Goal: Task Accomplishment & Management: Manage account settings

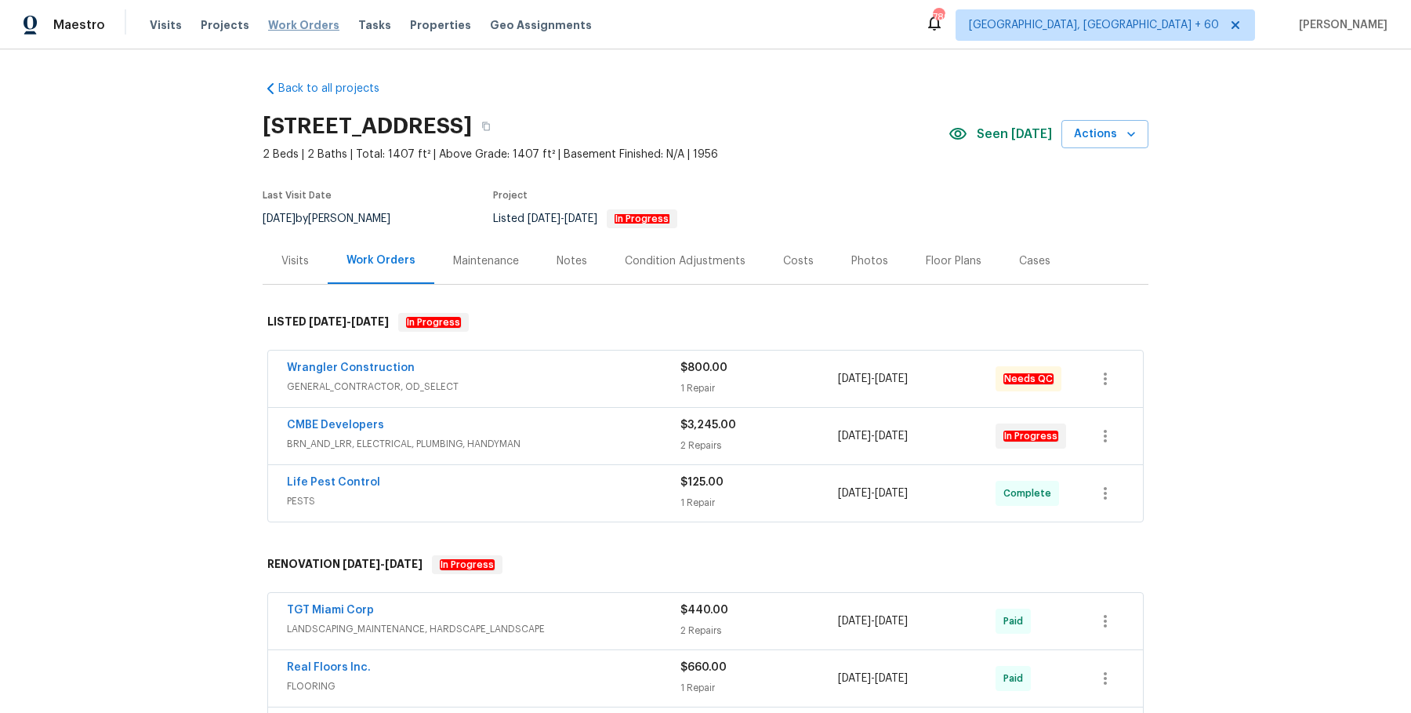
click at [308, 20] on span "Work Orders" at bounding box center [303, 25] width 71 height 16
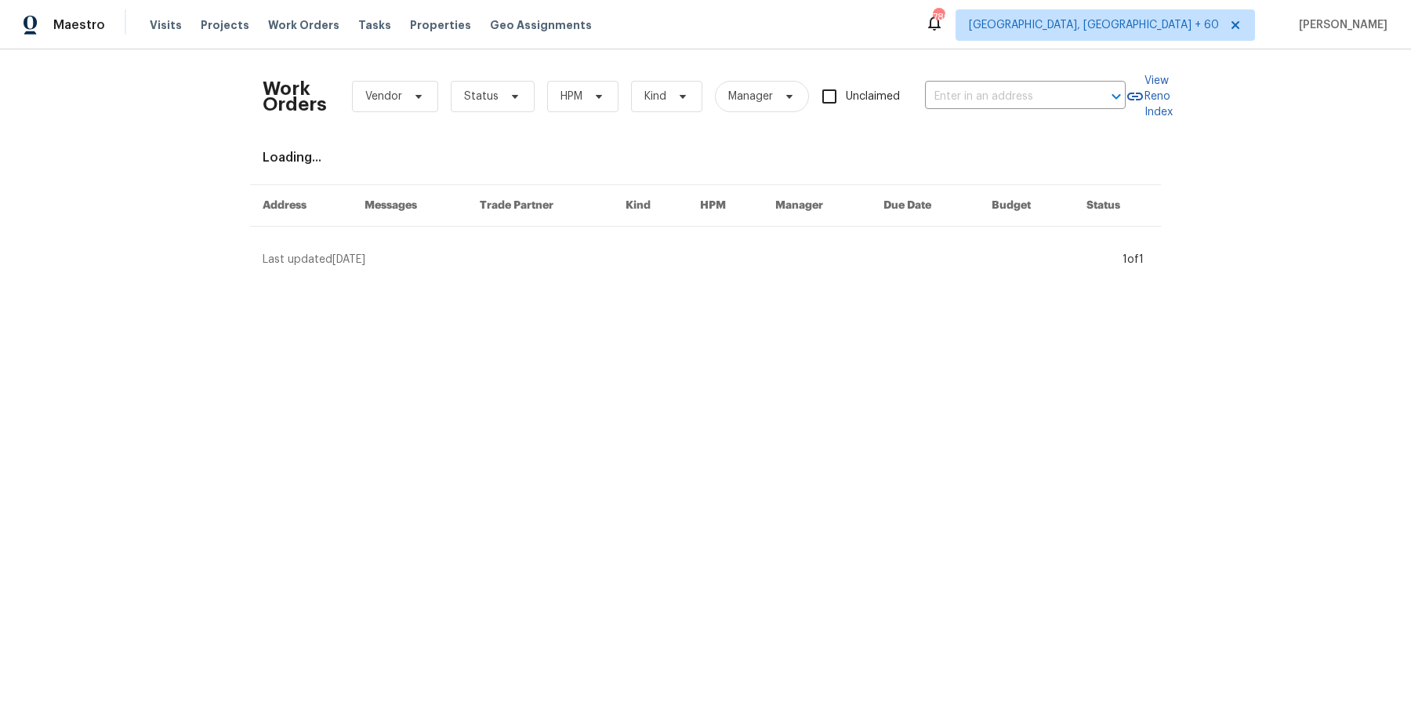
click at [1005, 111] on div "Work Orders Vendor Status HPM Kind Manager Unclaimed ​" at bounding box center [694, 96] width 863 height 69
click at [1006, 97] on input "text" at bounding box center [1003, 97] width 157 height 24
paste input "6458 Secret Grove Ave Las Vegas, NV 89130"
type input "6458 Secret Grove Ave Las Vegas, NV 89130"
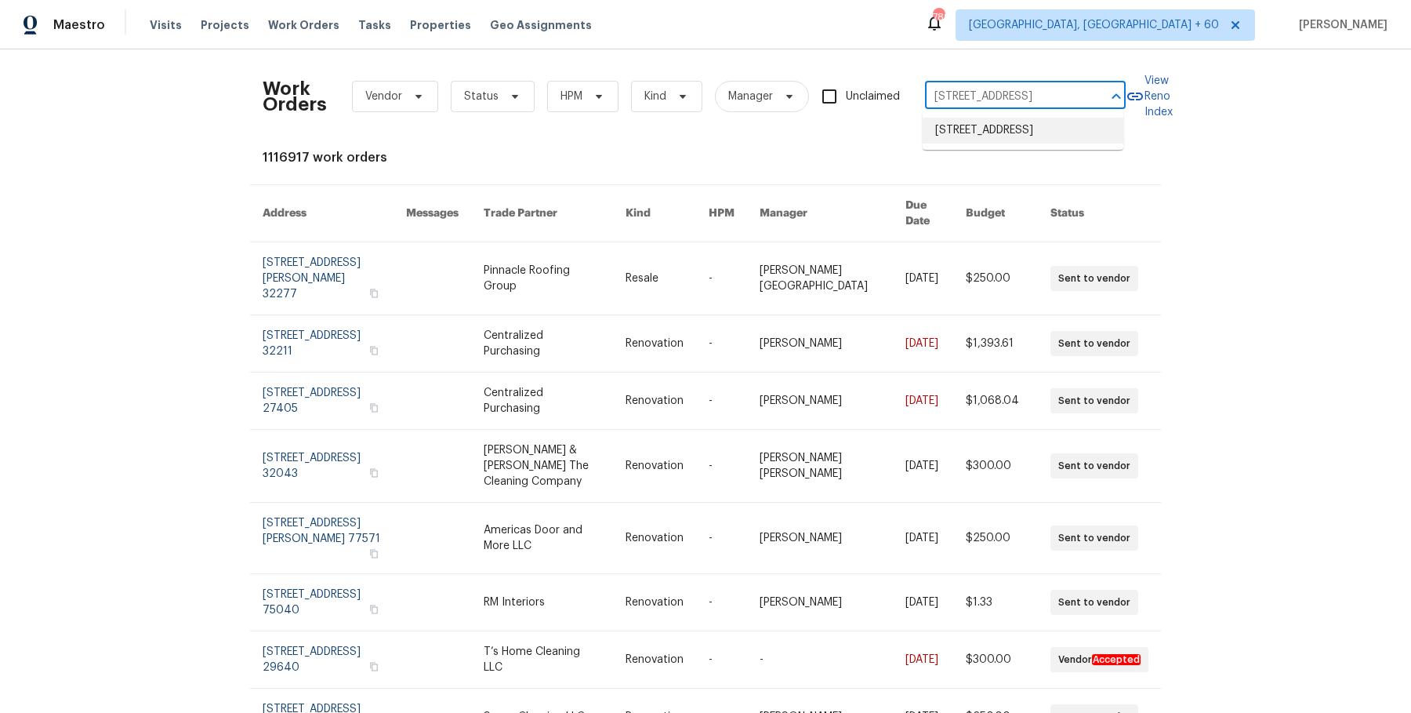
click at [997, 119] on li "[STREET_ADDRESS]" at bounding box center [1023, 131] width 201 height 26
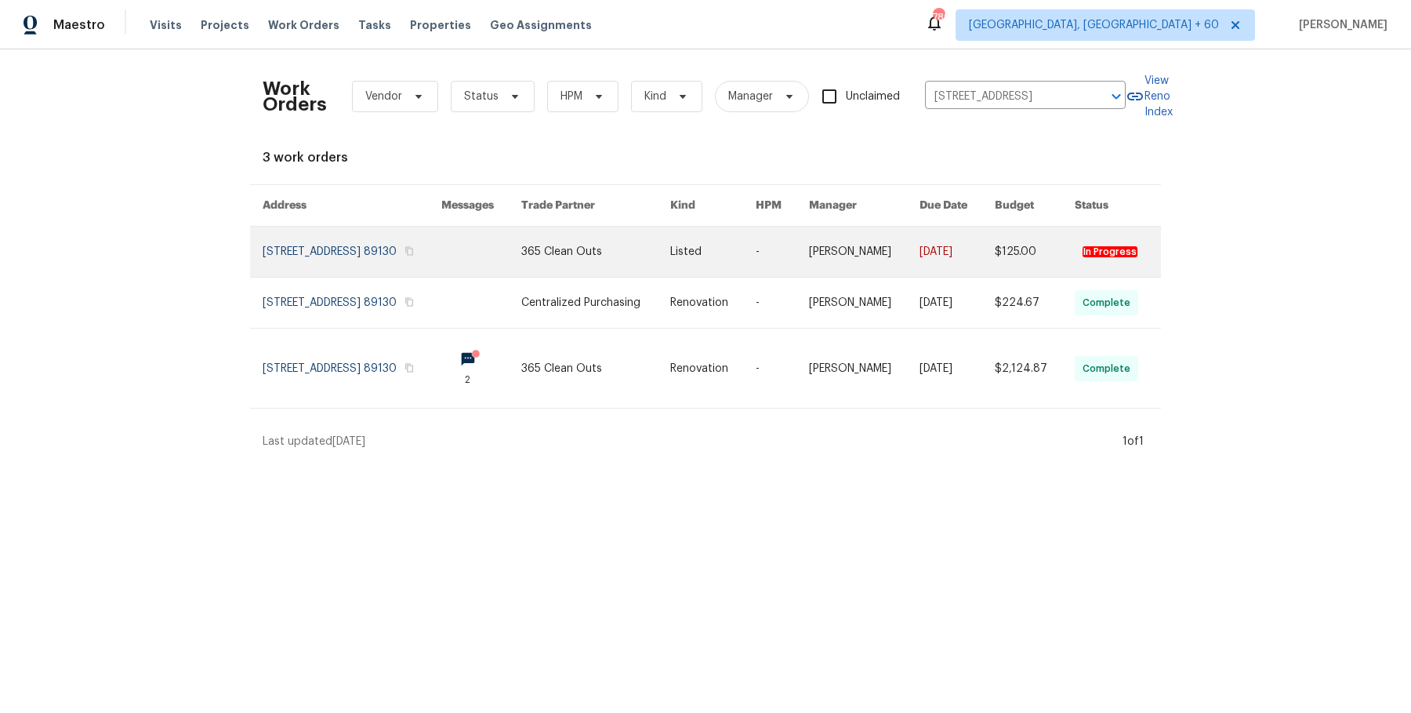
click at [856, 263] on link at bounding box center [864, 252] width 111 height 50
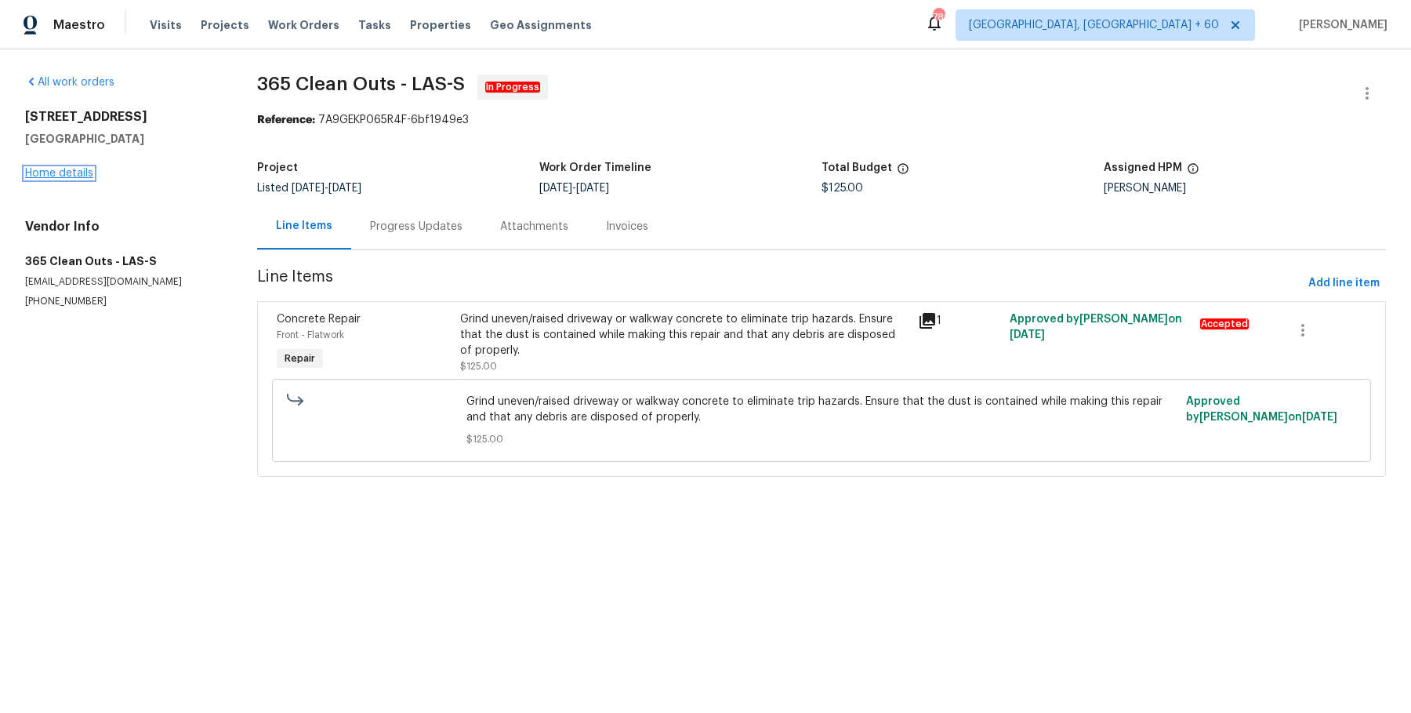
click at [80, 169] on link "Home details" at bounding box center [59, 173] width 68 height 11
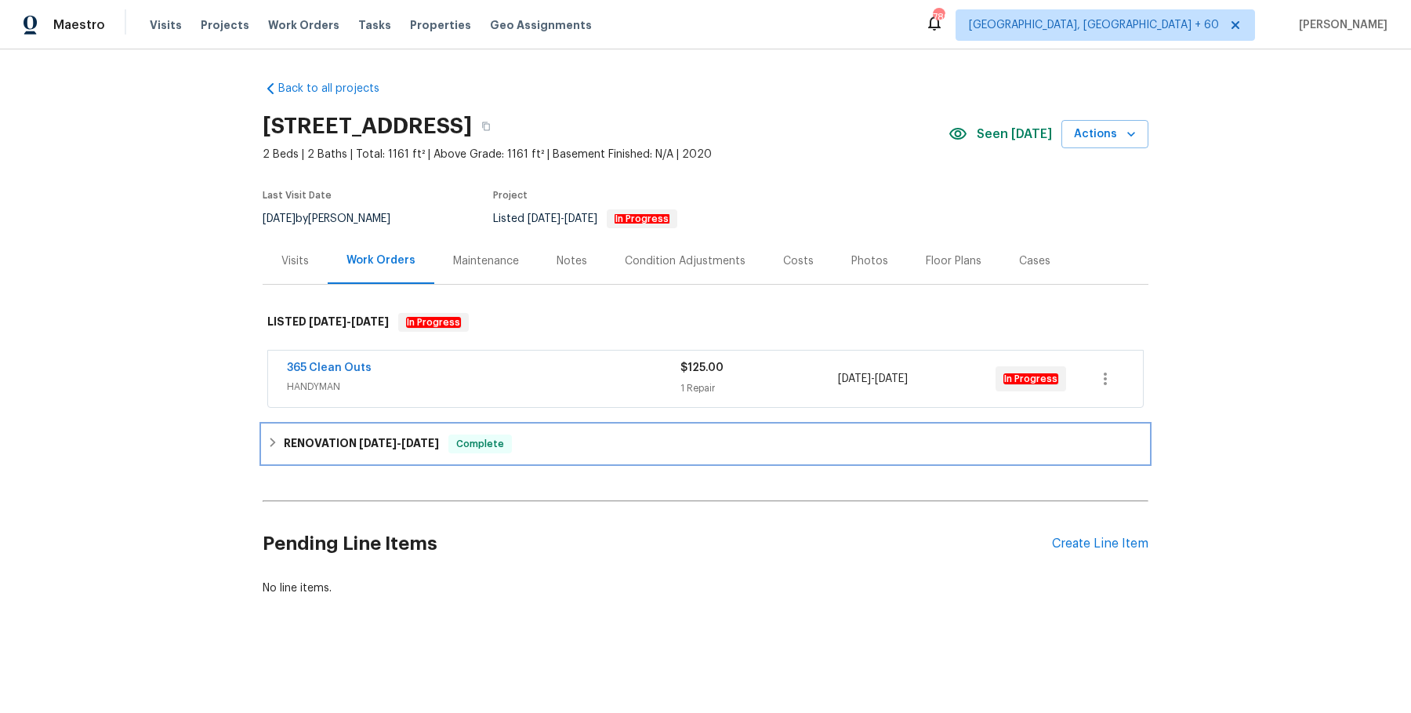
click at [313, 434] on h6 "RENOVATION 8/28/25 - 8/30/25" at bounding box center [361, 443] width 155 height 19
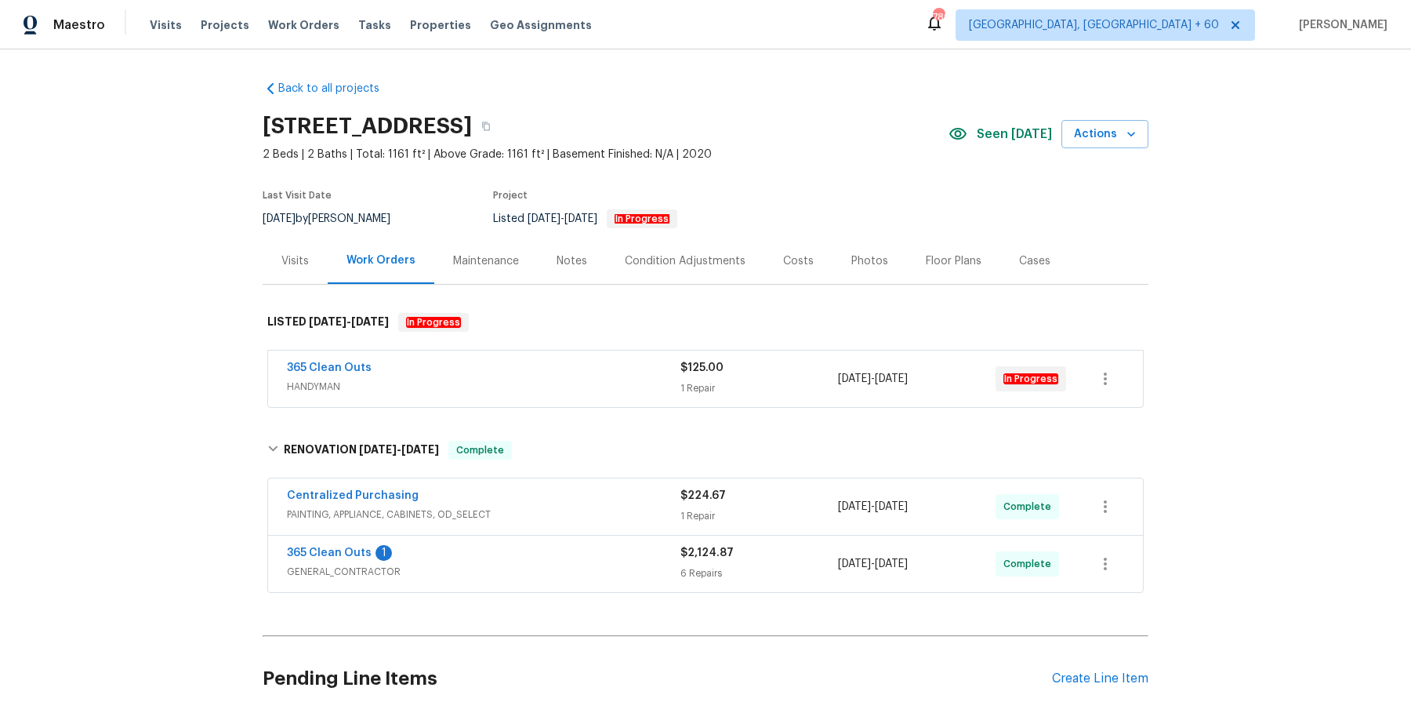
click at [518, 499] on div "Centralized Purchasing" at bounding box center [484, 497] width 394 height 19
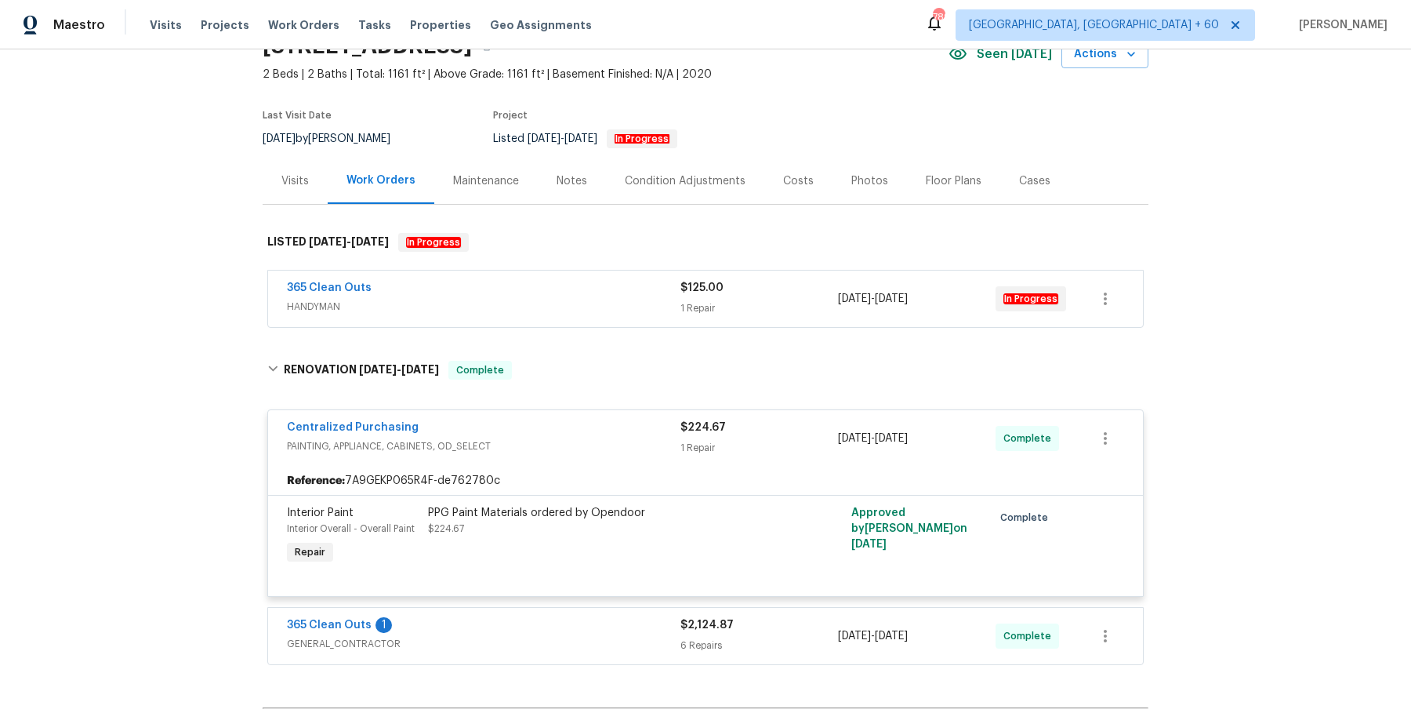
scroll to position [78, 0]
click at [613, 302] on span "HANDYMAN" at bounding box center [484, 308] width 394 height 16
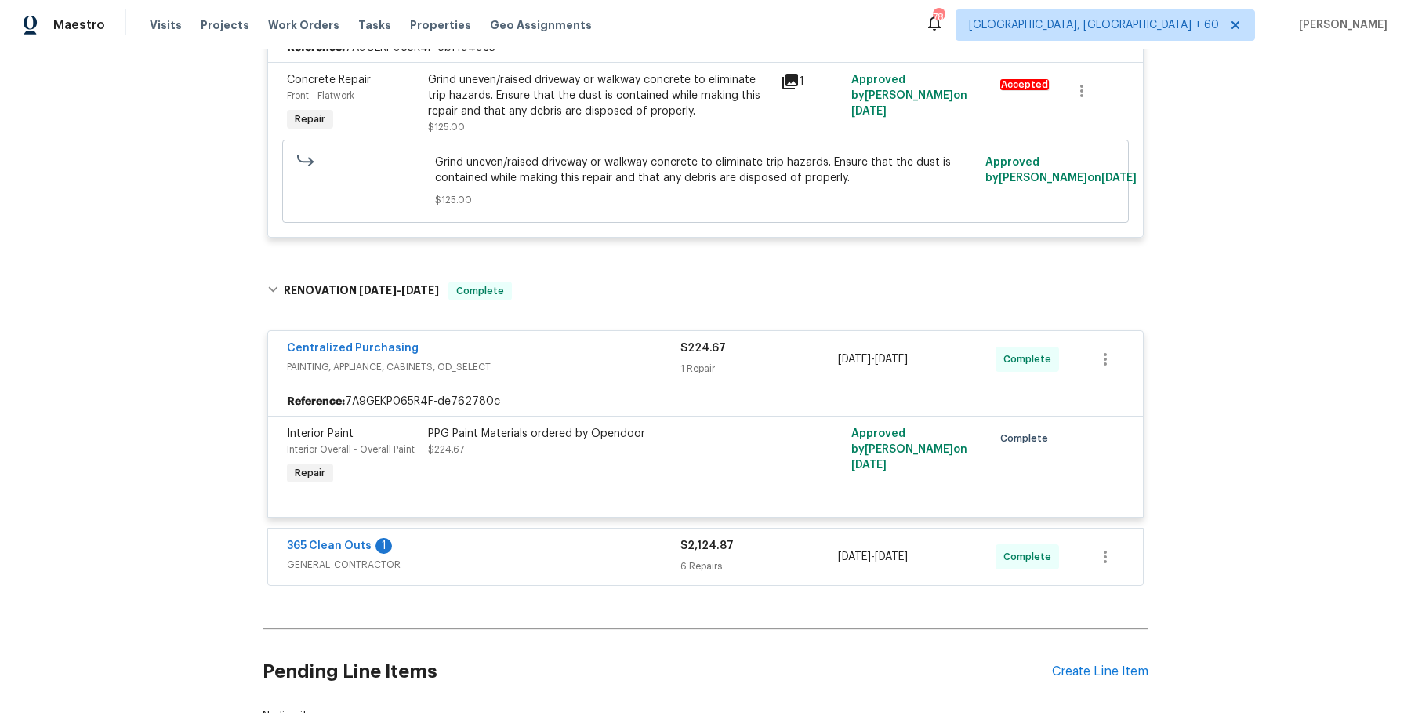
scroll to position [499, 0]
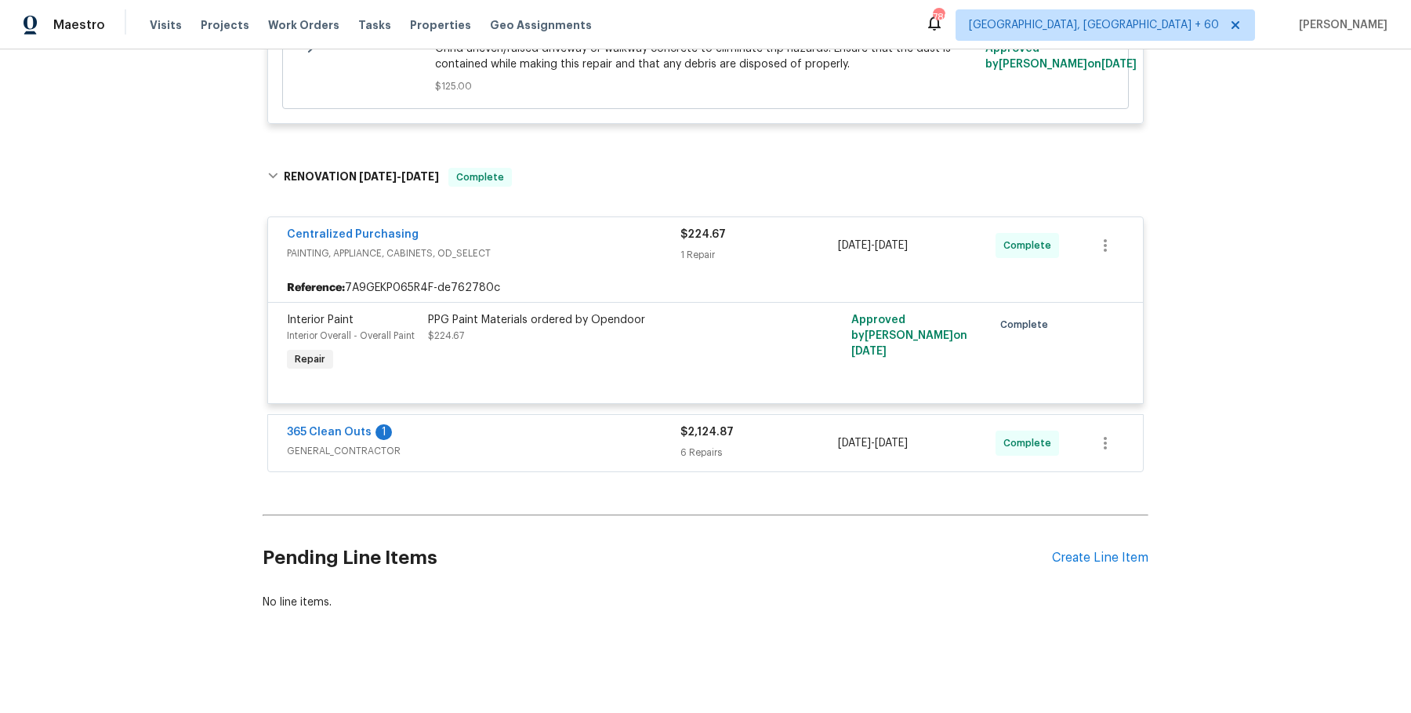
click at [561, 424] on div "365 Clean Outs 1" at bounding box center [484, 433] width 394 height 19
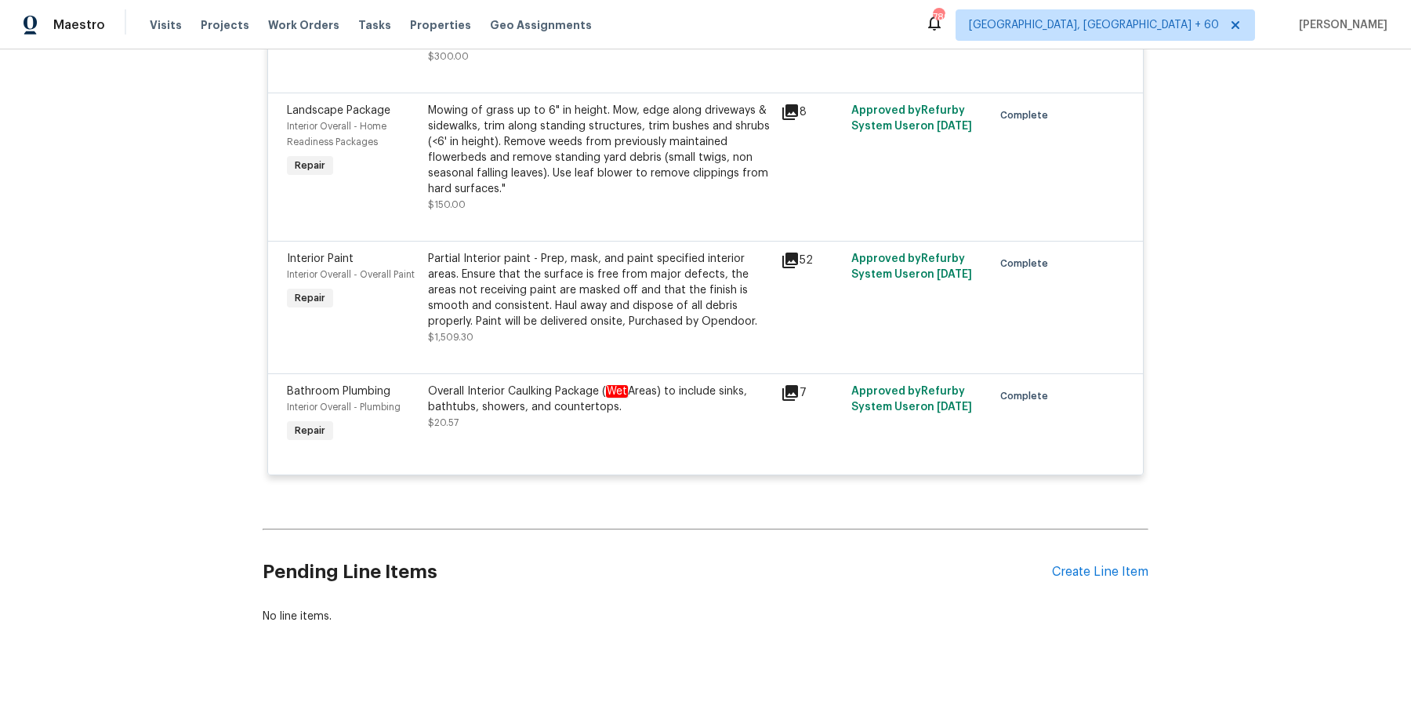
scroll to position [0, 0]
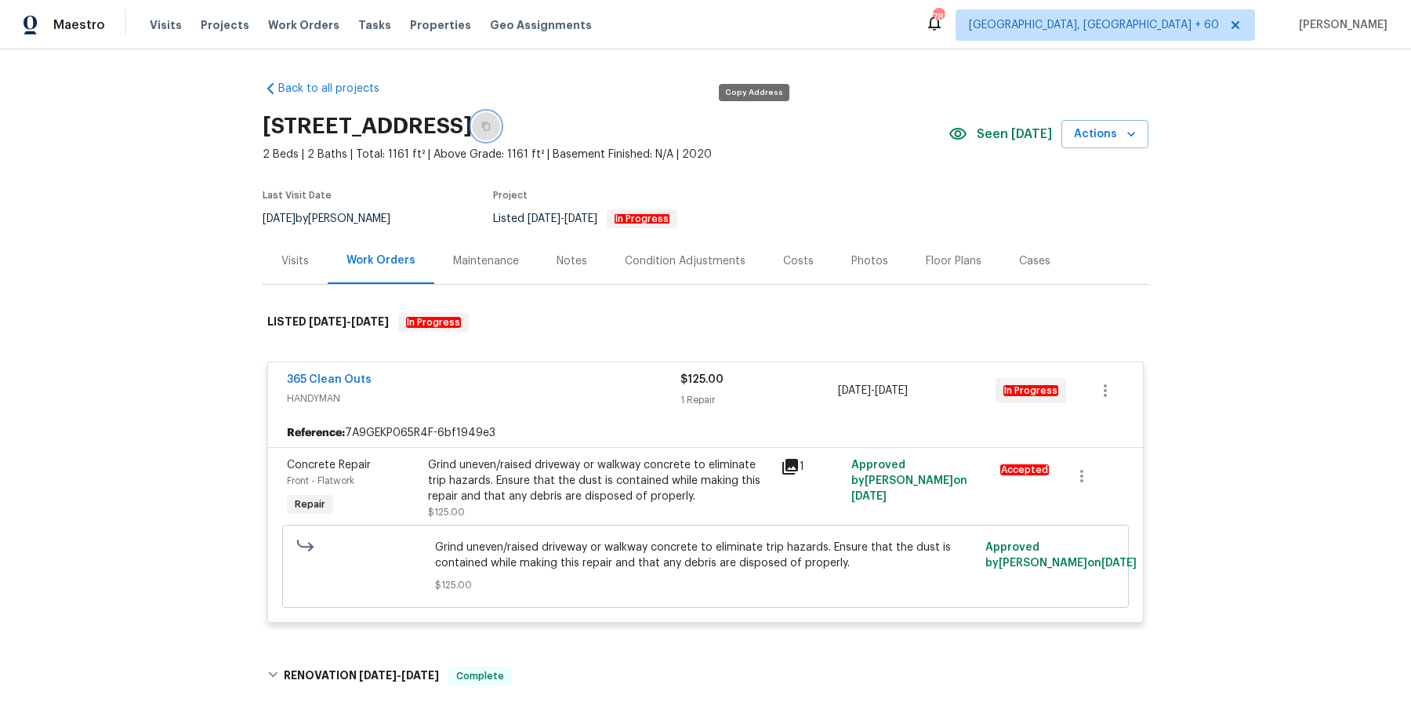
click at [491, 125] on icon "button" at bounding box center [485, 126] width 9 height 9
click at [491, 128] on icon "button" at bounding box center [485, 126] width 9 height 9
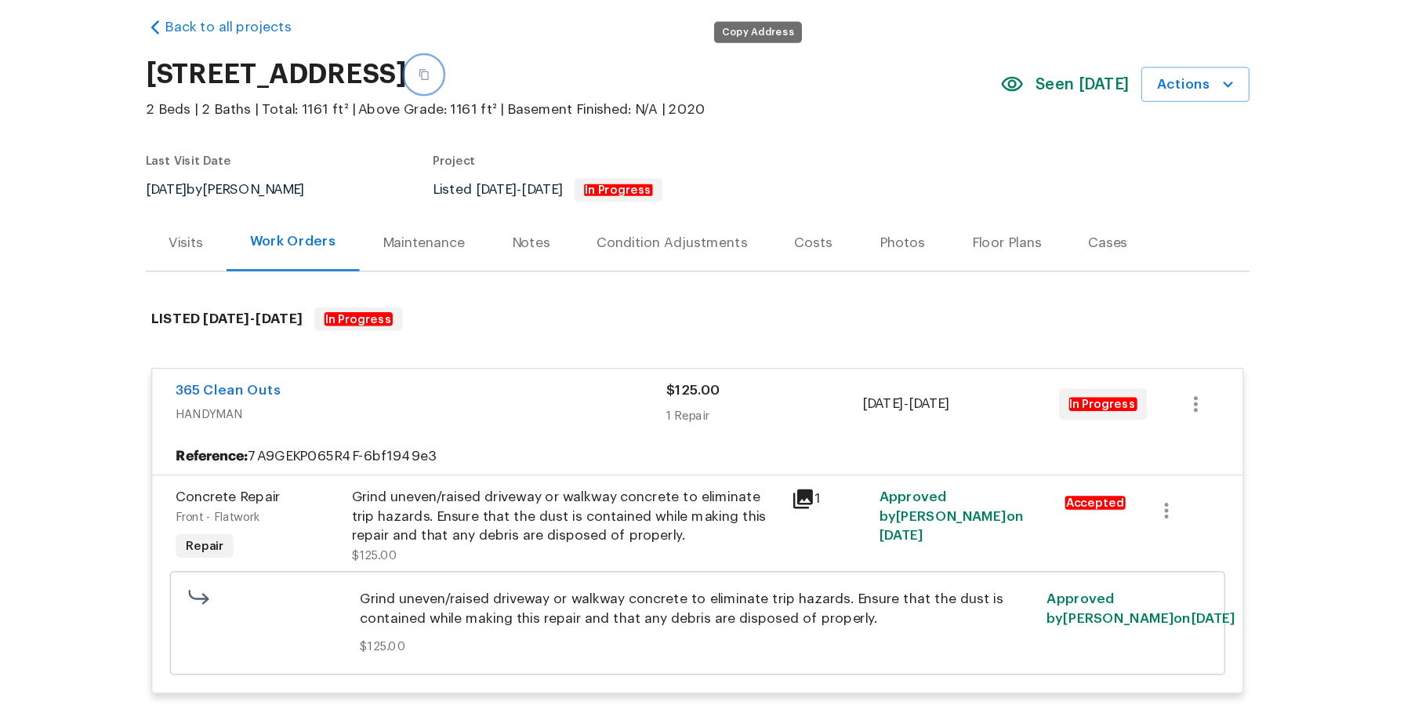
click at [500, 125] on button "button" at bounding box center [486, 126] width 28 height 28
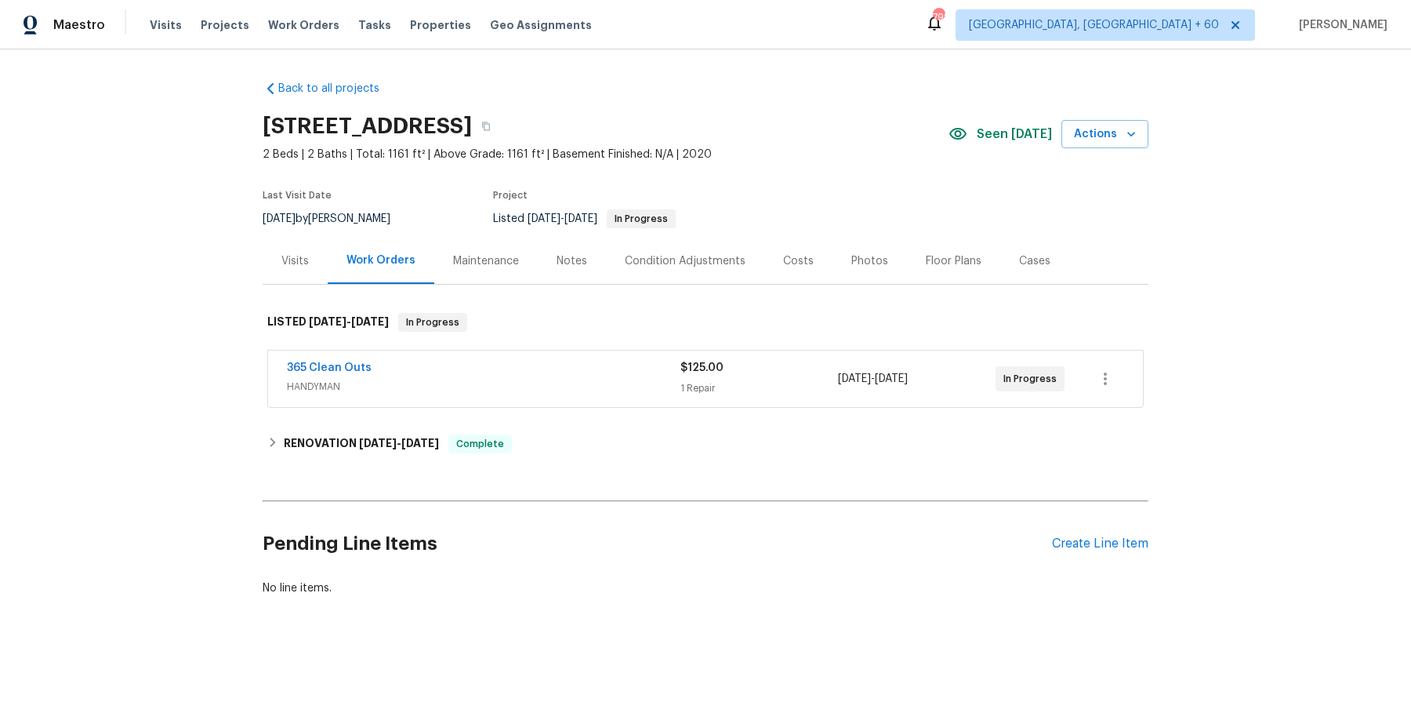
click at [283, 249] on div "Visits" at bounding box center [295, 261] width 65 height 46
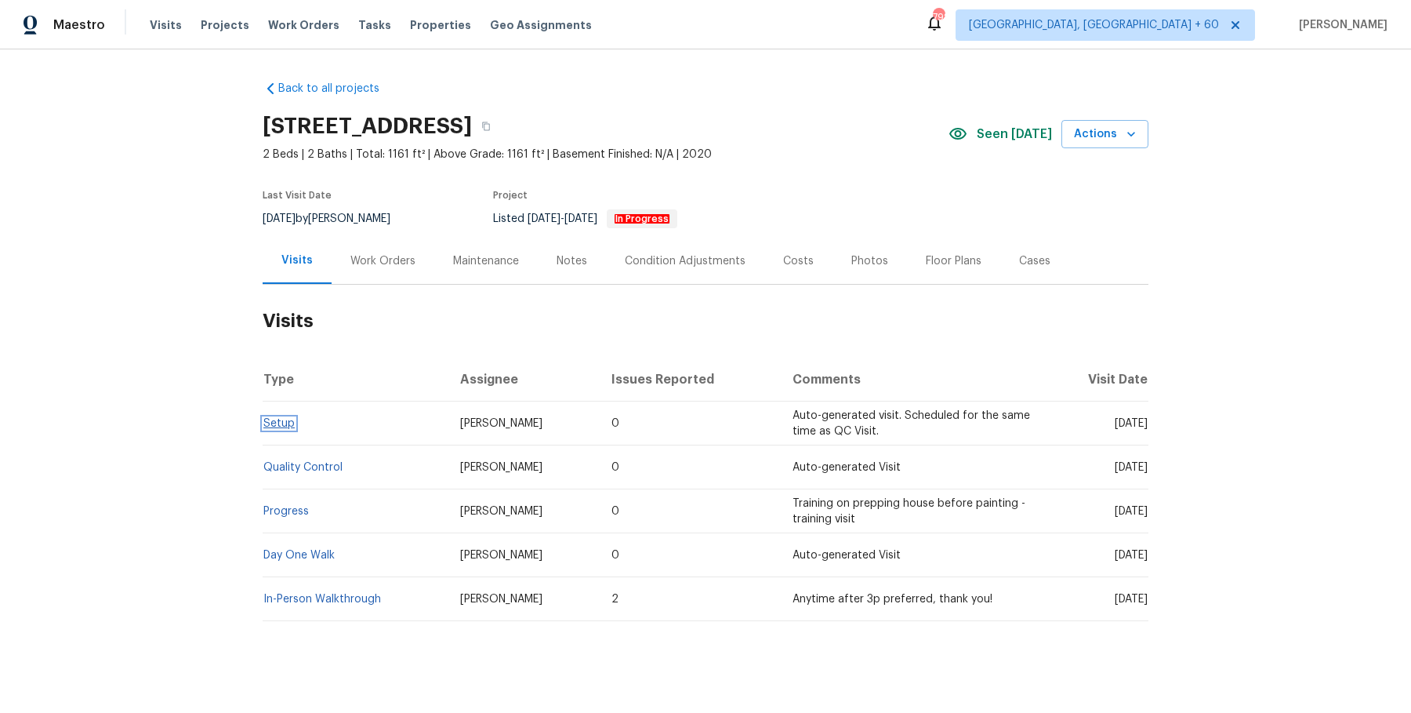
click at [288, 427] on link "Setup" at bounding box center [278, 423] width 31 height 11
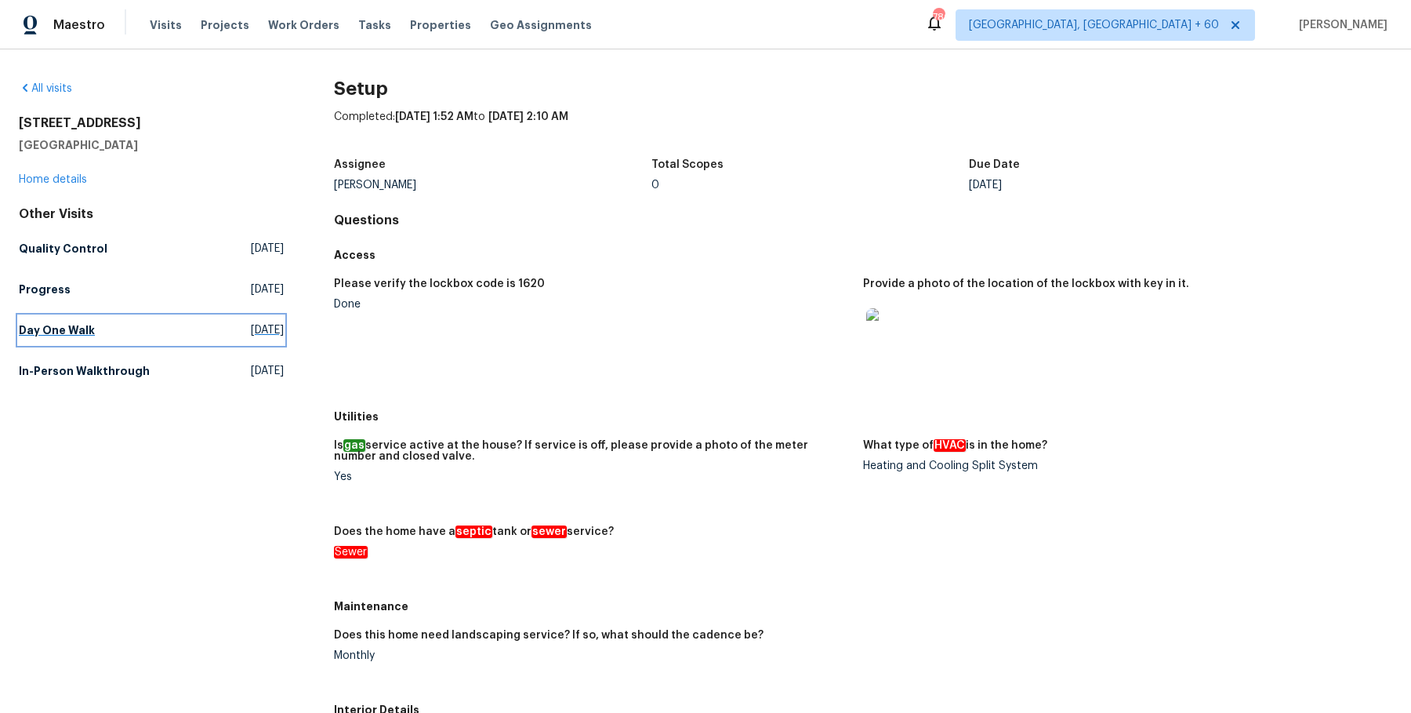
click at [74, 325] on h5 "Day One Walk" at bounding box center [57, 330] width 76 height 16
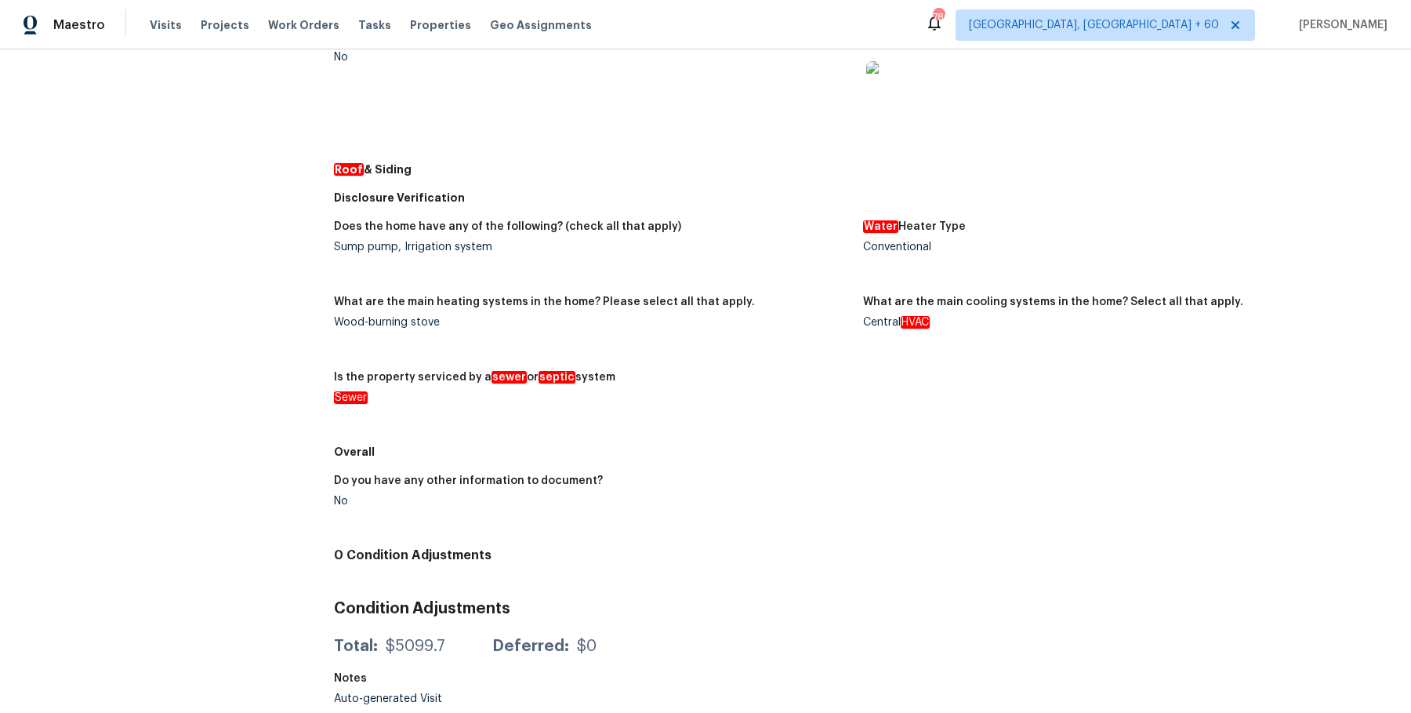
scroll to position [177, 0]
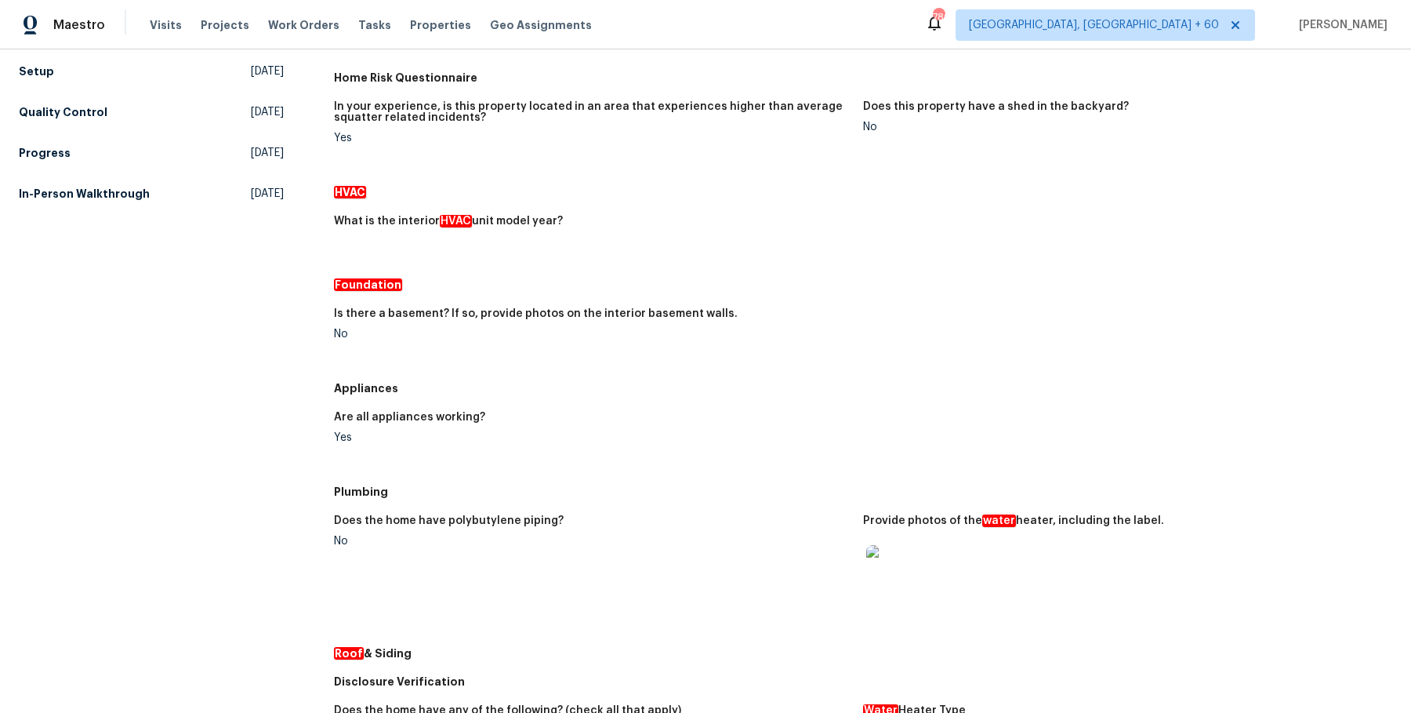
click at [75, 89] on div "Other Visits Setup [DATE] Quality Control [DATE] Progress [DATE] In-Person Walk…" at bounding box center [151, 118] width 265 height 179
click at [68, 120] on link "Quality Control [DATE]" at bounding box center [151, 112] width 265 height 28
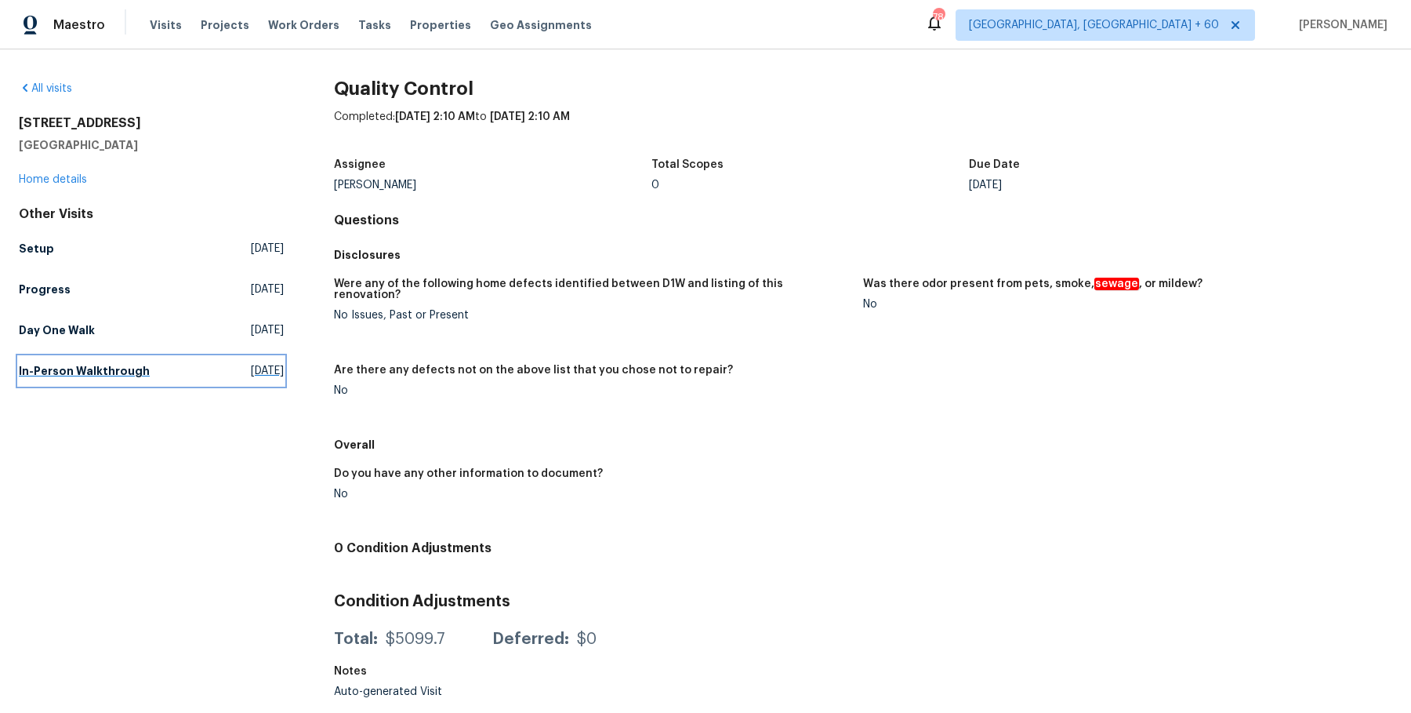
click at [118, 365] on h5 "In-Person Walkthrough" at bounding box center [84, 371] width 131 height 16
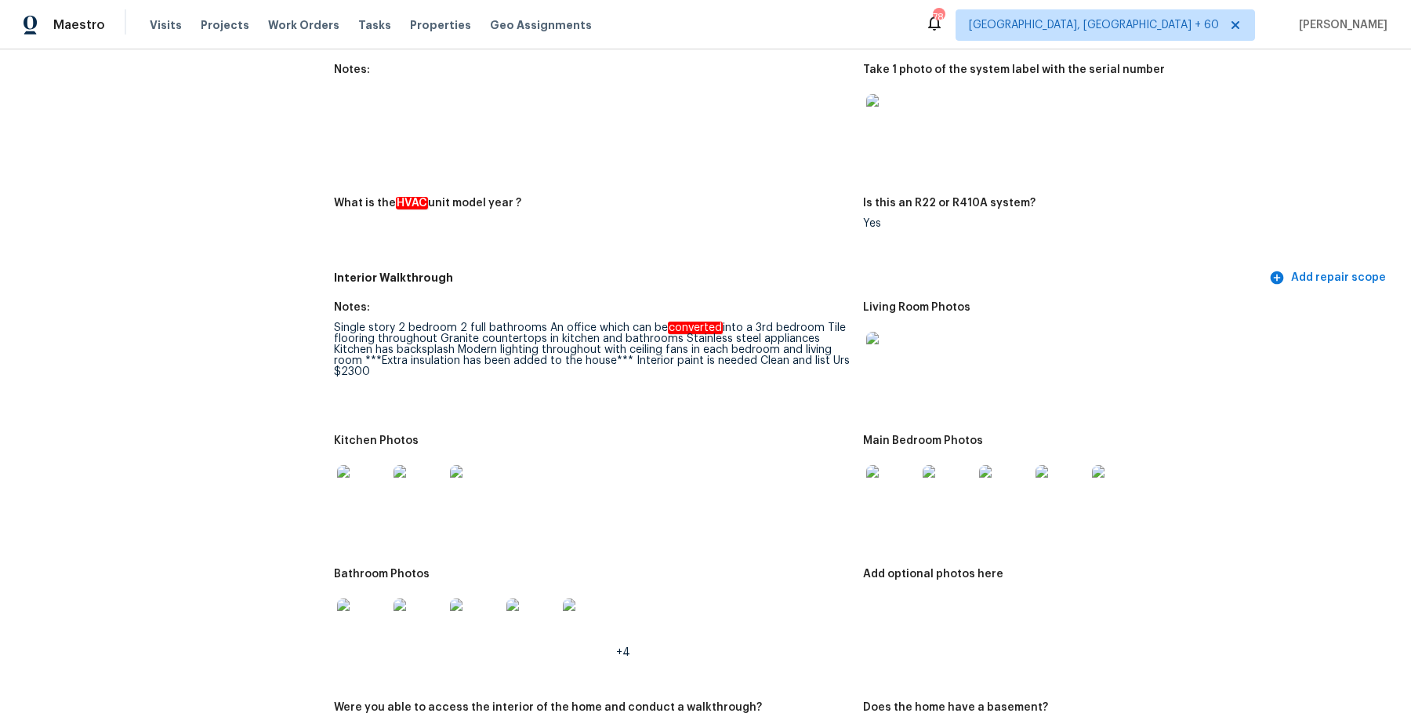
scroll to position [1343, 0]
drag, startPoint x: 545, startPoint y: 325, endPoint x: 818, endPoint y: 325, distance: 272.9
click at [818, 325] on div "Single story 2 bedroom 2 full bathrooms An office which can be converted into a…" at bounding box center [592, 348] width 517 height 55
copy div "An office which can be converted into a 3rd bedroom"
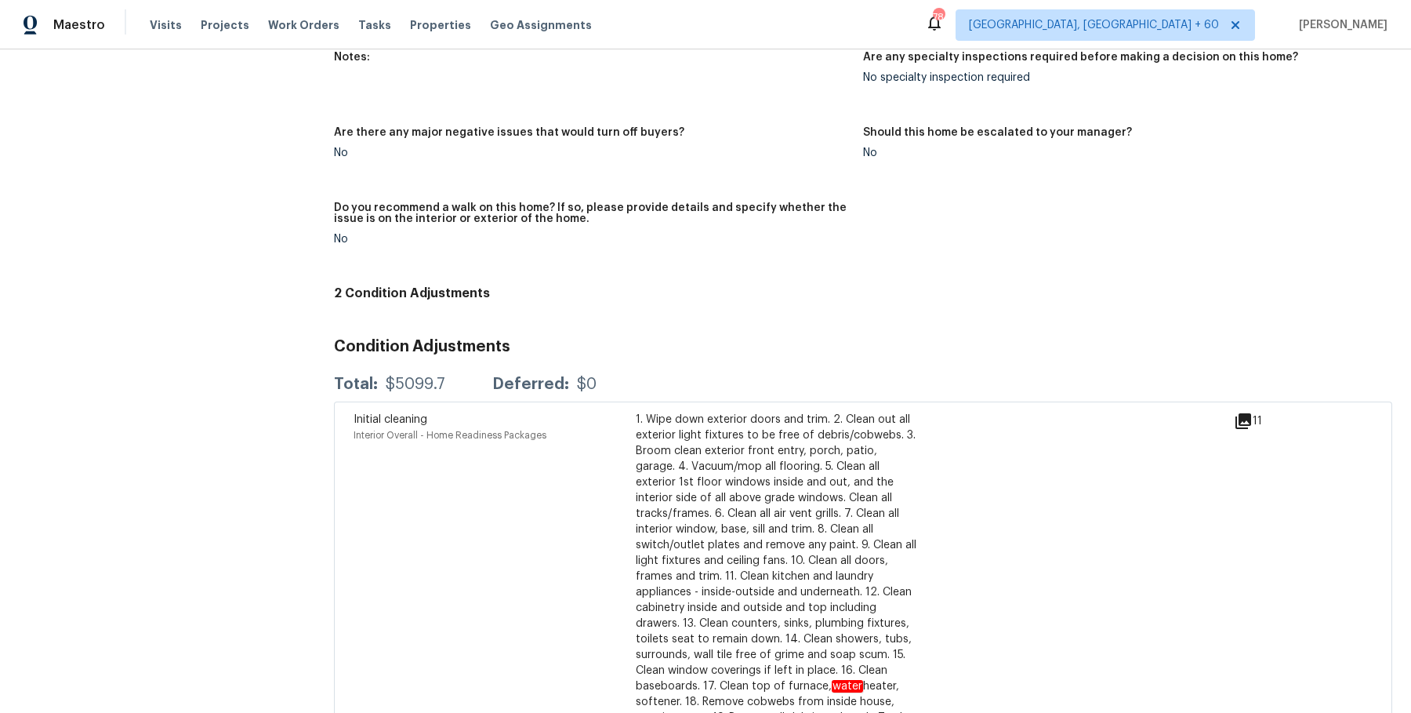
scroll to position [0, 0]
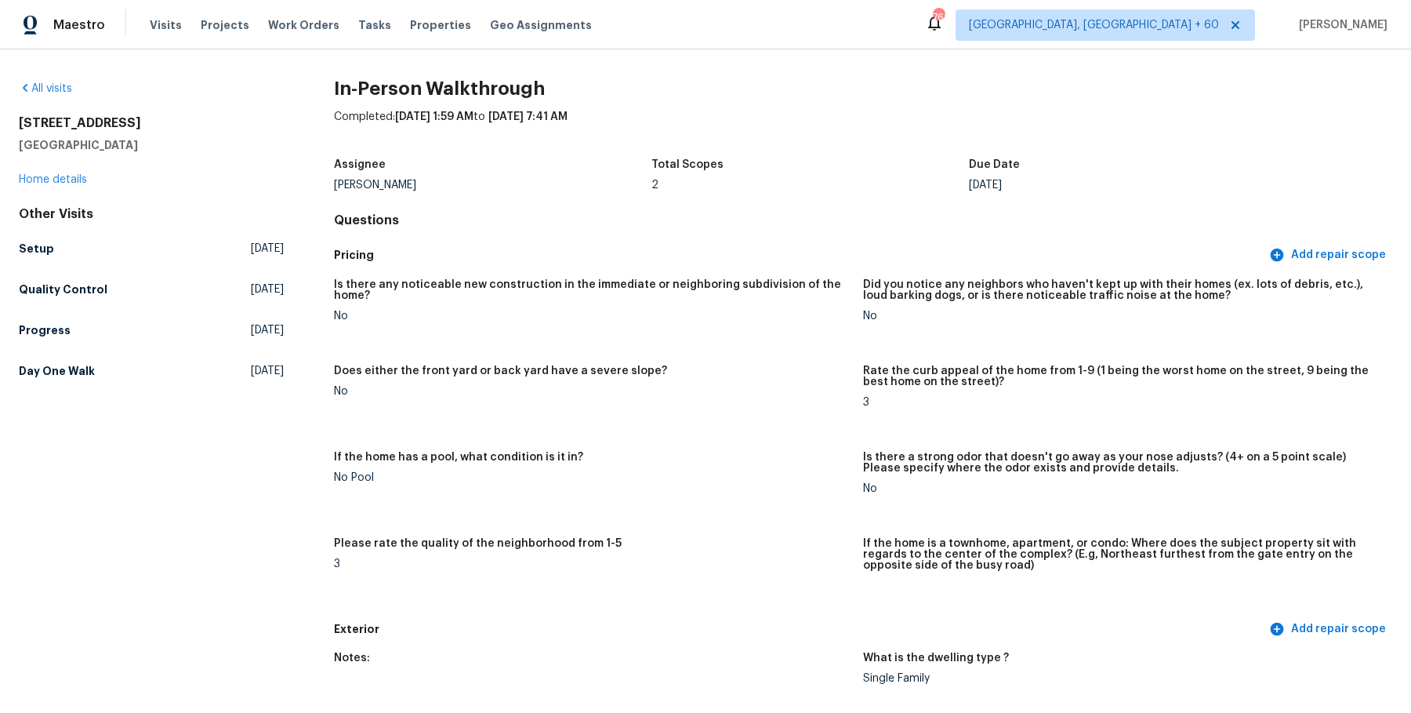
click at [294, 16] on div "Visits Projects Work Orders Tasks Properties Geo Assignments" at bounding box center [380, 24] width 461 height 31
click at [290, 26] on span "Work Orders" at bounding box center [303, 25] width 71 height 16
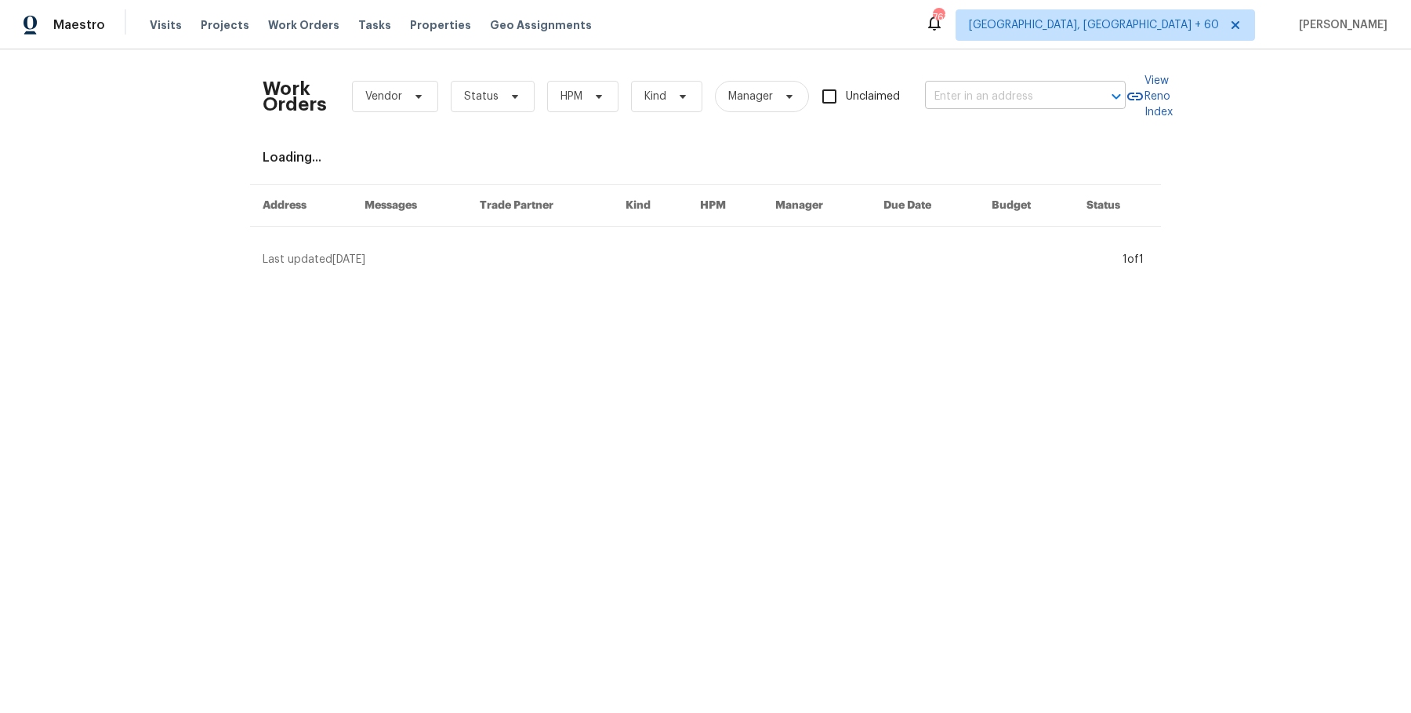
click at [1033, 92] on input "text" at bounding box center [1003, 97] width 157 height 24
paste input "[STREET_ADDRESS]"
type input "[STREET_ADDRESS]"
click at [1015, 130] on li "[STREET_ADDRESS]" at bounding box center [1023, 131] width 201 height 26
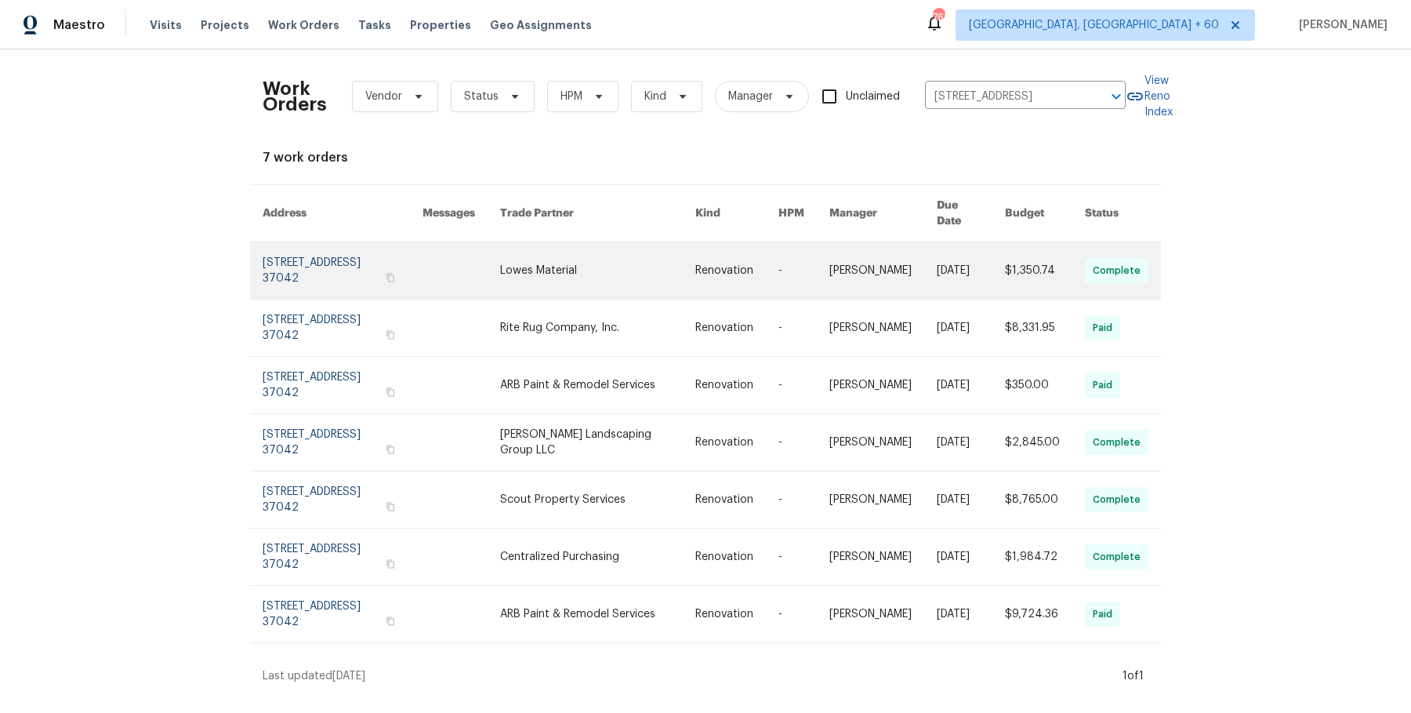
click at [903, 261] on link at bounding box center [883, 270] width 107 height 56
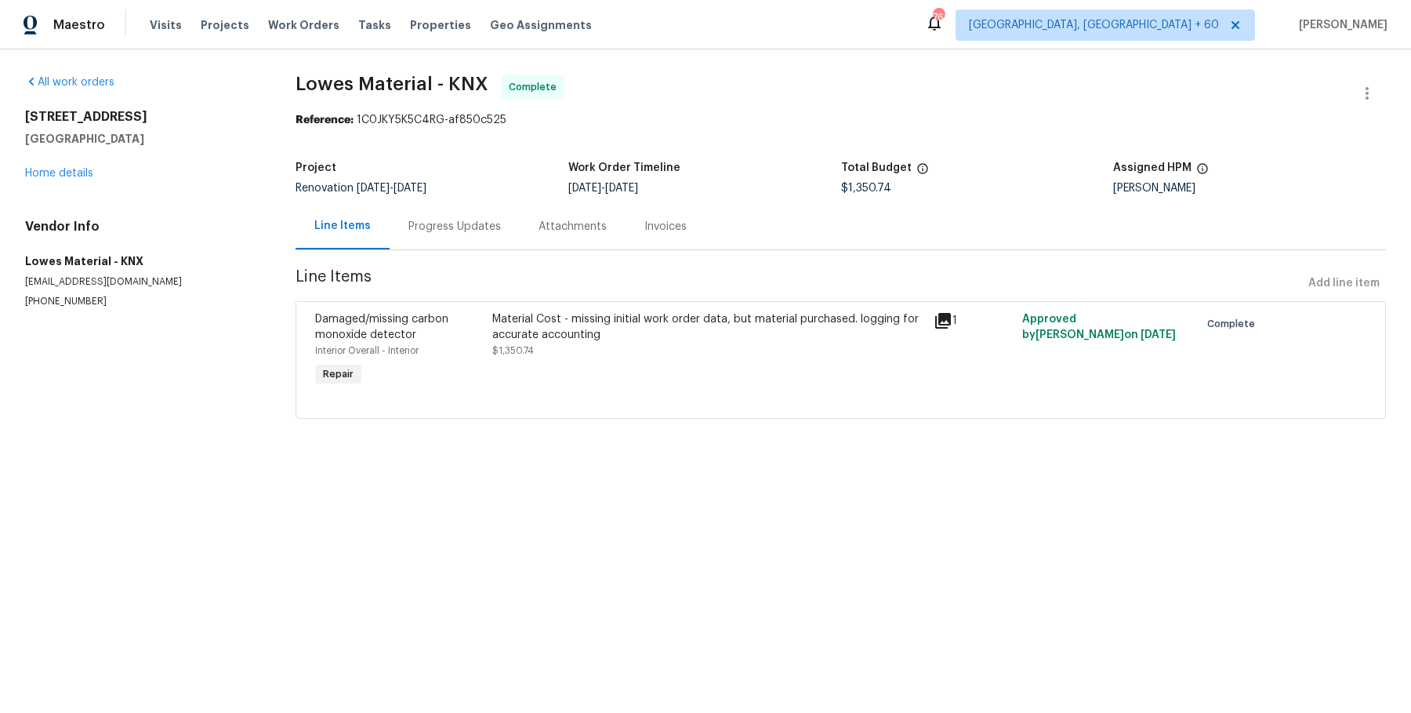
click at [70, 151] on div "[STREET_ADDRESS] Home details" at bounding box center [141, 145] width 233 height 72
click at [69, 165] on div "[STREET_ADDRESS] Home details" at bounding box center [141, 145] width 233 height 72
click at [67, 177] on link "Home details" at bounding box center [59, 173] width 68 height 11
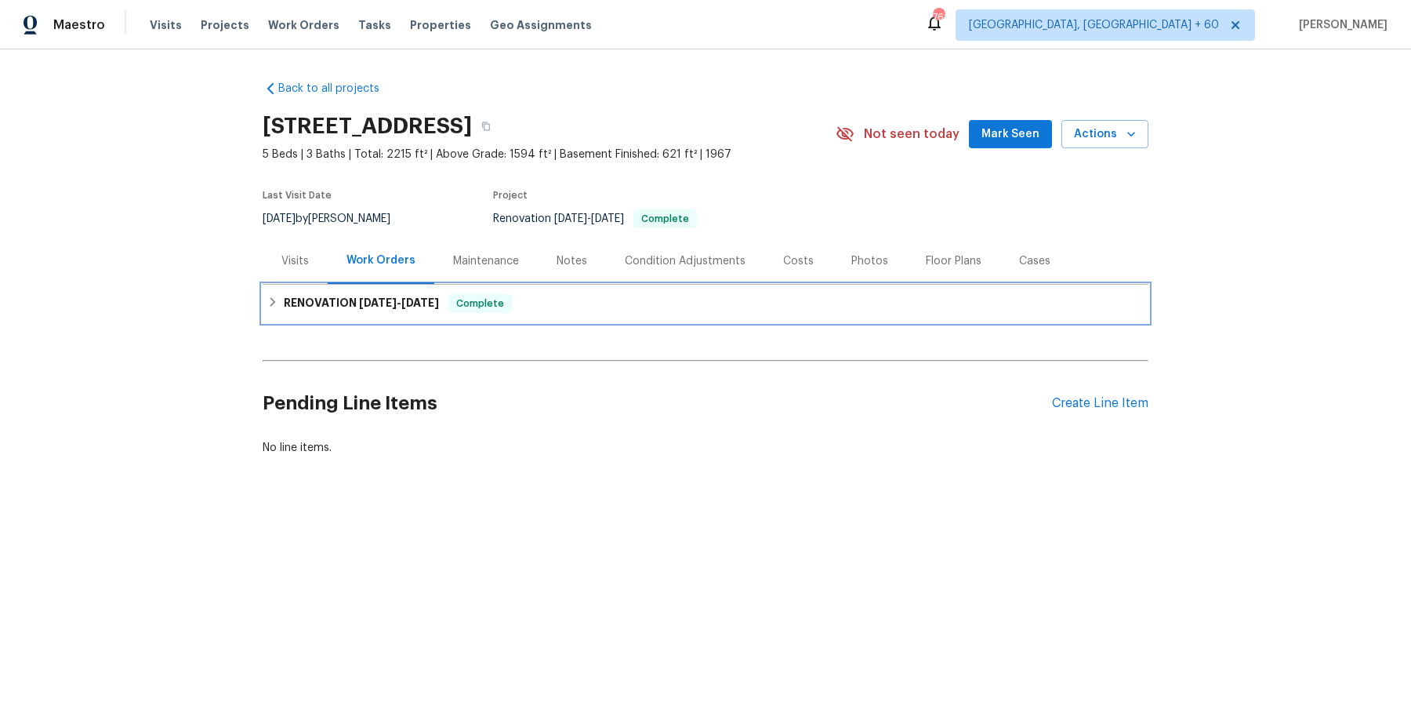
click at [363, 302] on span "[DATE]" at bounding box center [378, 302] width 38 height 11
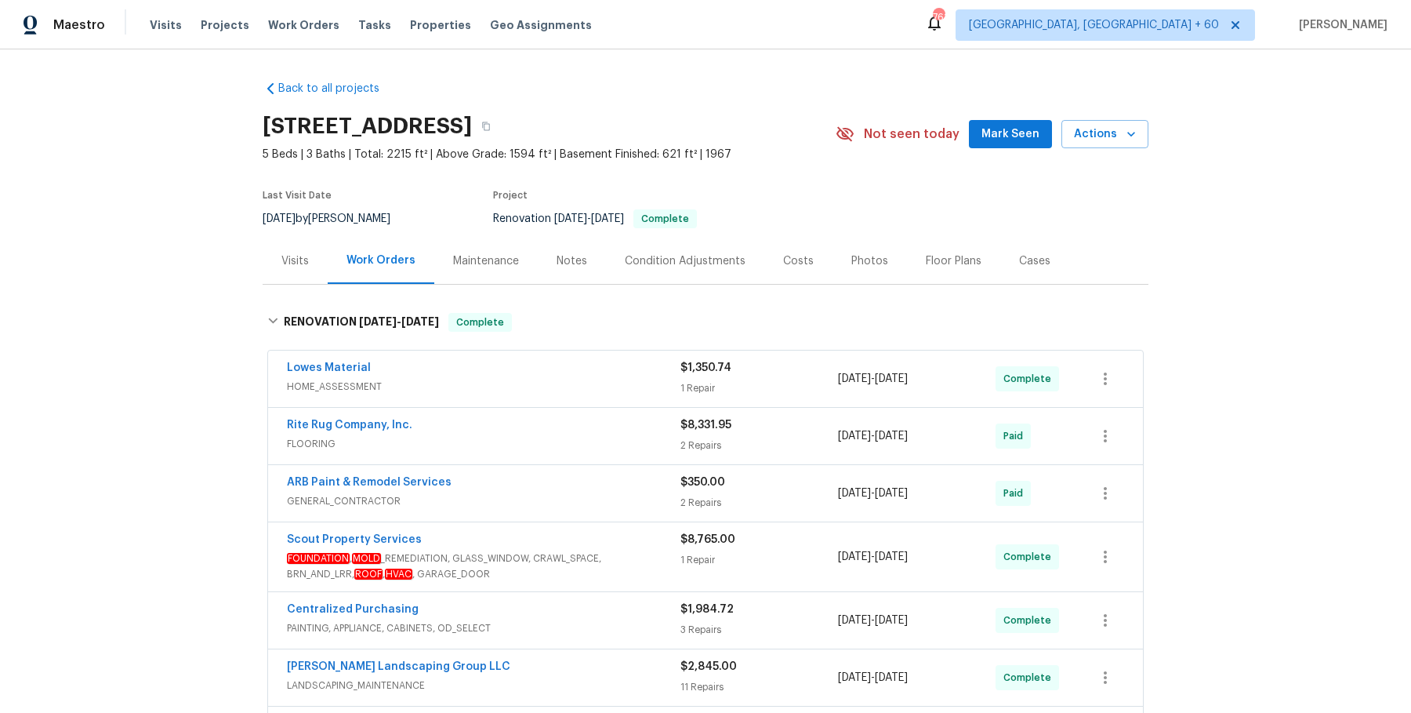
click at [474, 379] on span "HOME_ASSESSMENT" at bounding box center [484, 387] width 394 height 16
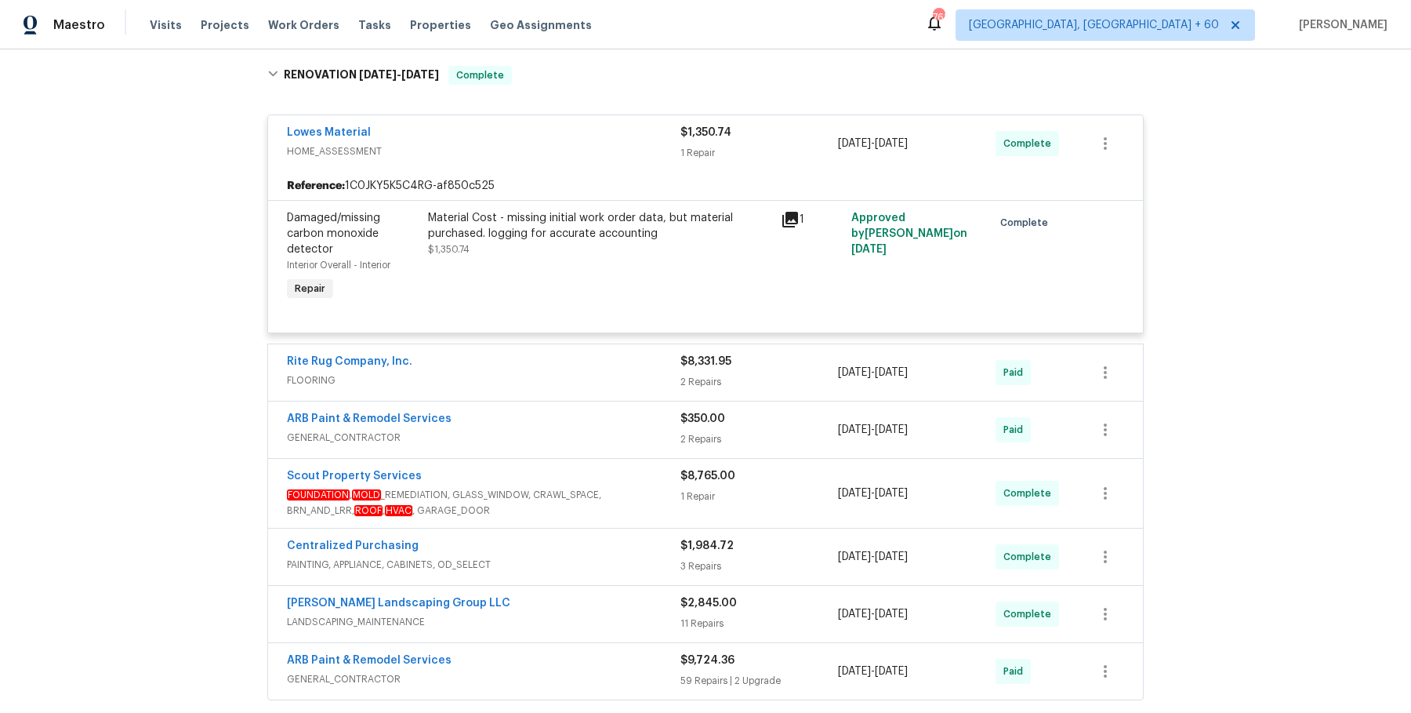
scroll to position [249, 0]
click at [508, 339] on div "Lowes Material HOME_ASSESSMENT $1,350.74 1 Repair [DATE] - [DATE] Complete Refe…" at bounding box center [705, 400] width 877 height 597
click at [501, 379] on span "FLOORING" at bounding box center [484, 379] width 394 height 16
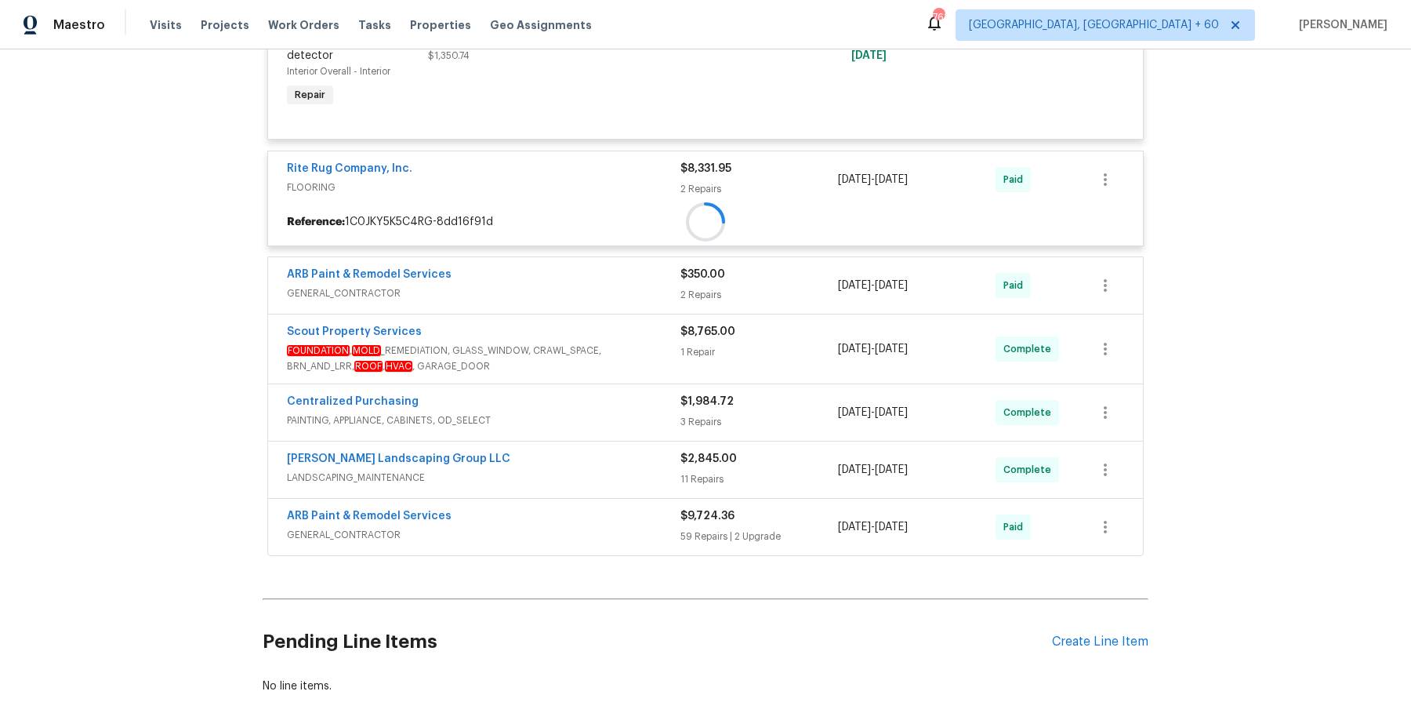
scroll to position [463, 0]
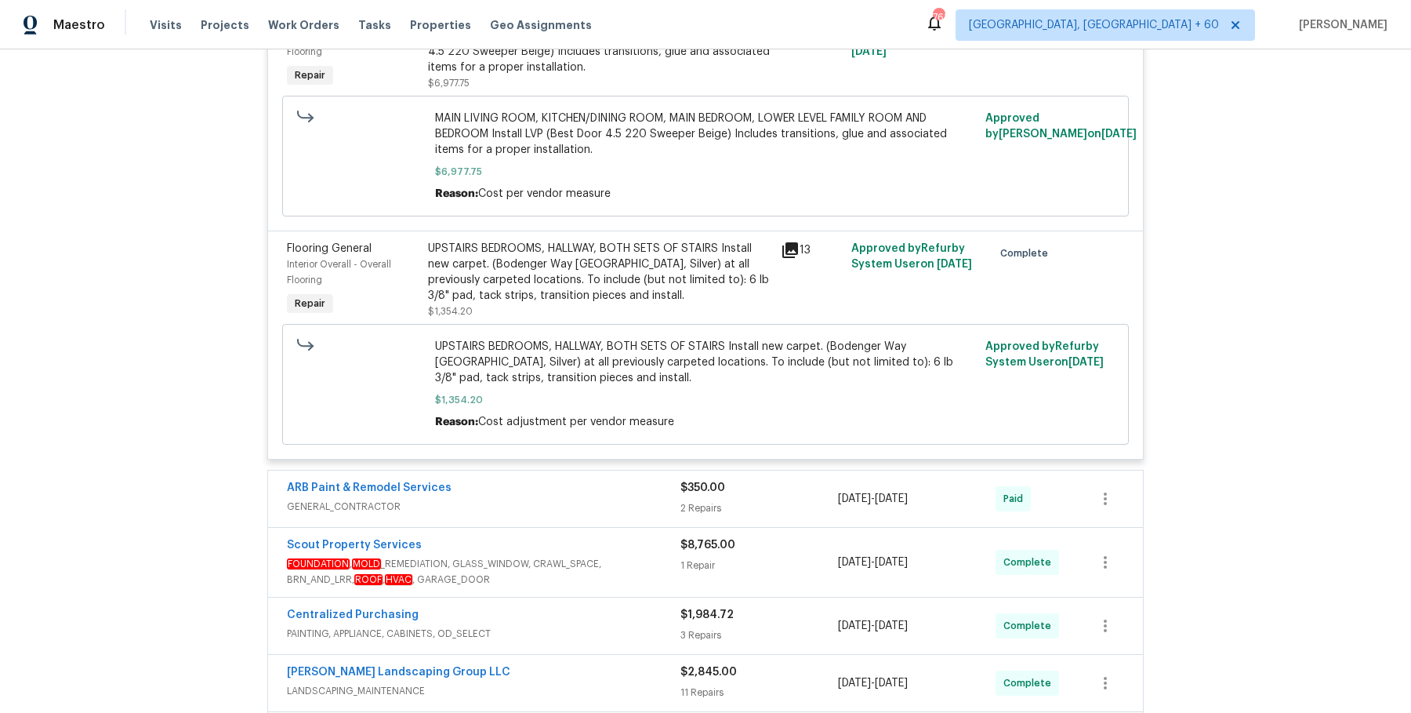
click at [487, 492] on div "ARB Paint & Remodel Services" at bounding box center [484, 489] width 394 height 19
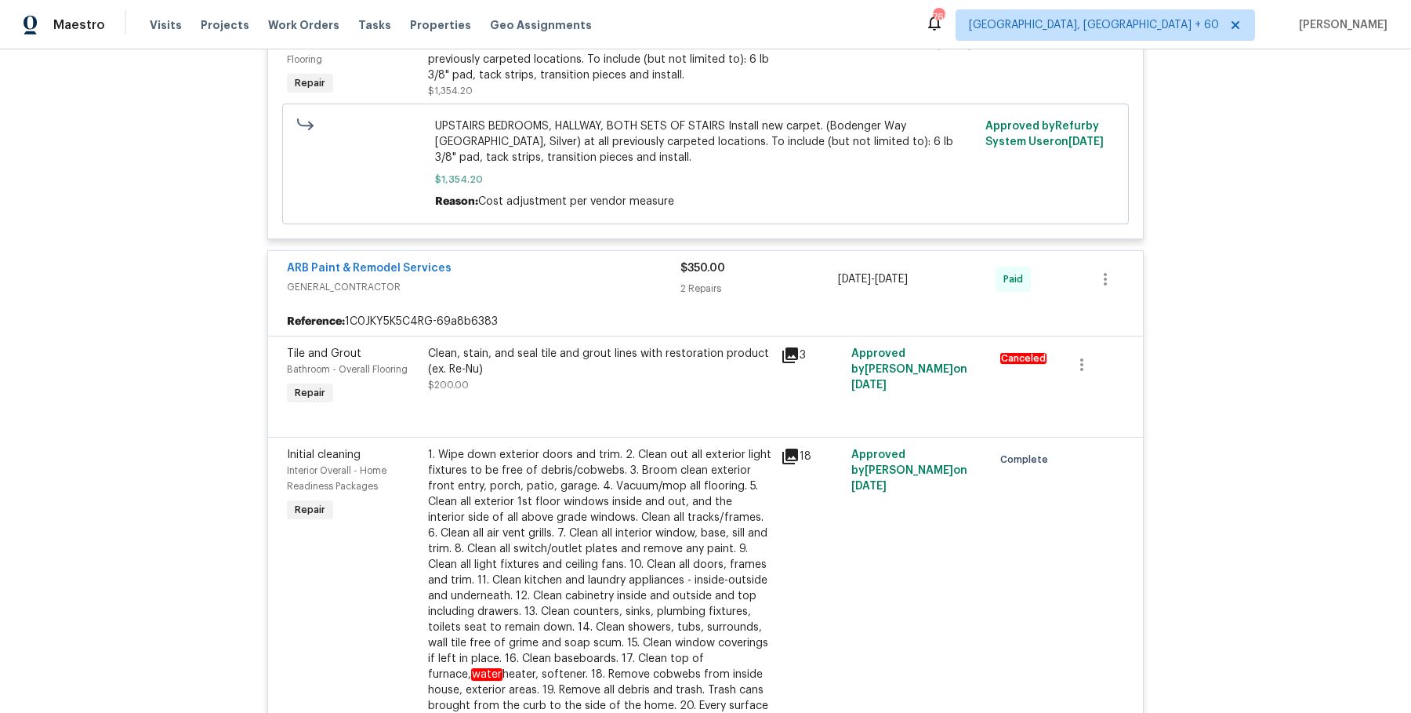
scroll to position [1496, 0]
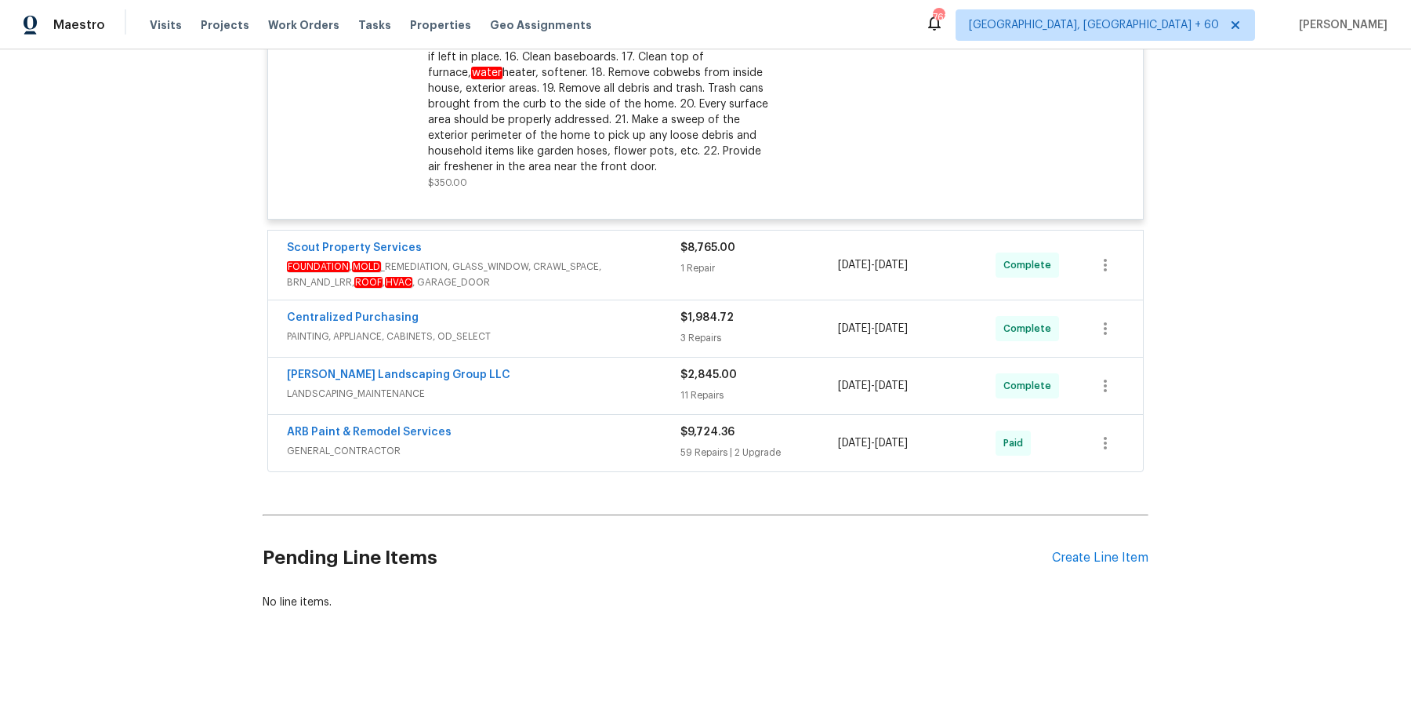
click at [596, 283] on span "FOUNDATION , MOLD _REMEDIATION, GLASS_WINDOW, CRAWL_SPACE, BRN_AND_LRR, ROOF , …" at bounding box center [484, 274] width 394 height 31
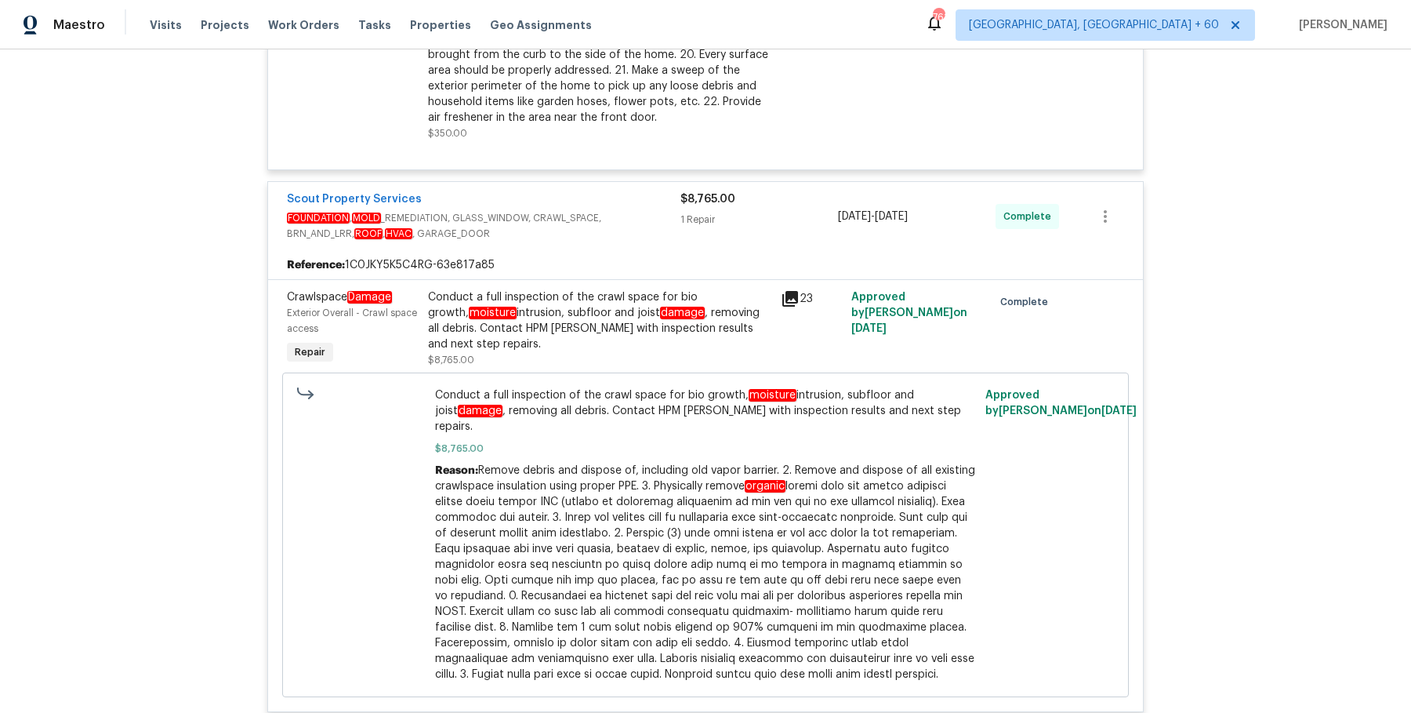
scroll to position [1952, 0]
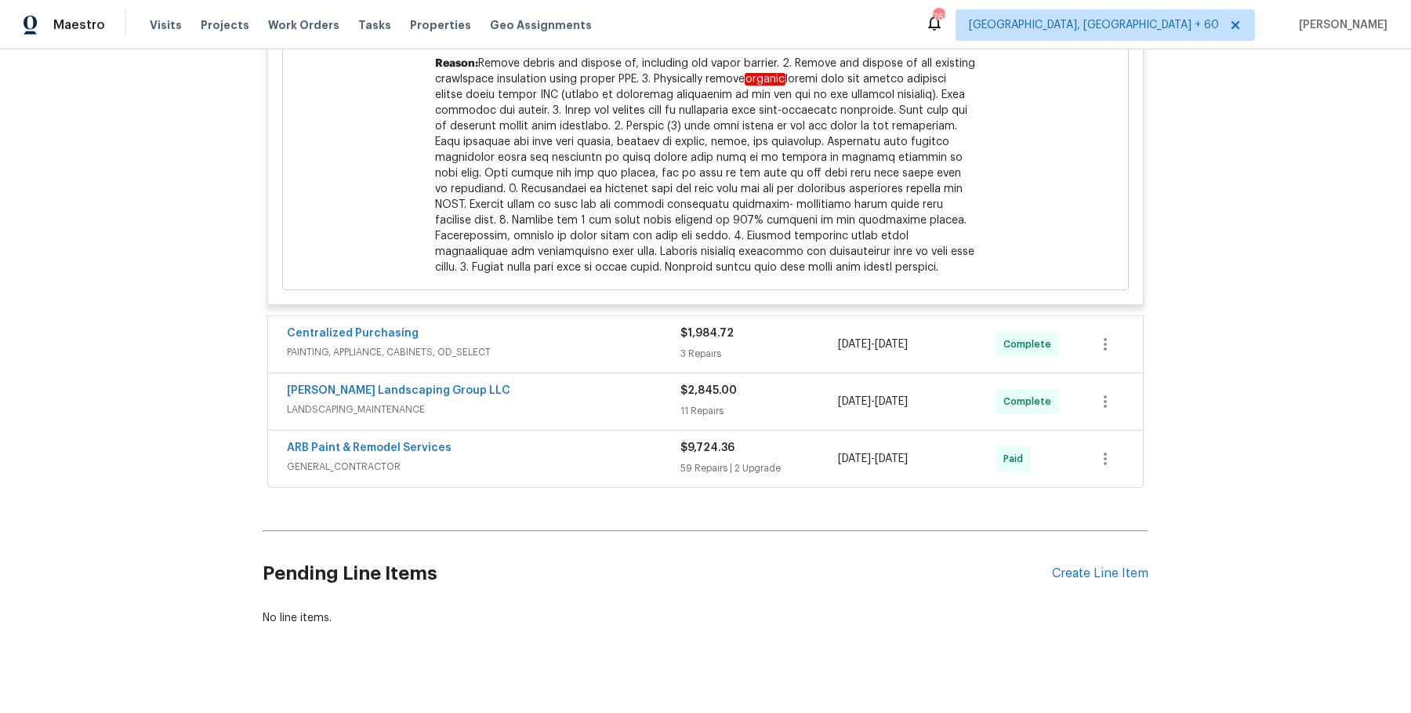
click at [646, 344] on span "PAINTING, APPLIANCE, CABINETS, OD_SELECT" at bounding box center [484, 352] width 394 height 16
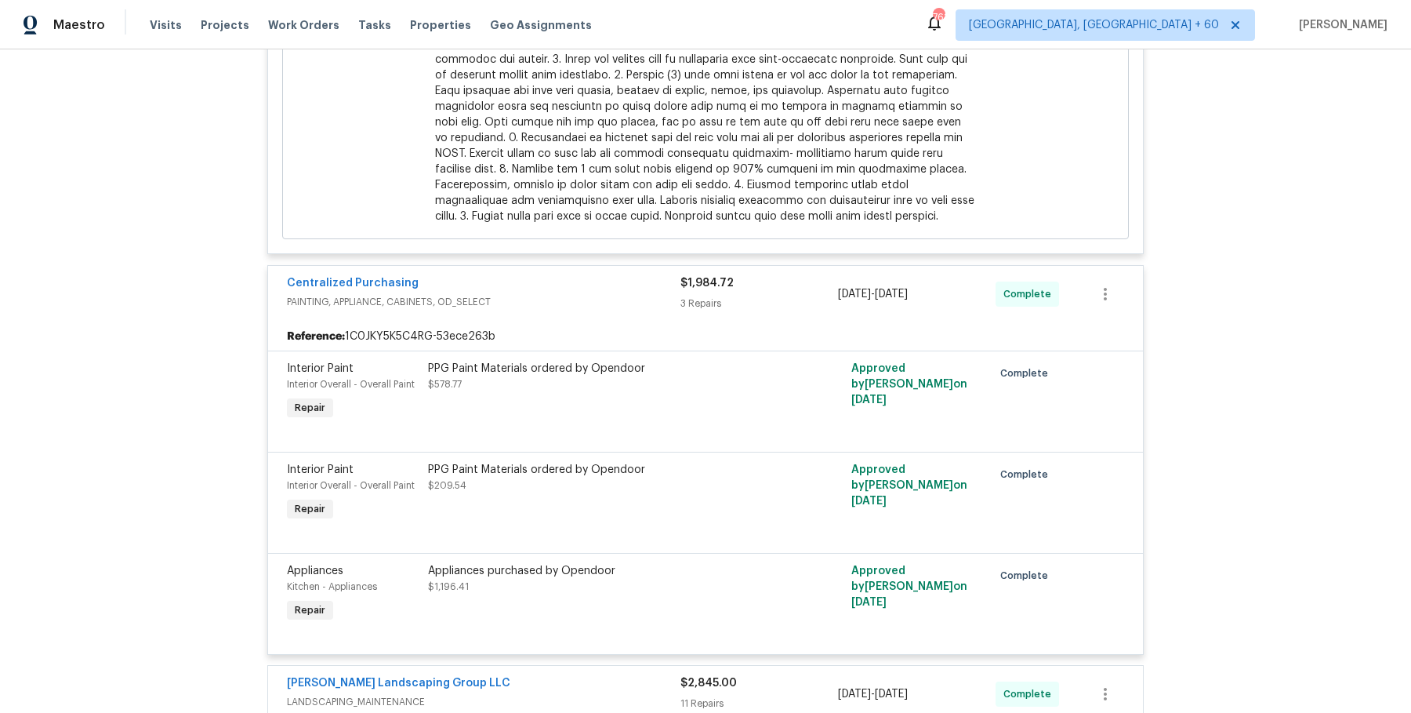
scroll to position [2297, 0]
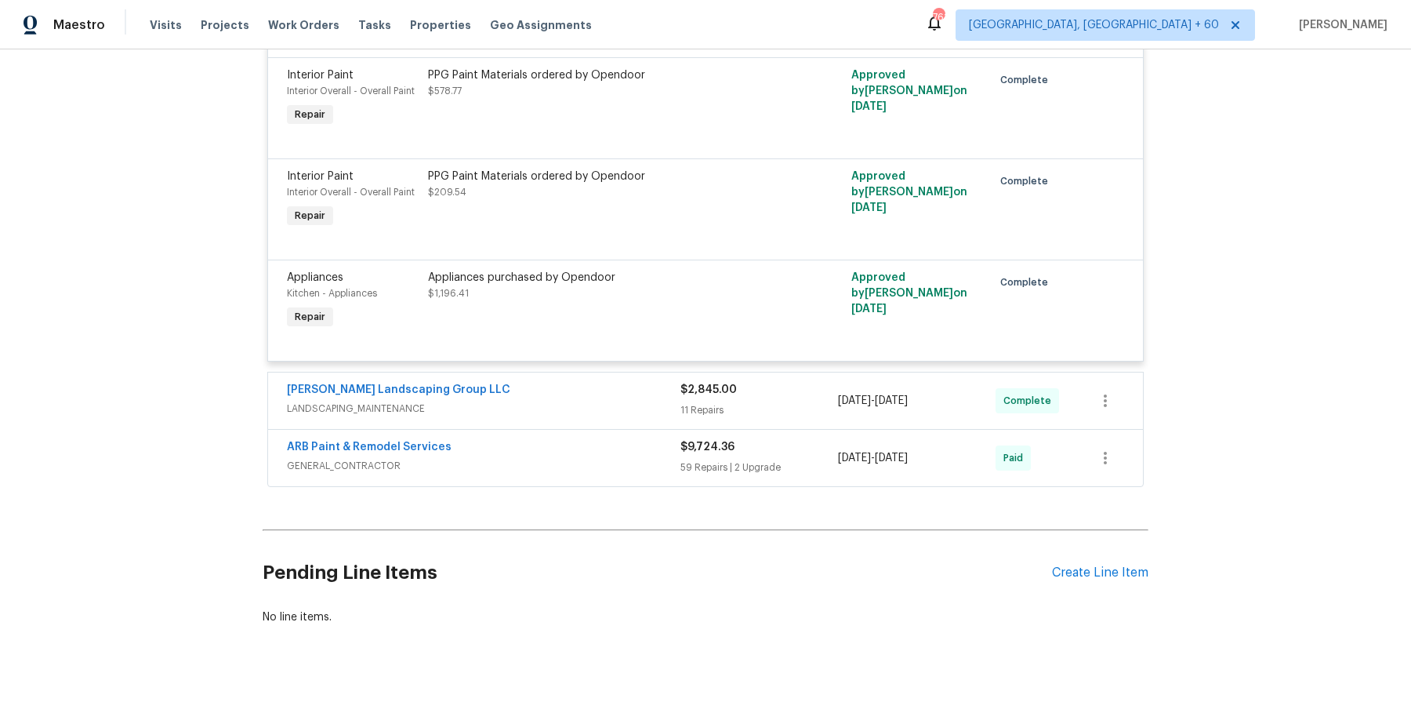
click at [582, 382] on div "[PERSON_NAME] Landscaping Group LLC" at bounding box center [484, 391] width 394 height 19
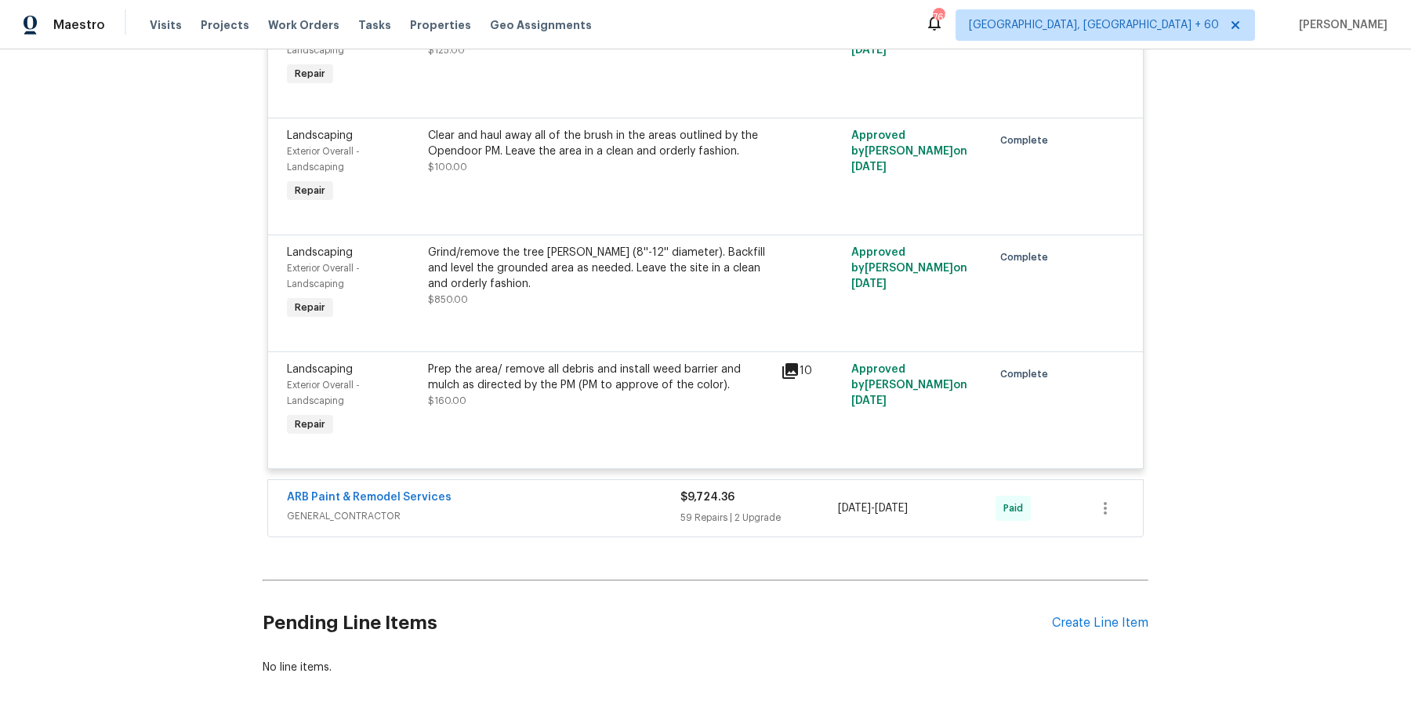
scroll to position [3786, 0]
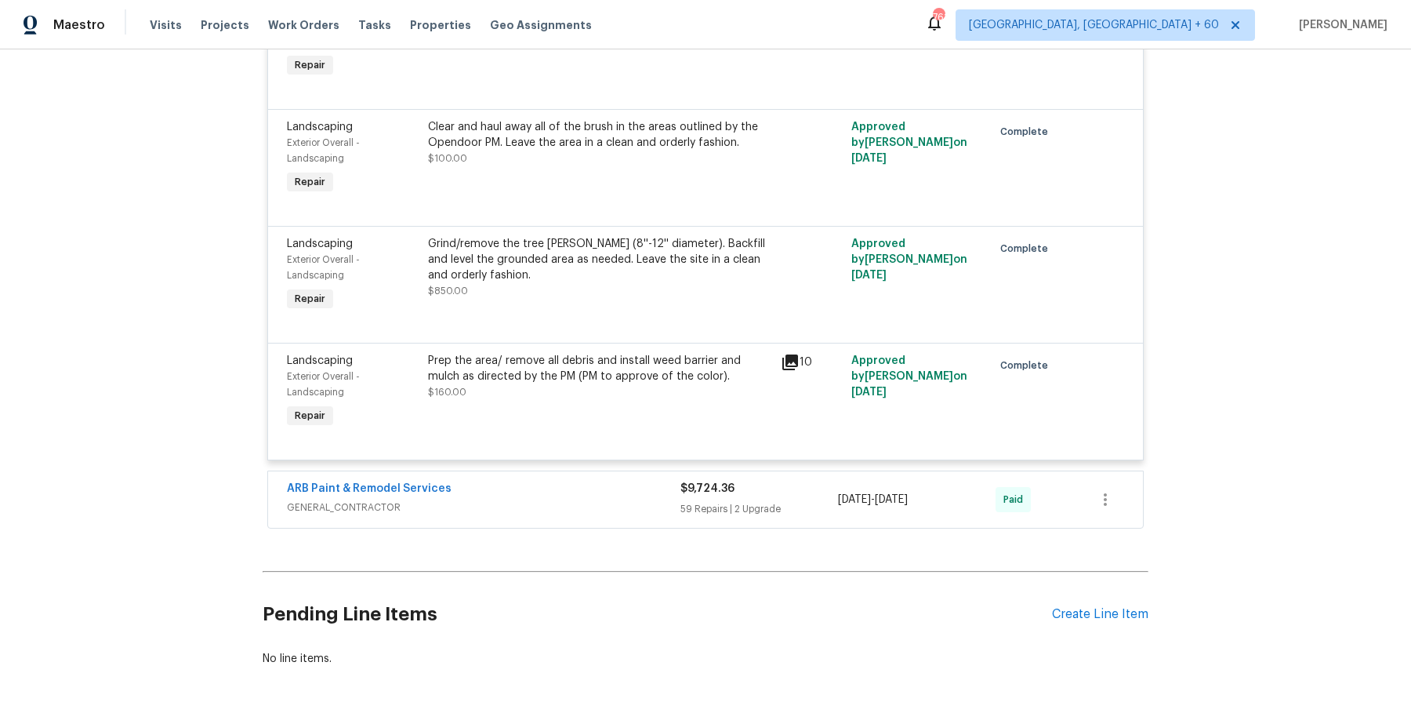
click at [564, 481] on div "ARB Paint & Remodel Services" at bounding box center [484, 490] width 394 height 19
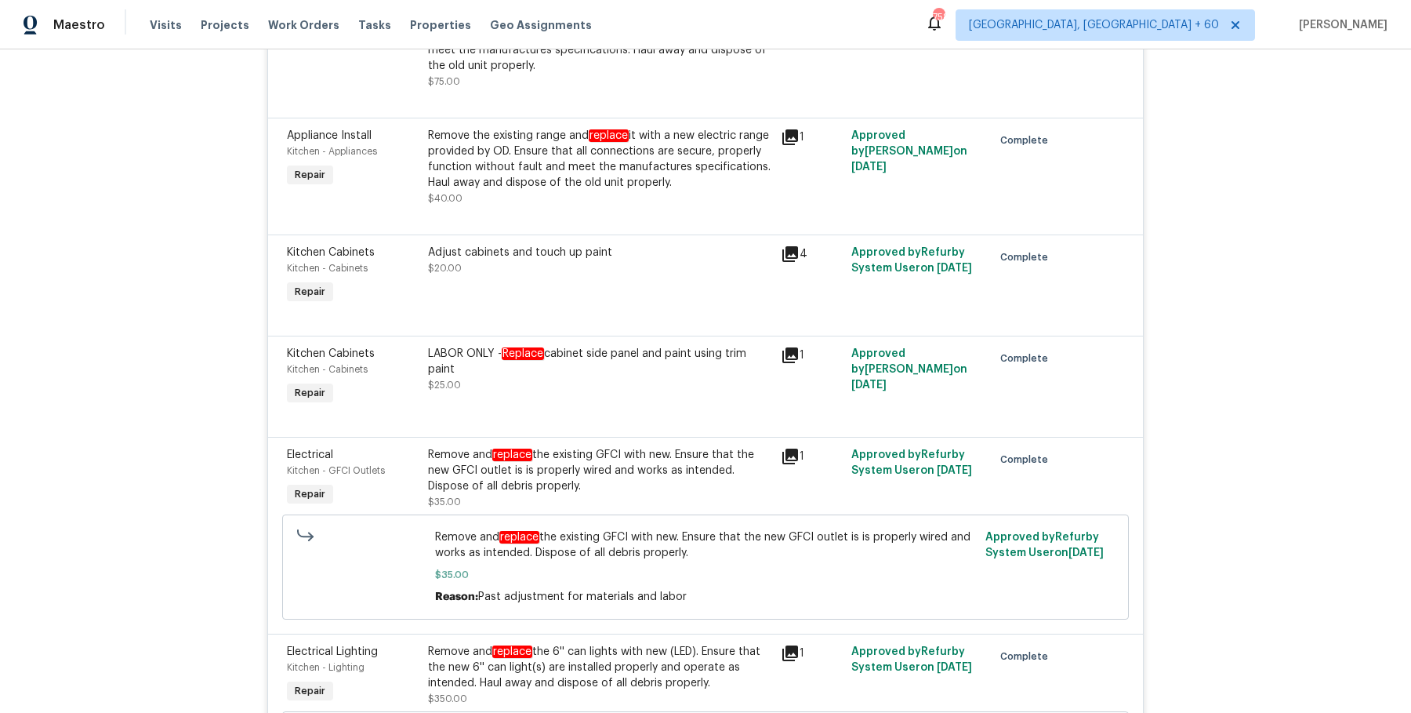
scroll to position [12216, 0]
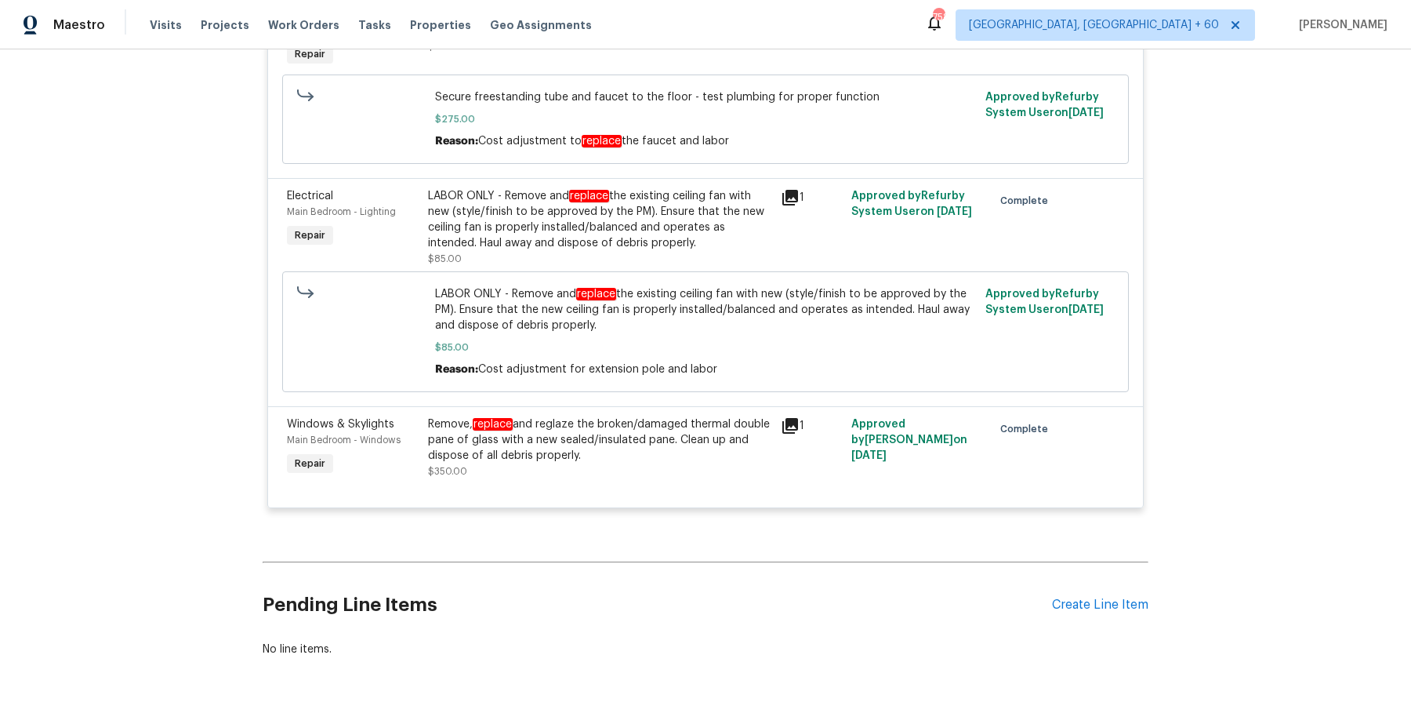
click at [532, 416] on div "Remove, replace and reglaze the broken/damaged thermal double pane of glass wit…" at bounding box center [599, 439] width 343 height 47
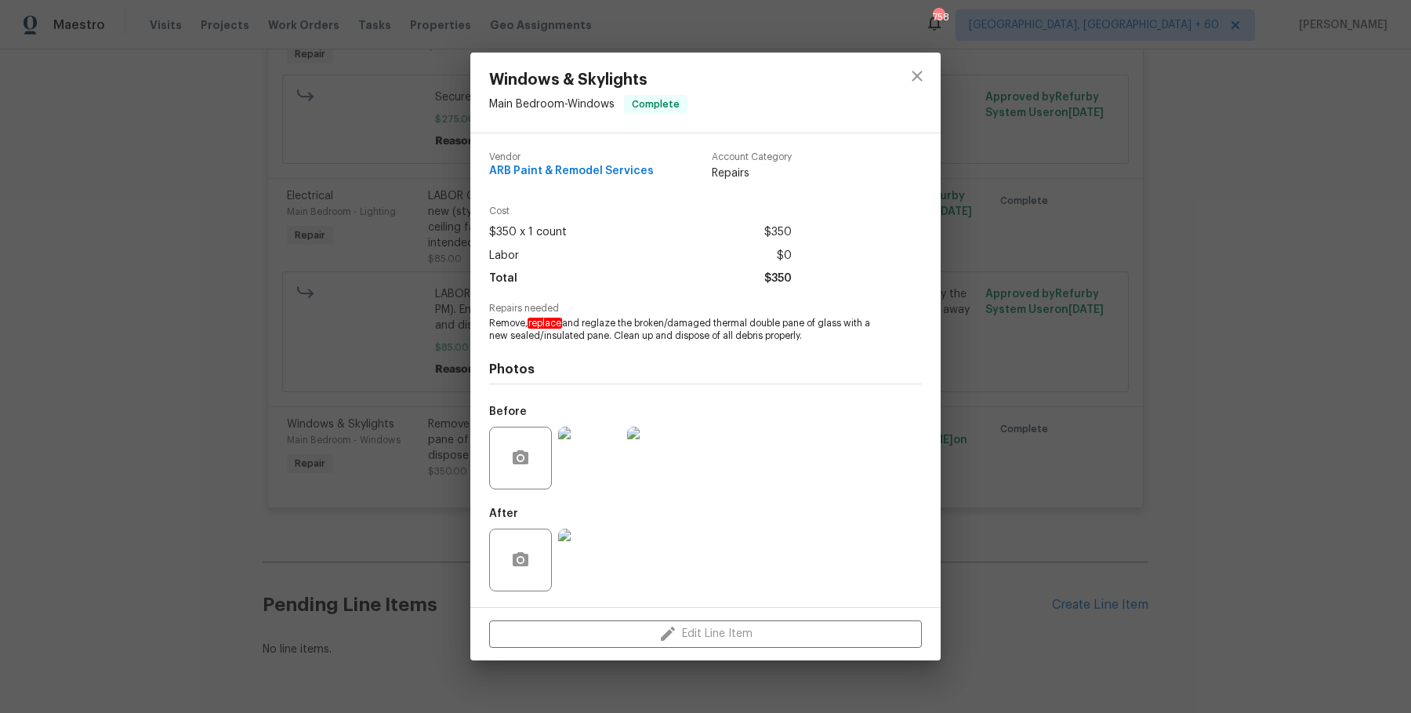
click at [576, 458] on img at bounding box center [589, 458] width 63 height 63
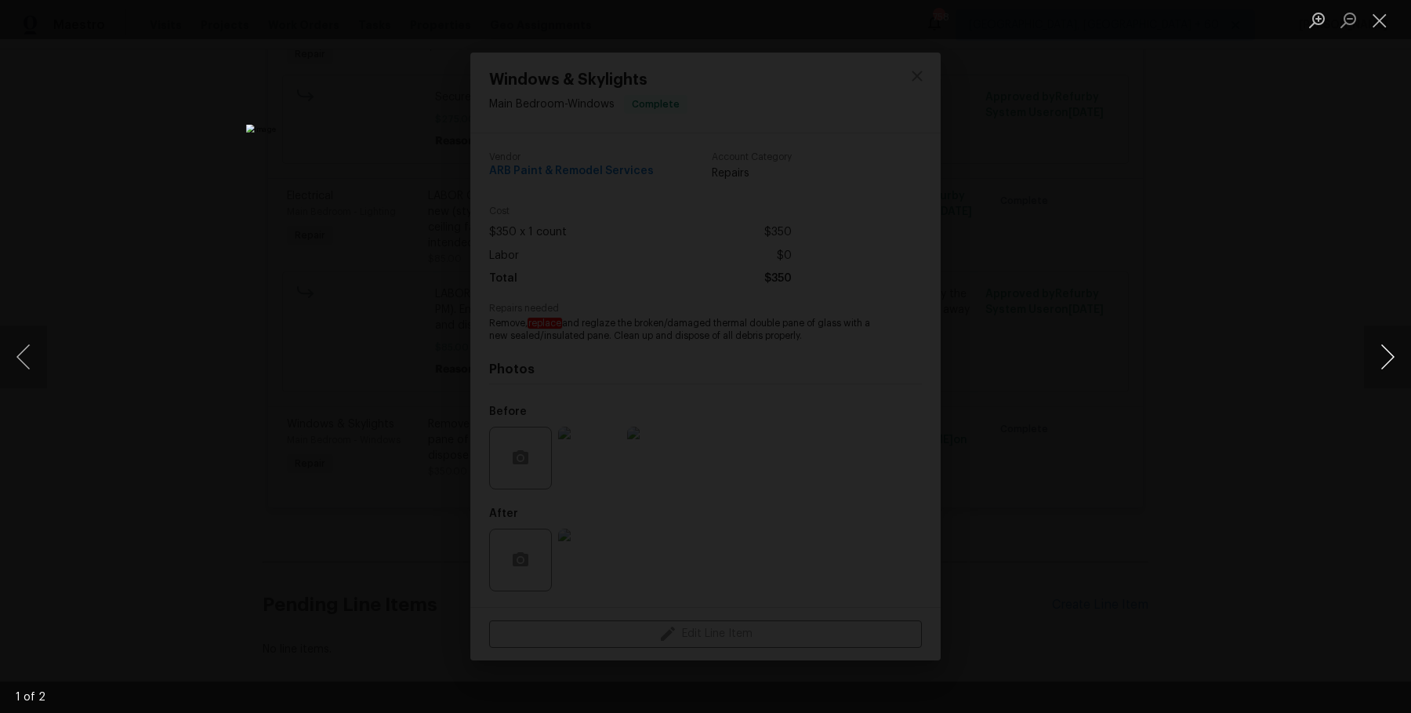
click at [1394, 352] on button "Next image" at bounding box center [1387, 356] width 47 height 63
click at [1383, 342] on button "Next image" at bounding box center [1387, 356] width 47 height 63
click at [1157, 278] on div "Lightbox" at bounding box center [705, 356] width 1411 height 713
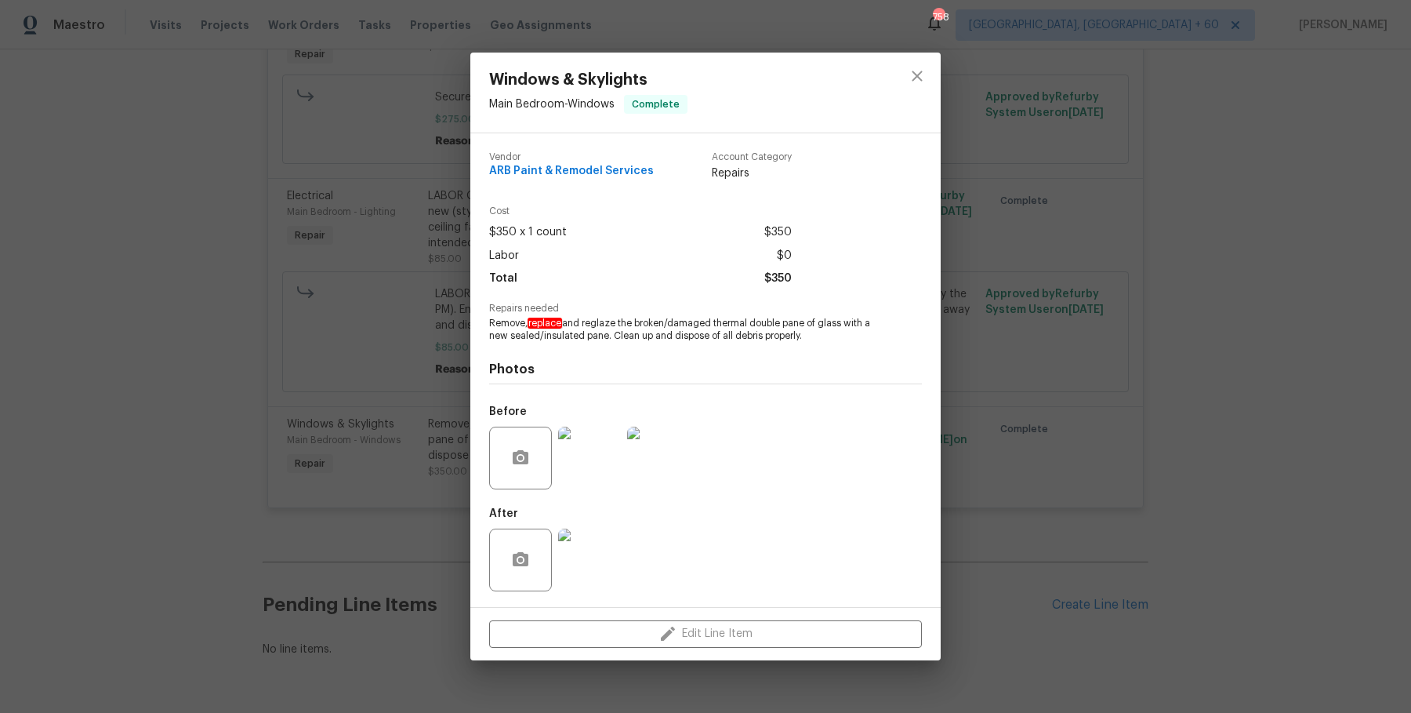
click at [605, 570] on img at bounding box center [589, 559] width 63 height 63
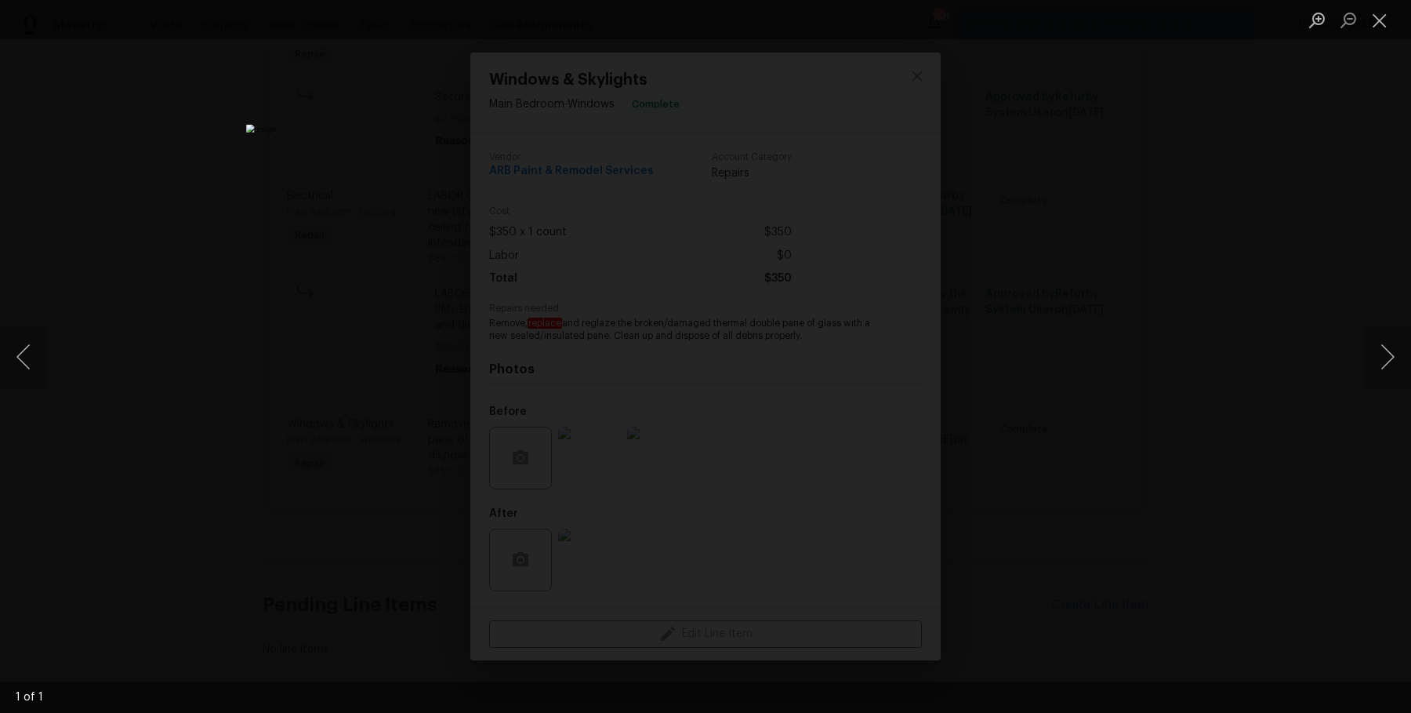
click at [1145, 358] on div "Lightbox" at bounding box center [705, 356] width 1411 height 713
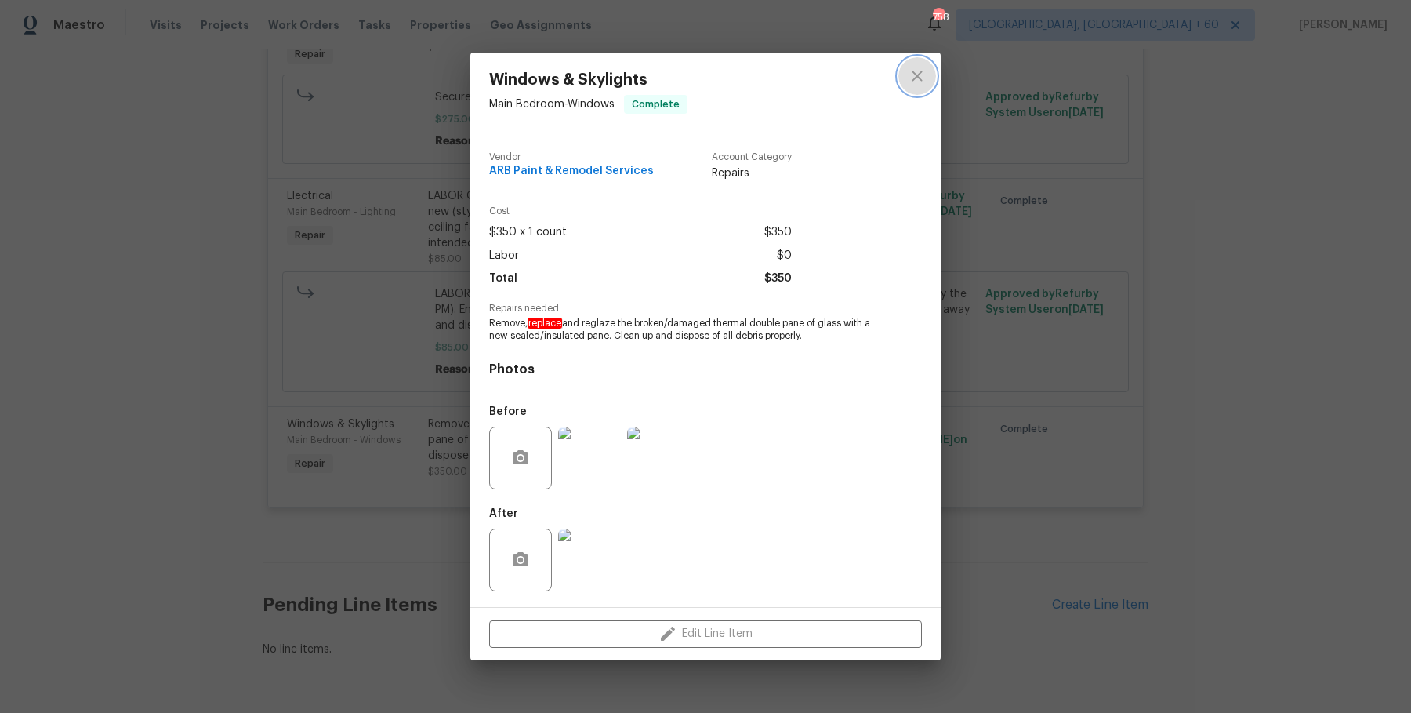
click at [917, 82] on icon "close" at bounding box center [917, 76] width 19 height 19
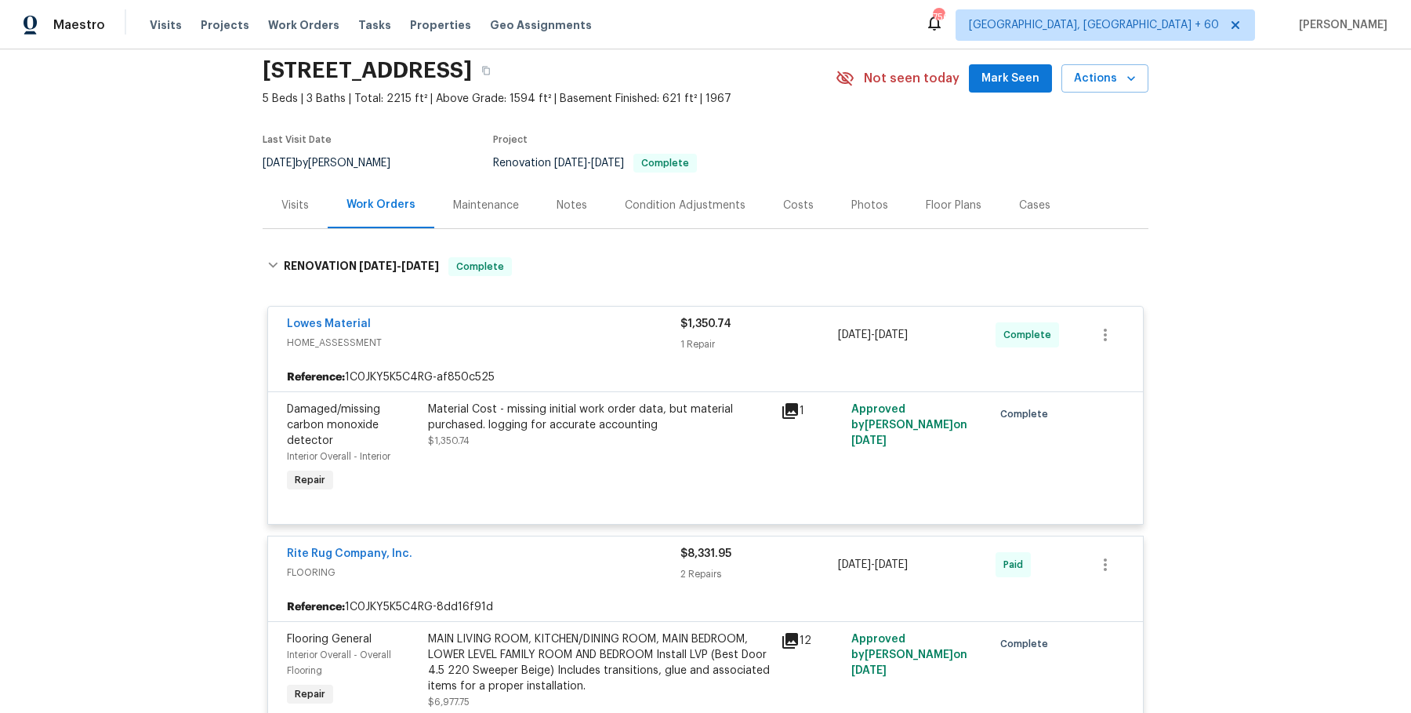
scroll to position [0, 0]
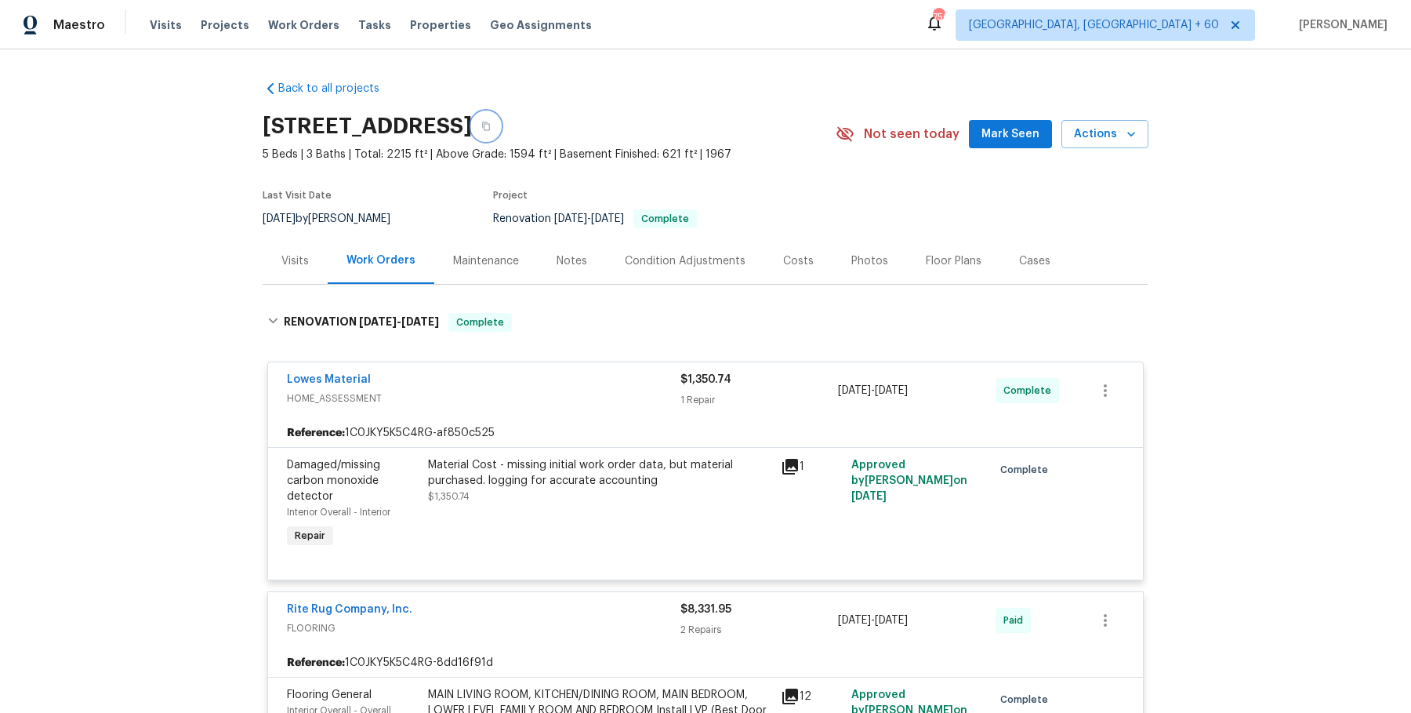
click at [500, 120] on button "button" at bounding box center [486, 126] width 28 height 28
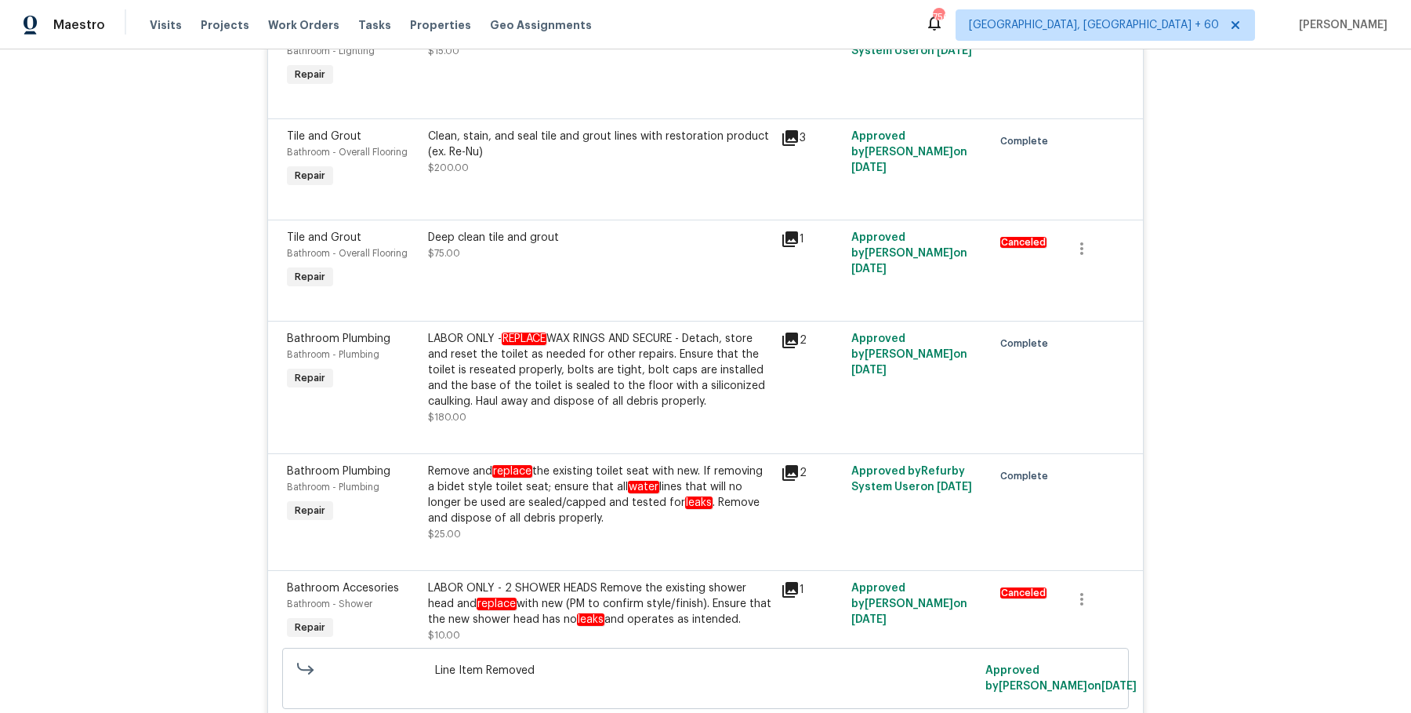
scroll to position [6144, 0]
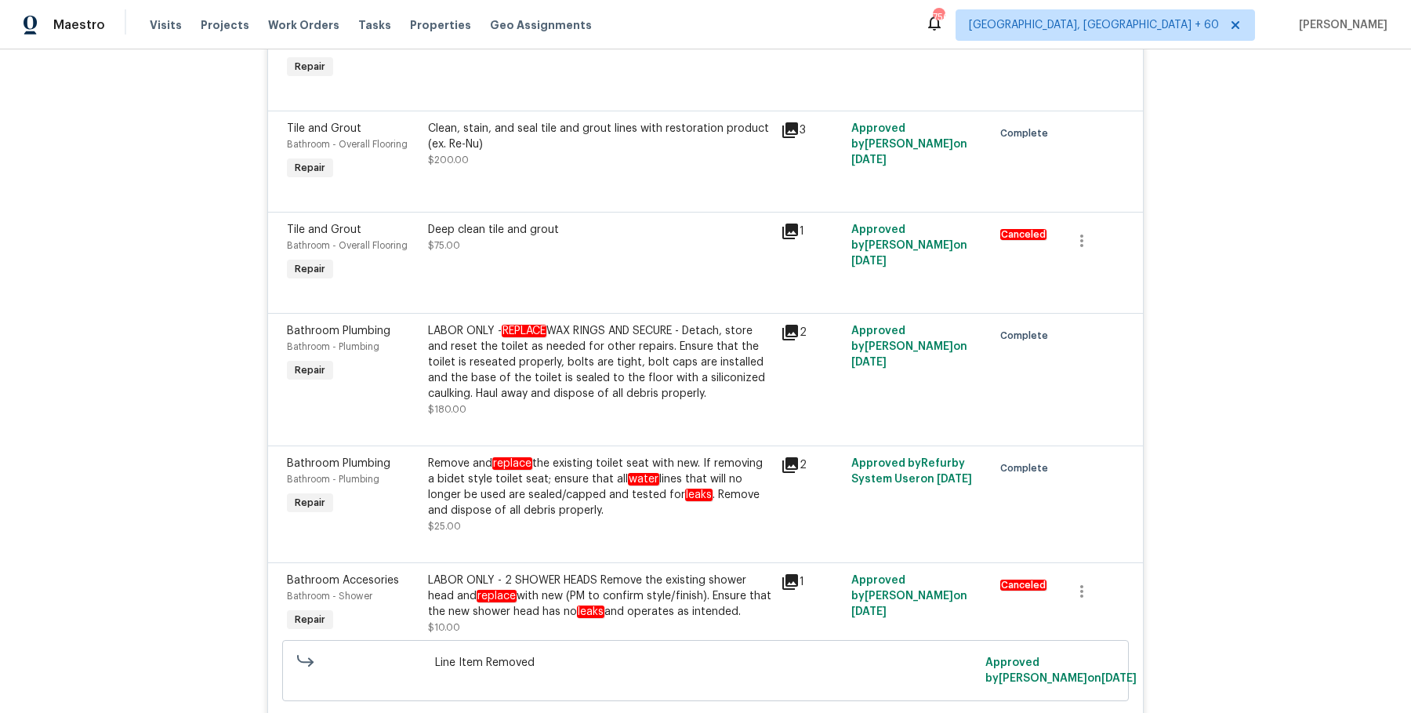
click at [593, 323] on div "LABOR ONLY - REPLACE WAX RINGS AND SECURE - Detach, store and reset the toilet …" at bounding box center [599, 362] width 343 height 78
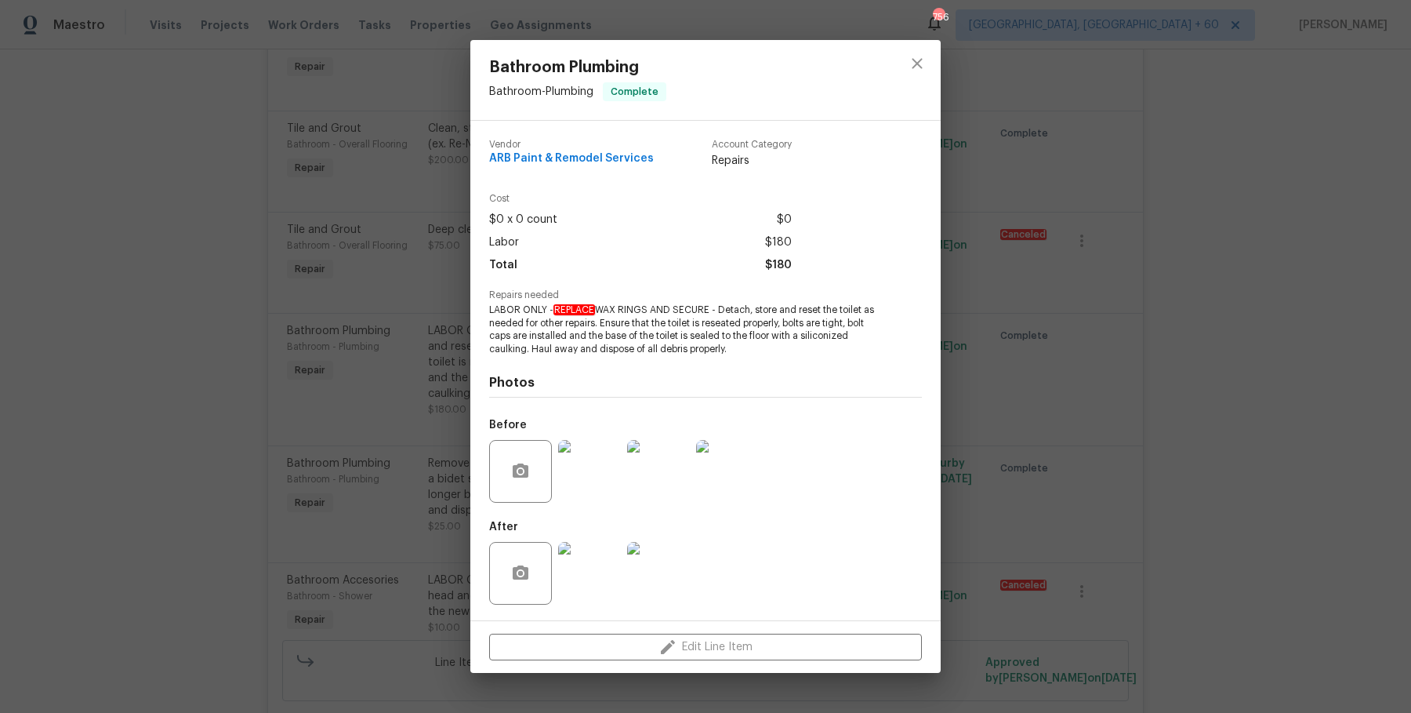
click at [355, 354] on div "Bathroom Plumbing Bathroom - Plumbing Complete Vendor ARB Paint & Remodel Servi…" at bounding box center [705, 356] width 1411 height 713
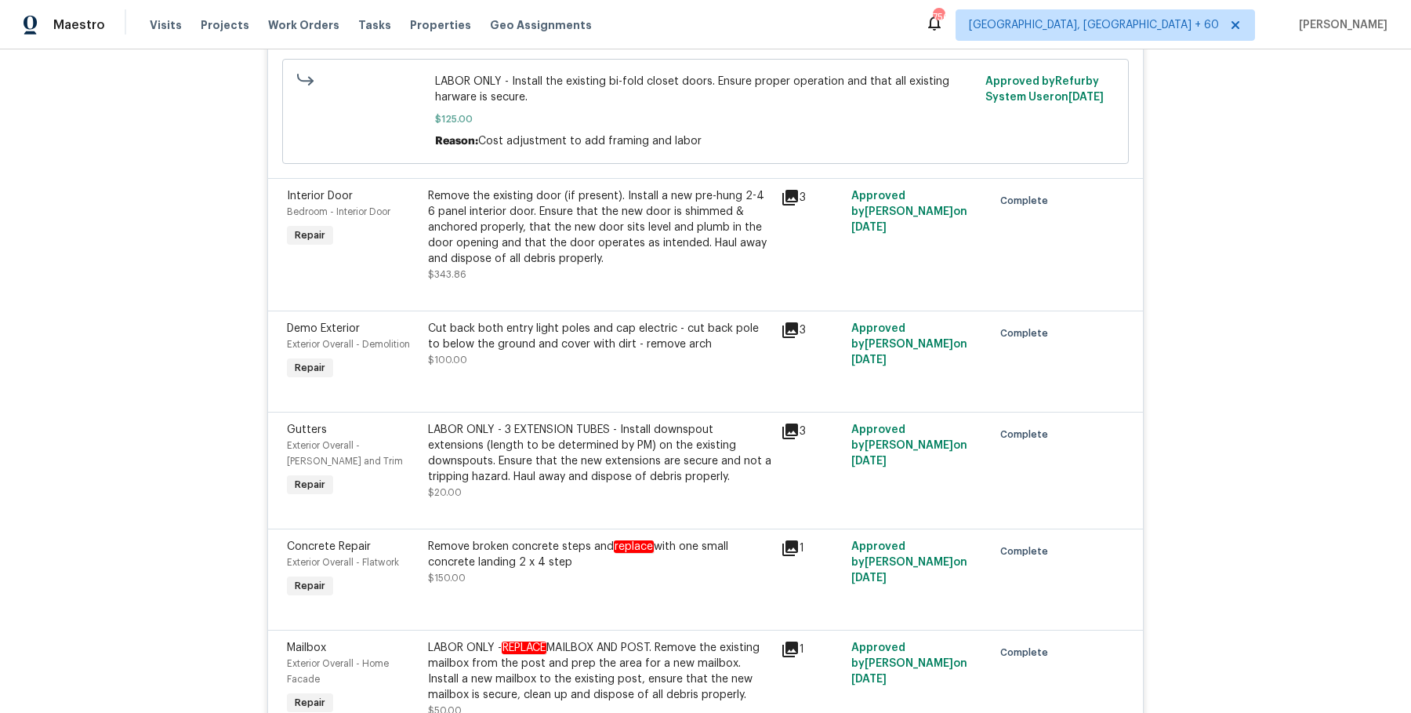
scroll to position [6877, 0]
click at [599, 235] on div "Remove the existing door (if present). Install a new pre-hung 2-4 6 panel inter…" at bounding box center [599, 228] width 343 height 78
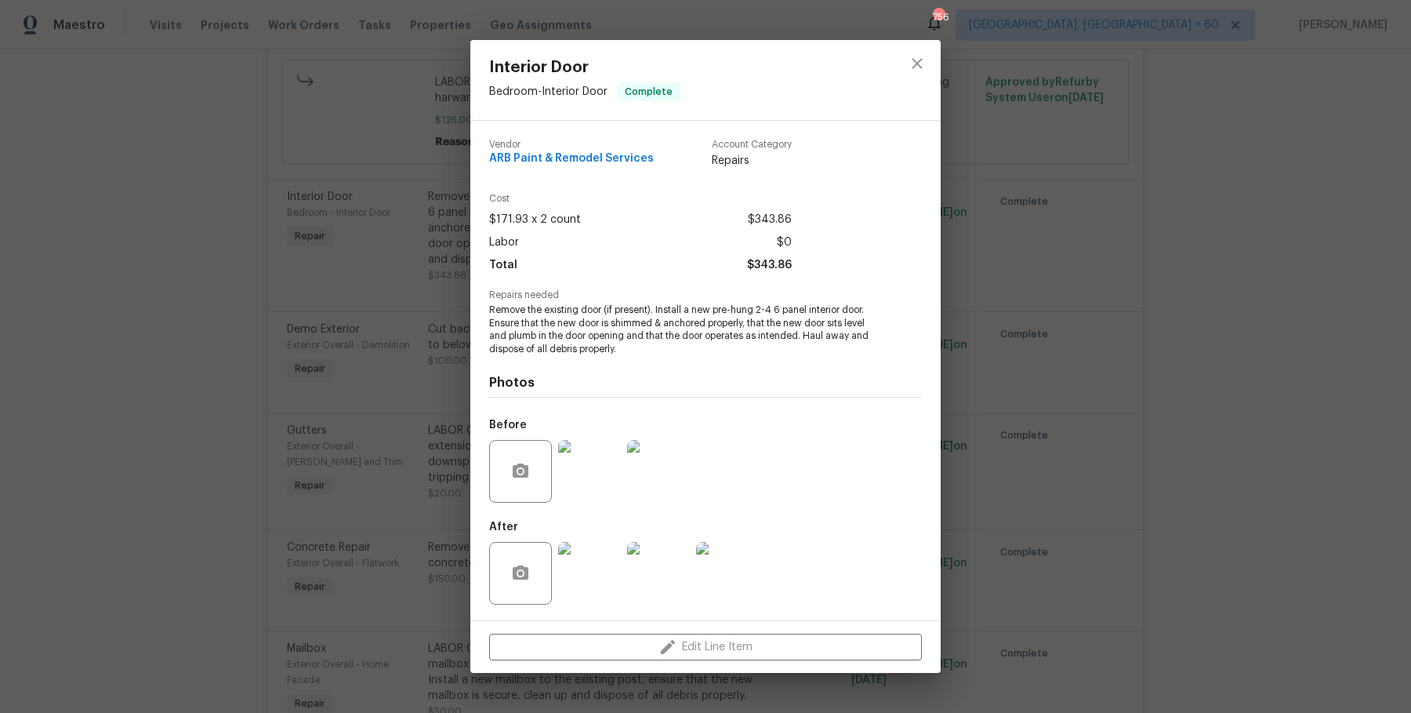
click at [1013, 323] on div "Interior Door Bedroom - Interior Door Complete Vendor ARB Paint & Remodel Servi…" at bounding box center [705, 356] width 1411 height 713
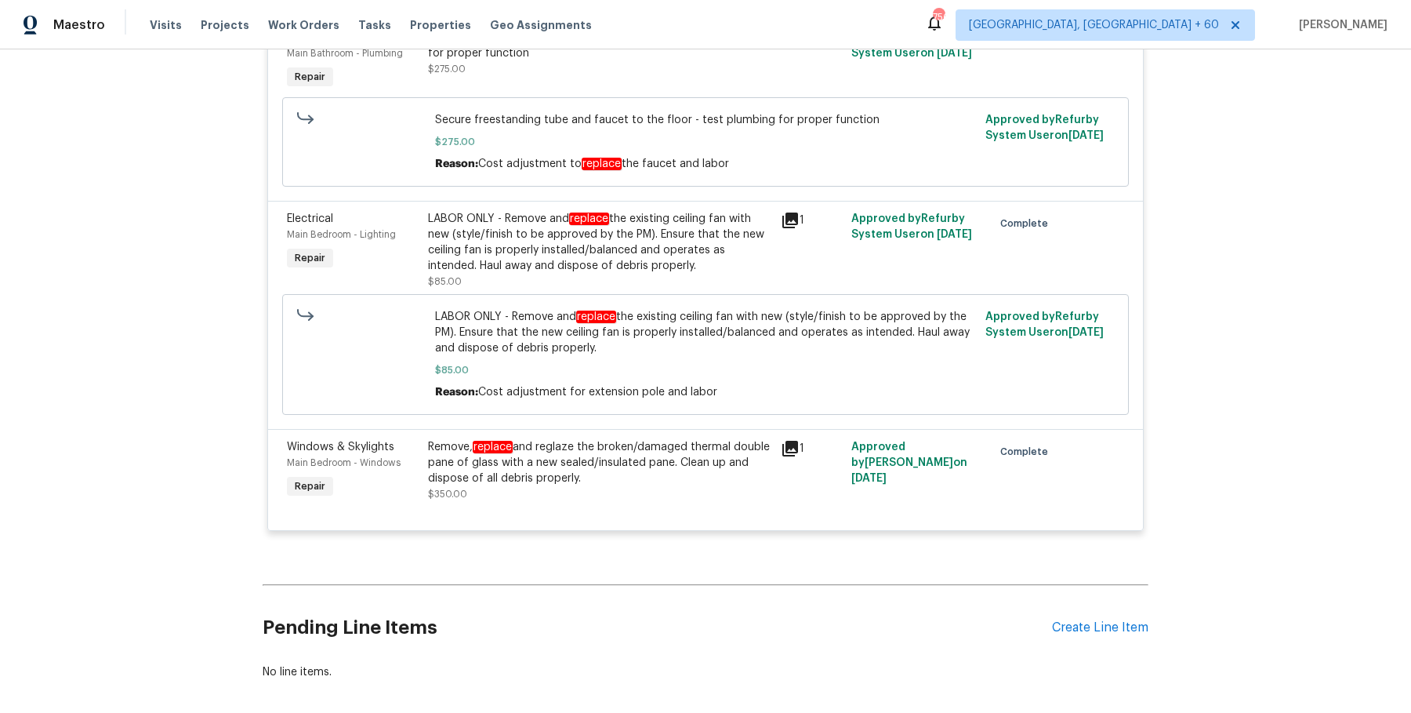
scroll to position [12194, 0]
click at [569, 476] on div "Windows & Skylights Main Bedroom - Windows Repair Remove, replace and reglaze t…" at bounding box center [705, 478] width 875 height 101
click at [594, 438] on div "Remove, replace and reglaze the broken/damaged thermal double pane of glass wit…" at bounding box center [599, 461] width 343 height 47
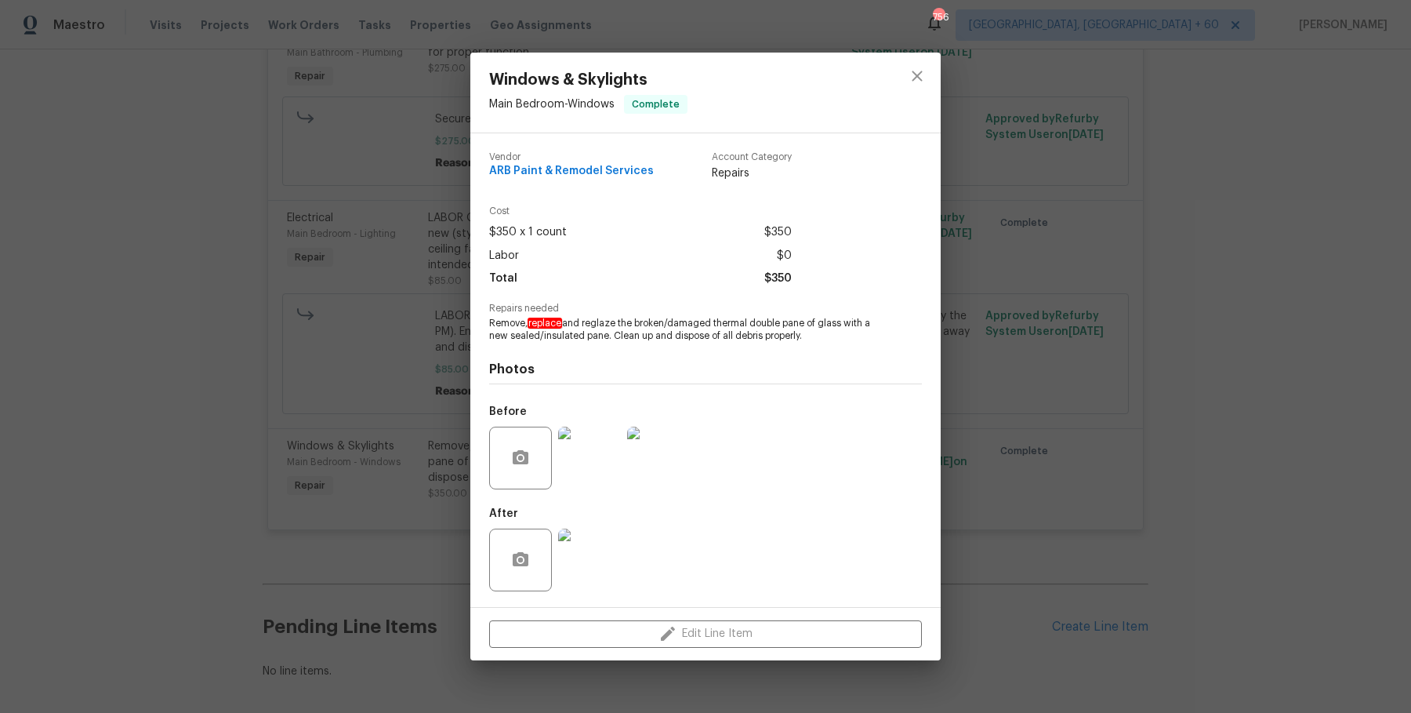
click at [584, 463] on img at bounding box center [589, 458] width 63 height 63
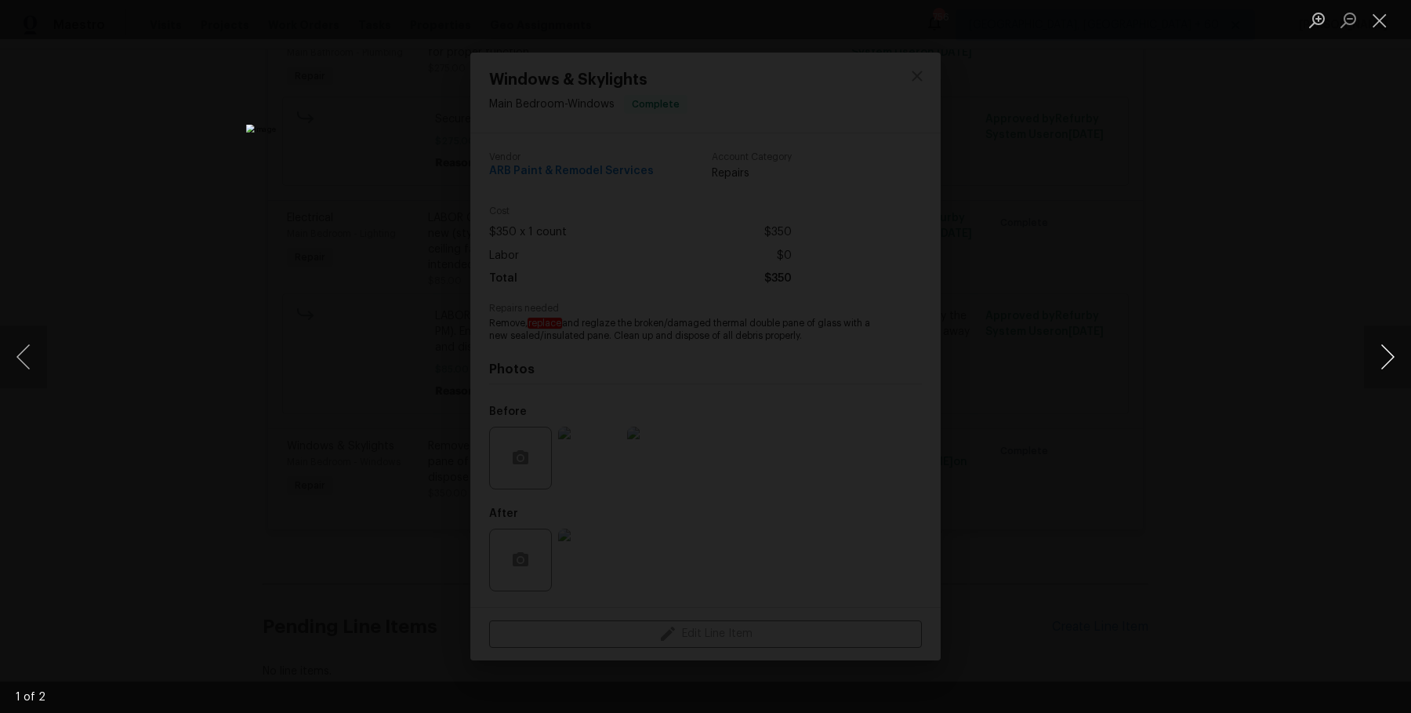
click at [1393, 354] on button "Next image" at bounding box center [1387, 356] width 47 height 63
click at [1312, 274] on div "Lightbox" at bounding box center [705, 356] width 1411 height 713
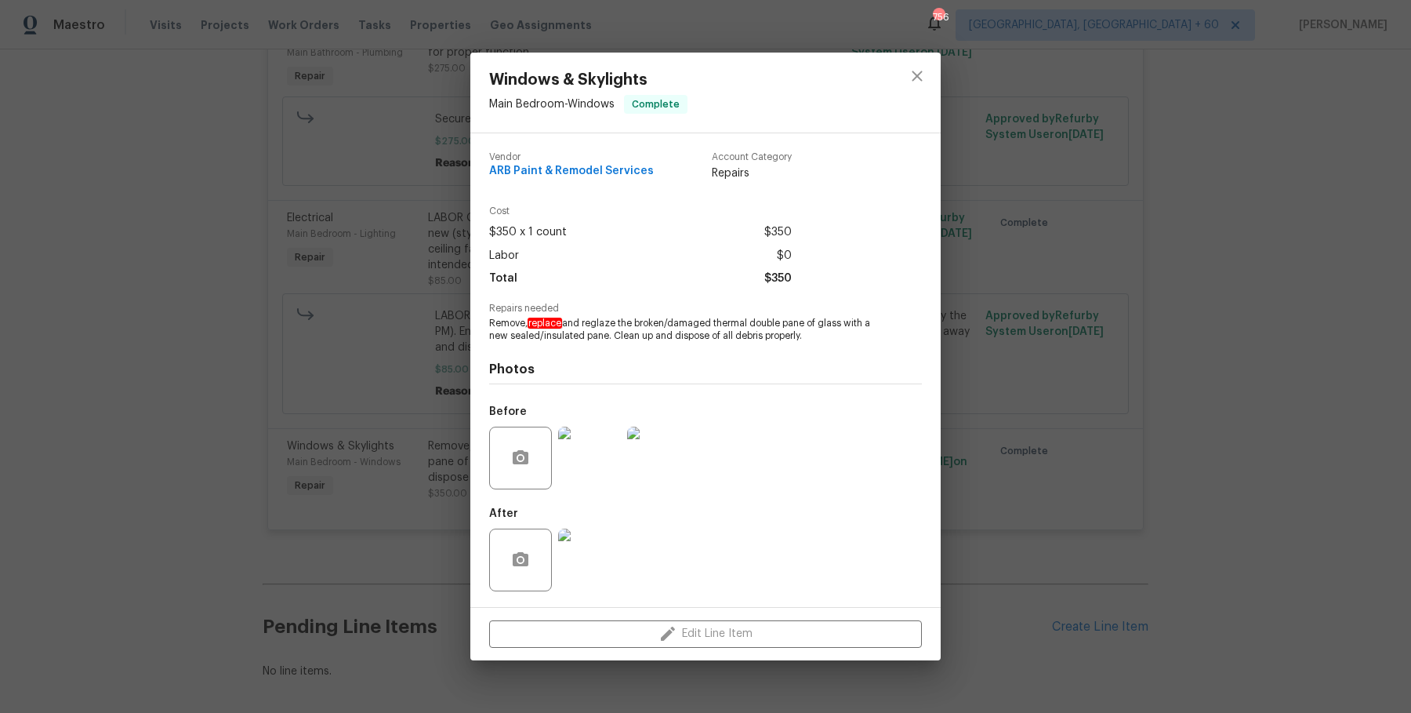
click at [590, 554] on img at bounding box center [589, 559] width 63 height 63
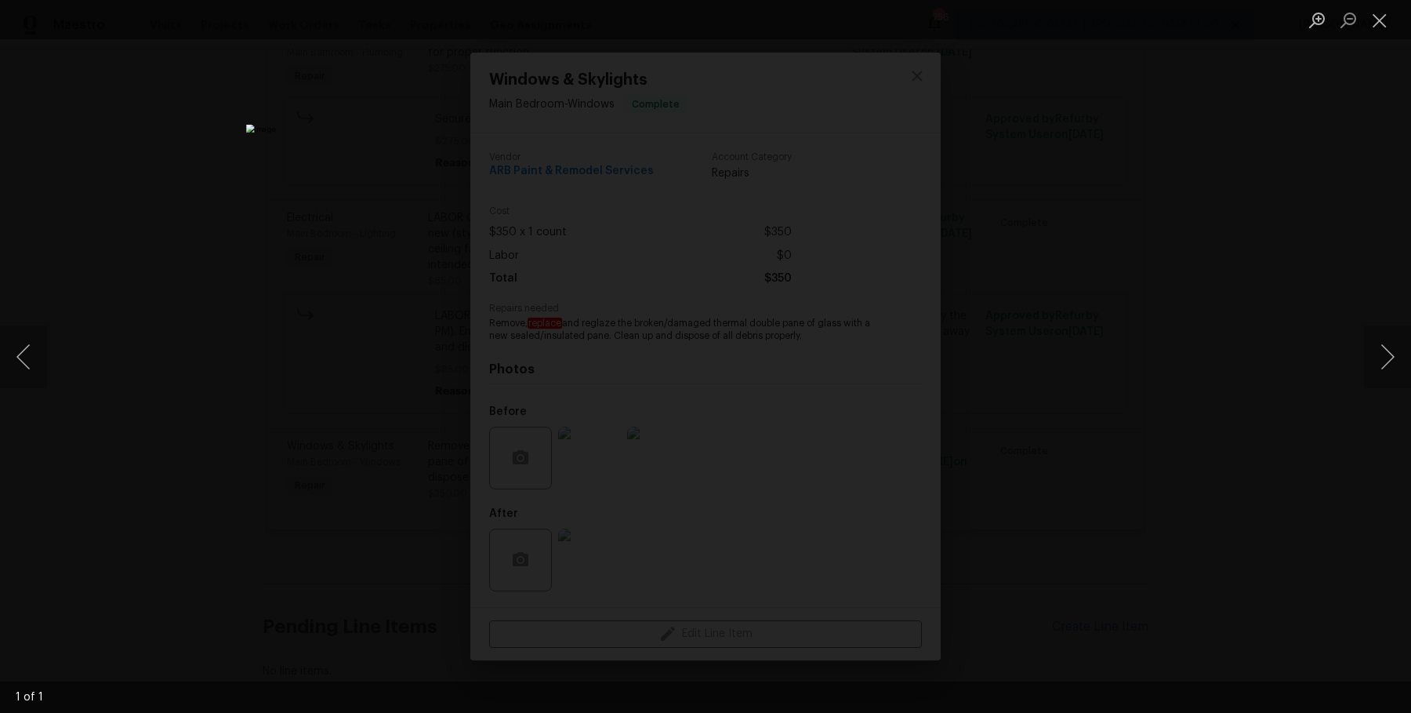
click at [1252, 320] on div "Lightbox" at bounding box center [705, 356] width 1411 height 713
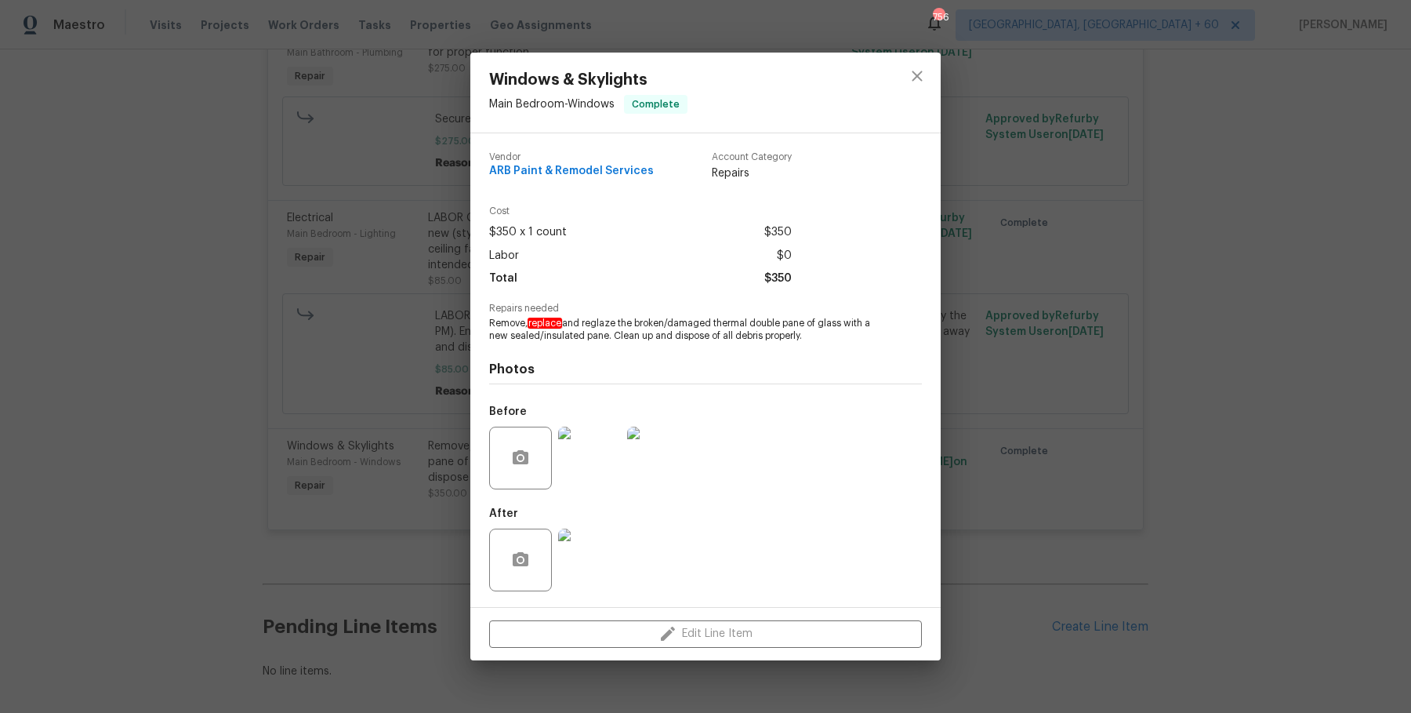
click at [1237, 282] on div "Windows & Skylights Main Bedroom - Windows Complete Vendor ARB Paint & Remodel …" at bounding box center [705, 356] width 1411 height 713
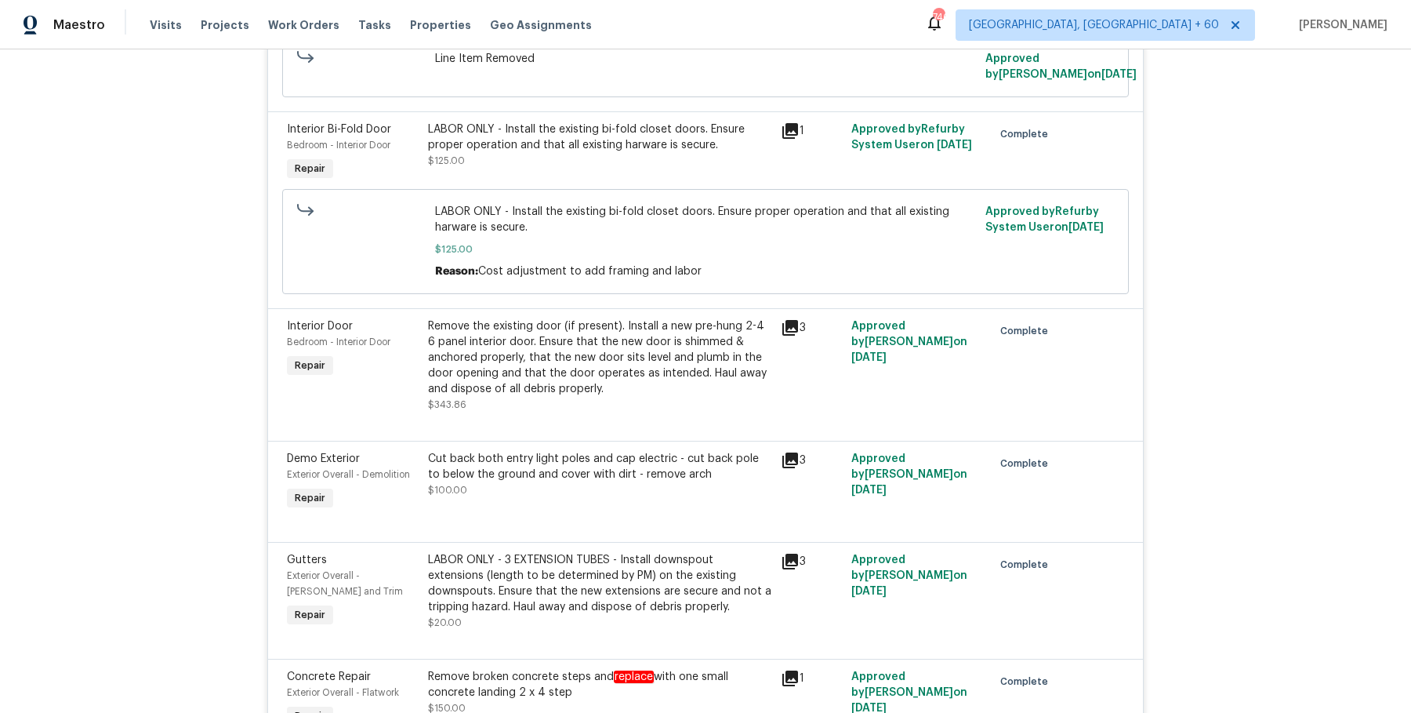
scroll to position [6208, 0]
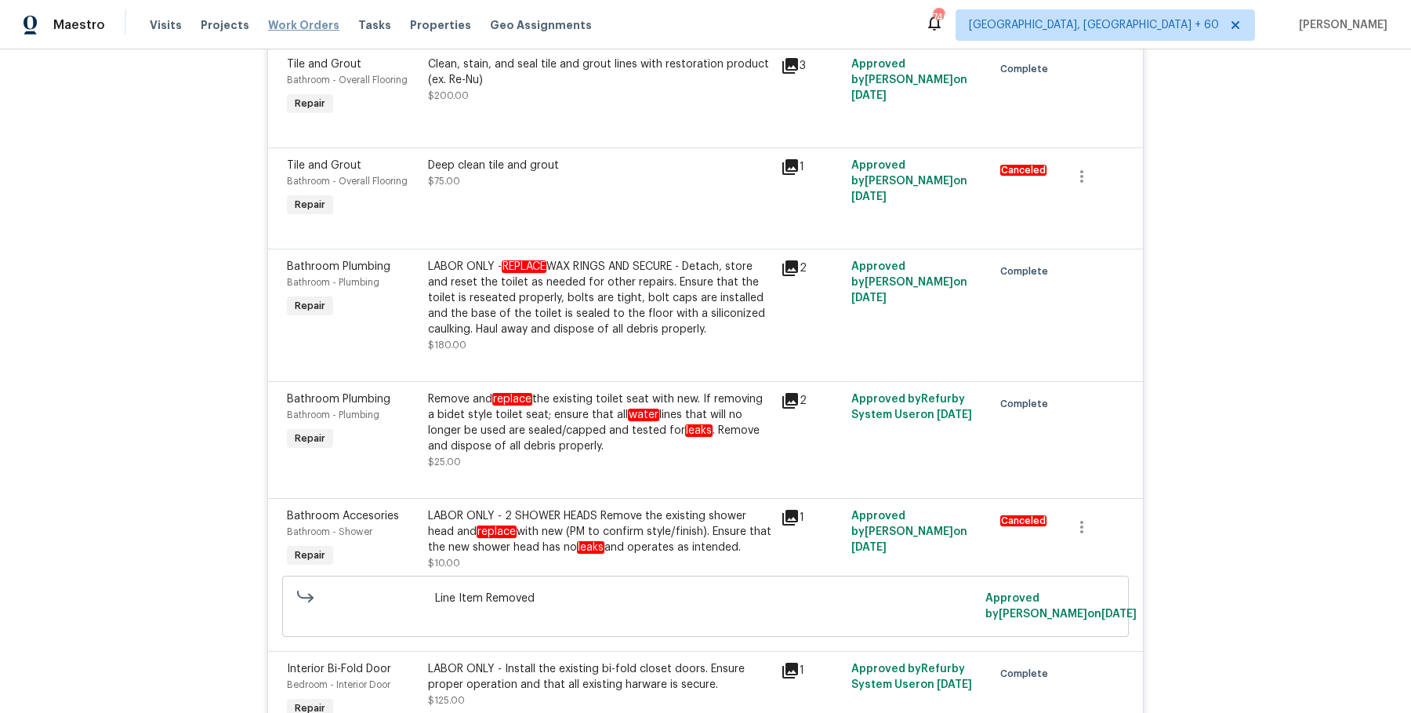
click at [268, 20] on span "Work Orders" at bounding box center [303, 25] width 71 height 16
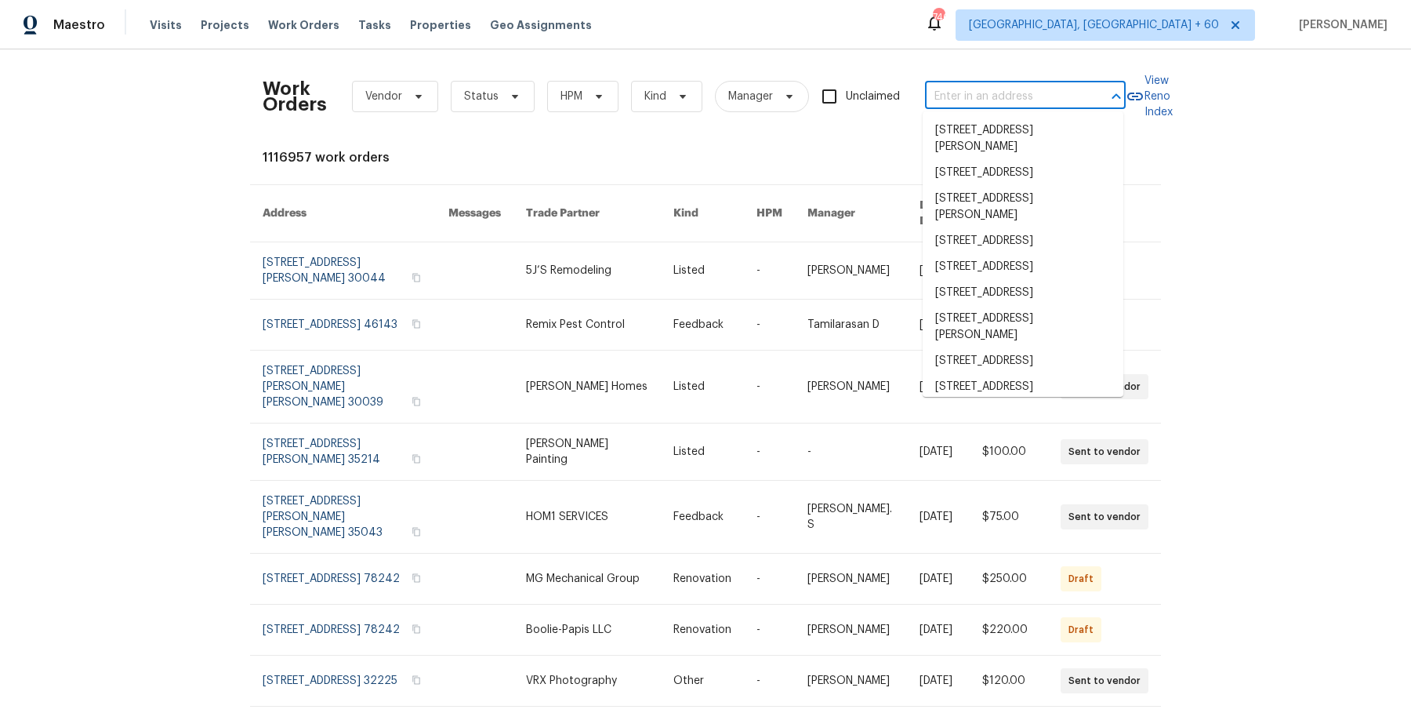
click at [999, 104] on input "text" at bounding box center [1003, 97] width 157 height 24
paste input "[STREET_ADDRESS][PERSON_NAME]"
type input "[STREET_ADDRESS][PERSON_NAME]"
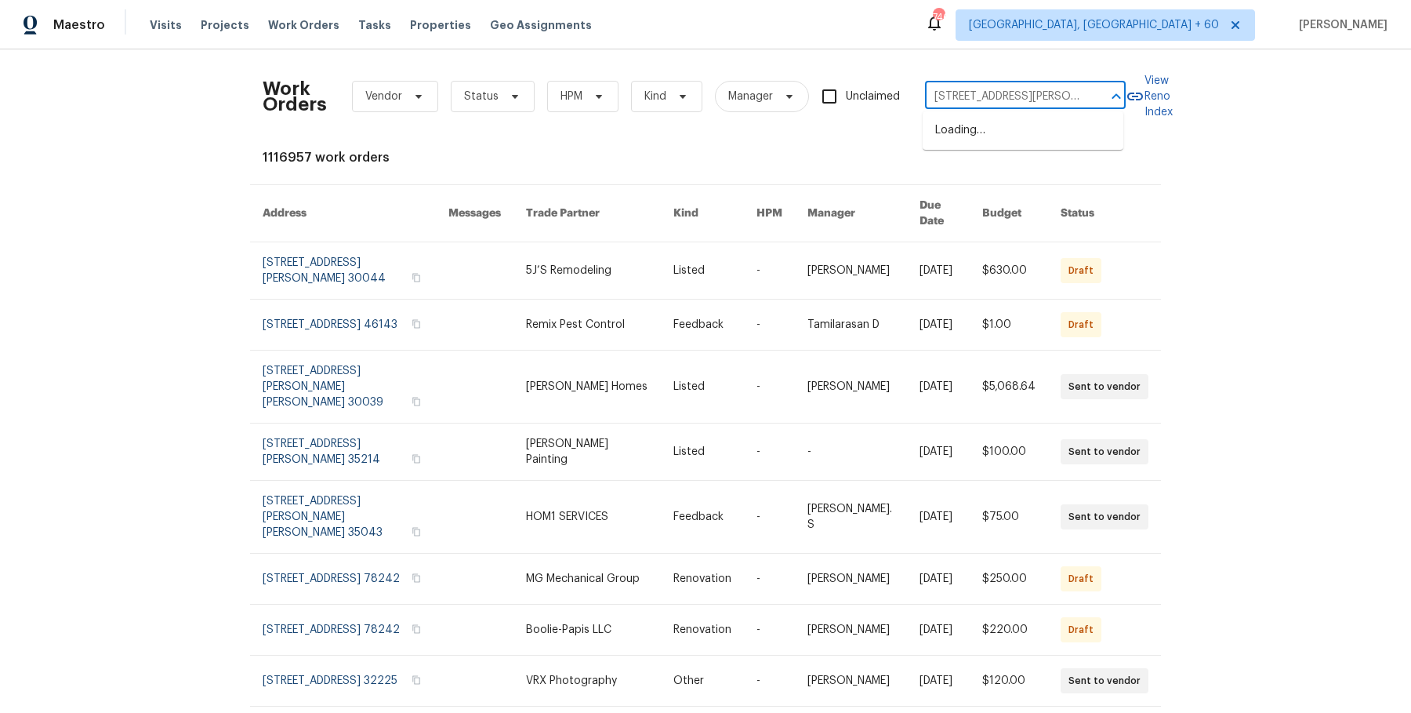
scroll to position [0, 61]
click at [993, 140] on li "[STREET_ADDRESS]" at bounding box center [1023, 131] width 201 height 26
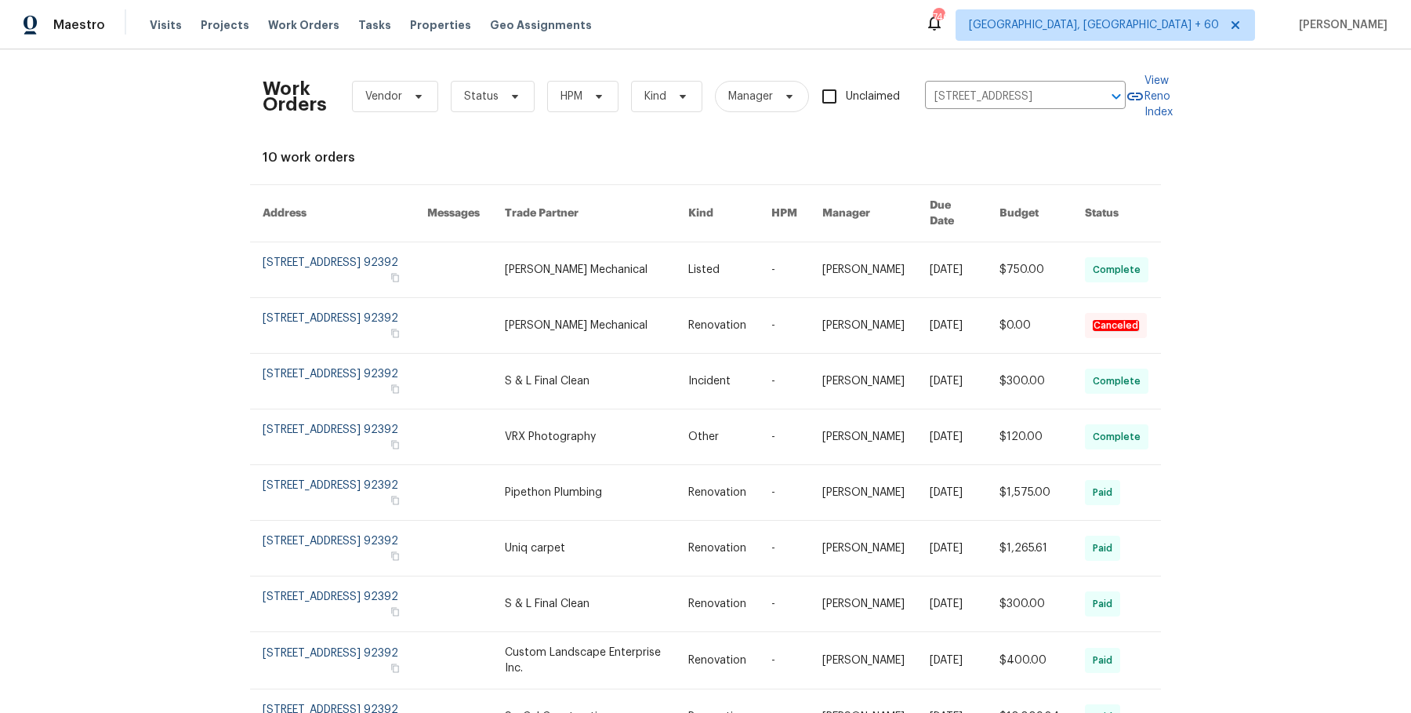
click at [775, 265] on td "-" at bounding box center [784, 270] width 51 height 56
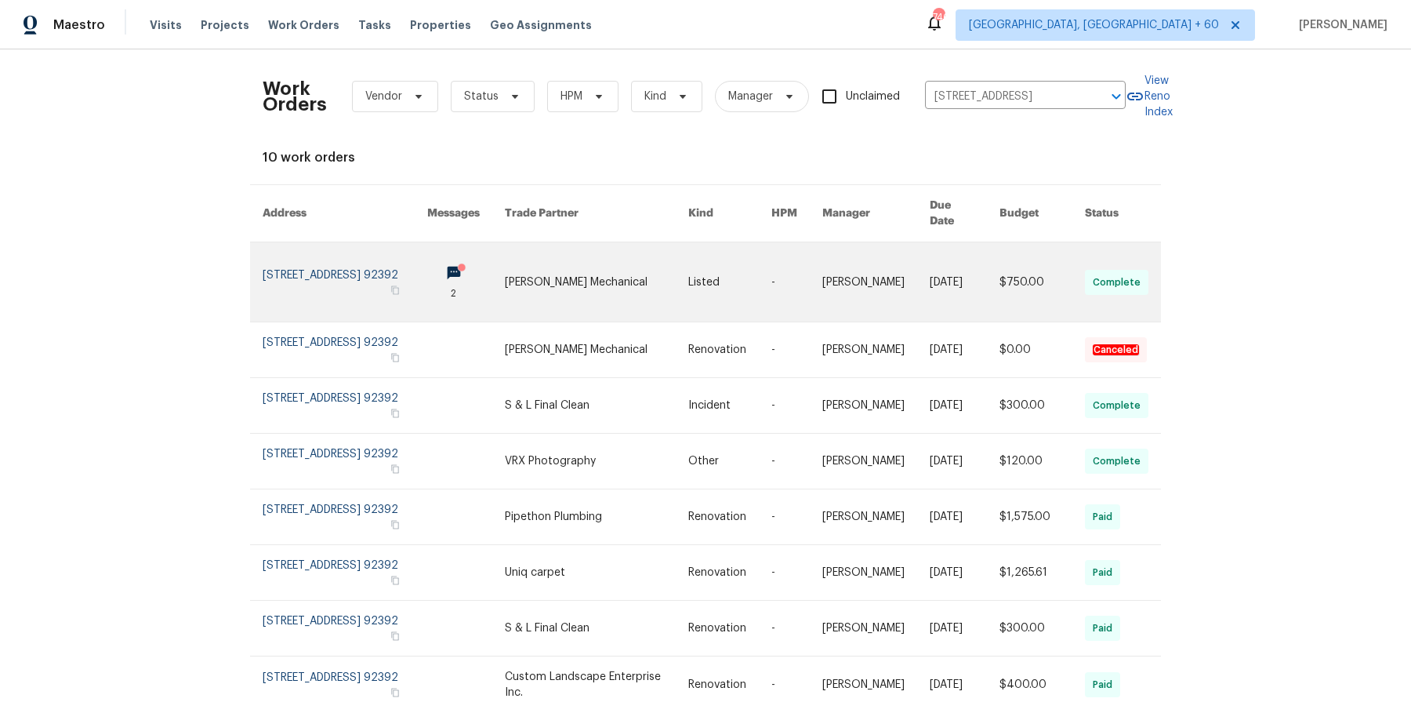
click at [744, 266] on link at bounding box center [729, 281] width 83 height 79
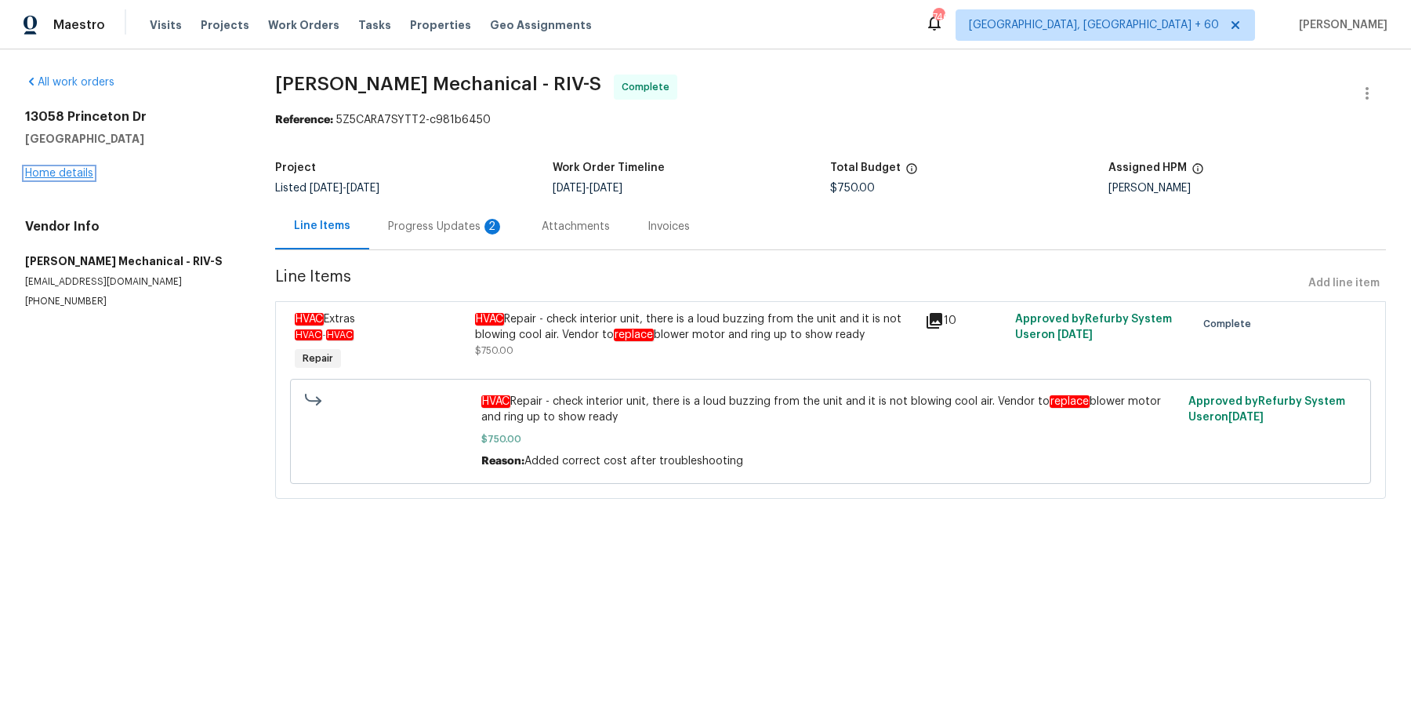
click at [55, 172] on link "Home details" at bounding box center [59, 173] width 68 height 11
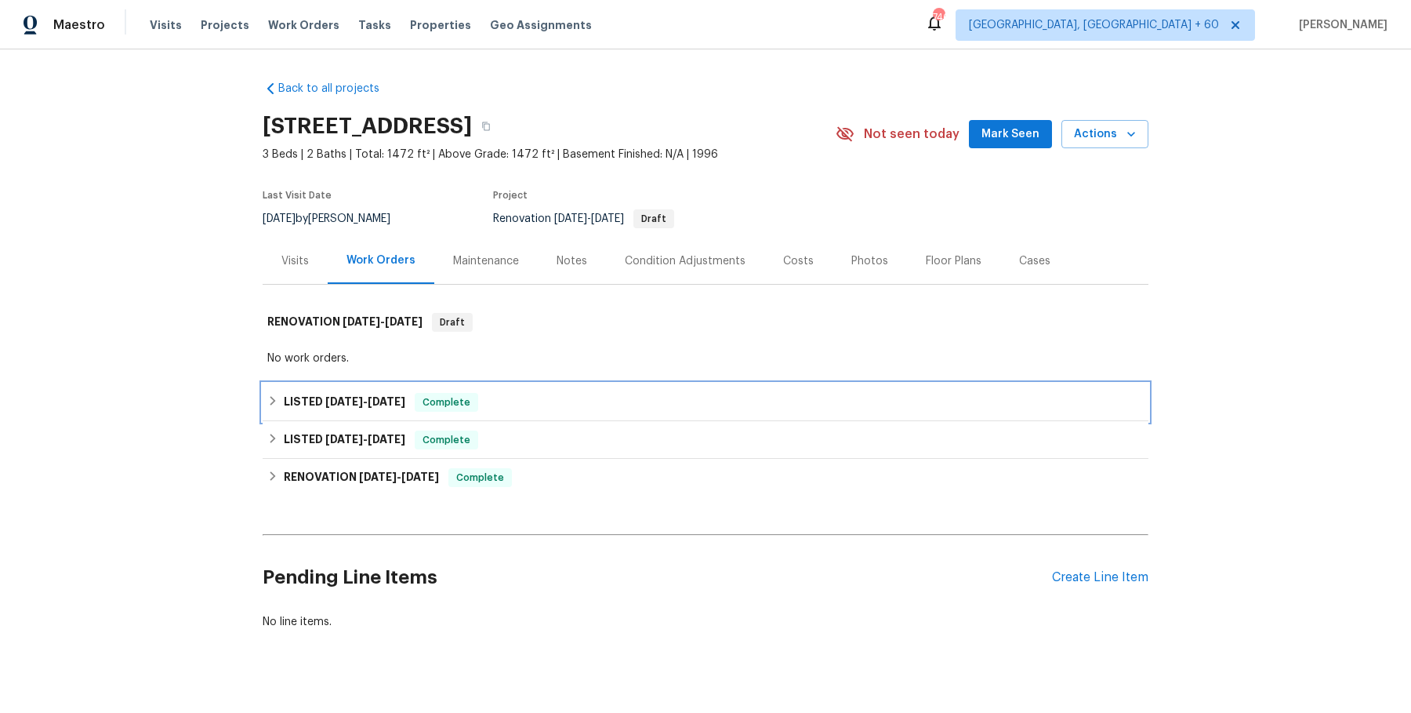
click at [388, 401] on span "[DATE]" at bounding box center [387, 401] width 38 height 11
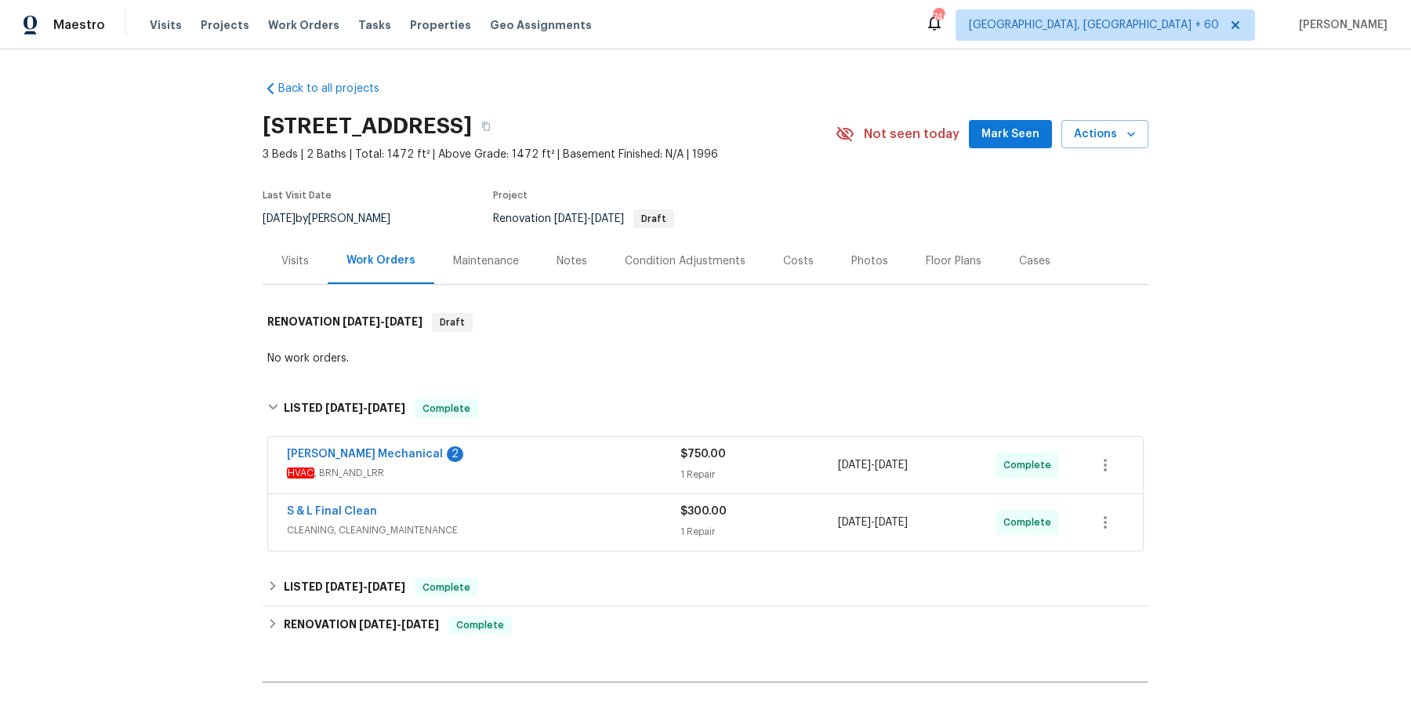
click at [485, 470] on span "HVAC , BRN_AND_LRR" at bounding box center [484, 473] width 394 height 16
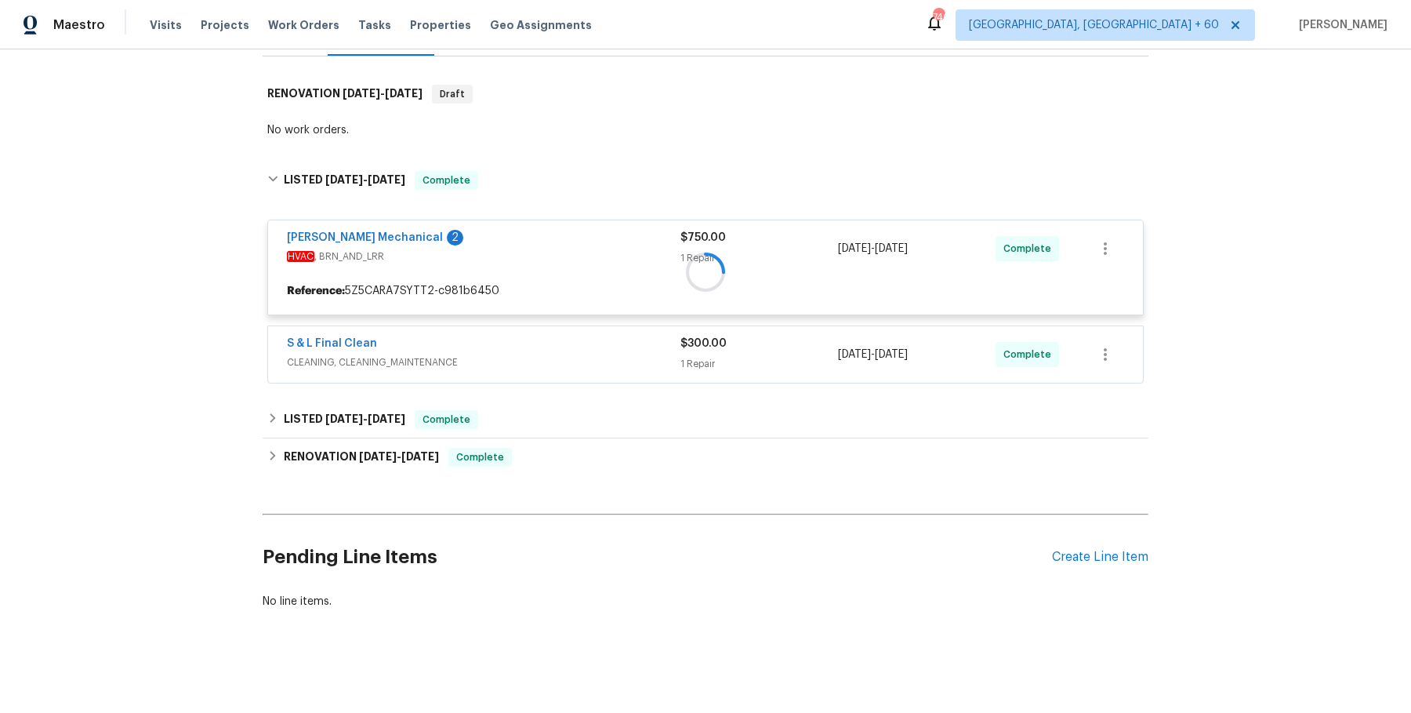
scroll to position [226, 0]
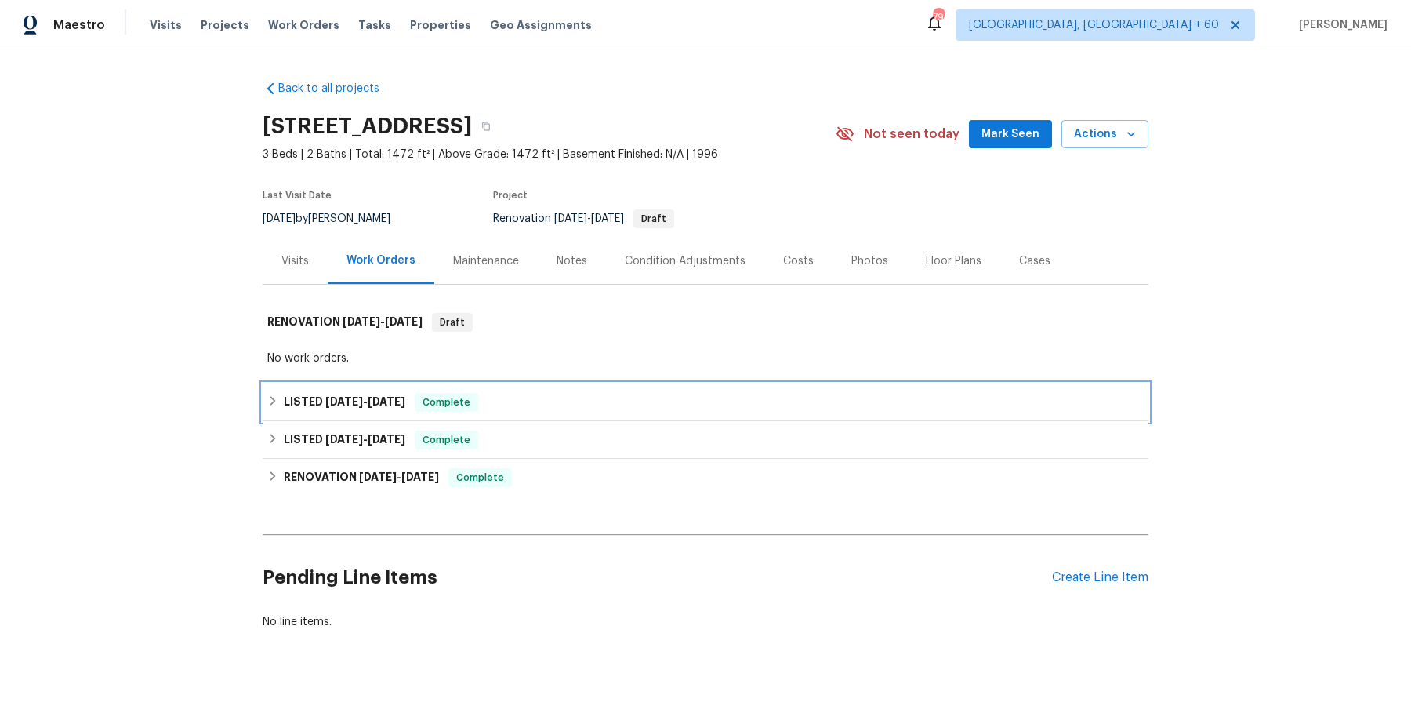
click at [650, 410] on div "LISTED [DATE] - [DATE] Complete" at bounding box center [705, 402] width 877 height 19
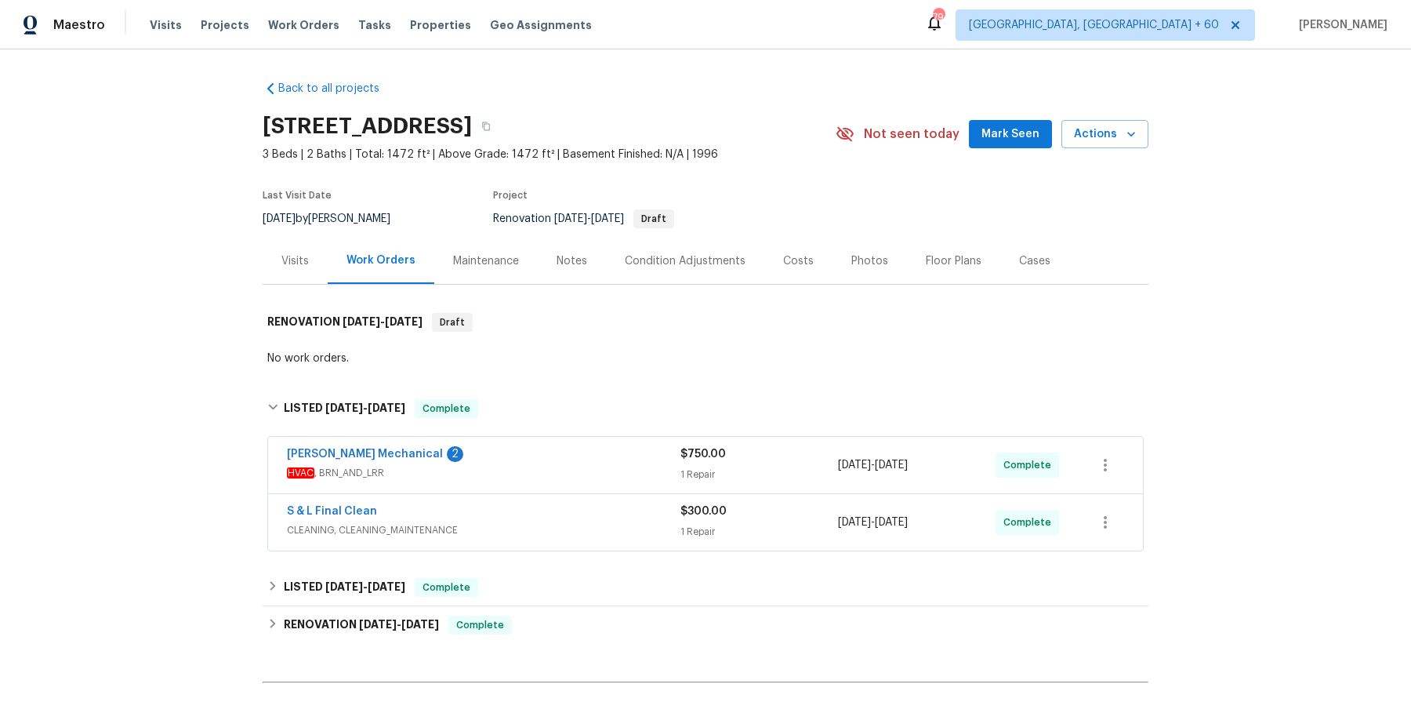
click at [612, 456] on div "Melendez Mechanical 2" at bounding box center [484, 455] width 394 height 19
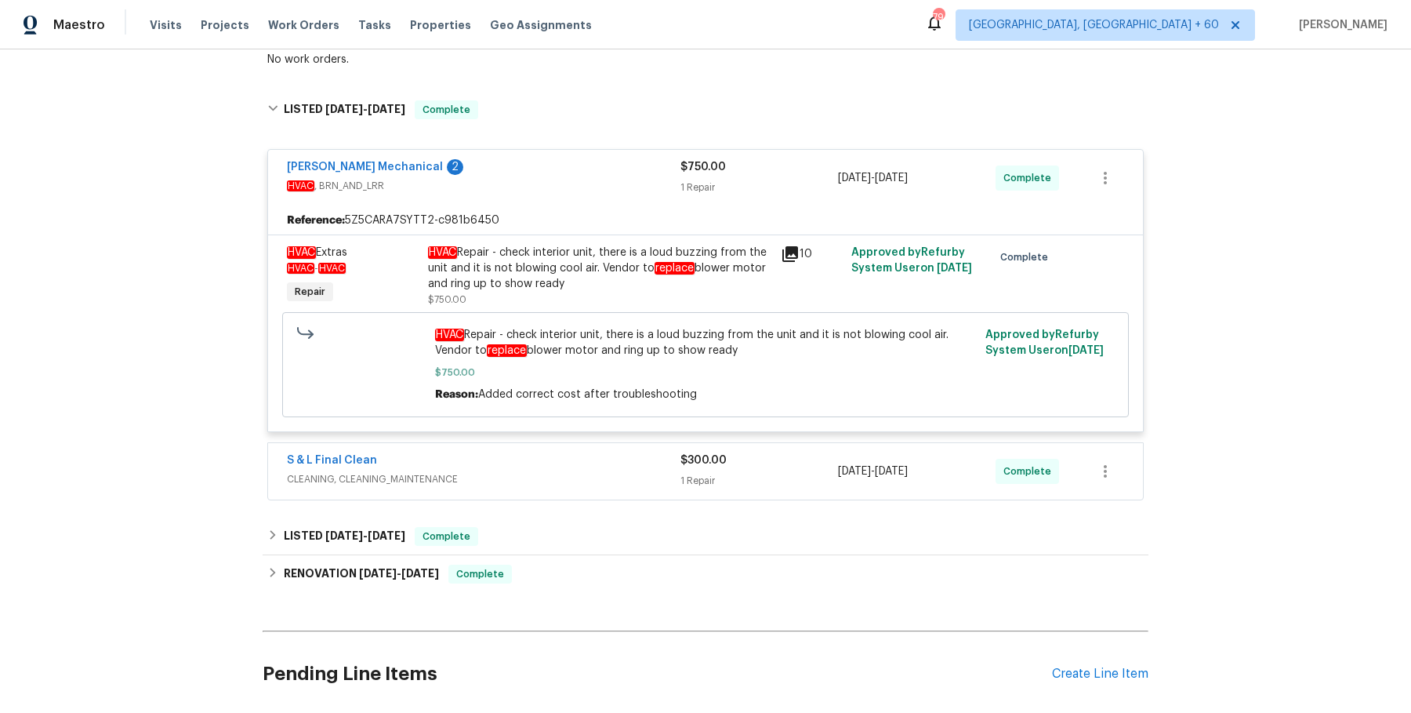
scroll to position [300, 0]
click at [543, 472] on span "CLEANING, CLEANING_MAINTENANCE" at bounding box center [484, 478] width 394 height 16
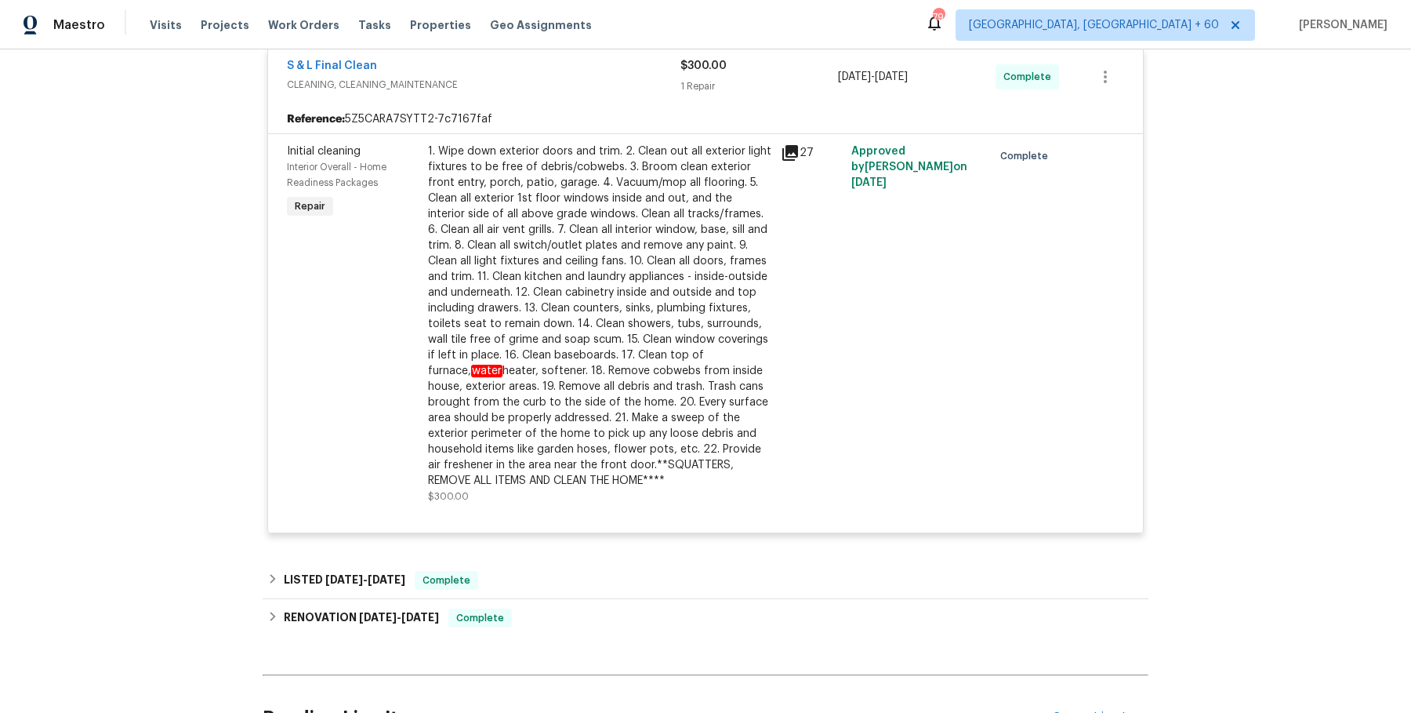
scroll to position [721, 0]
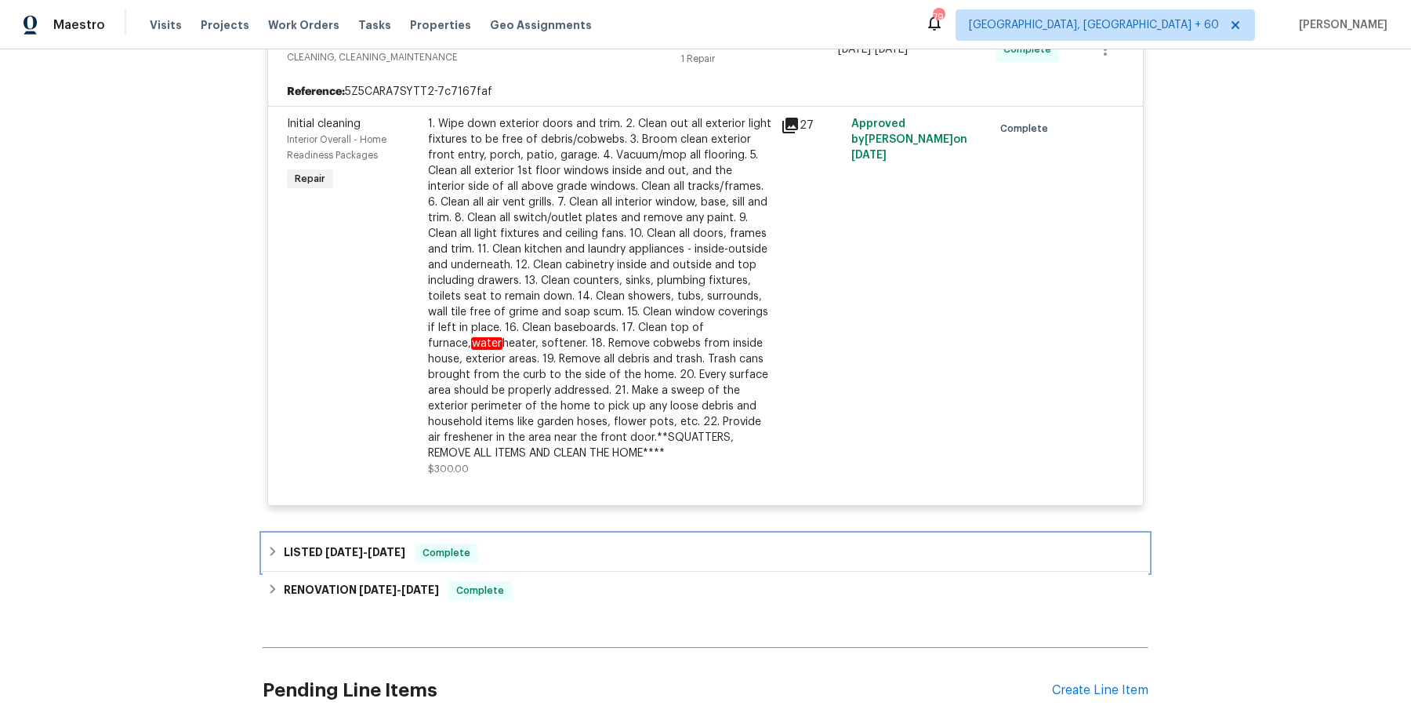
click at [550, 543] on div "LISTED 8/9/25 - 8/11/25 Complete" at bounding box center [705, 552] width 877 height 19
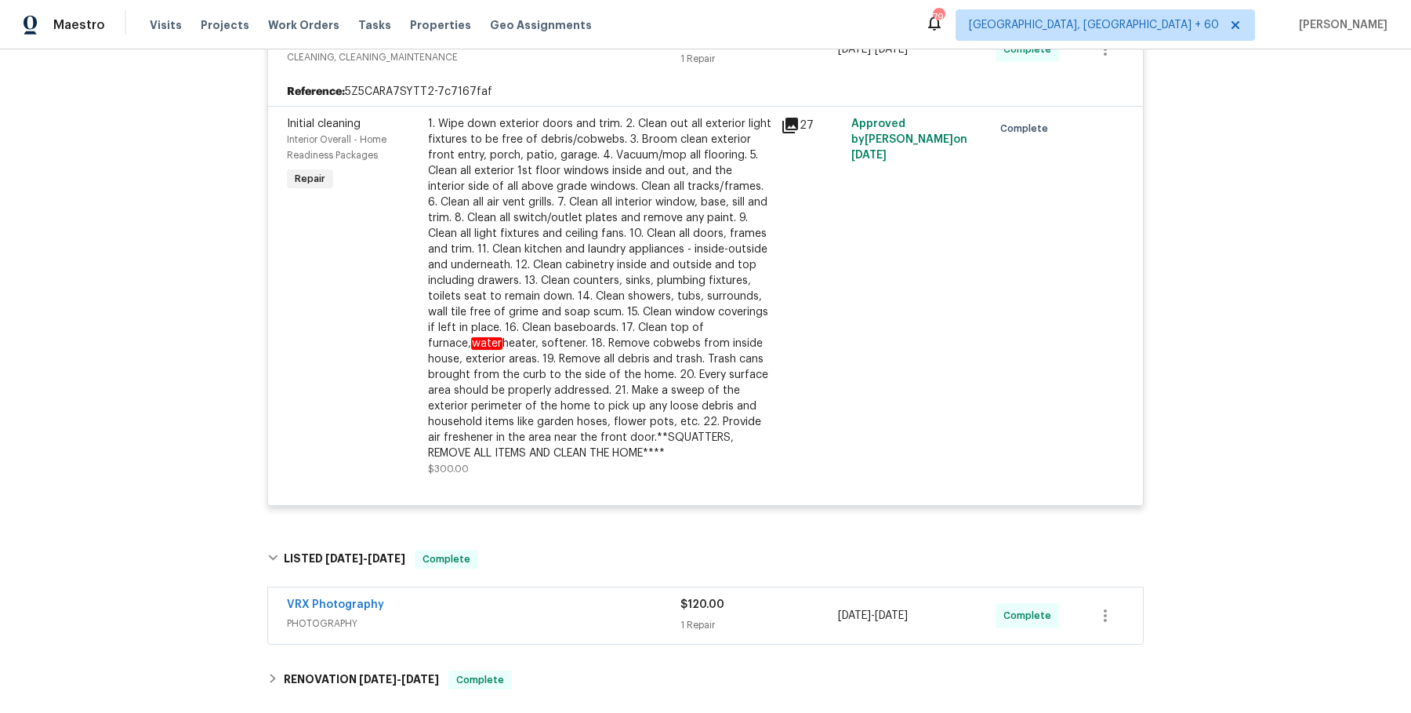
click at [541, 598] on div "VRX Photography" at bounding box center [484, 606] width 394 height 19
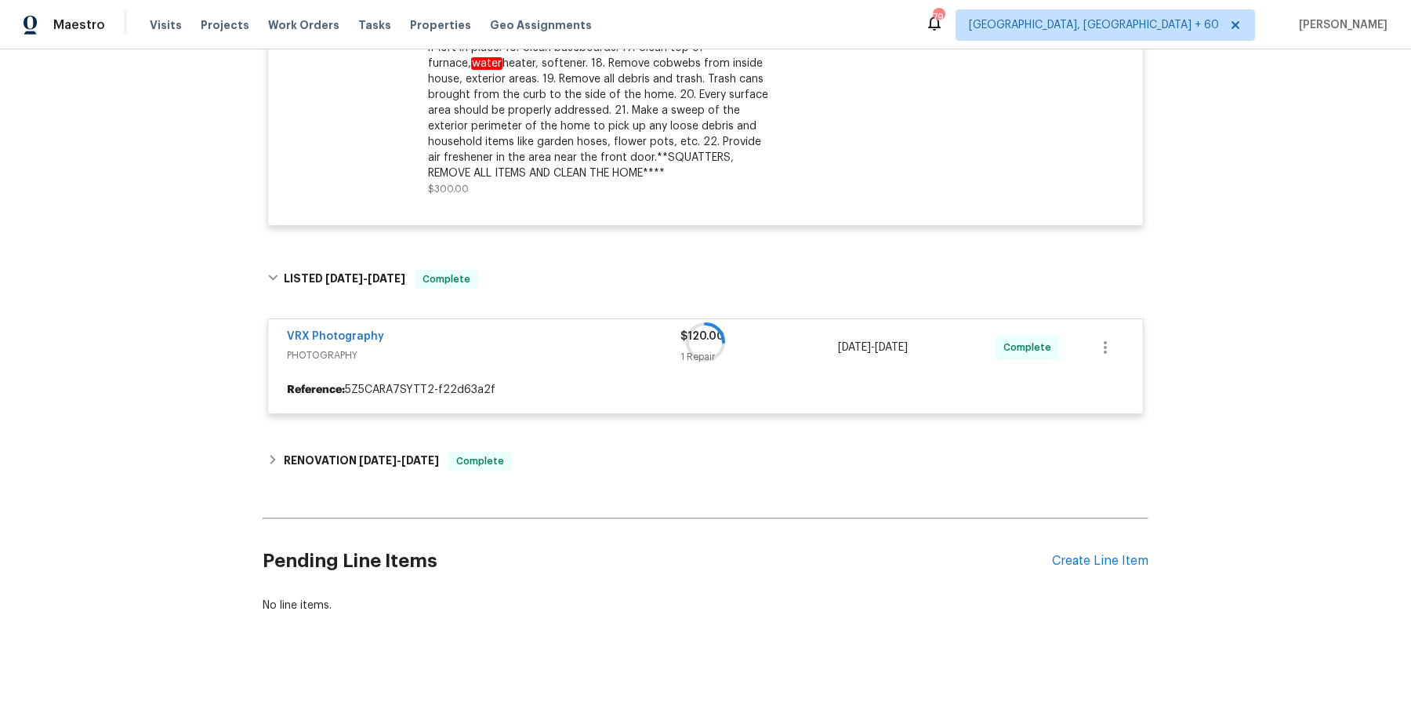
scroll to position [997, 0]
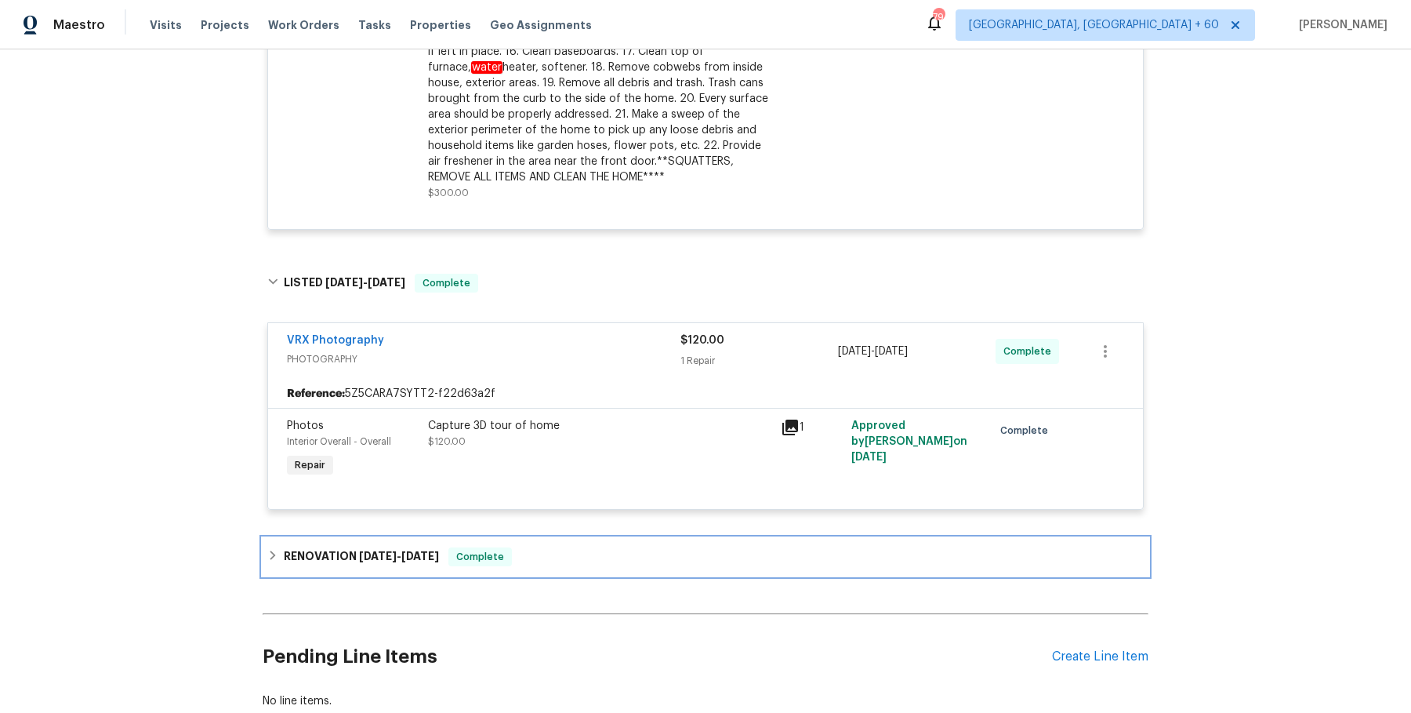
click at [539, 553] on div "RENOVATION 7/30/25 - 8/6/25 Complete" at bounding box center [705, 556] width 877 height 19
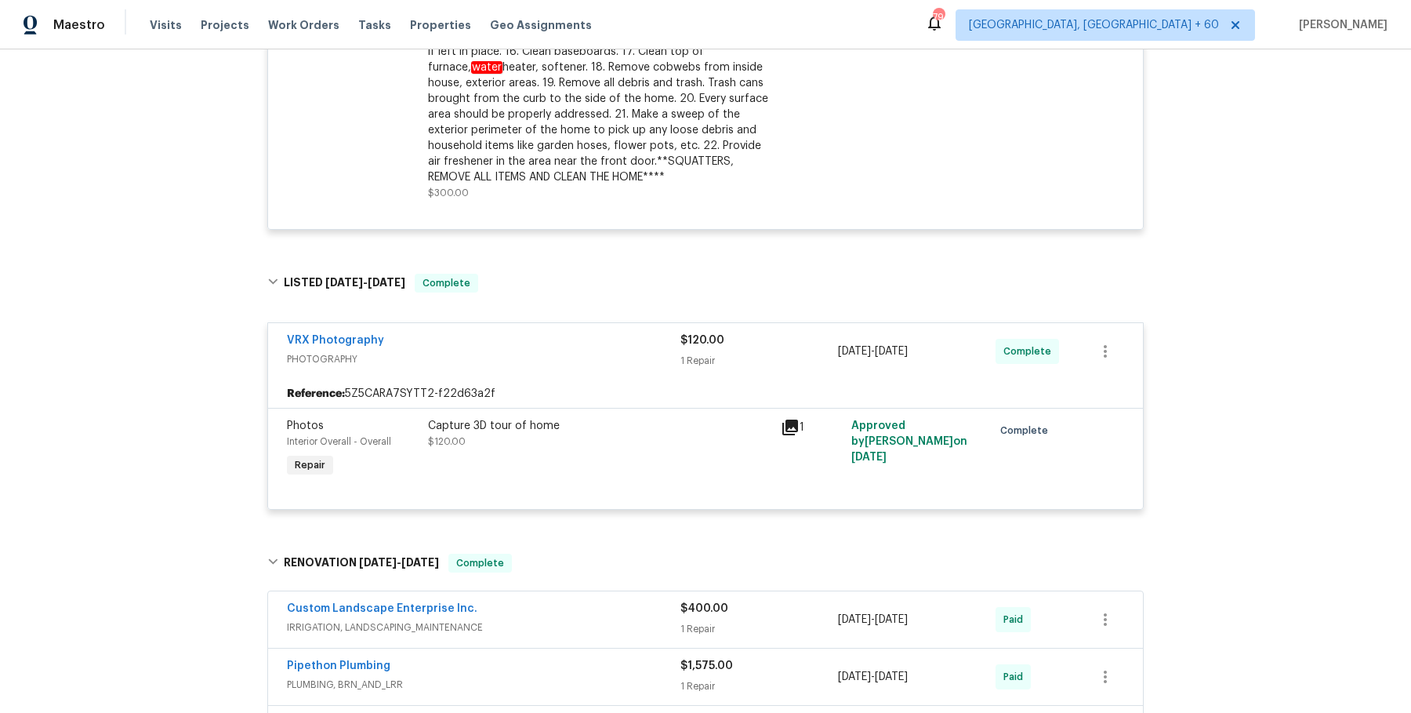
click at [566, 611] on div "Custom Landscape Enterprise Inc." at bounding box center [484, 610] width 394 height 19
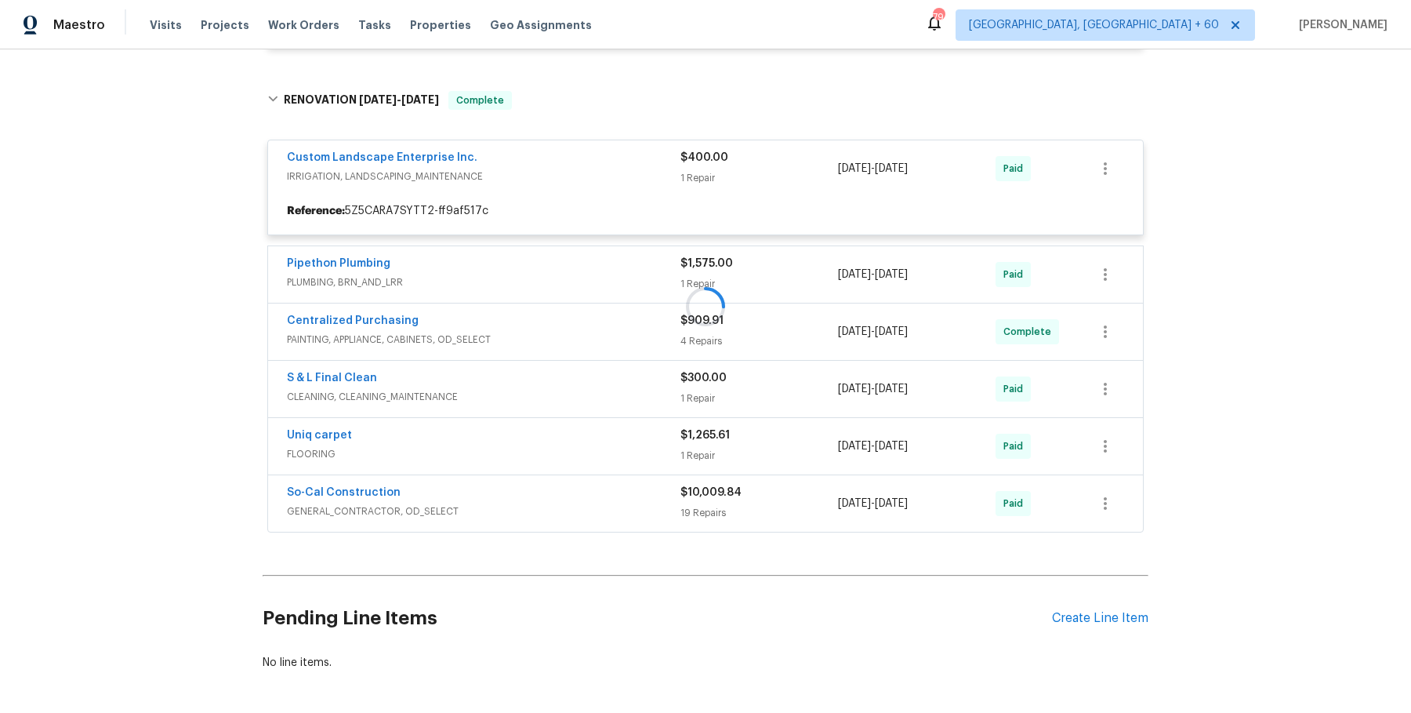
scroll to position [1456, 0]
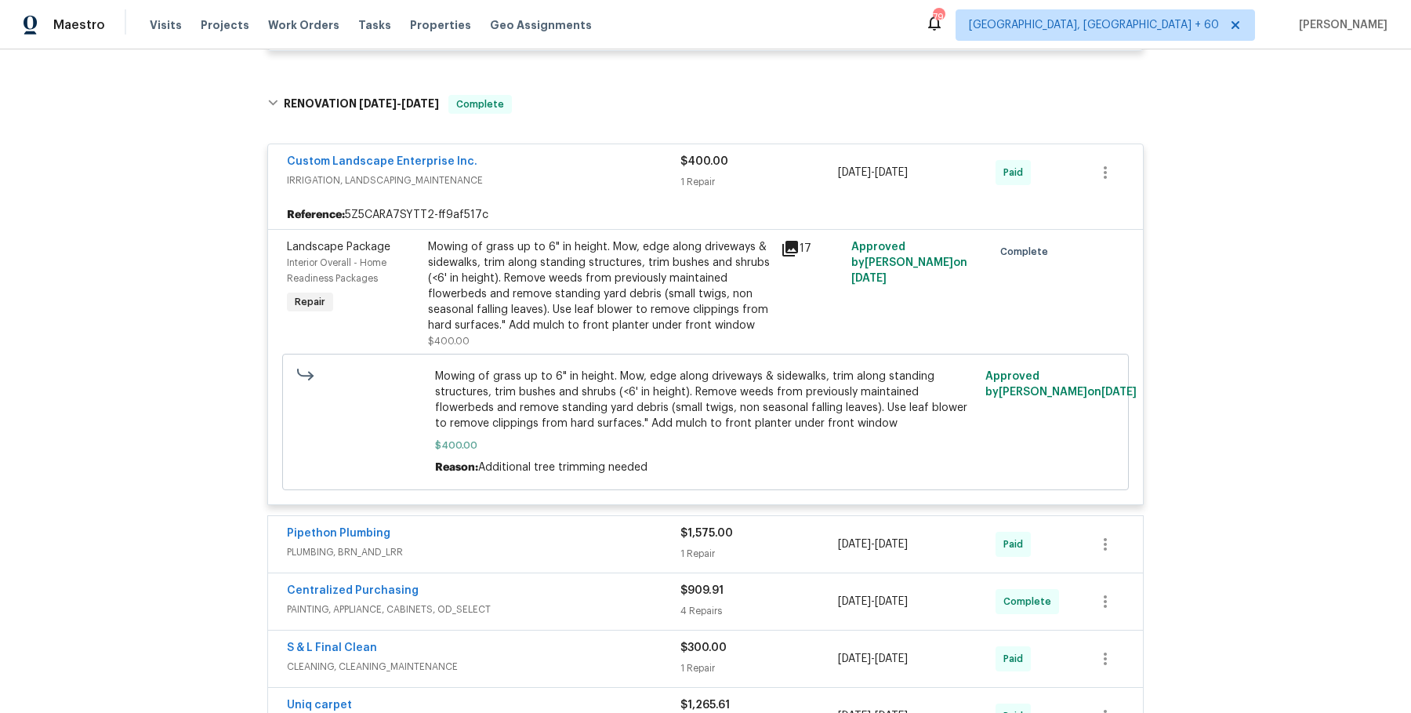
click at [591, 536] on div "Pipethon Plumbing" at bounding box center [484, 534] width 394 height 19
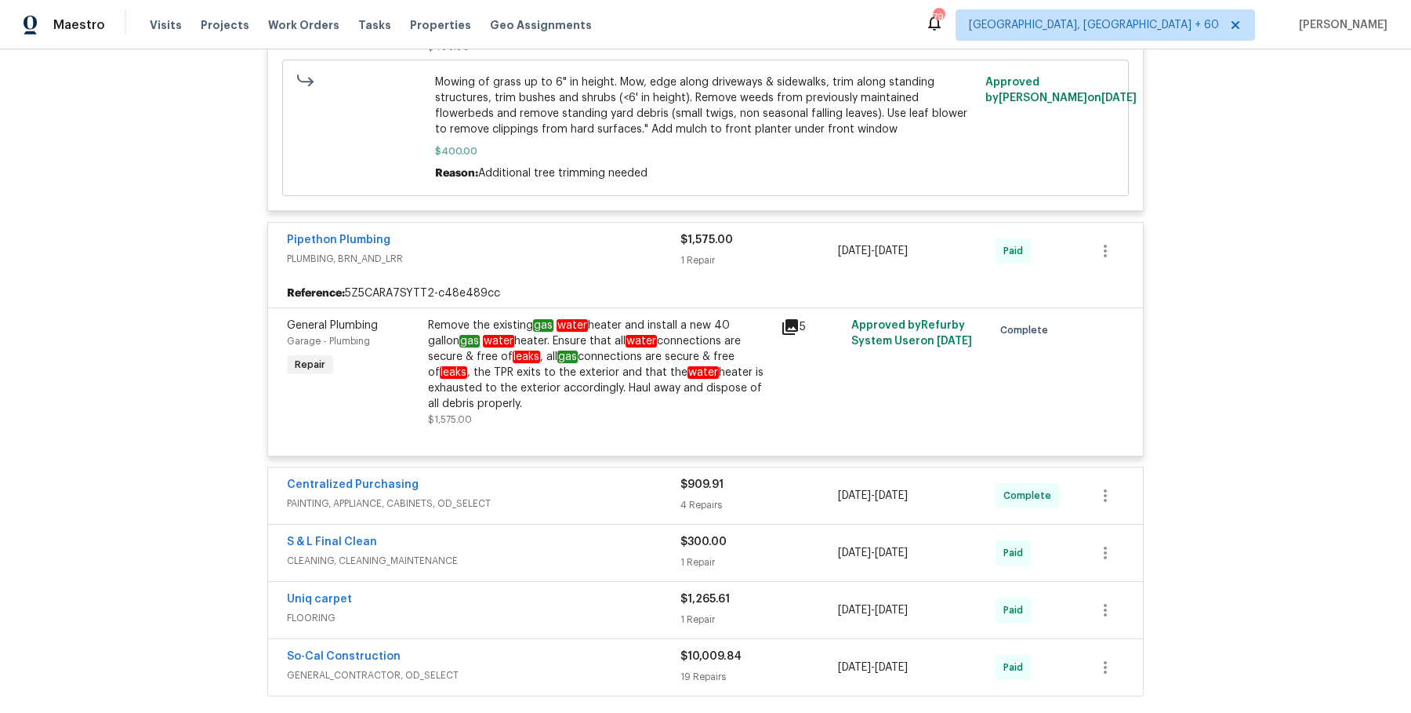
scroll to position [1749, 0]
click at [637, 489] on div "Centralized Purchasing" at bounding box center [484, 487] width 394 height 19
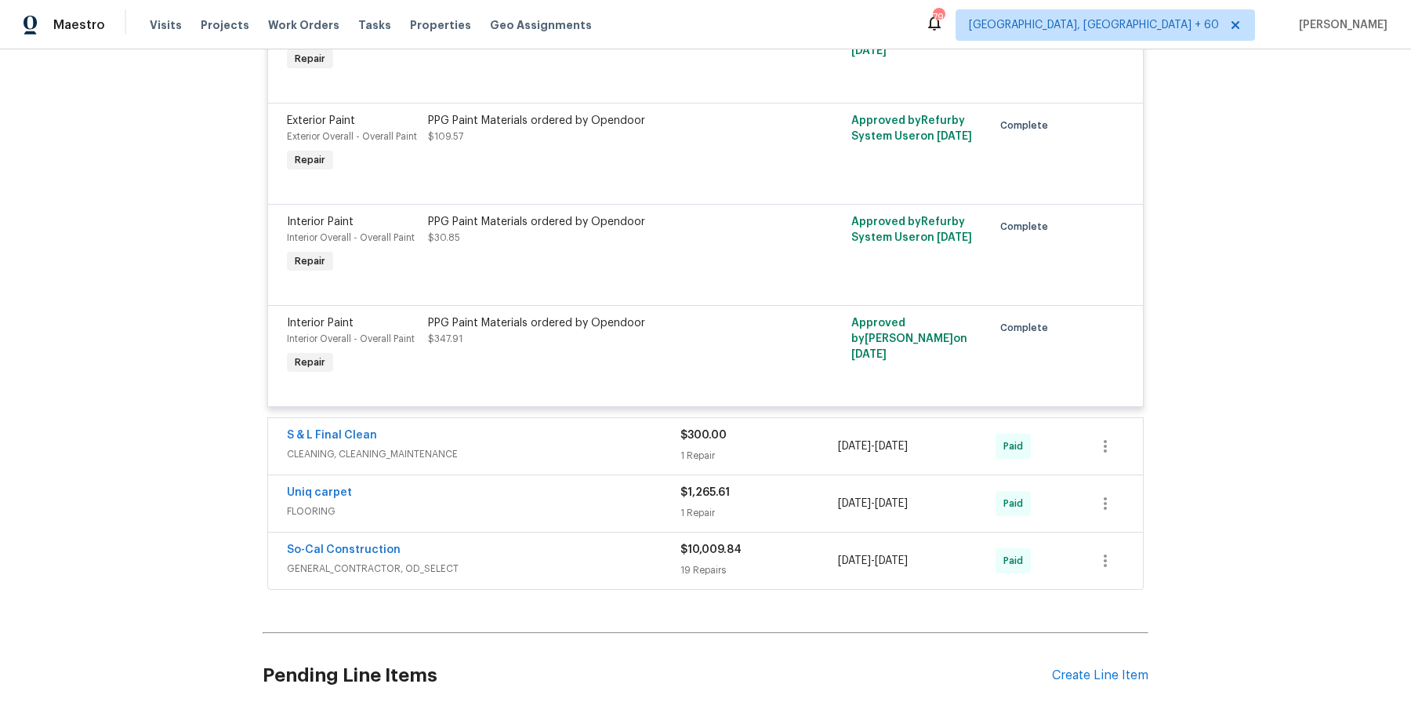
scroll to position [2417, 0]
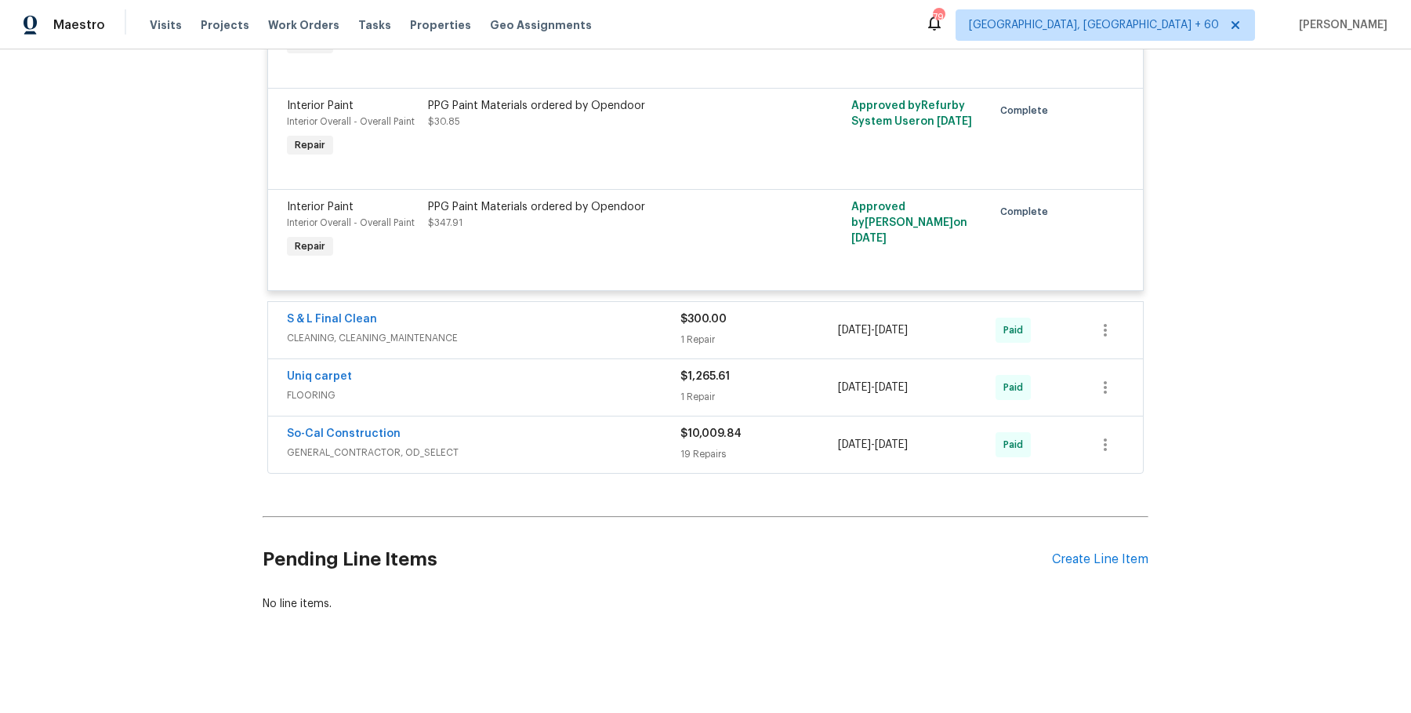
click at [641, 321] on div "S & L Final Clean" at bounding box center [484, 320] width 394 height 19
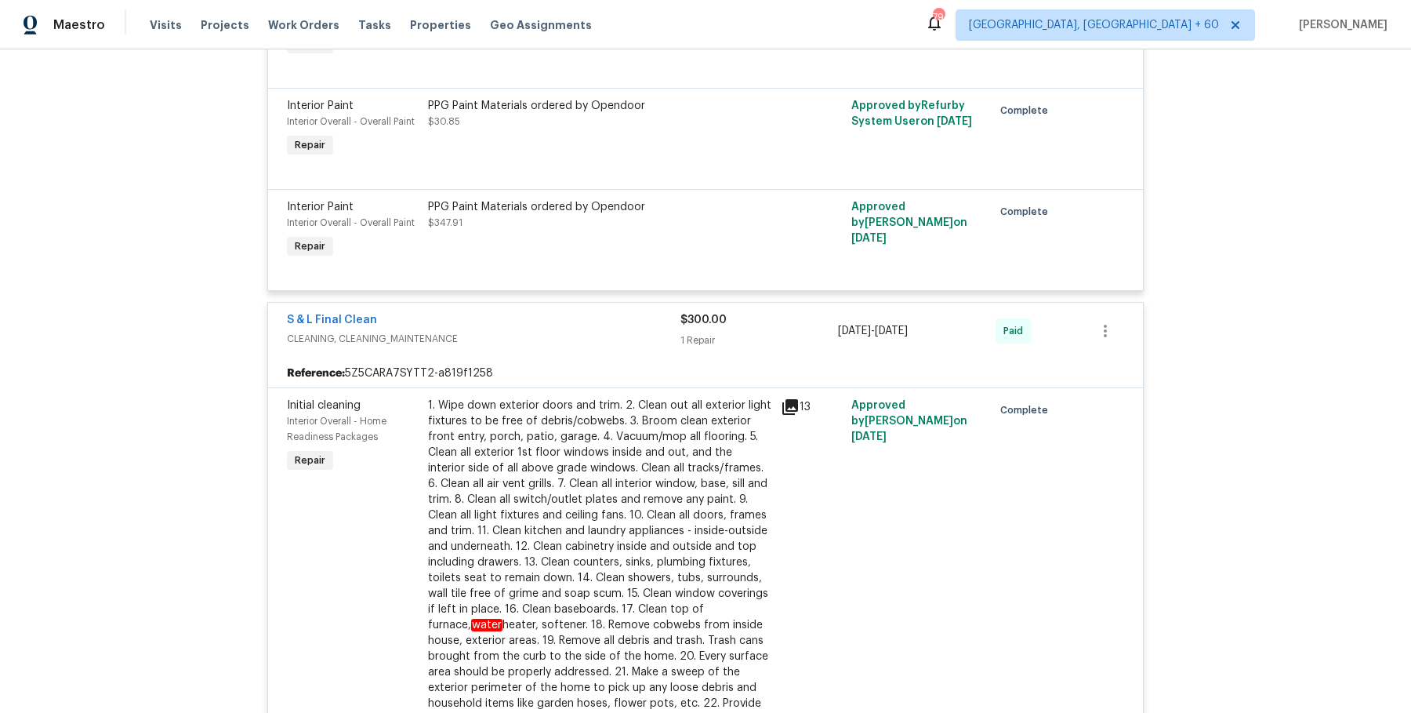
scroll to position [2841, 0]
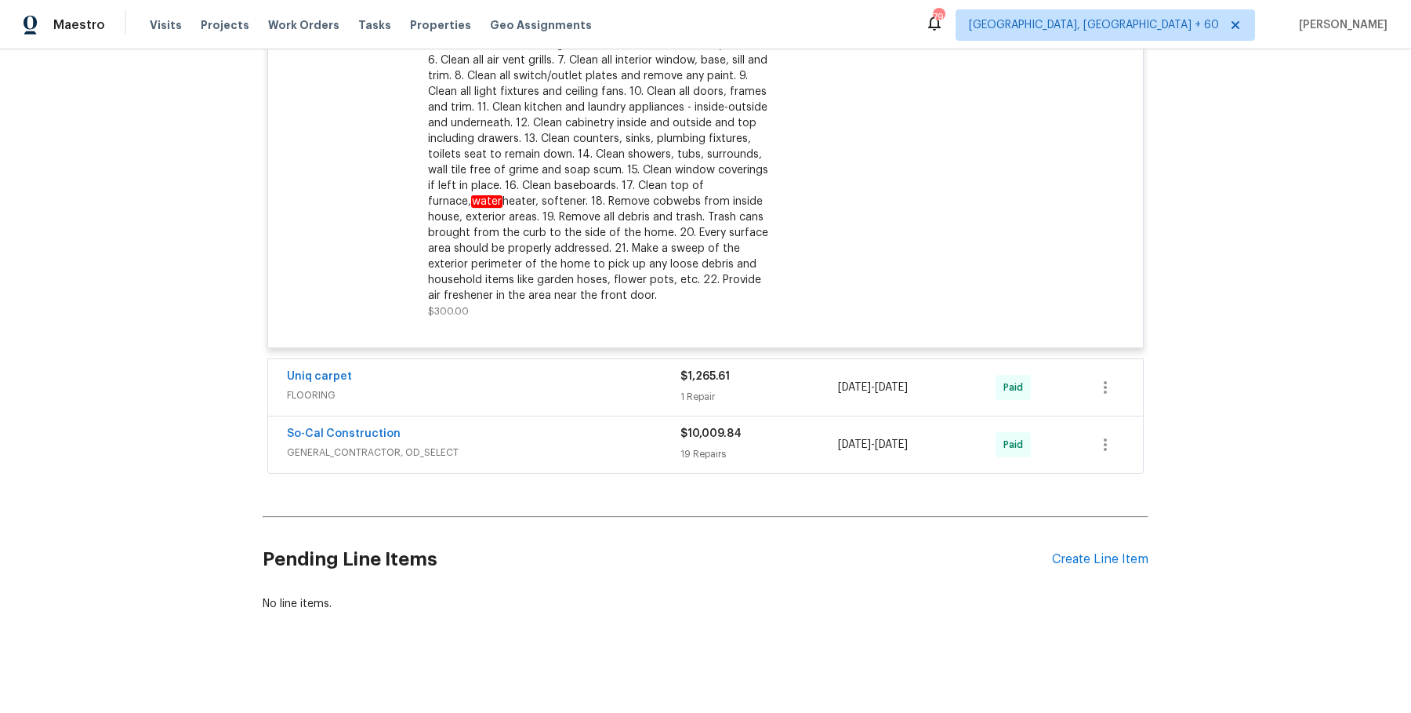
click at [611, 387] on span "FLOORING" at bounding box center [484, 395] width 394 height 16
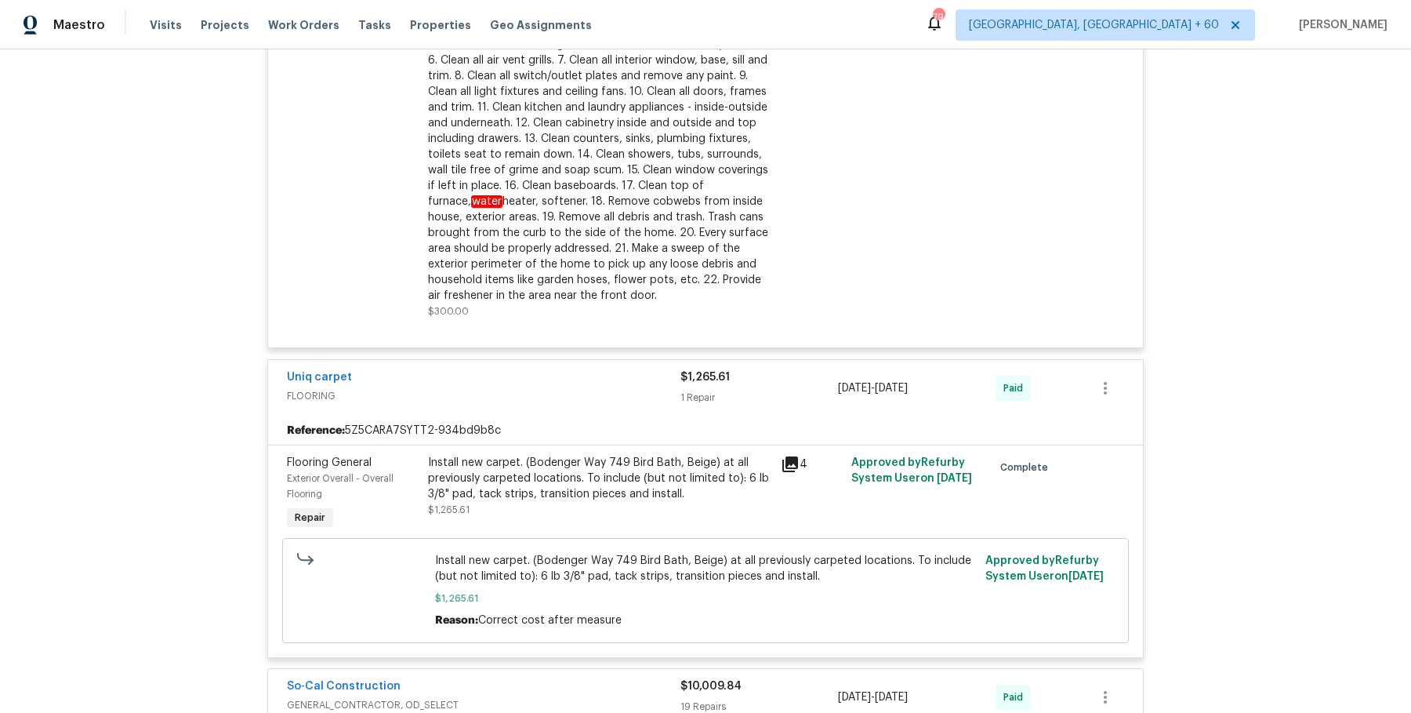
scroll to position [3094, 0]
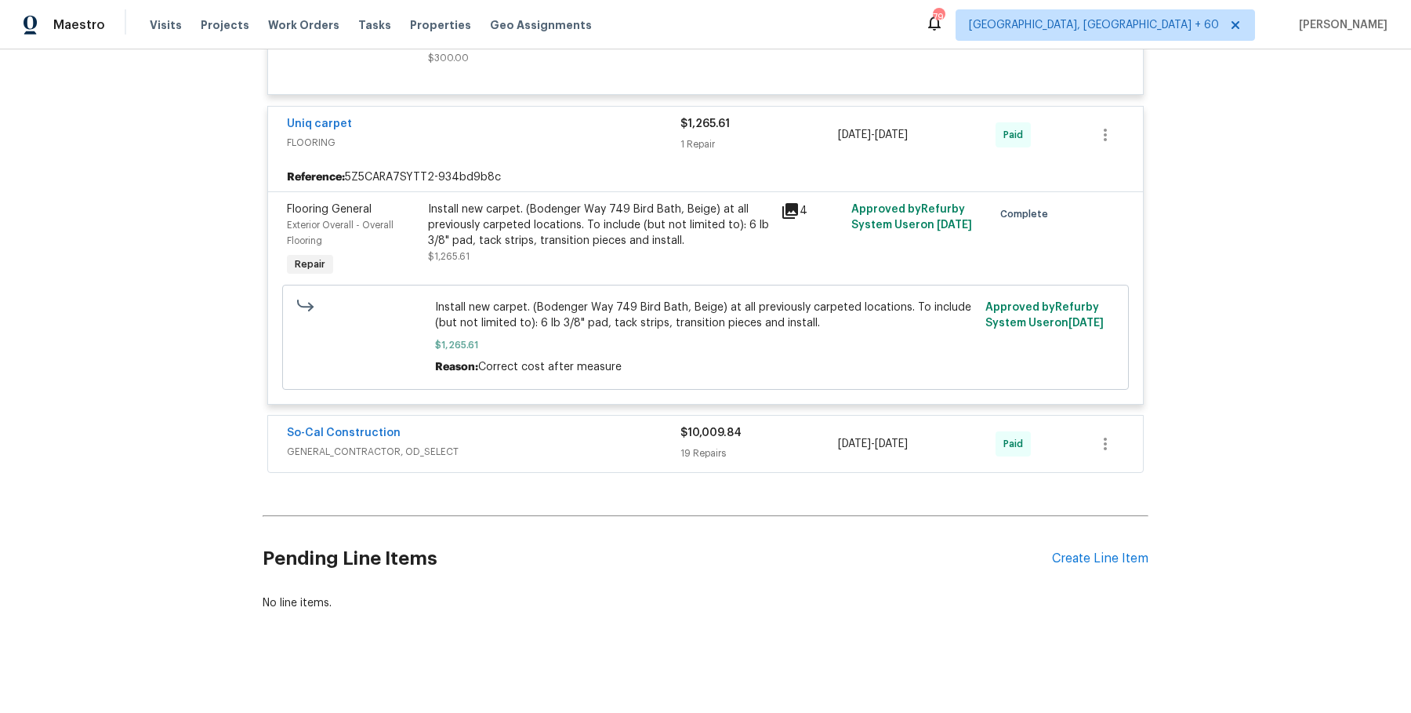
click at [618, 416] on div "So-Cal Construction GENERAL_CONTRACTOR, OD_SELECT $10,009.84 19 Repairs 7/30/20…" at bounding box center [705, 444] width 875 height 56
click at [617, 425] on div "So-Cal Construction" at bounding box center [484, 434] width 394 height 19
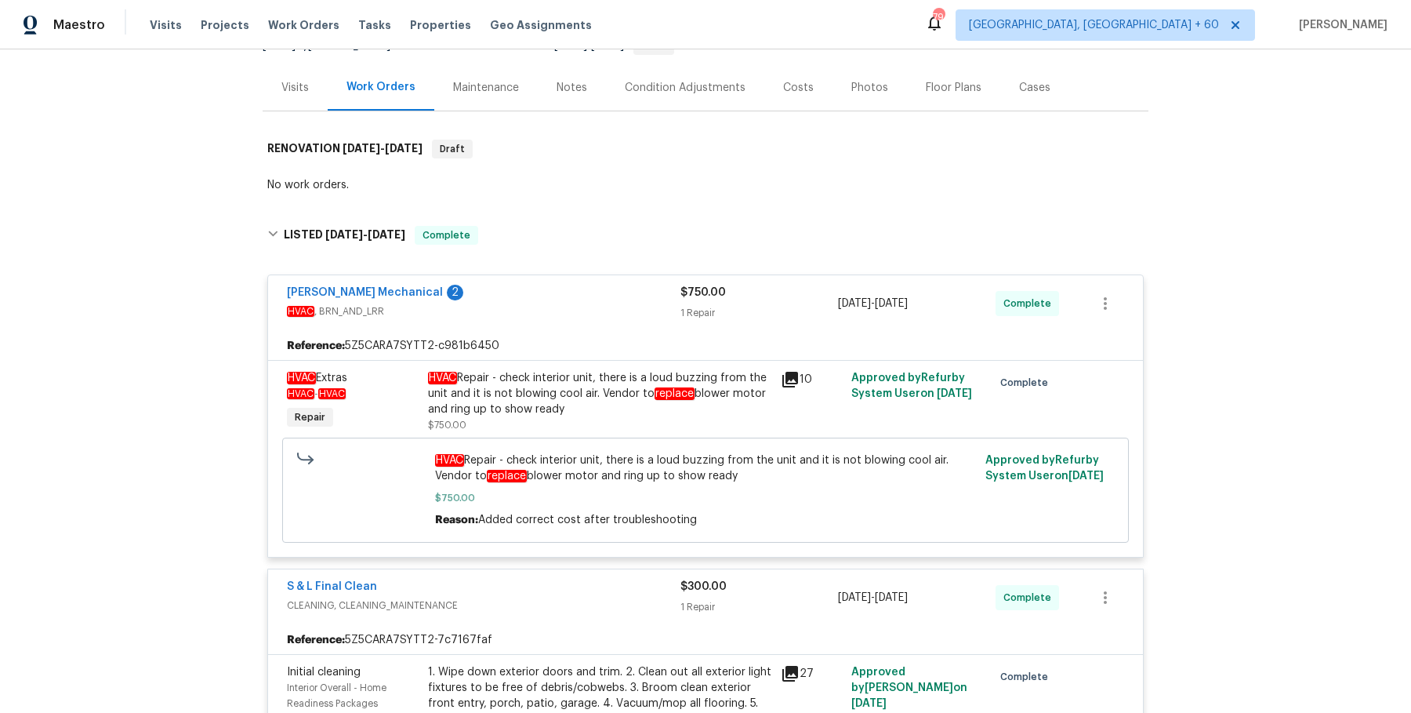
scroll to position [171, 0]
click at [532, 415] on div "HVAC Repair - check interior unit, there is a loud buzzing from the unit and it…" at bounding box center [599, 395] width 343 height 47
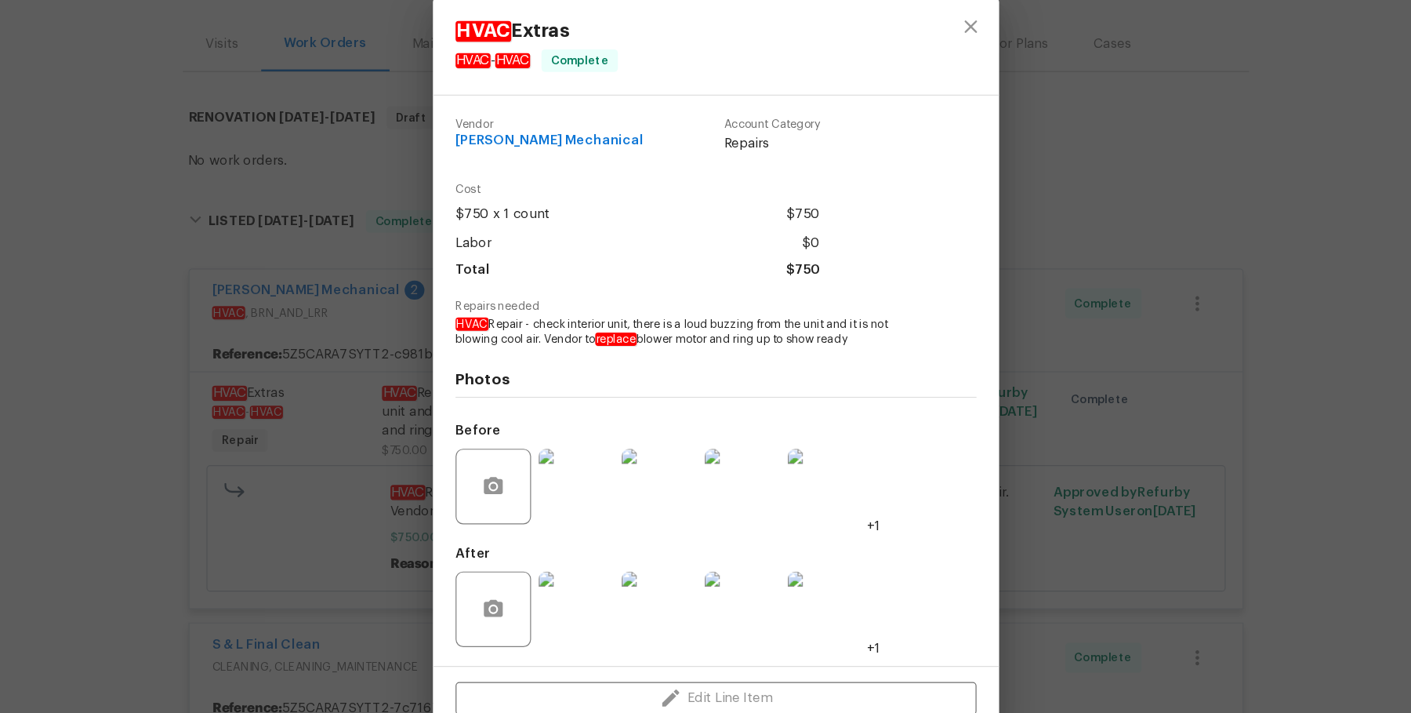
click at [1046, 457] on div "HVAC Extras HVAC - HVAC Complete Vendor Melendez Mechanical Account Category Re…" at bounding box center [705, 356] width 1411 height 713
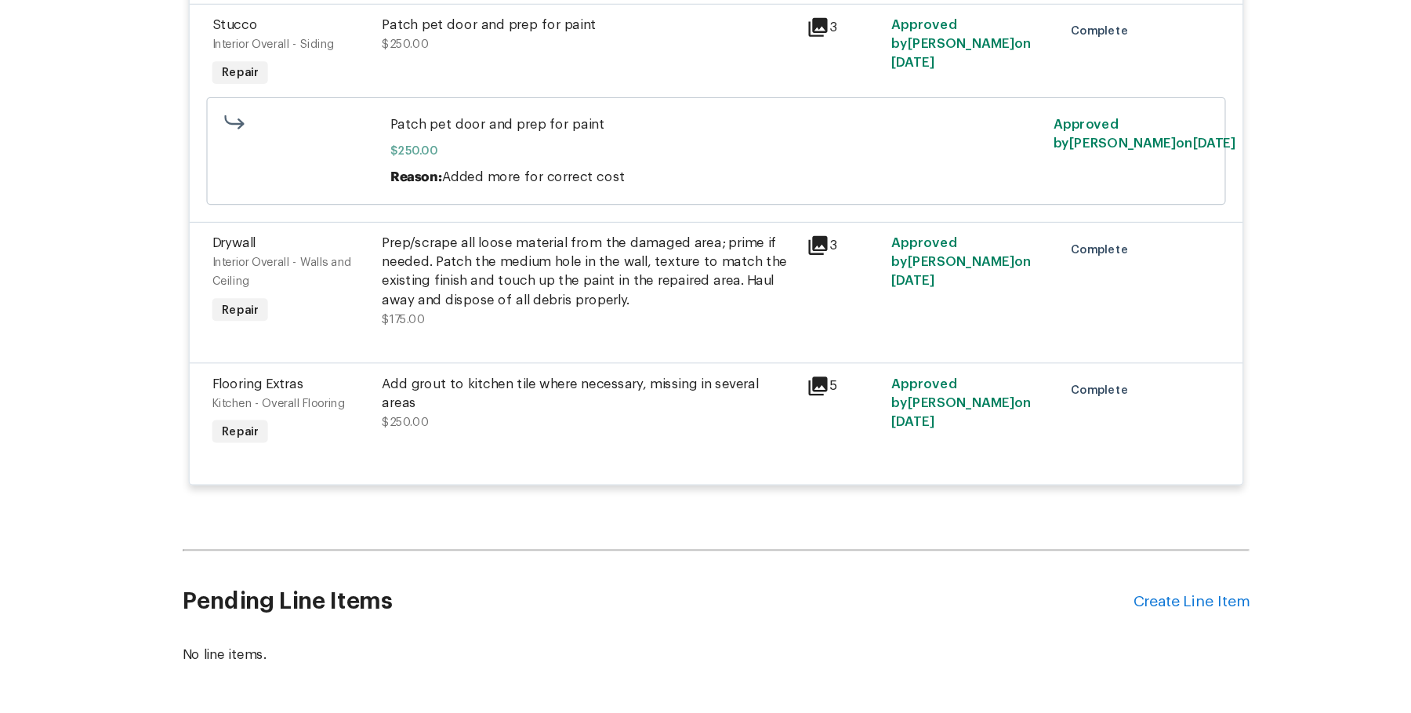
scroll to position [5723, 0]
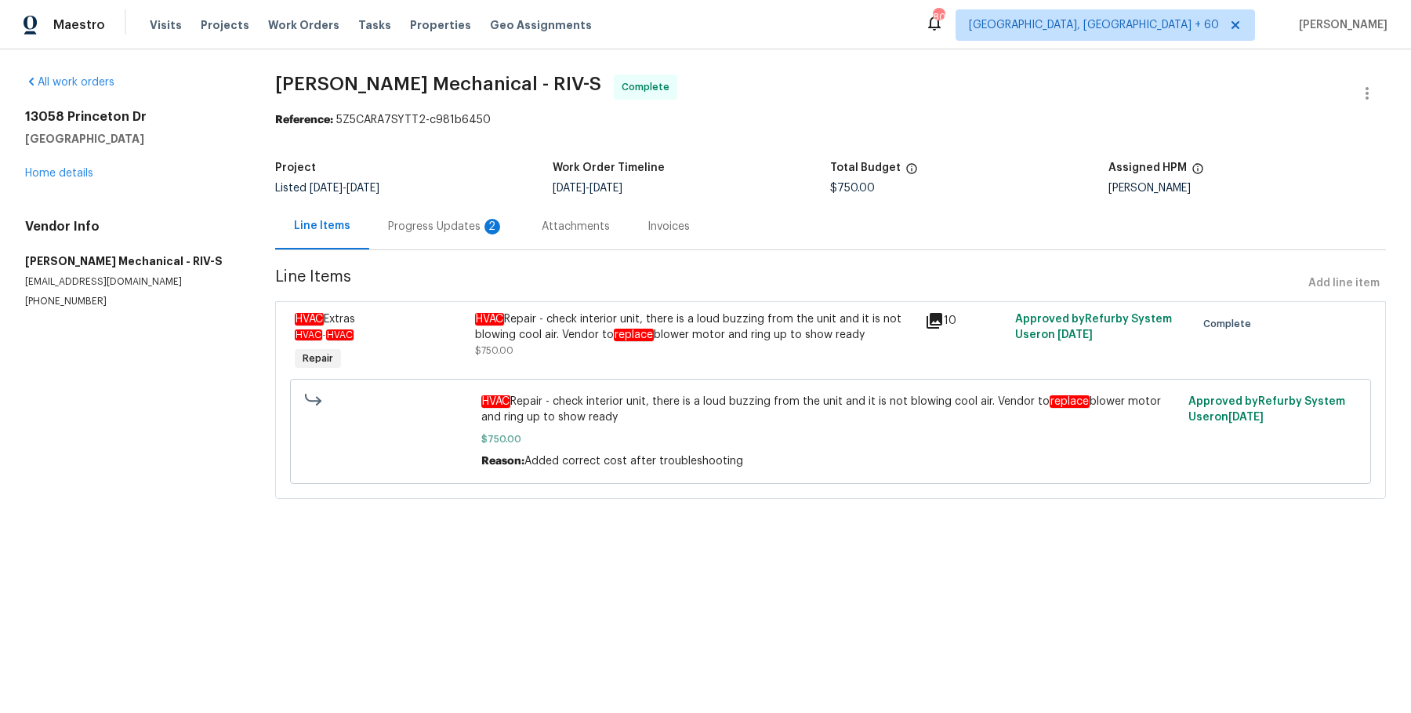
click at [413, 81] on span "[PERSON_NAME] Mechanical - RIV-S" at bounding box center [438, 83] width 326 height 19
copy span "[PERSON_NAME] Mechanical - RIV-S"
drag, startPoint x: 22, startPoint y: 249, endPoint x: 118, endPoint y: 369, distance: 153.9
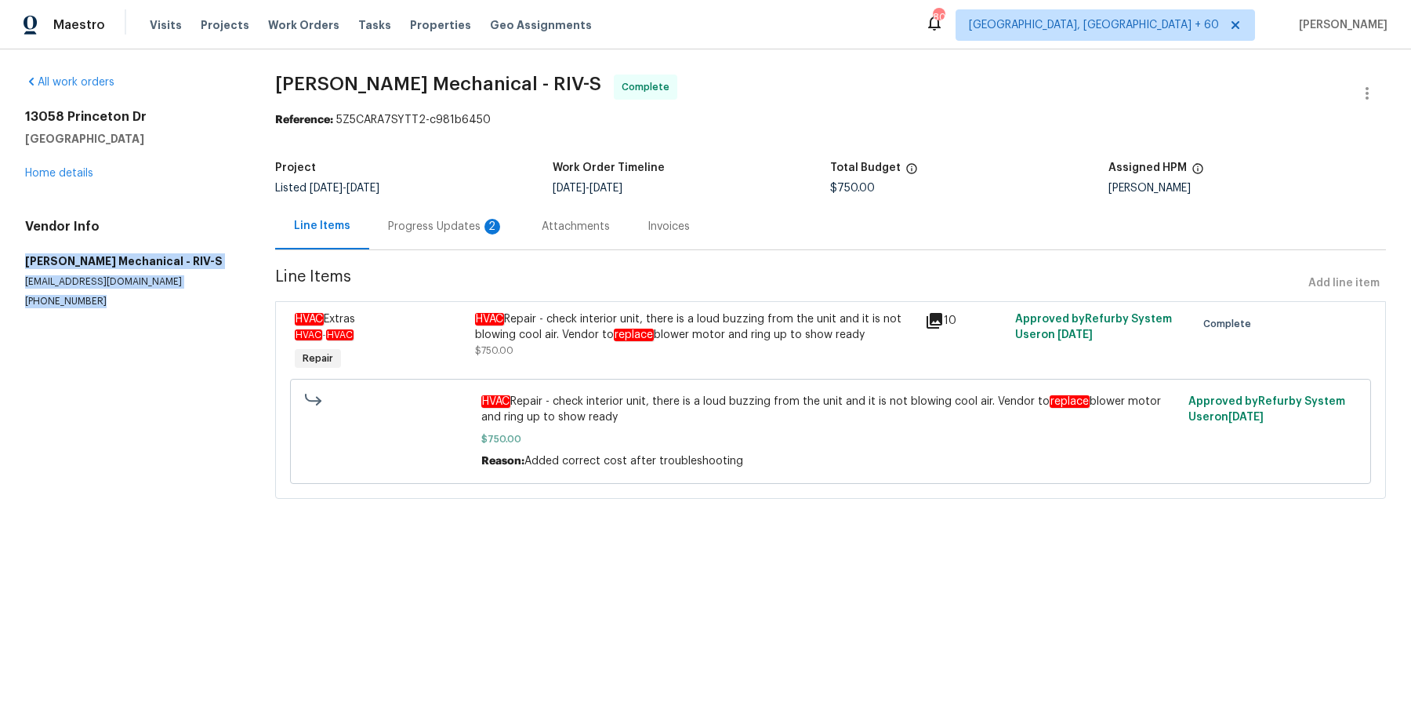
click at [118, 369] on div "All work orders 13058 Princeton Dr Victorville, CA 92392 Home details Vendor In…" at bounding box center [705, 295] width 1411 height 493
click at [126, 383] on section "All work orders 13058 Princeton Dr Victorville, CA 92392 Home details Vendor In…" at bounding box center [131, 295] width 212 height 443
drag, startPoint x: 26, startPoint y: 249, endPoint x: 127, endPoint y: 355, distance: 146.4
click at [127, 355] on section "All work orders 13058 Princeton Dr Victorville, CA 92392 Home details Vendor In…" at bounding box center [131, 295] width 212 height 443
copy div "Melendez Mechanical - RIV-S melendezmechanical@yahoo.com (951) 836-0758"
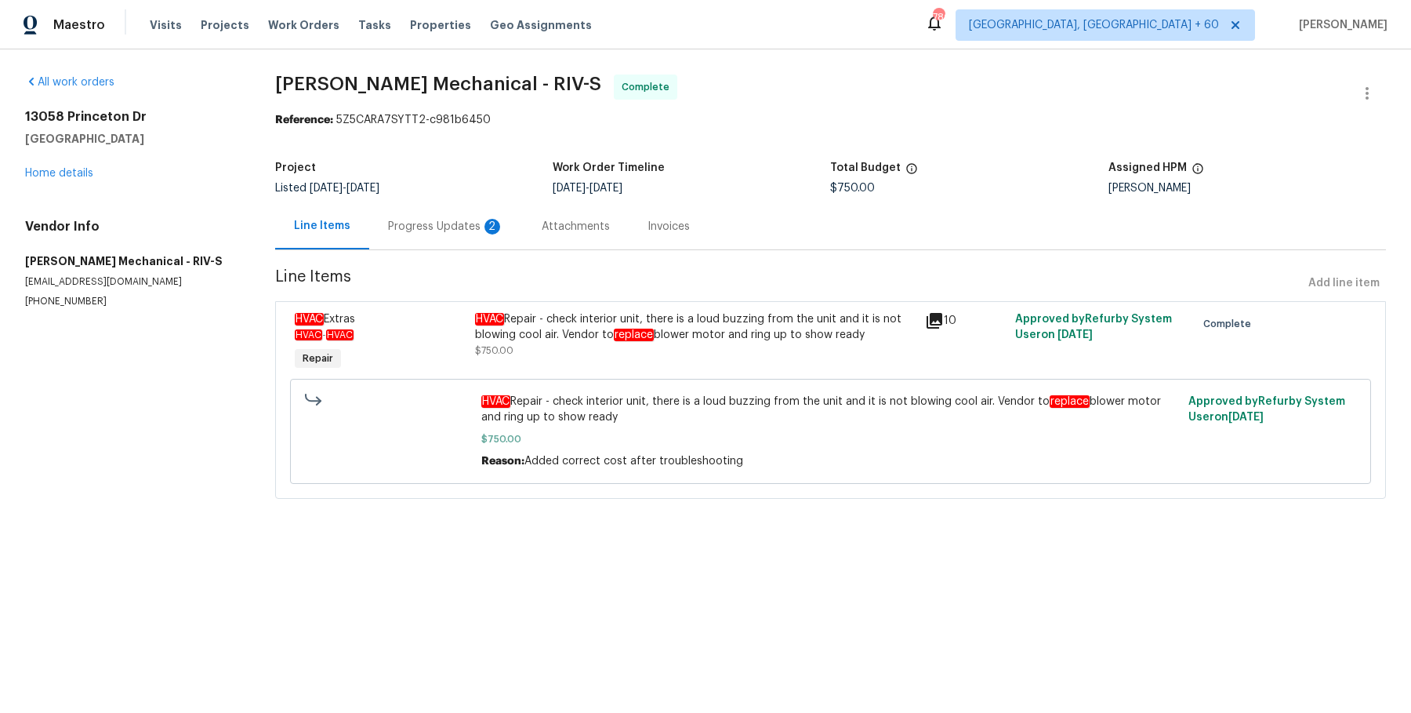
click at [282, 13] on div "Visits Projects Work Orders Tasks Properties Geo Assignments" at bounding box center [380, 24] width 461 height 31
click at [282, 22] on span "Work Orders" at bounding box center [303, 25] width 71 height 16
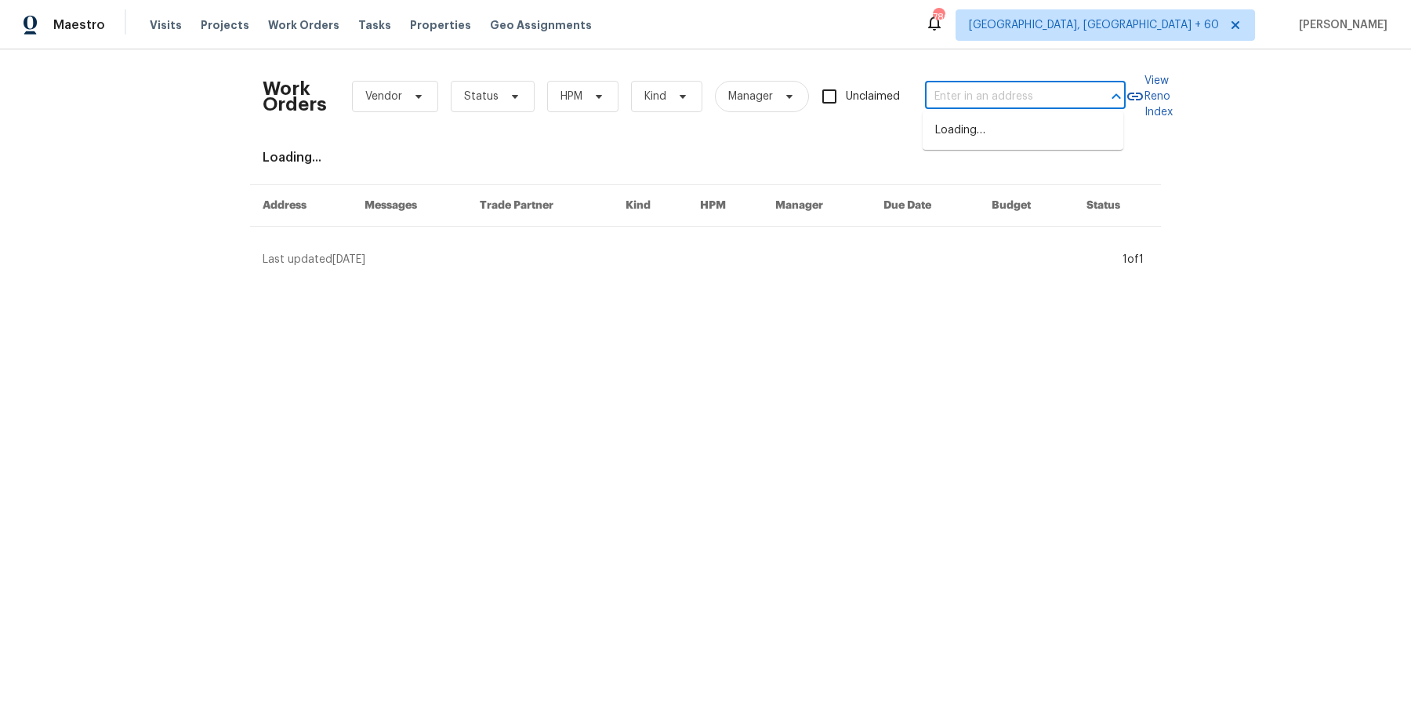
click at [1037, 102] on input "text" at bounding box center [1003, 97] width 157 height 24
paste input "5132 Silhouette Ln SW Mableton, GA 30126"
type input "5132 Silhouette Ln SW Mableton, GA 30126"
click at [1018, 129] on li "5132 Silhouette Ln SW, Mableton, GA 30126" at bounding box center [1023, 139] width 201 height 42
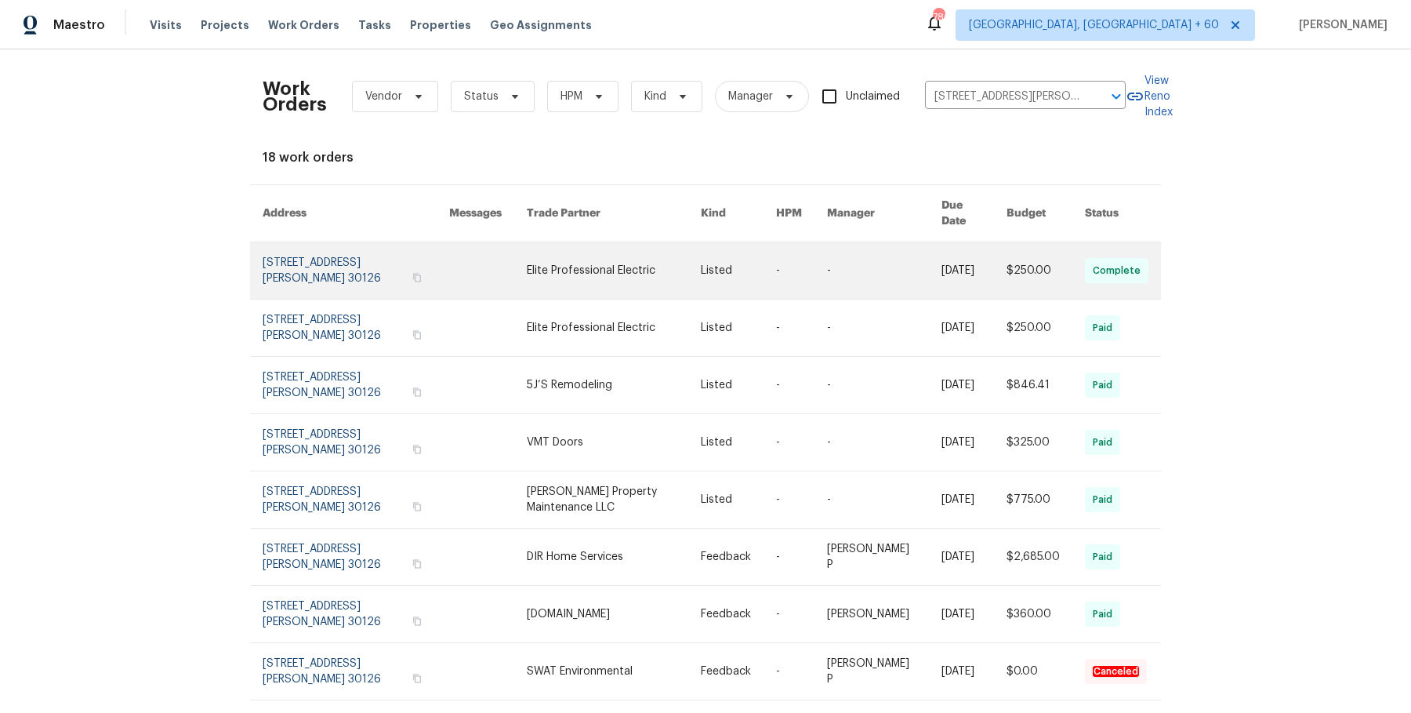
click at [898, 256] on link at bounding box center [884, 270] width 114 height 56
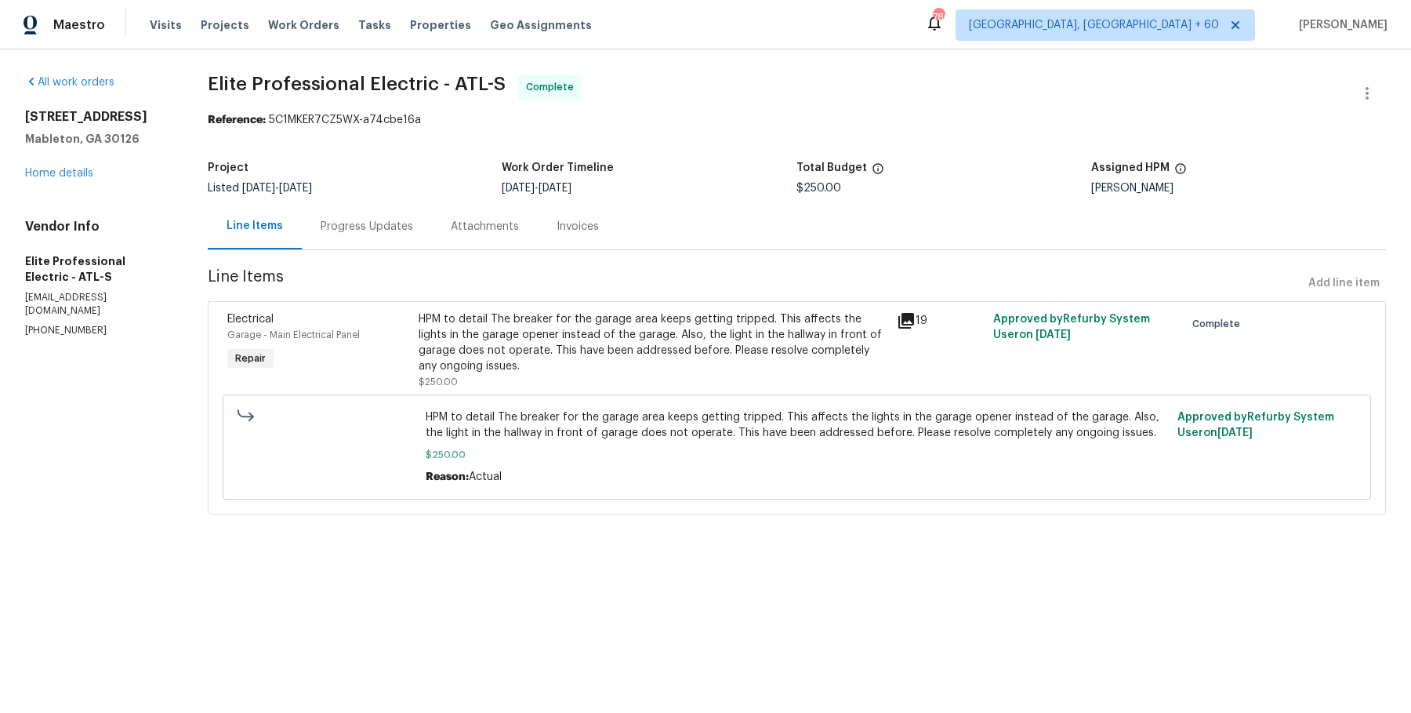
click at [84, 165] on div "5132 Silhouette Ln SW Mableton, GA 30126 Home details" at bounding box center [97, 145] width 145 height 72
click at [63, 187] on div "All work orders 5132 Silhouette Ln SW Mableton, GA 30126 Home details Vendor In…" at bounding box center [97, 205] width 145 height 263
click at [64, 183] on div "All work orders 5132 Silhouette Ln SW Mableton, GA 30126 Home details Vendor In…" at bounding box center [97, 205] width 145 height 263
click at [68, 174] on link "Home details" at bounding box center [59, 173] width 68 height 11
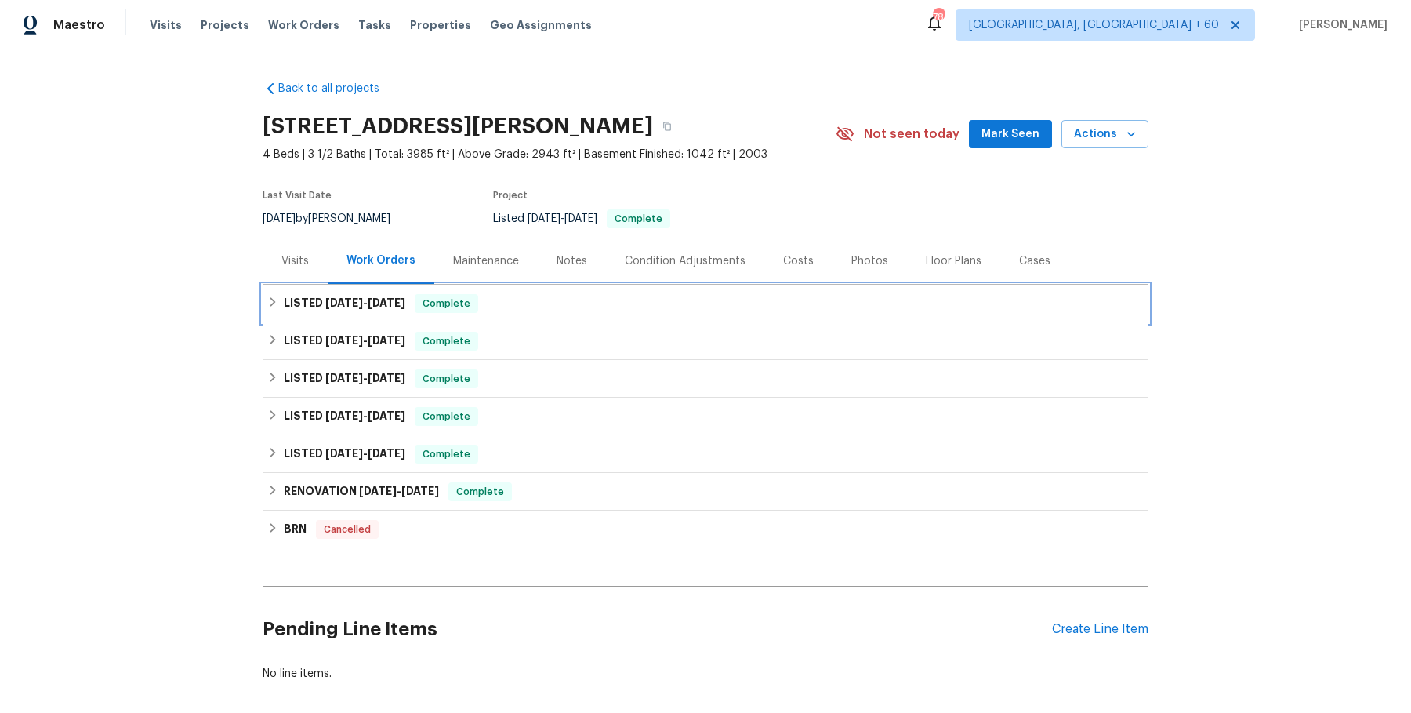
click at [536, 314] on div "LISTED 8/22/25 - 8/31/25 Complete" at bounding box center [706, 304] width 886 height 38
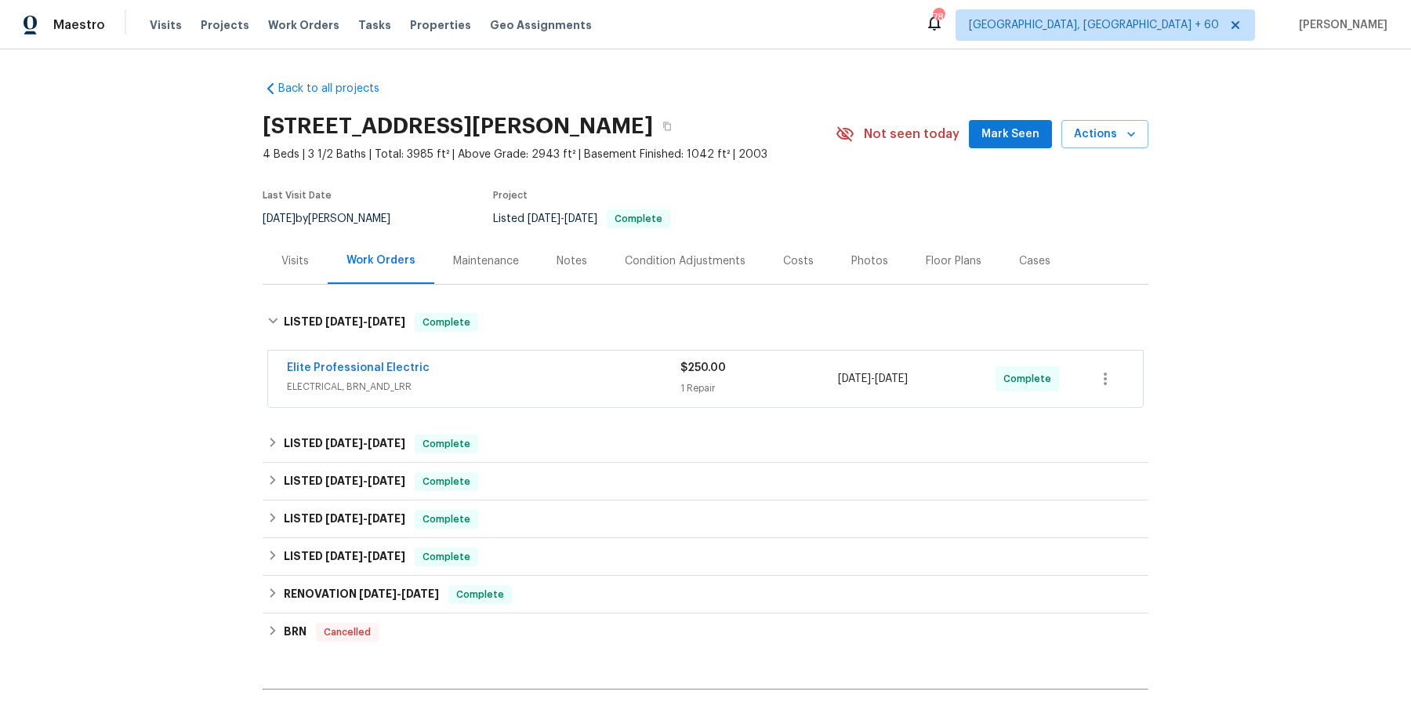
click at [515, 372] on div "Elite Professional Electric" at bounding box center [484, 369] width 394 height 19
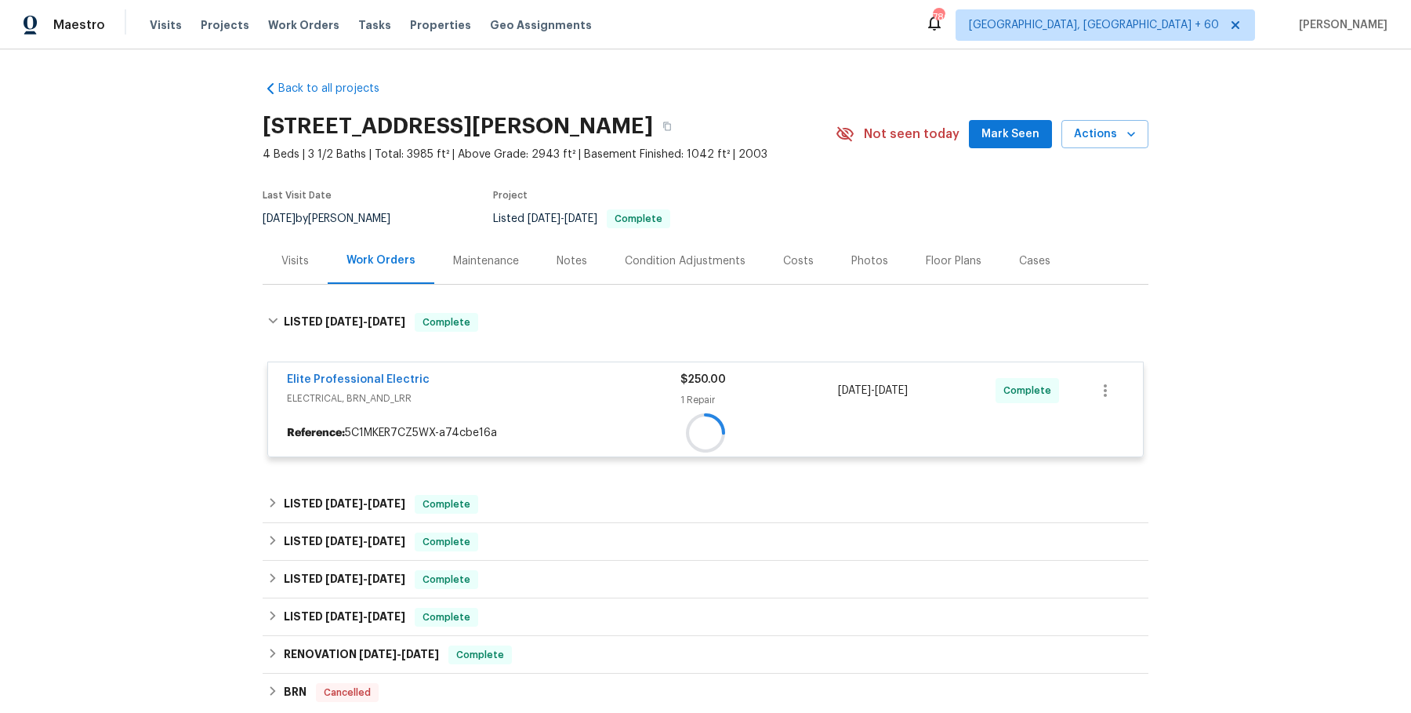
scroll to position [217, 0]
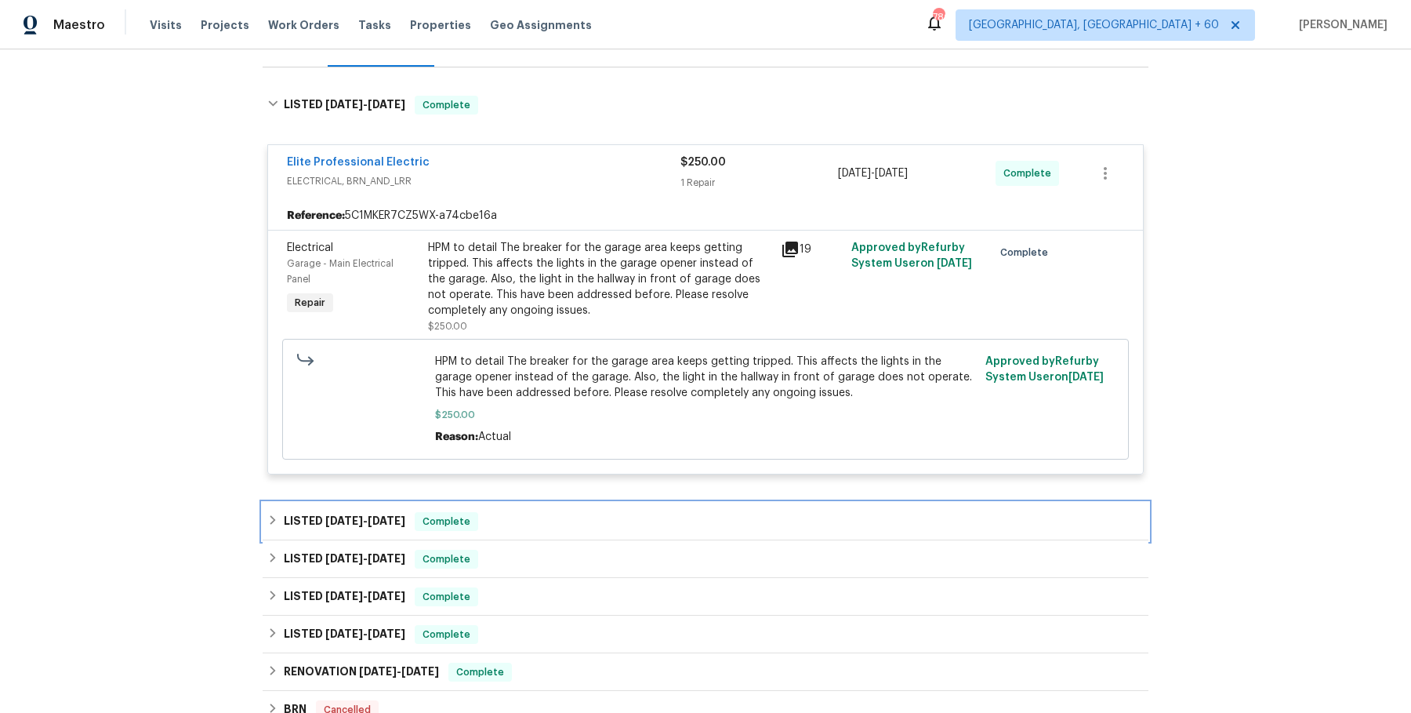
click at [500, 522] on div "LISTED 6/25/25 - 7/3/25 Complete" at bounding box center [705, 521] width 877 height 19
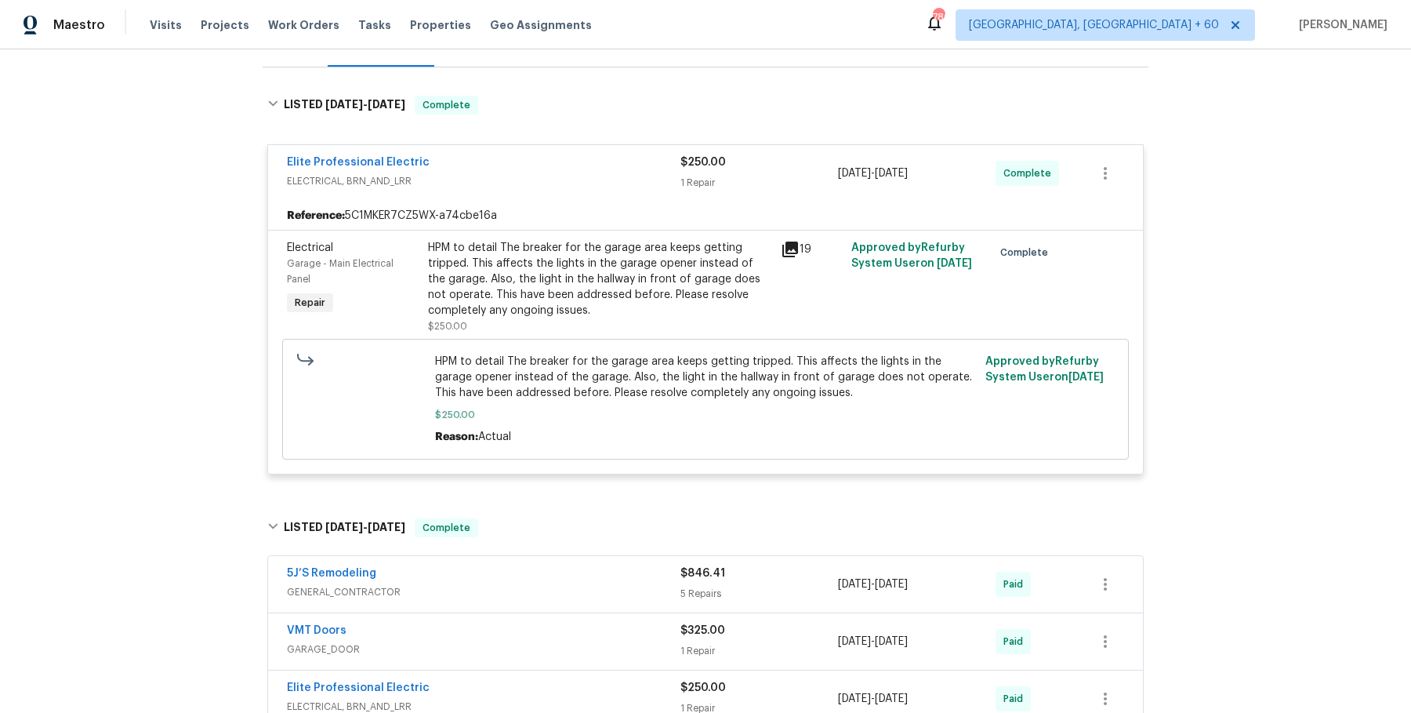
click at [514, 590] on span "GENERAL_CONTRACTOR" at bounding box center [484, 592] width 394 height 16
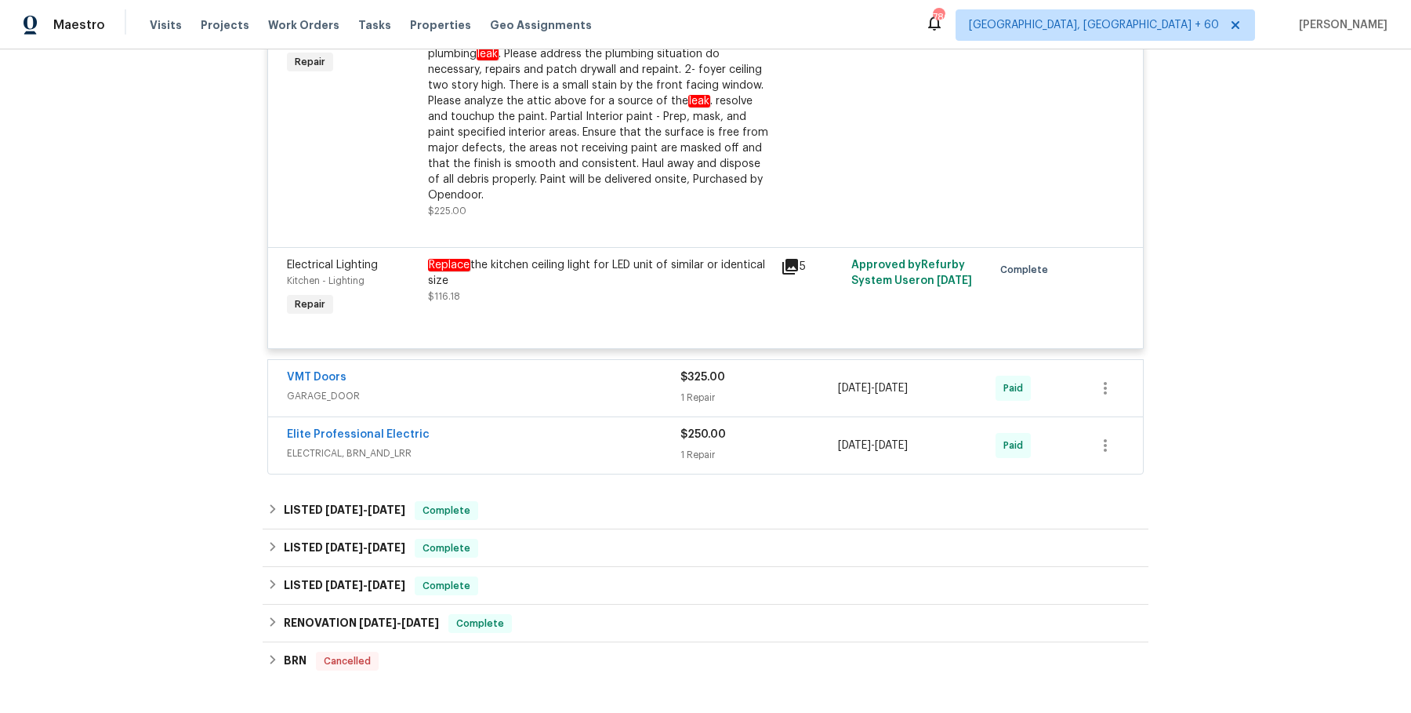
scroll to position [1342, 0]
click at [556, 462] on span "ELECTRICAL, BRN_AND_LRR" at bounding box center [484, 454] width 394 height 16
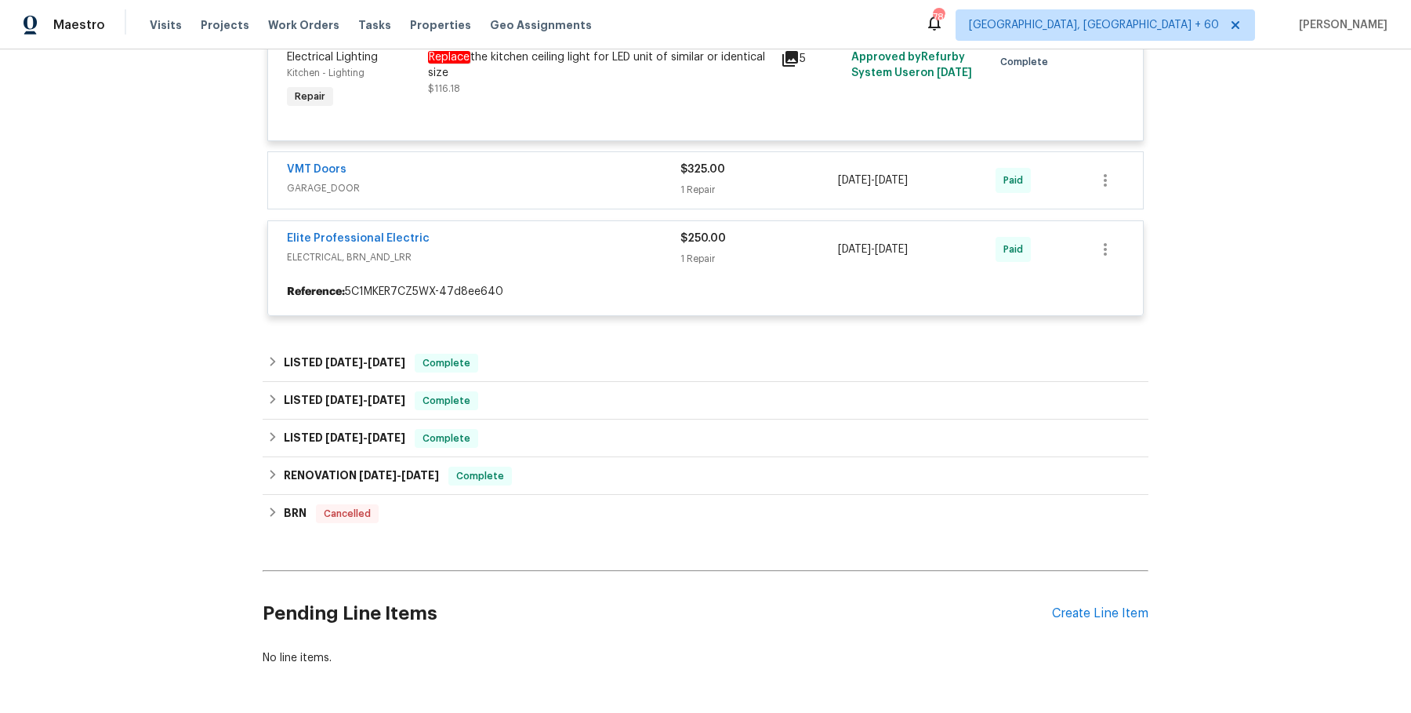
scroll to position [1549, 0]
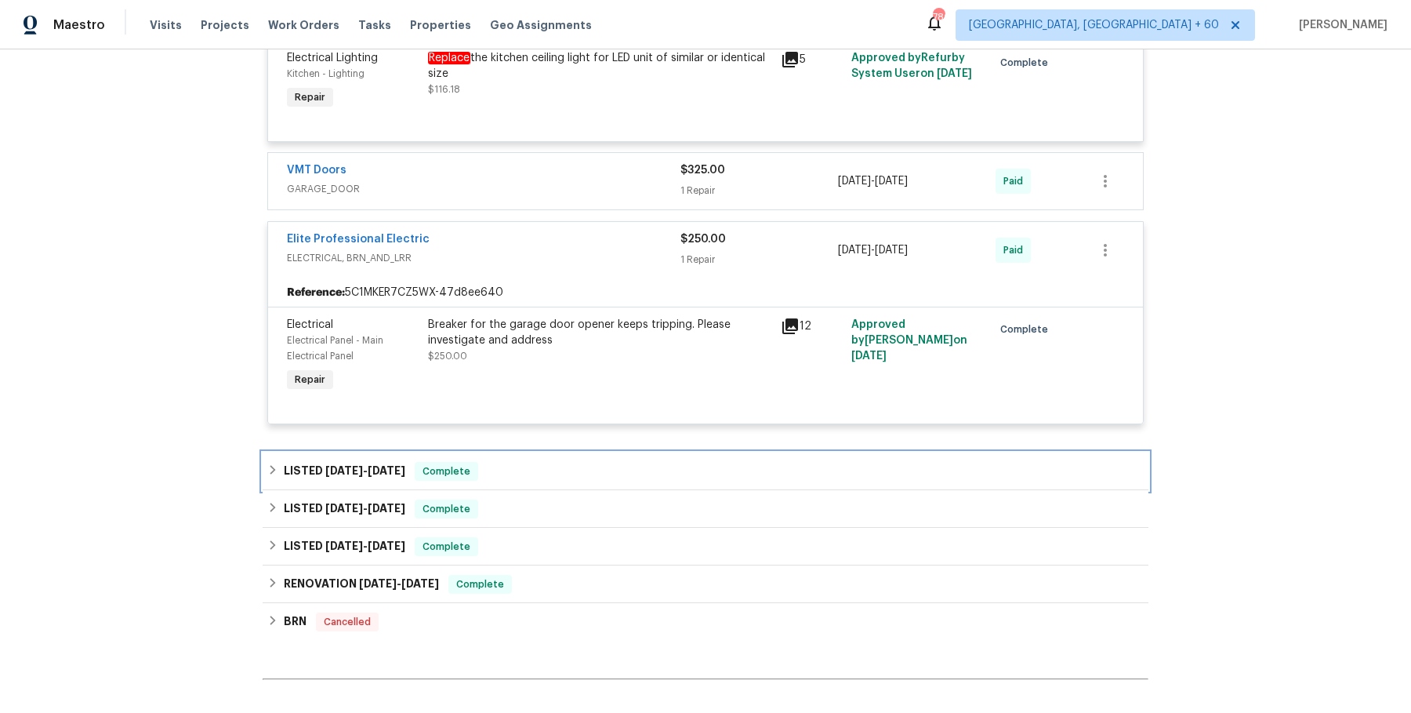
click at [557, 473] on div "LISTED 5/15/25 - 5/17/25 Complete" at bounding box center [706, 471] width 886 height 38
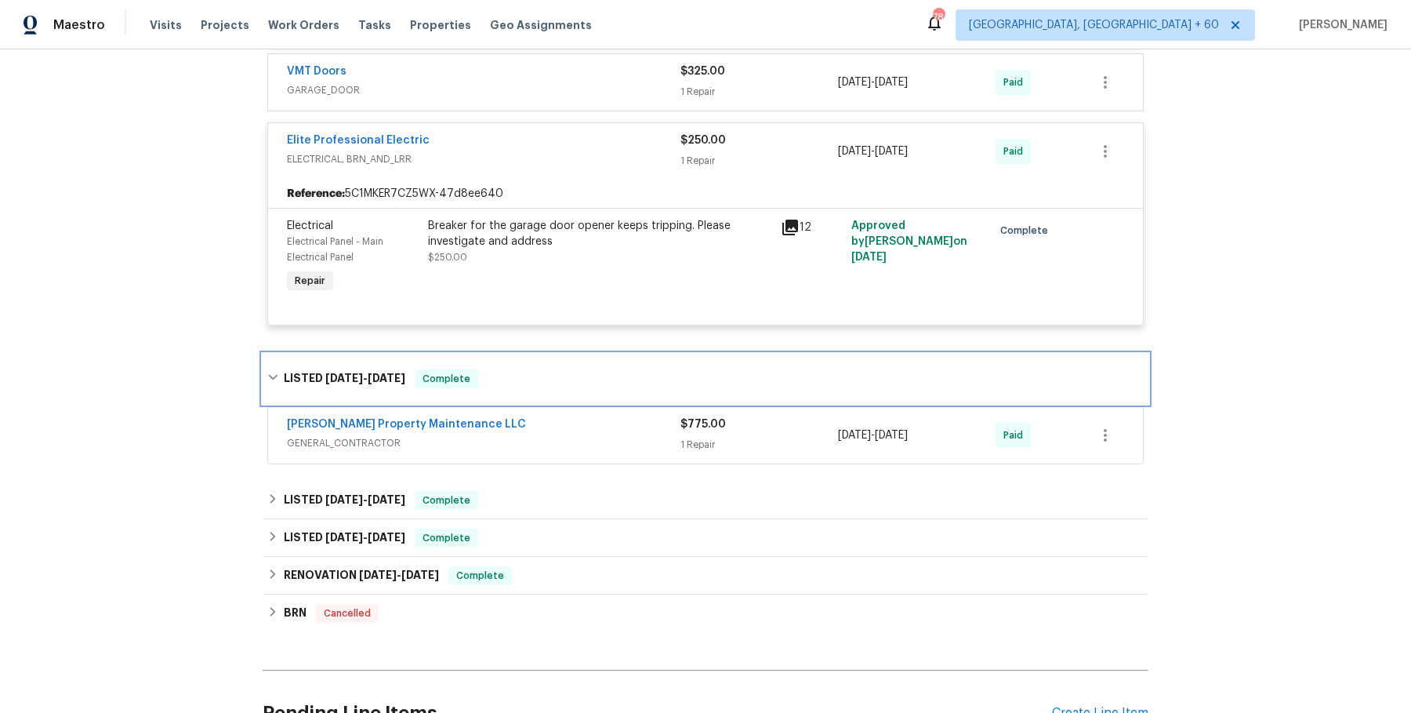
scroll to position [1683, 0]
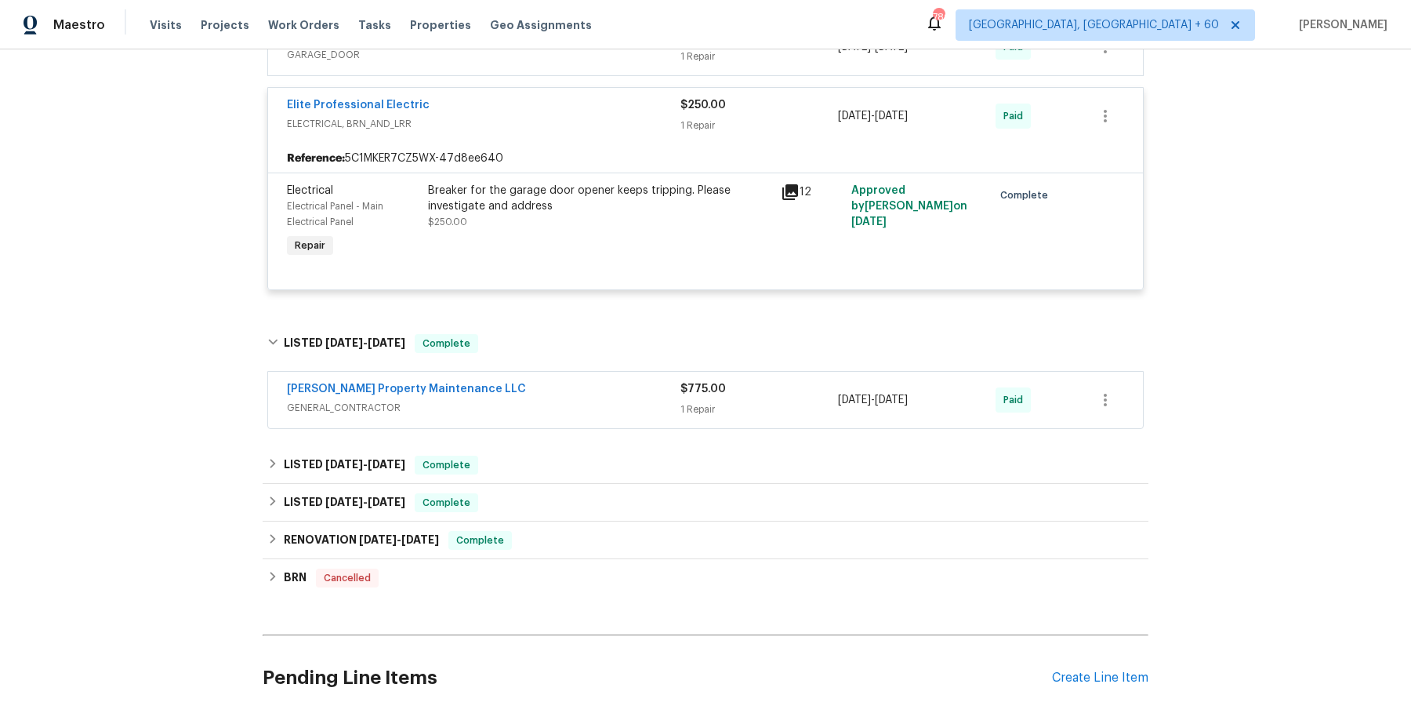
click at [583, 428] on div "Glen Property Maintenance LLC GENERAL_CONTRACTOR $775.00 1 Repair 5/15/2025 - 5…" at bounding box center [705, 400] width 875 height 56
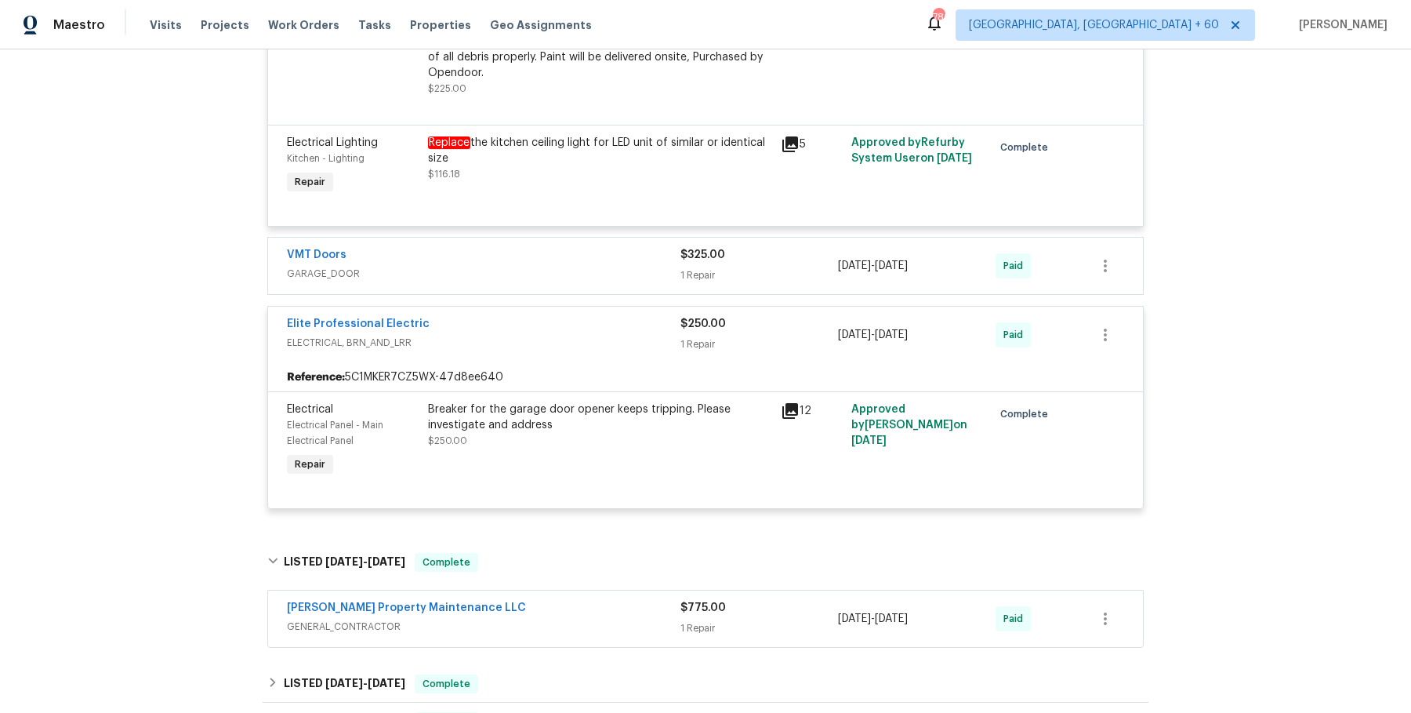
click at [560, 281] on span "GARAGE_DOOR" at bounding box center [484, 274] width 394 height 16
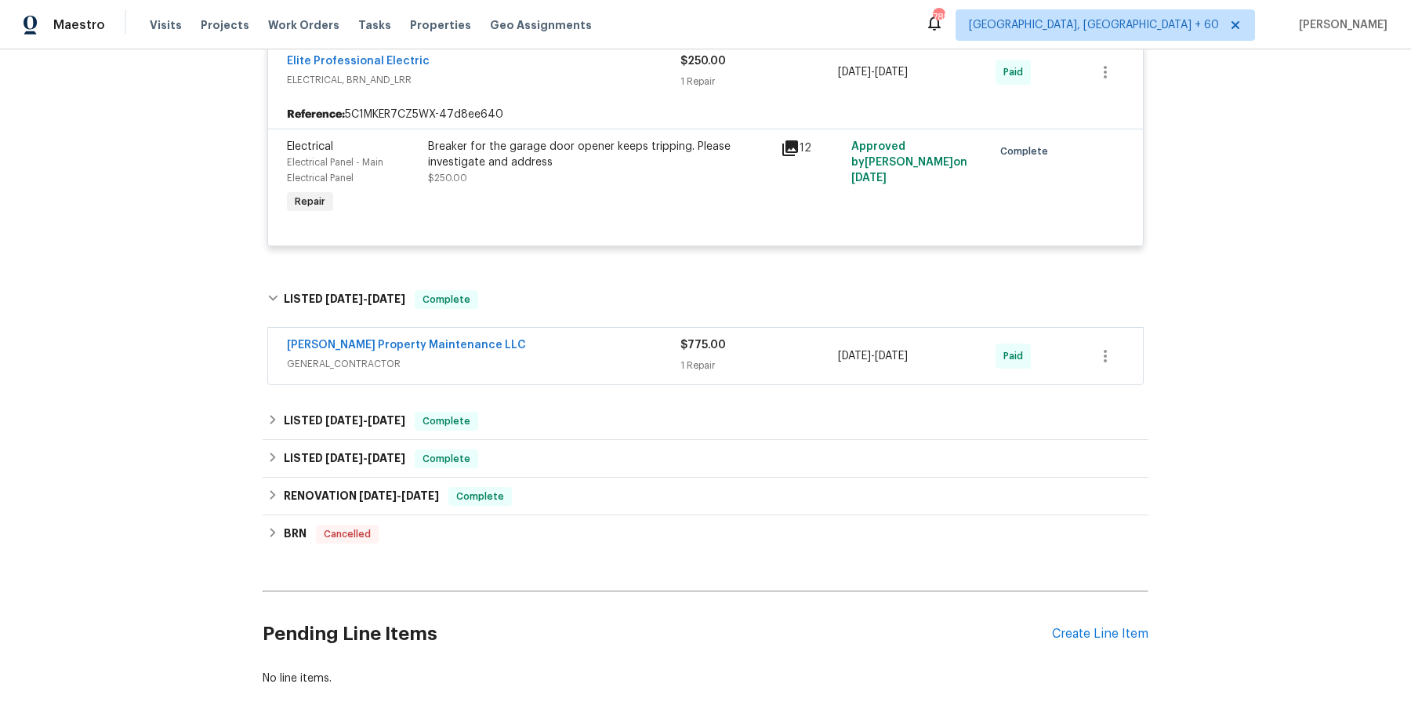
scroll to position [2016, 0]
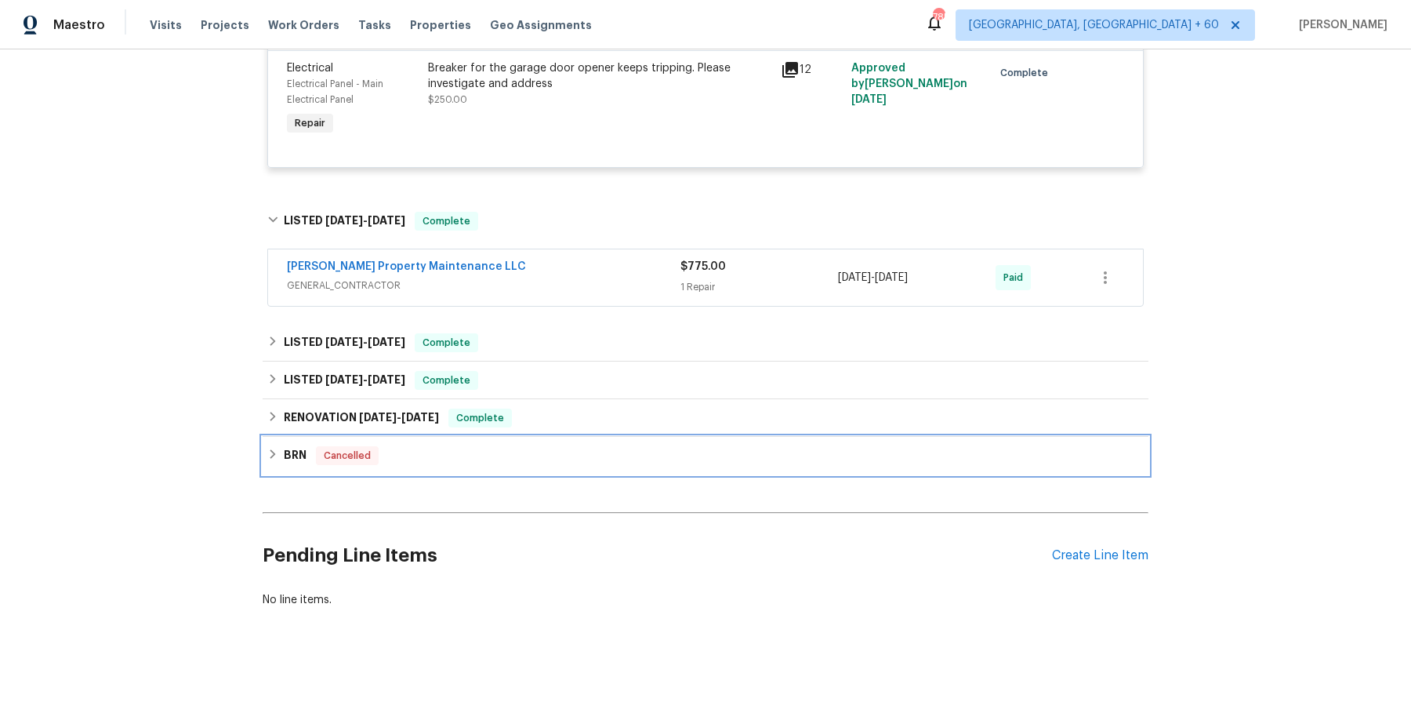
click at [563, 459] on div "BRN Cancelled" at bounding box center [706, 456] width 886 height 38
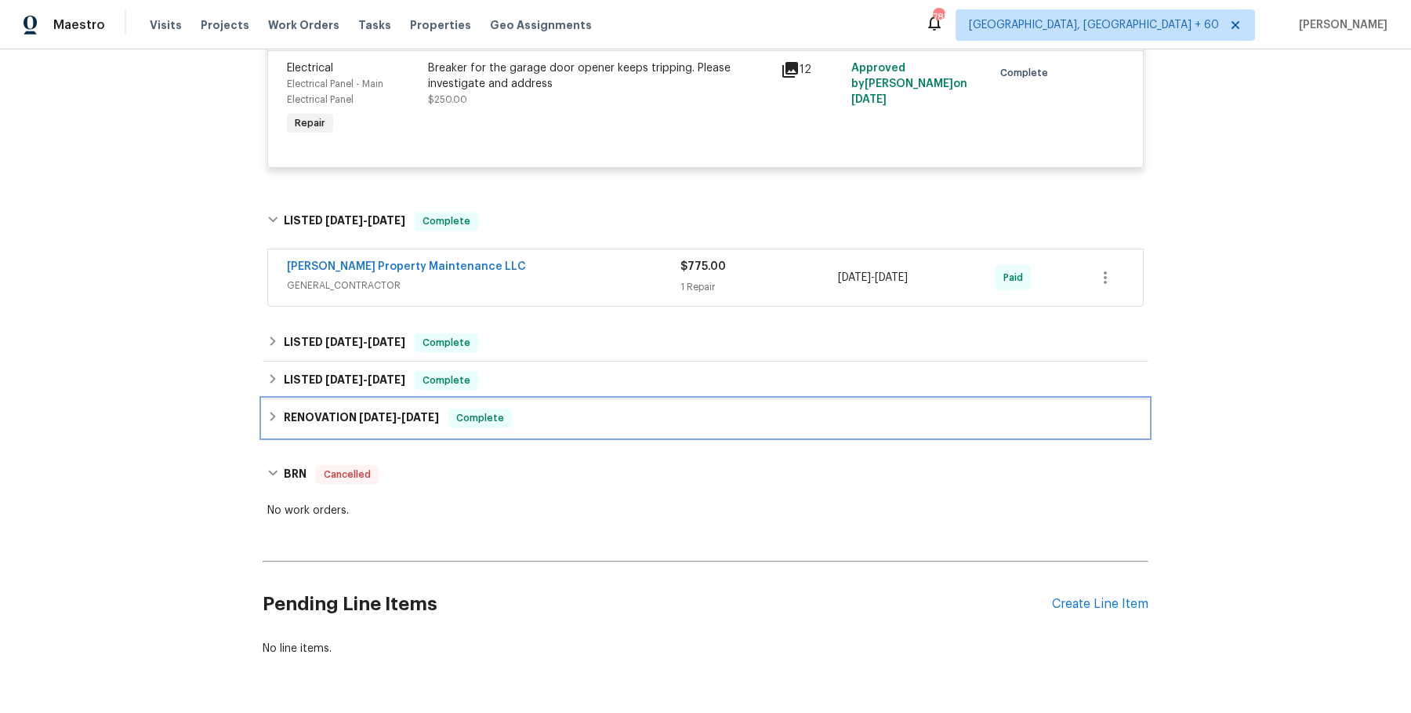
click at [585, 427] on div "RENOVATION 1/23/25 - 2/10/25 Complete" at bounding box center [705, 418] width 877 height 19
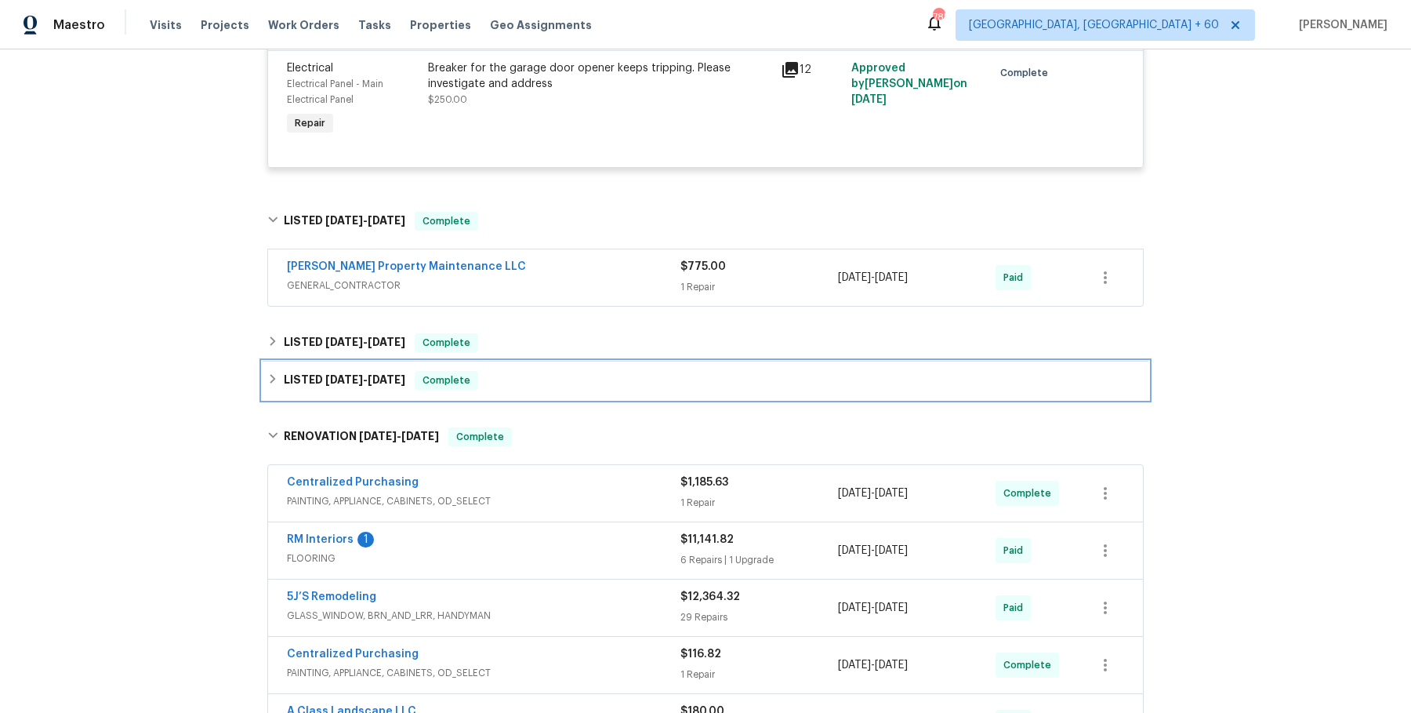
click at [591, 390] on div "LISTED 3/3/25 - 3/5/25 Complete" at bounding box center [705, 380] width 877 height 19
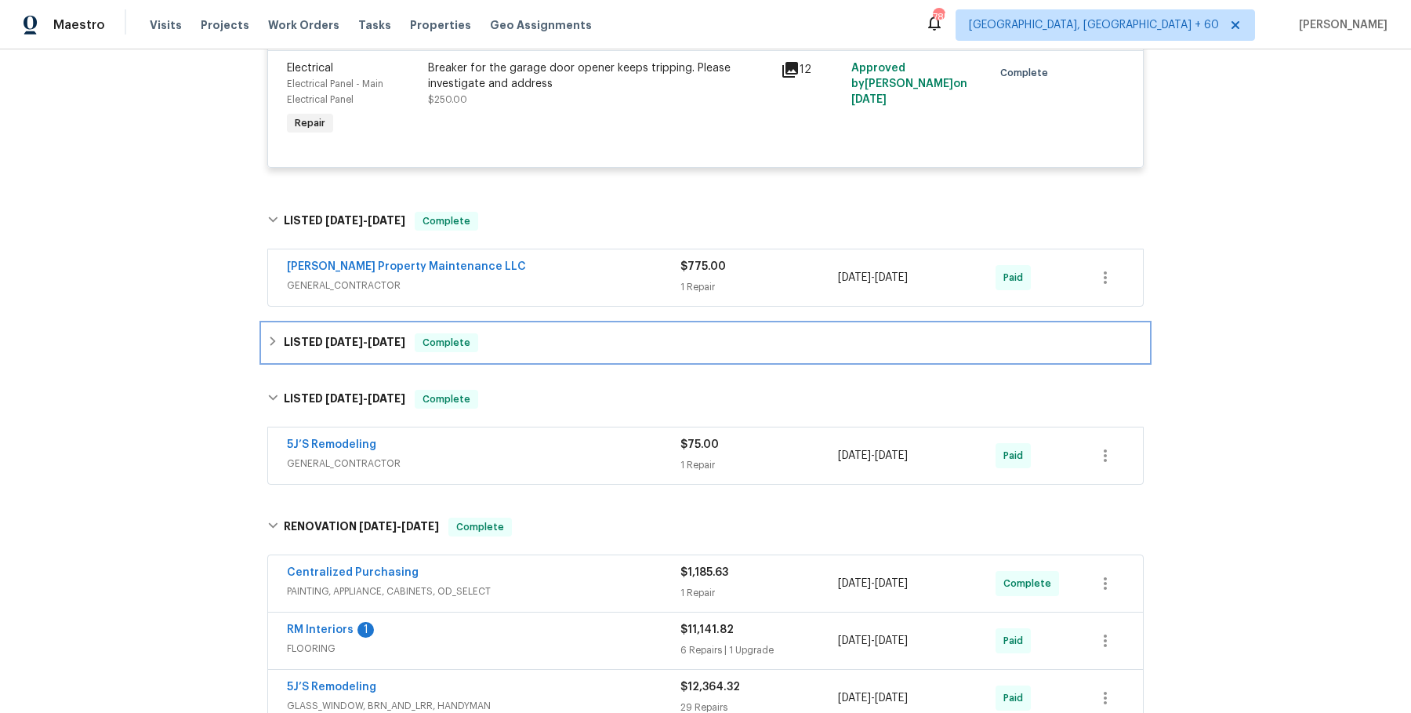
click at [601, 361] on div "LISTED 4/14/25 - 4/21/25 Complete" at bounding box center [706, 343] width 886 height 38
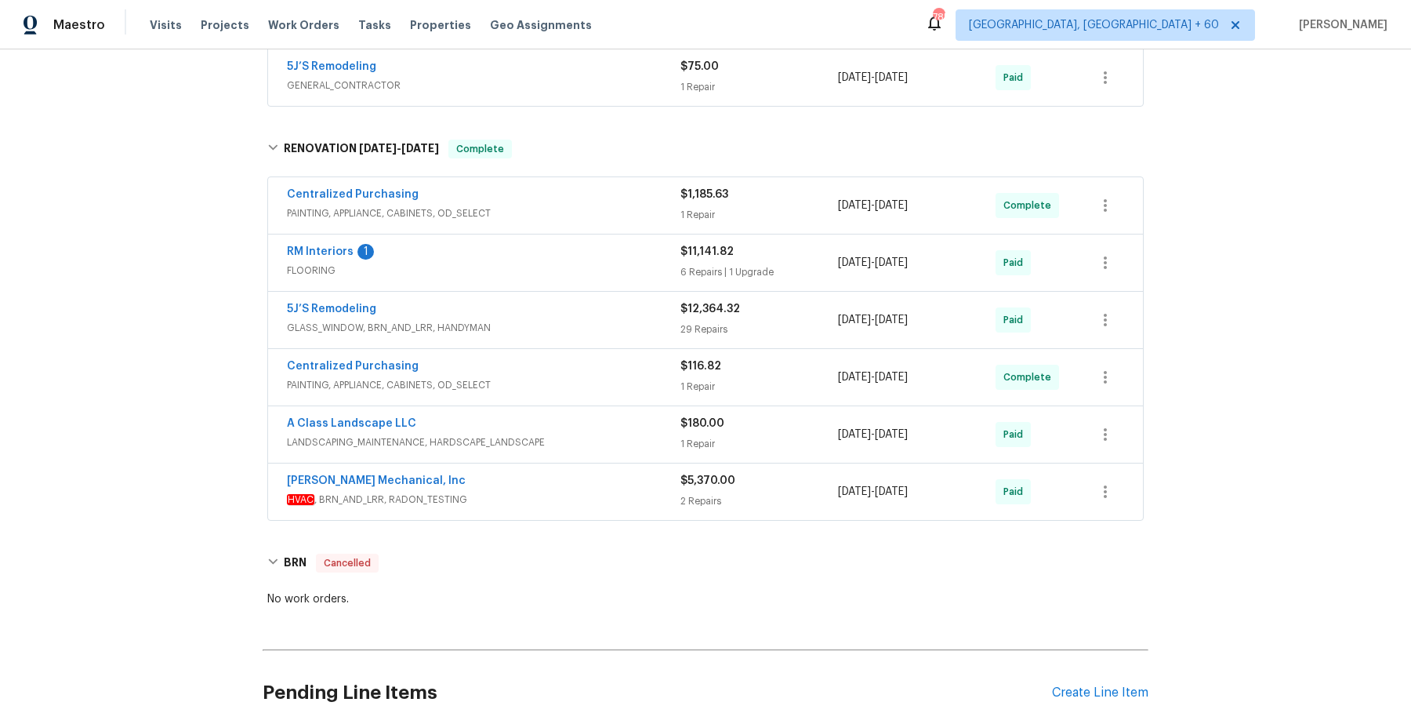
scroll to position [0, 0]
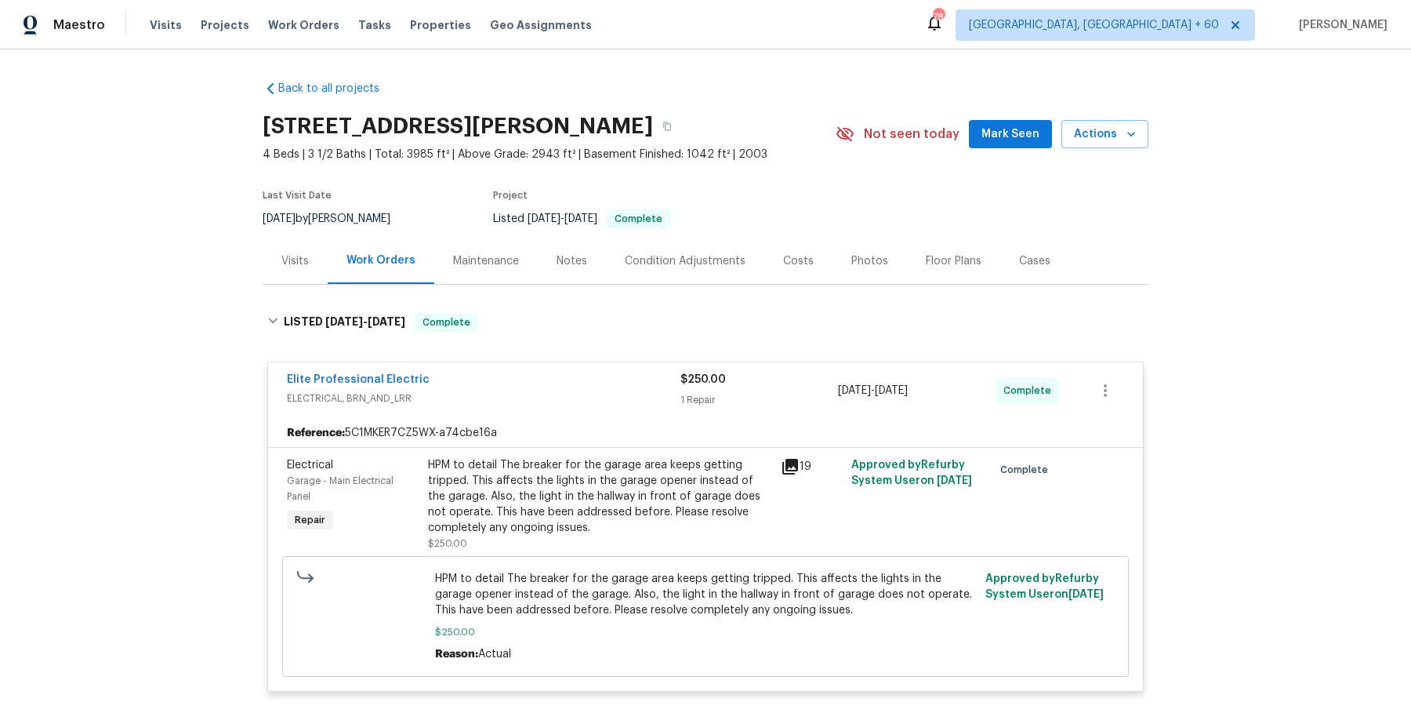
click at [305, 11] on div "Visits Projects Work Orders Tasks Properties Geo Assignments" at bounding box center [380, 24] width 461 height 31
click at [296, 27] on span "Work Orders" at bounding box center [303, 25] width 71 height 16
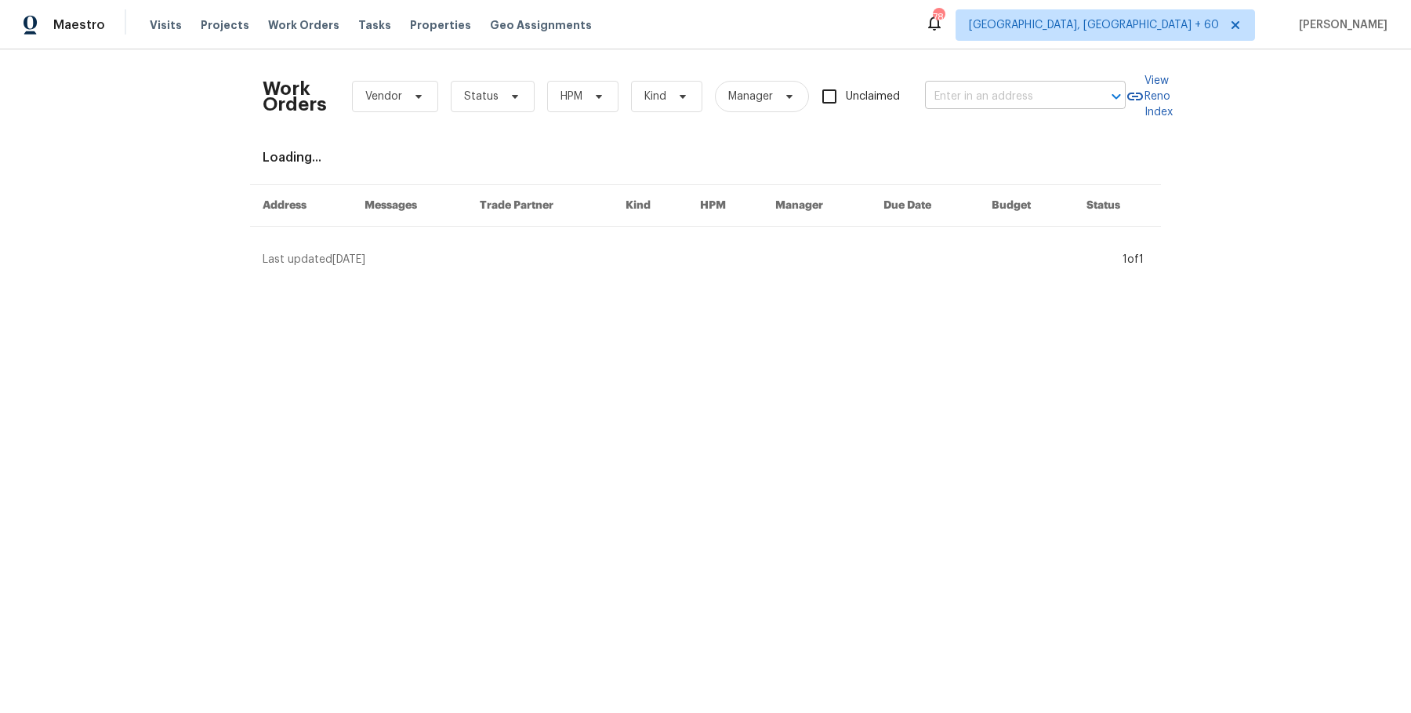
click at [1027, 95] on input "text" at bounding box center [1003, 97] width 157 height 24
paste input "1734 Brookside Lay Cir Norcross, GA 30093"
type input "1734 Brookside Lay Cir Norcross, GA 30093"
click at [982, 125] on li "1734 Brookside Lay Cir, Norcross, GA 30093" at bounding box center [1023, 131] width 201 height 26
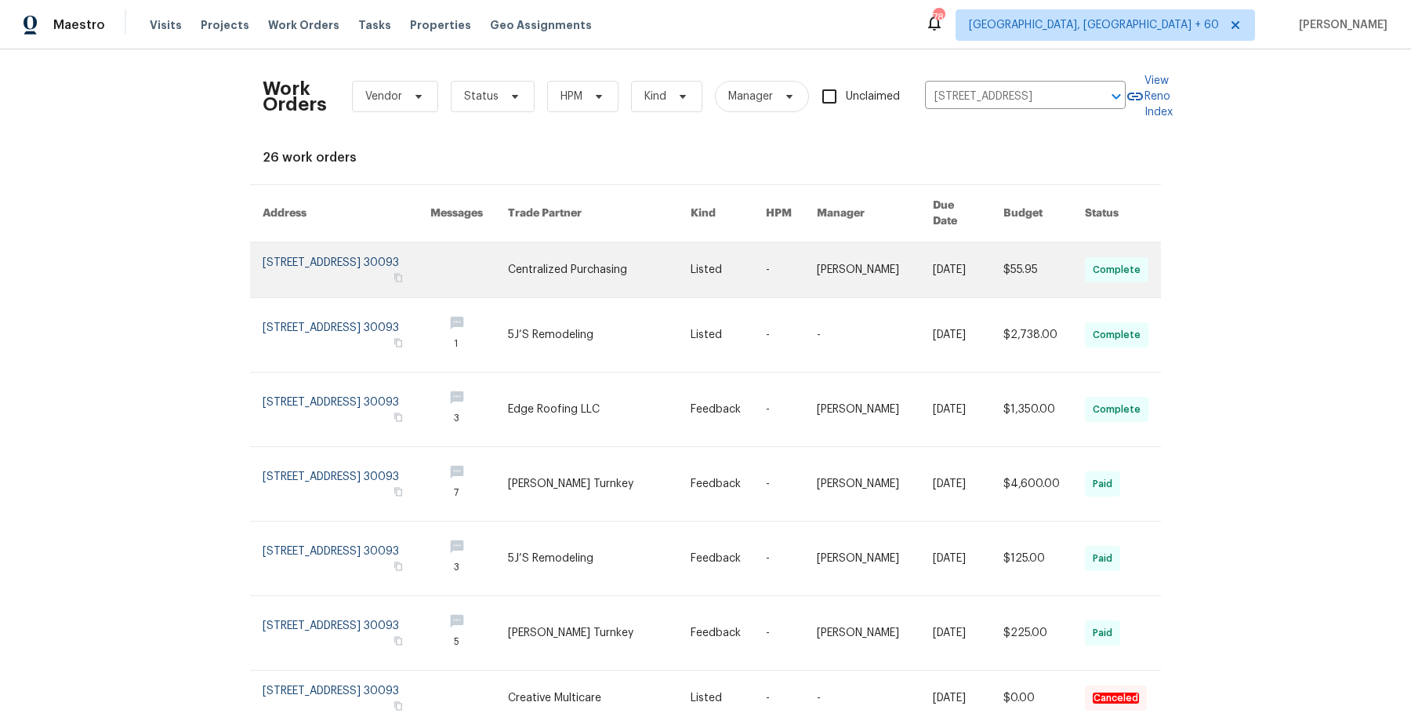
click at [787, 242] on link at bounding box center [791, 269] width 51 height 55
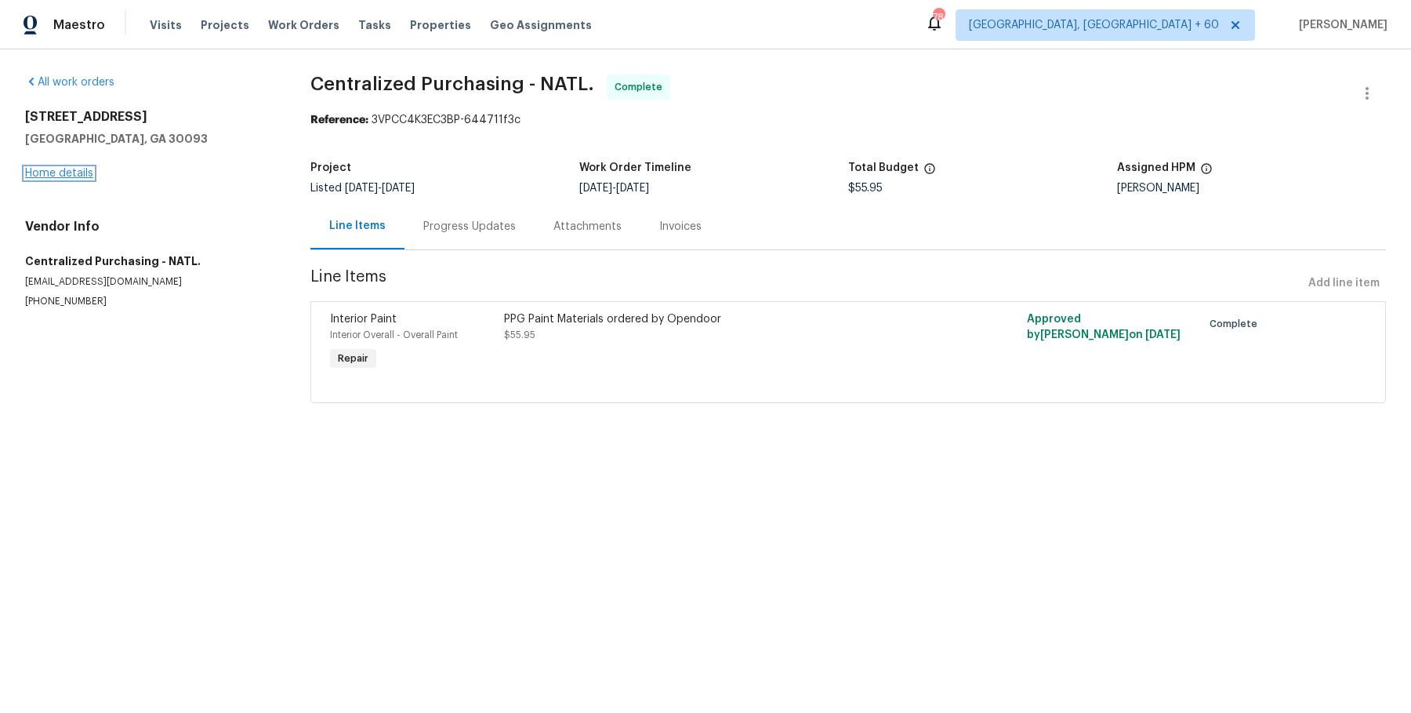
click at [64, 176] on link "Home details" at bounding box center [59, 173] width 68 height 11
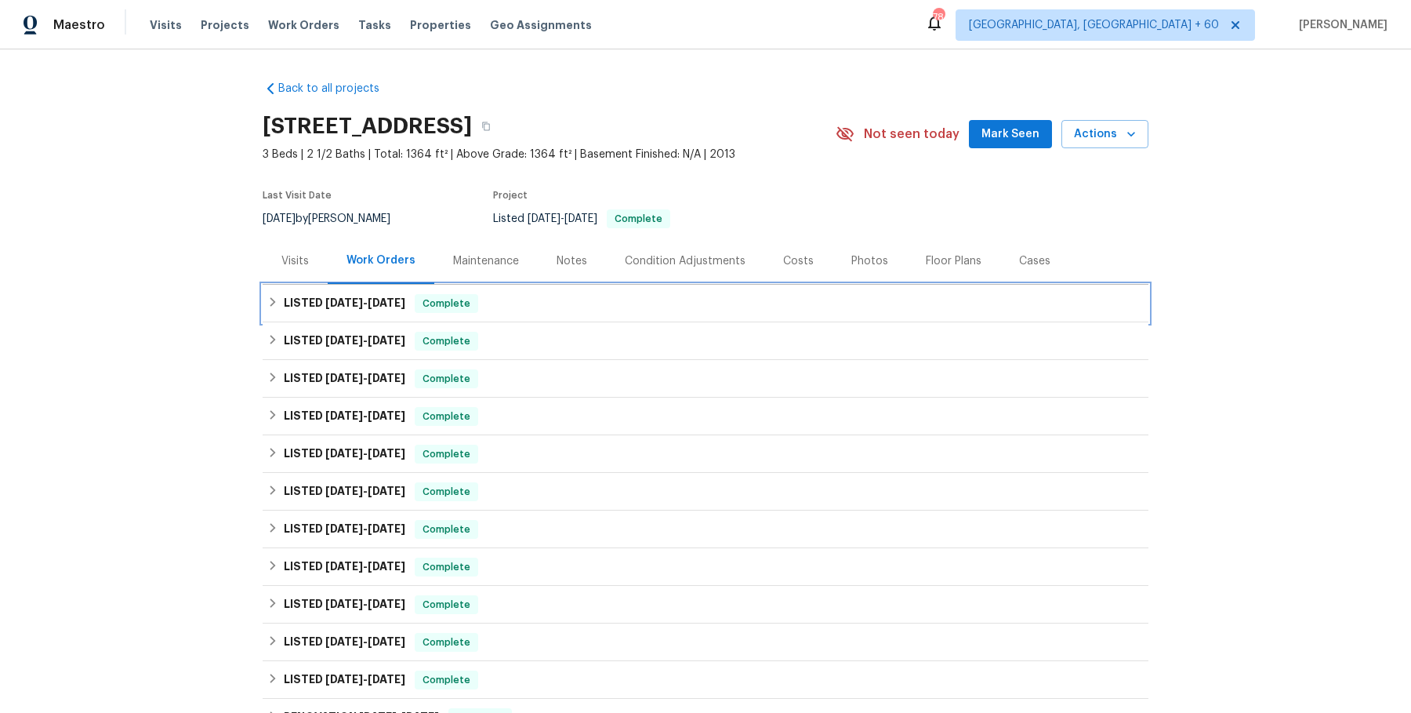
click at [517, 309] on div "LISTED 8/19/25 - 8/28/25 Complete" at bounding box center [705, 303] width 877 height 19
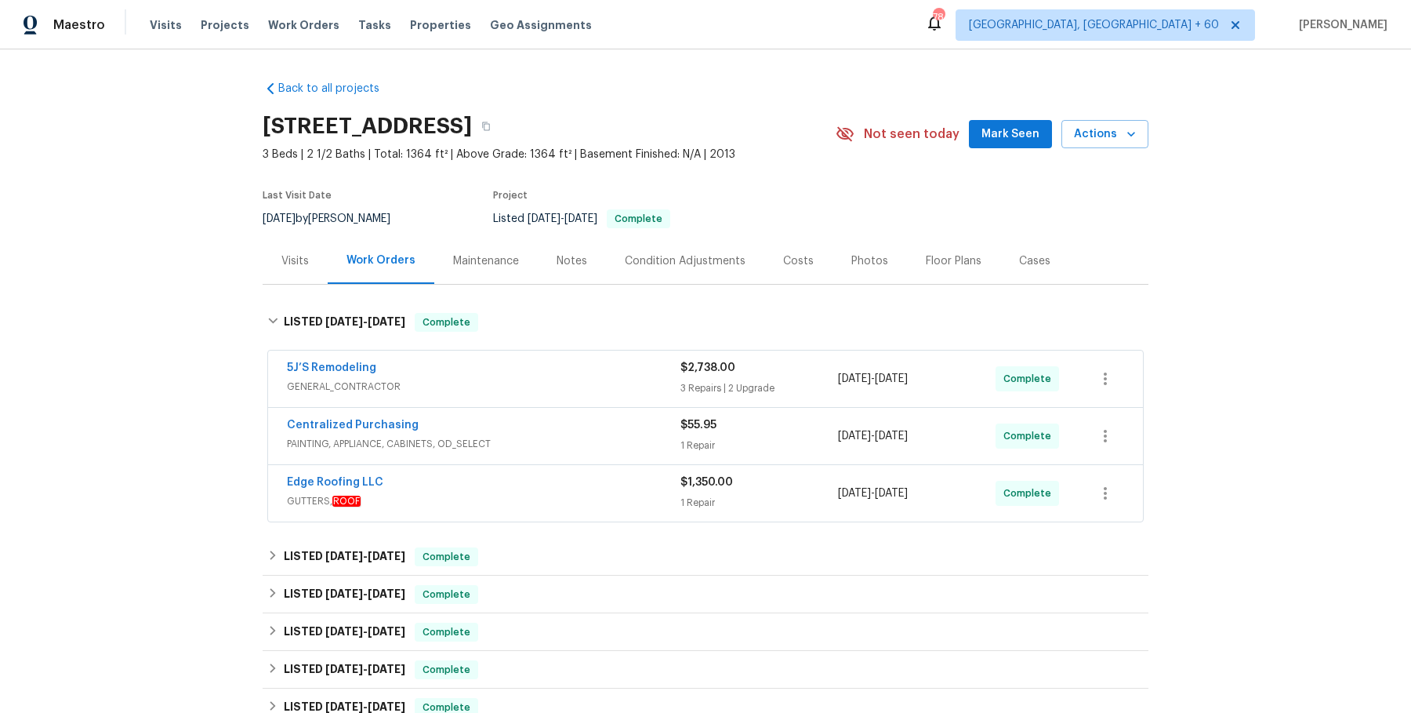
click at [512, 369] on div "5J’S Remodeling" at bounding box center [484, 369] width 394 height 19
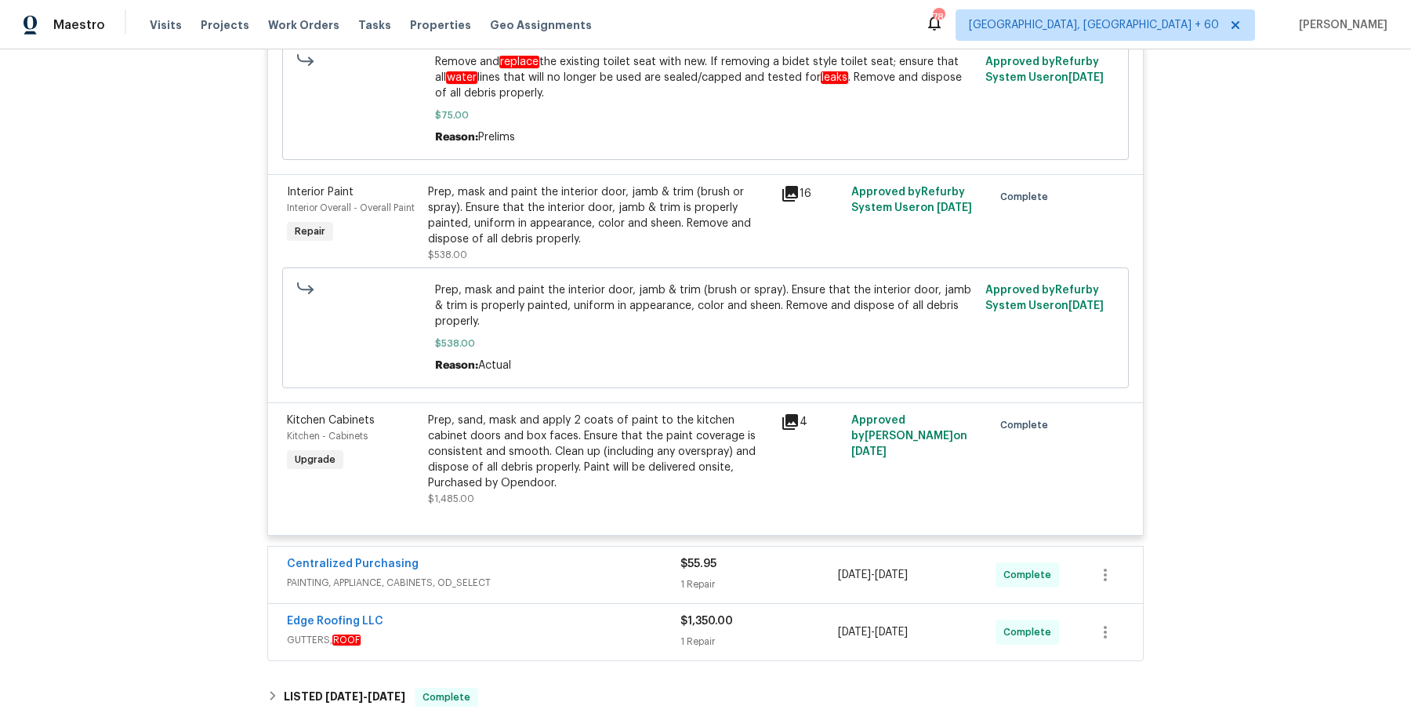
scroll to position [830, 0]
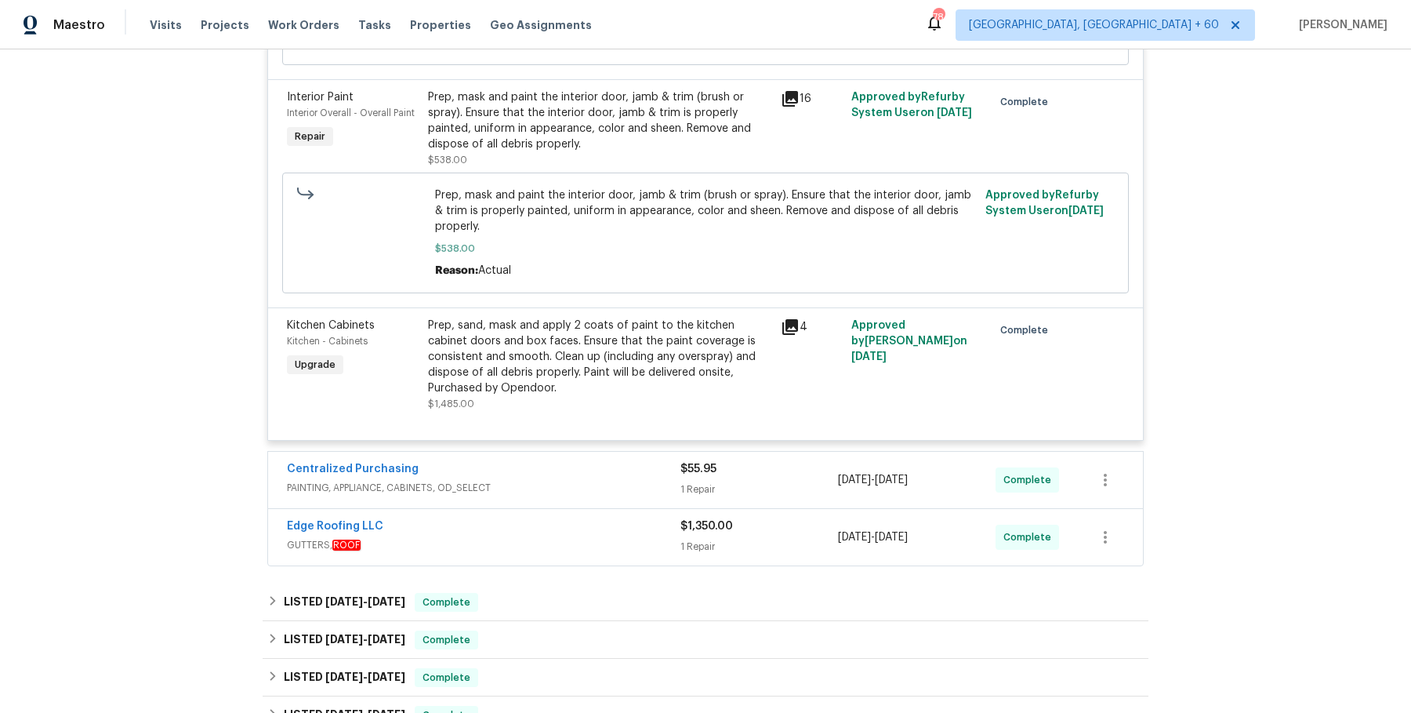
click at [497, 461] on div "Centralized Purchasing" at bounding box center [484, 470] width 394 height 19
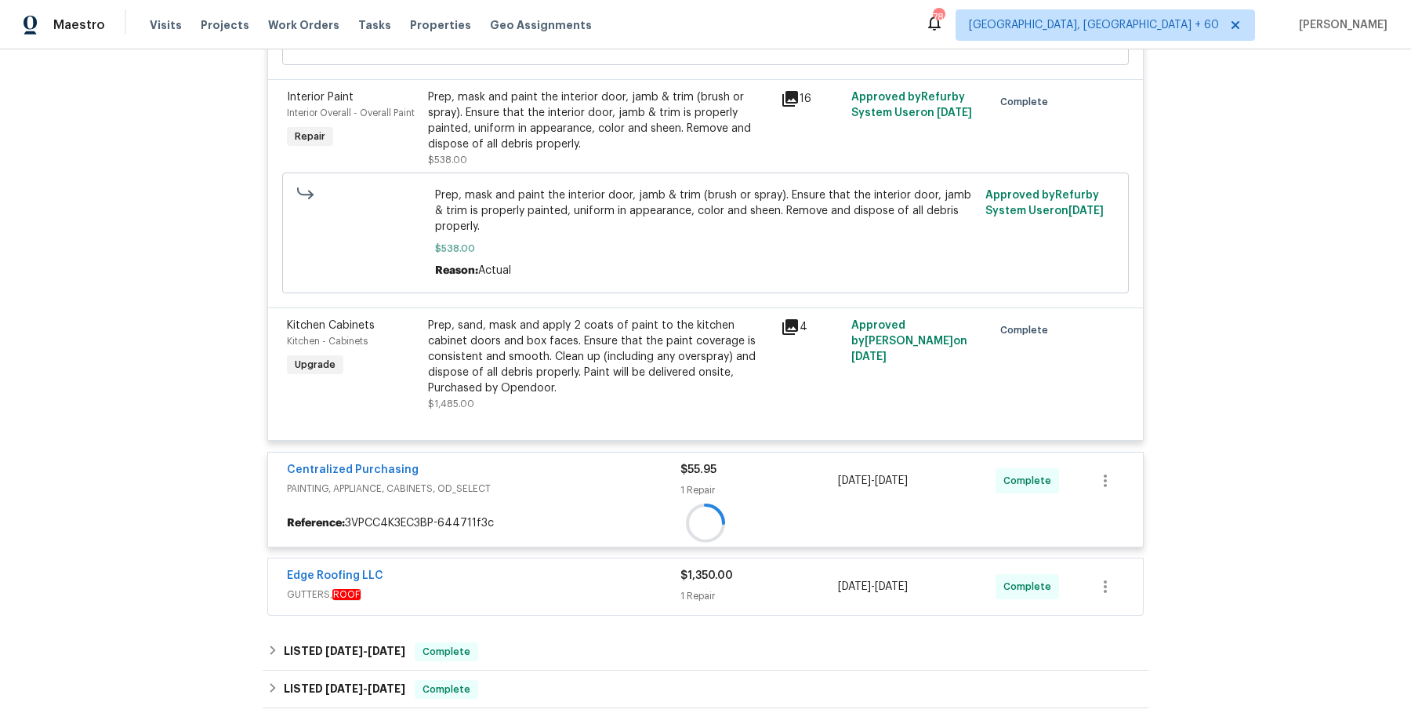
scroll to position [1040, 0]
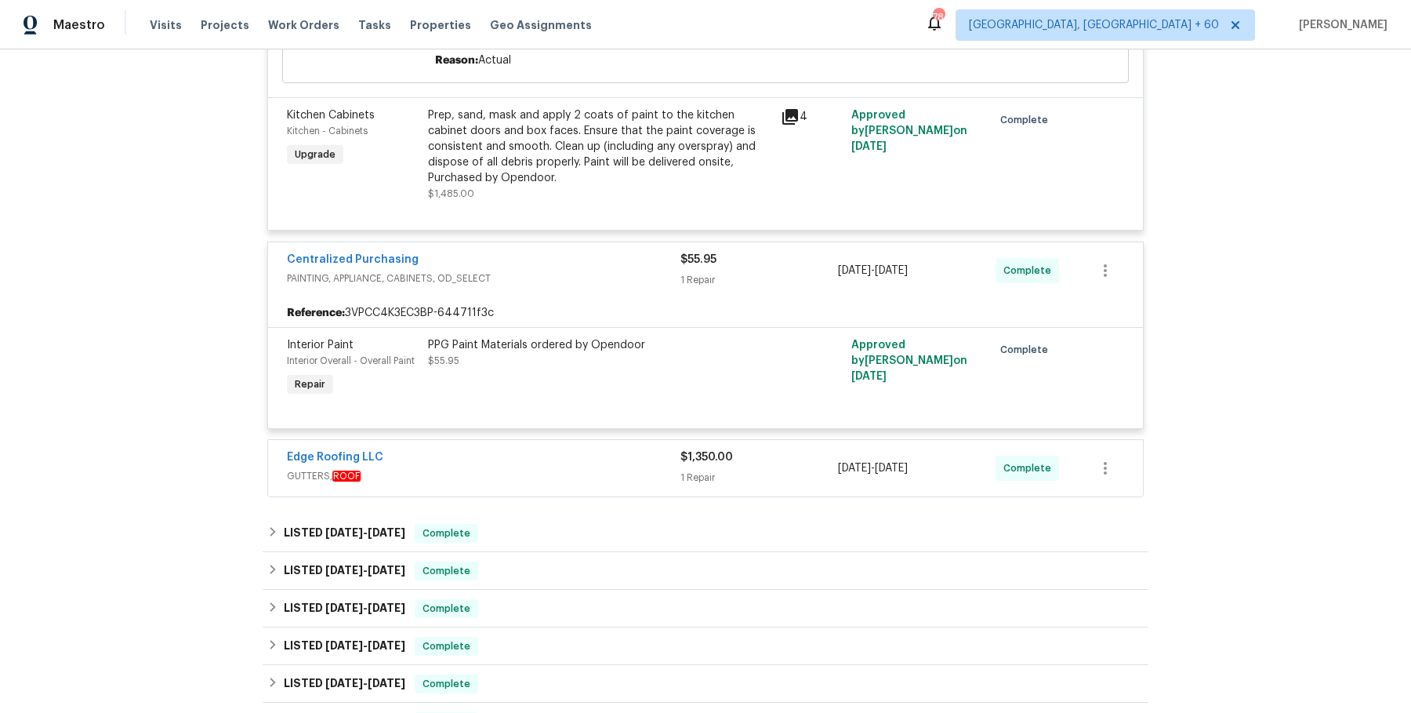
click at [527, 475] on span "GUTTERS, ROOF" at bounding box center [484, 476] width 394 height 16
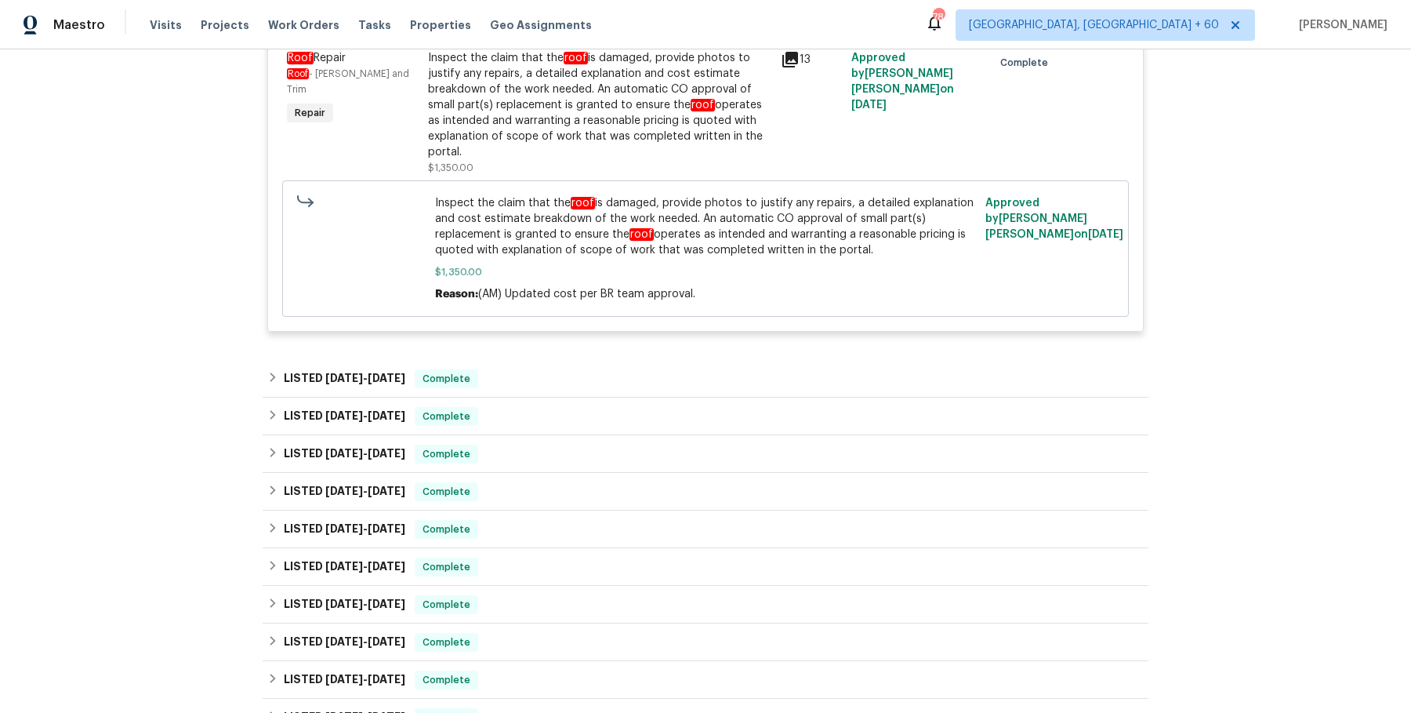
scroll to position [1531, 0]
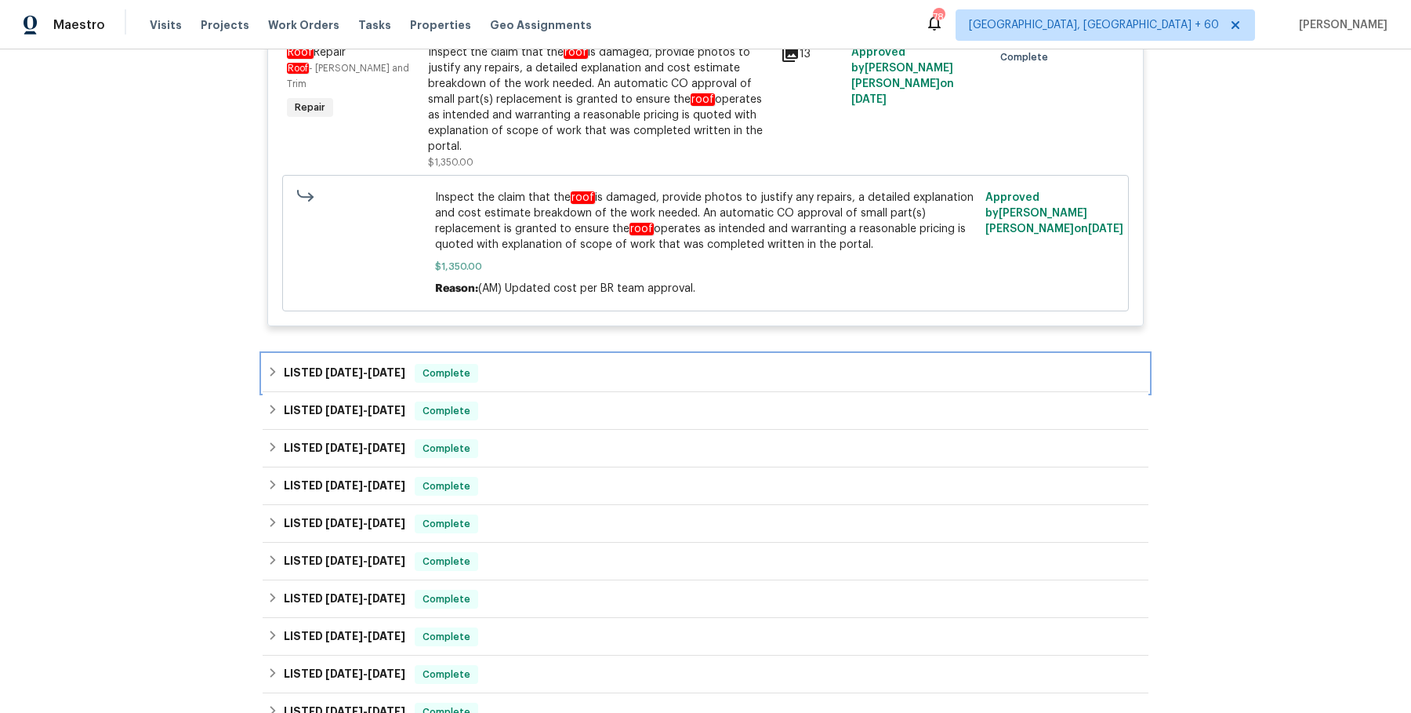
click at [572, 369] on div "LISTED 8/14/25 - 8/19/25 Complete" at bounding box center [705, 373] width 877 height 19
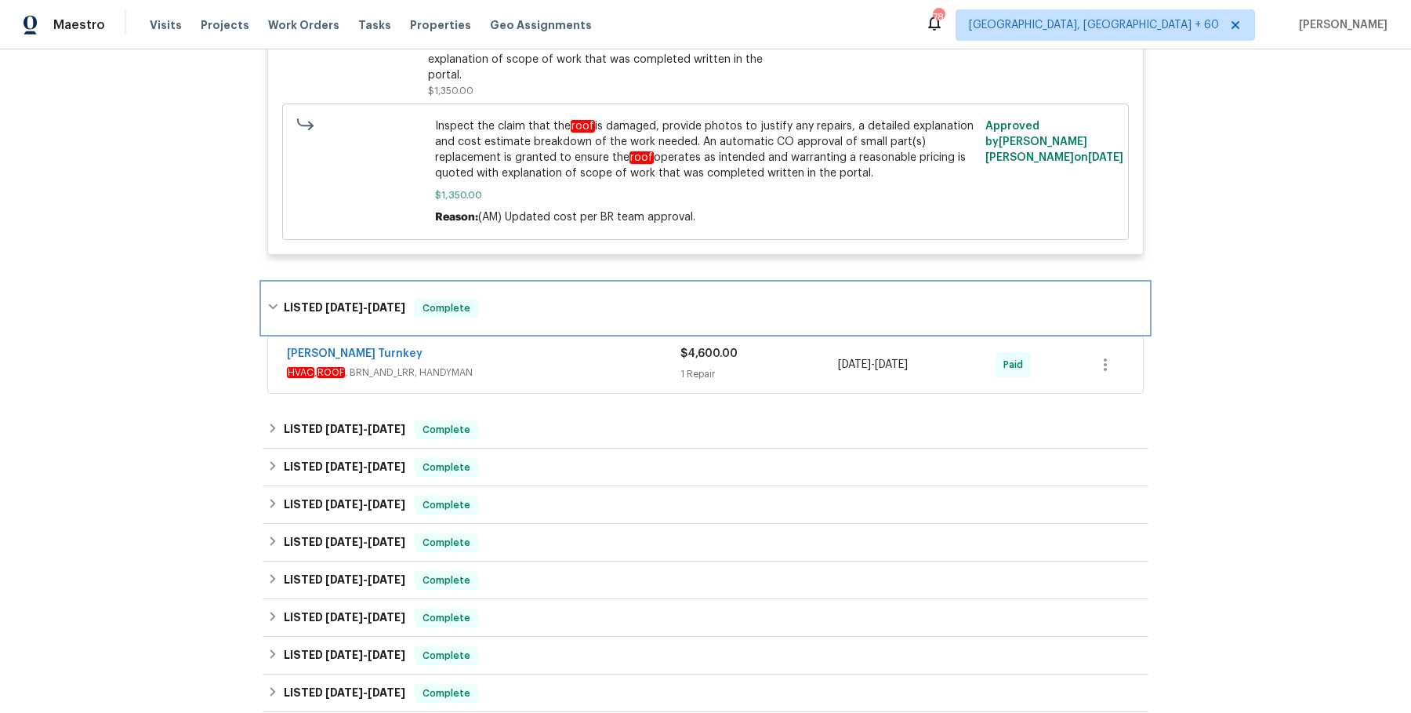
scroll to position [1610, 0]
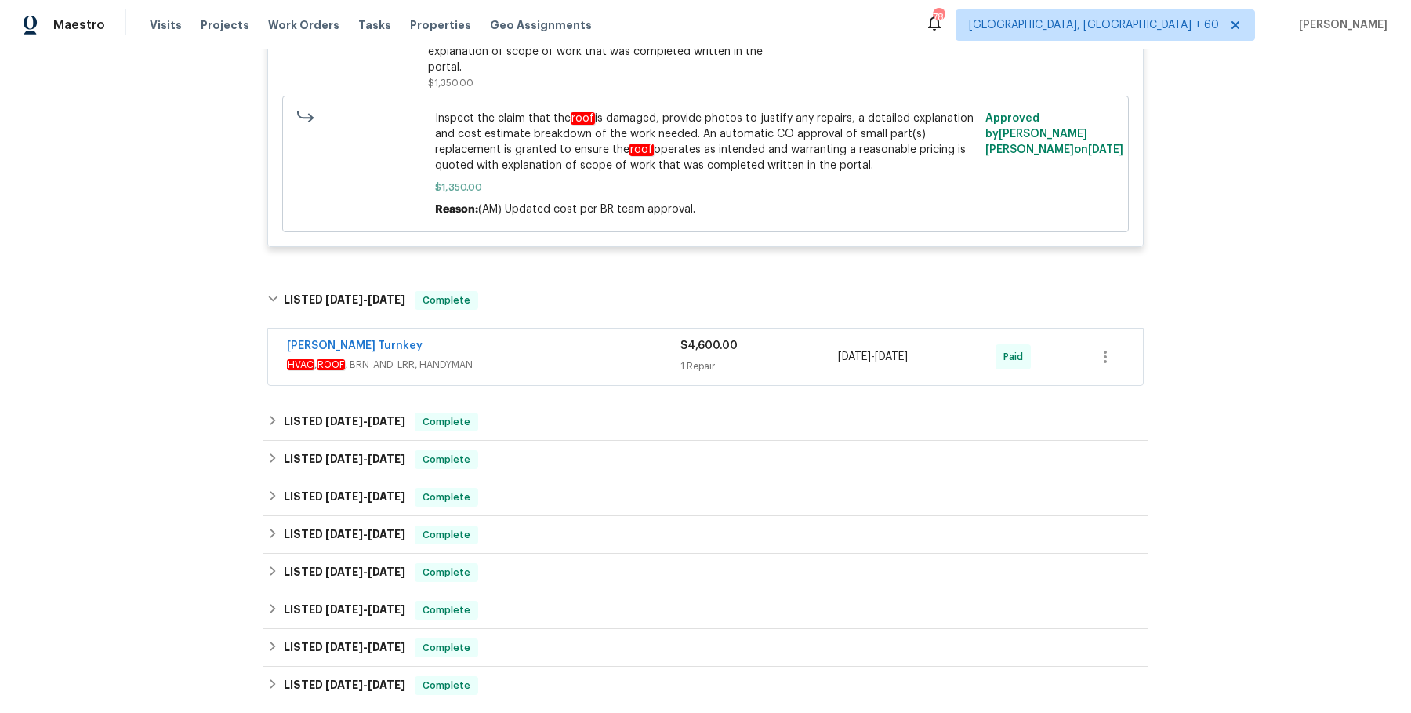
click at [627, 365] on span "HVAC , ROOF , BRN_AND_LRR, HANDYMAN" at bounding box center [484, 365] width 394 height 16
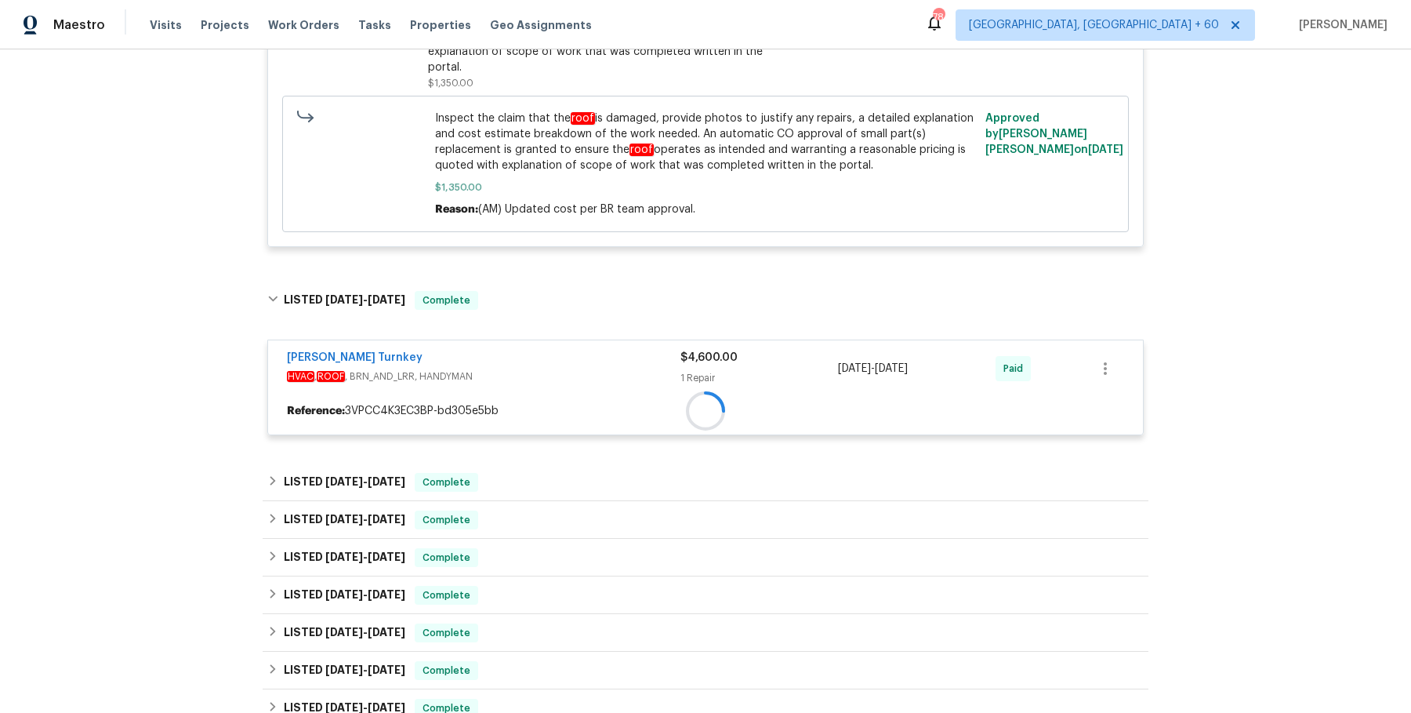
click at [631, 358] on div "Davis Turnkey" at bounding box center [484, 359] width 394 height 19
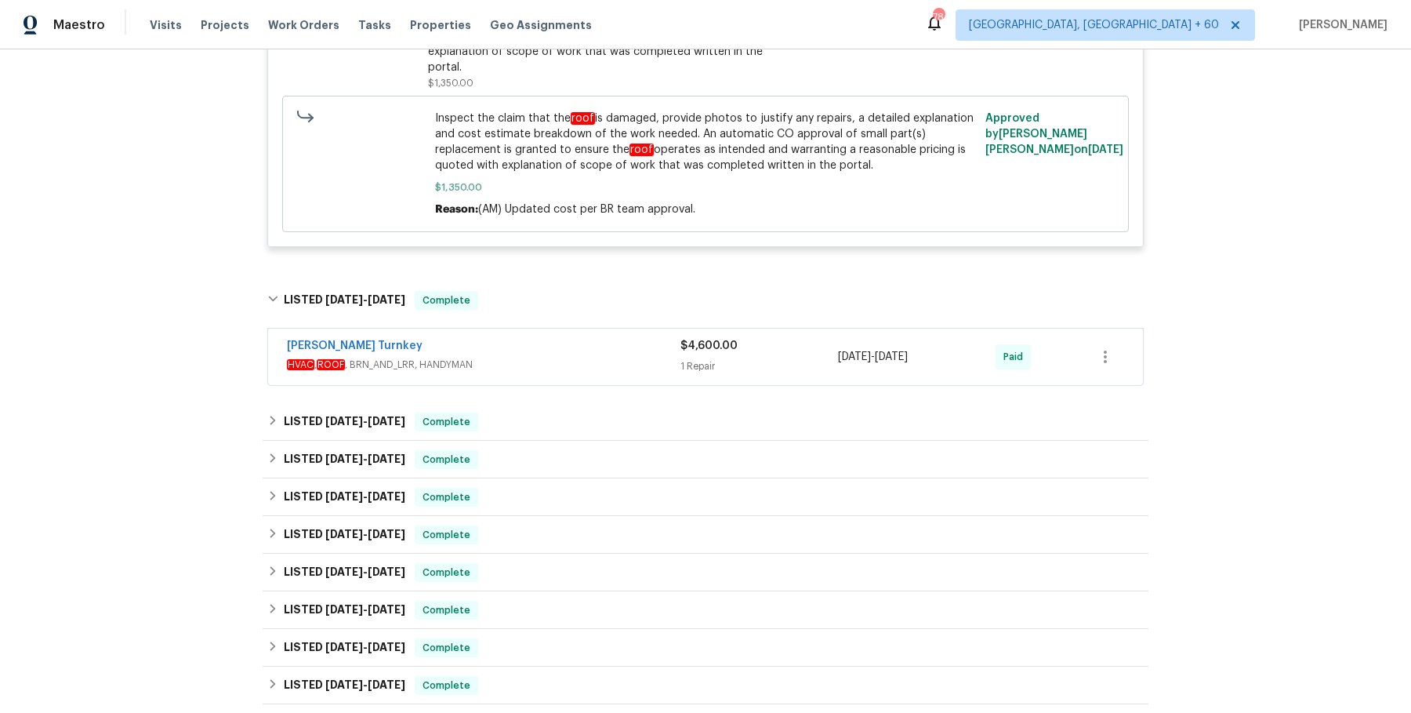
click at [631, 358] on span "HVAC , ROOF , BRN_AND_LRR, HANDYMAN" at bounding box center [484, 365] width 394 height 16
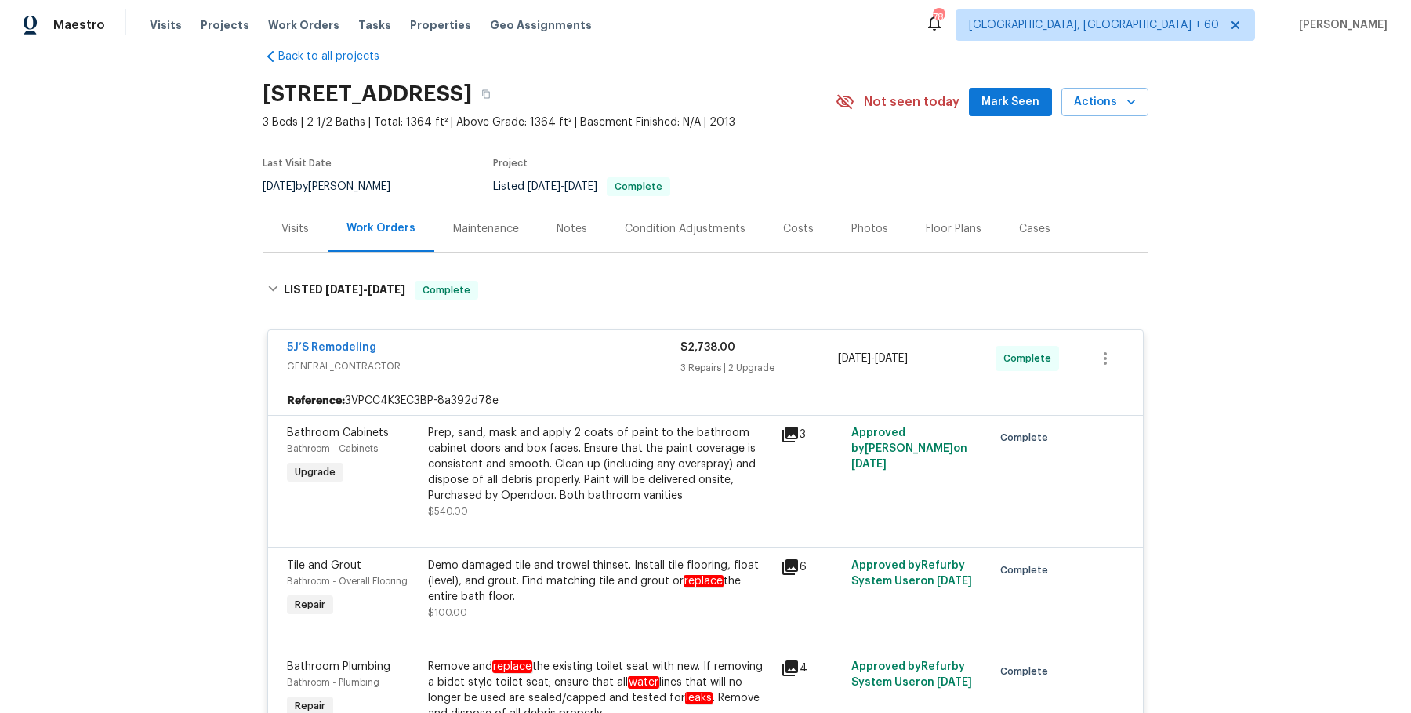
scroll to position [0, 0]
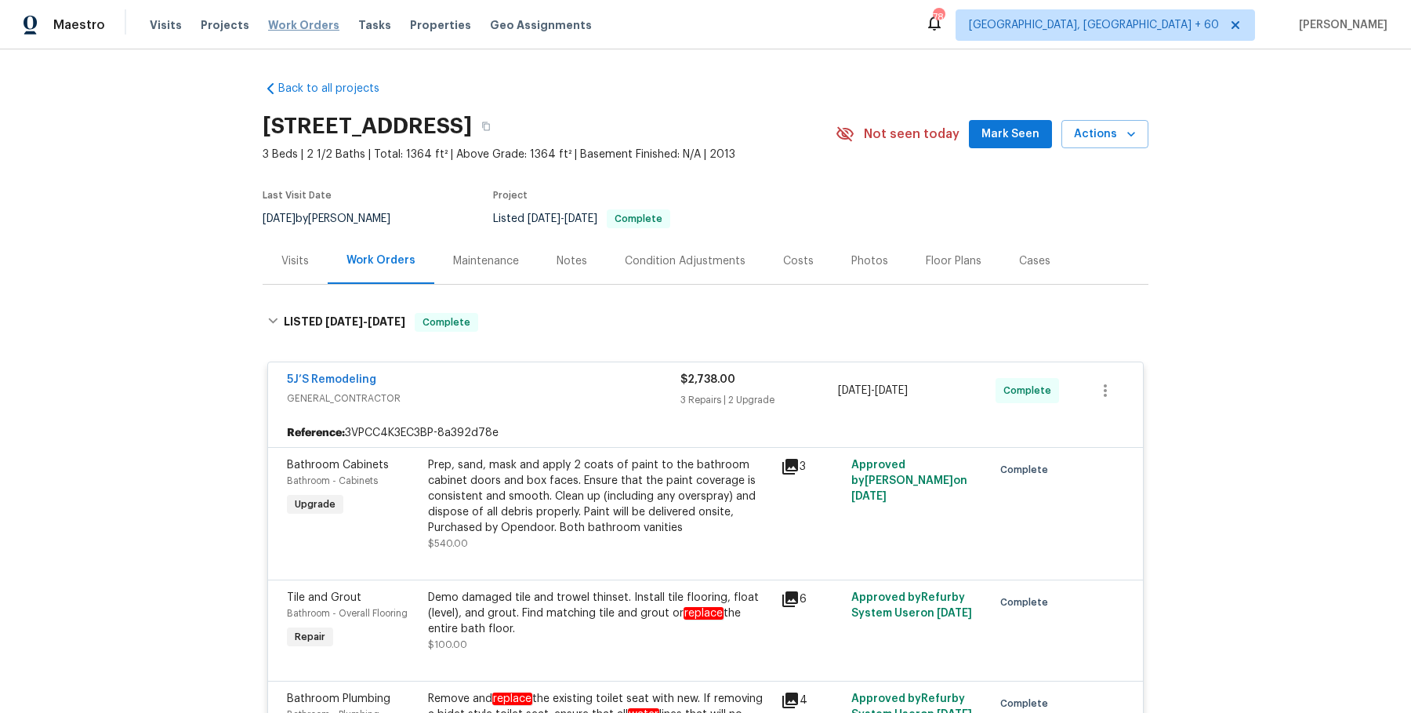
click at [284, 31] on span "Work Orders" at bounding box center [303, 25] width 71 height 16
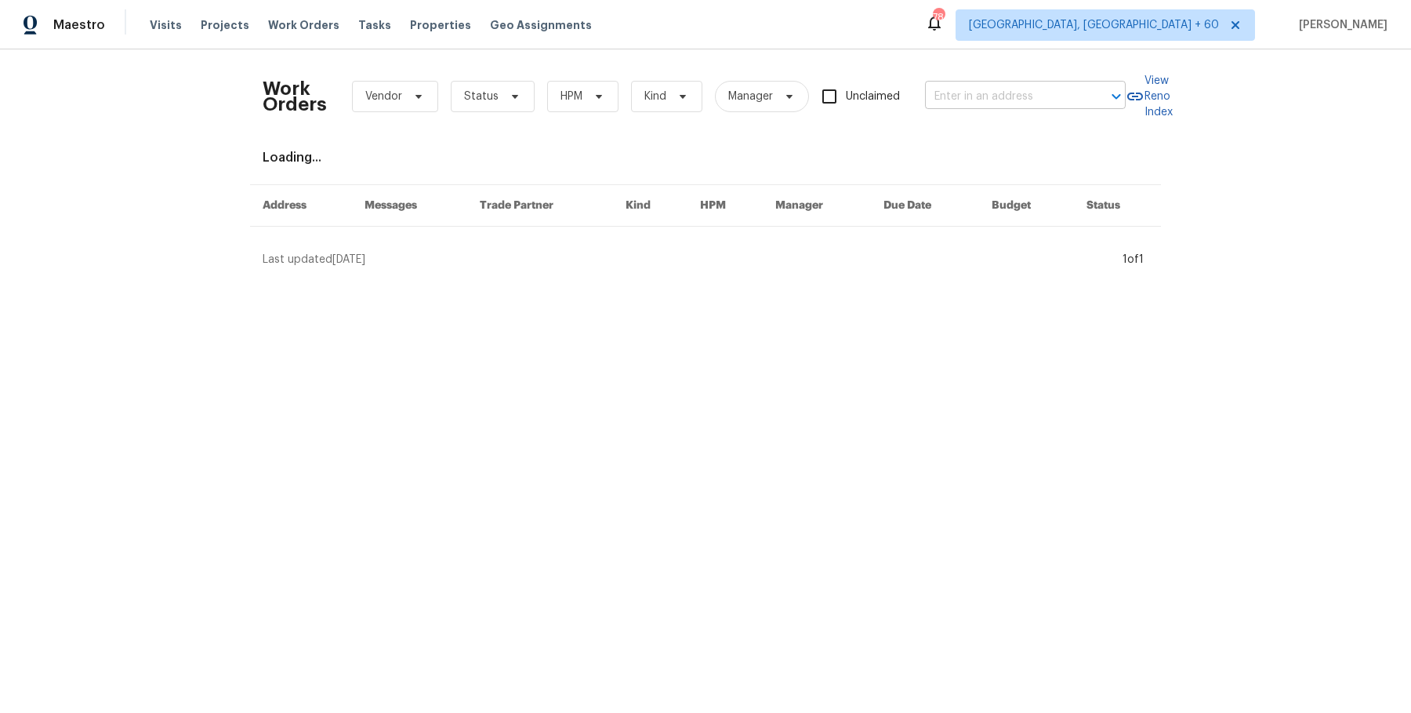
click at [960, 89] on input "text" at bounding box center [1003, 97] width 157 height 24
paste input "608 Summer Pl Norcross, GA 30071"
type input "608 Summer Pl Norcross, GA 30071"
click at [964, 135] on li "608 Summer Pl, Norcross, GA 30071" at bounding box center [1023, 131] width 201 height 26
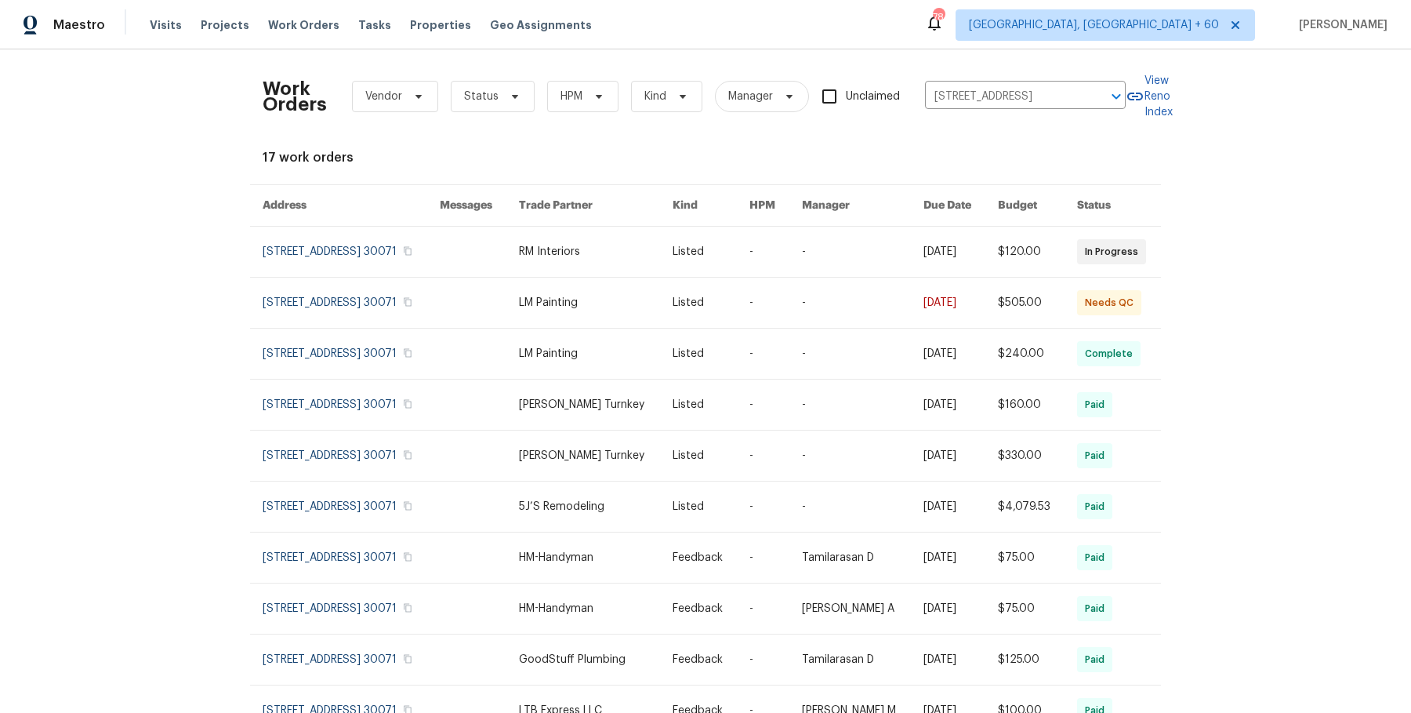
click at [893, 267] on link at bounding box center [863, 252] width 122 height 50
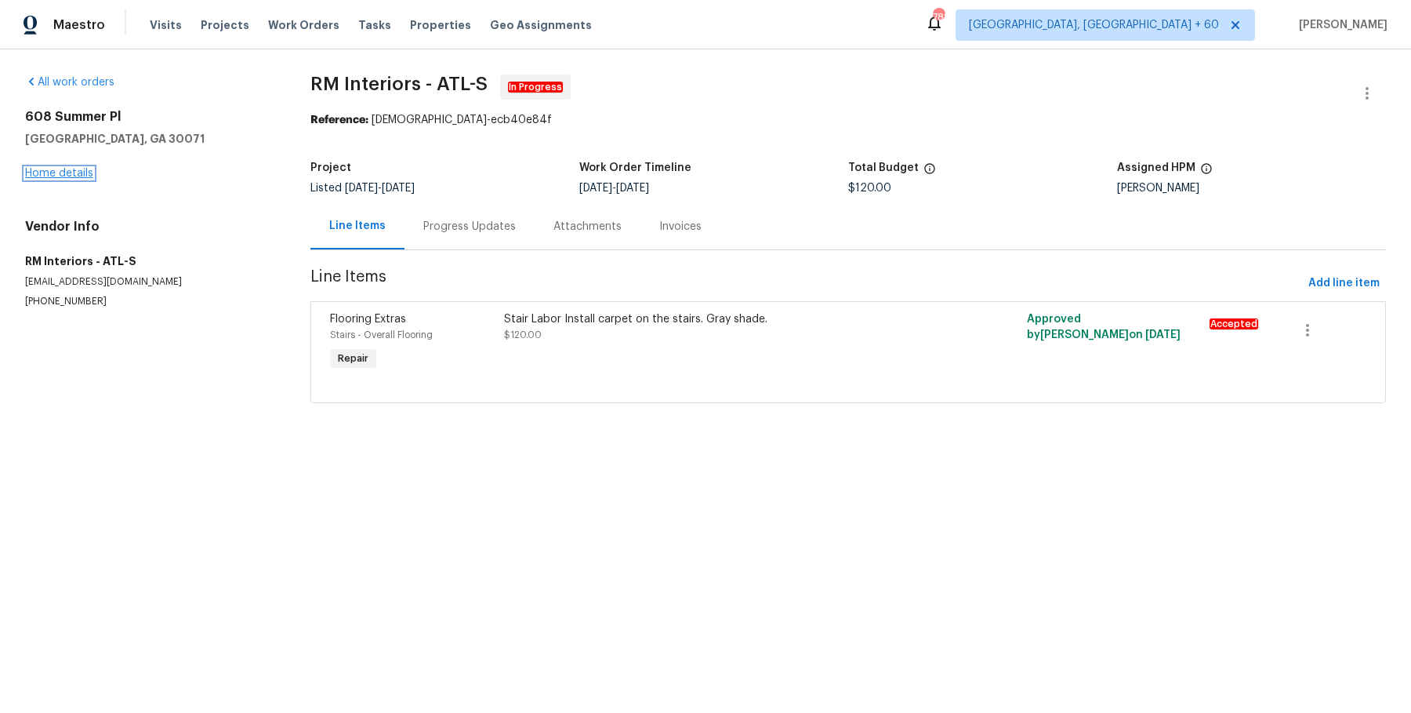
click at [67, 174] on link "Home details" at bounding box center [59, 173] width 68 height 11
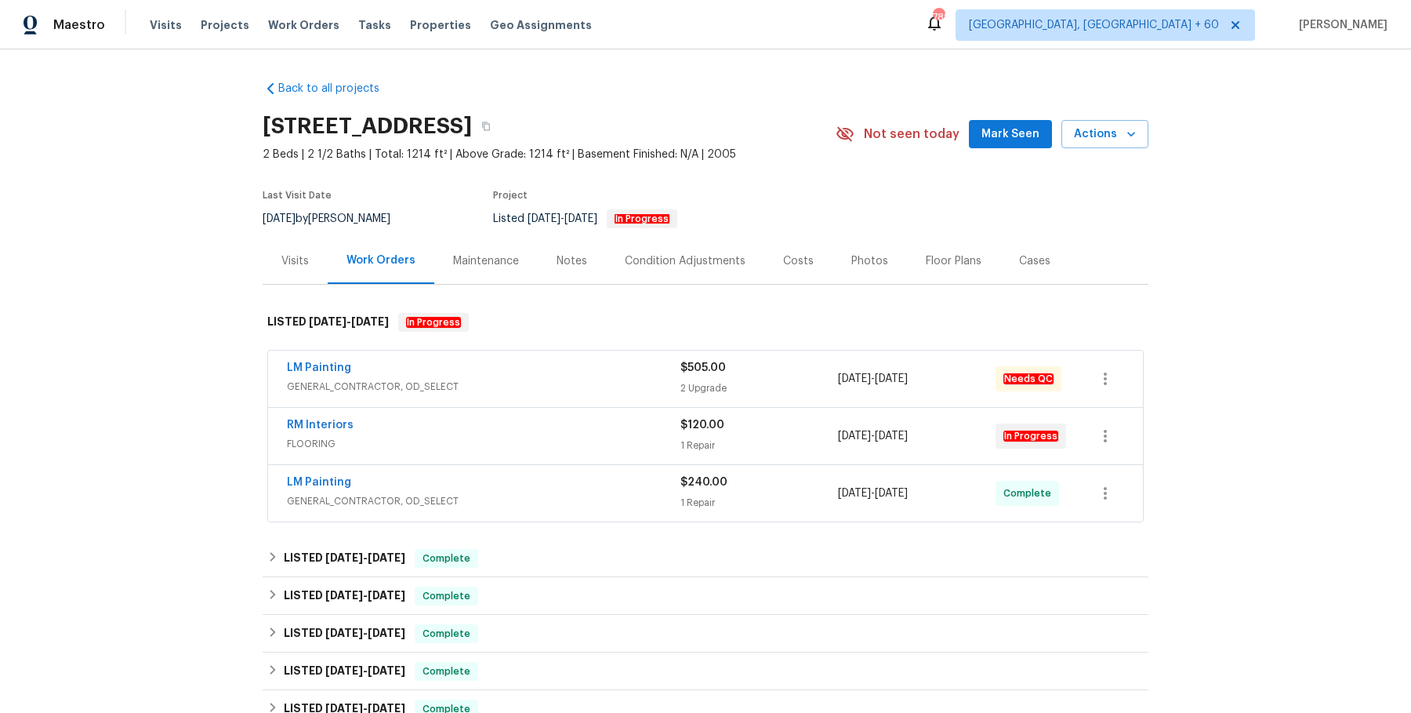
click at [550, 369] on div "LM Painting" at bounding box center [484, 369] width 394 height 19
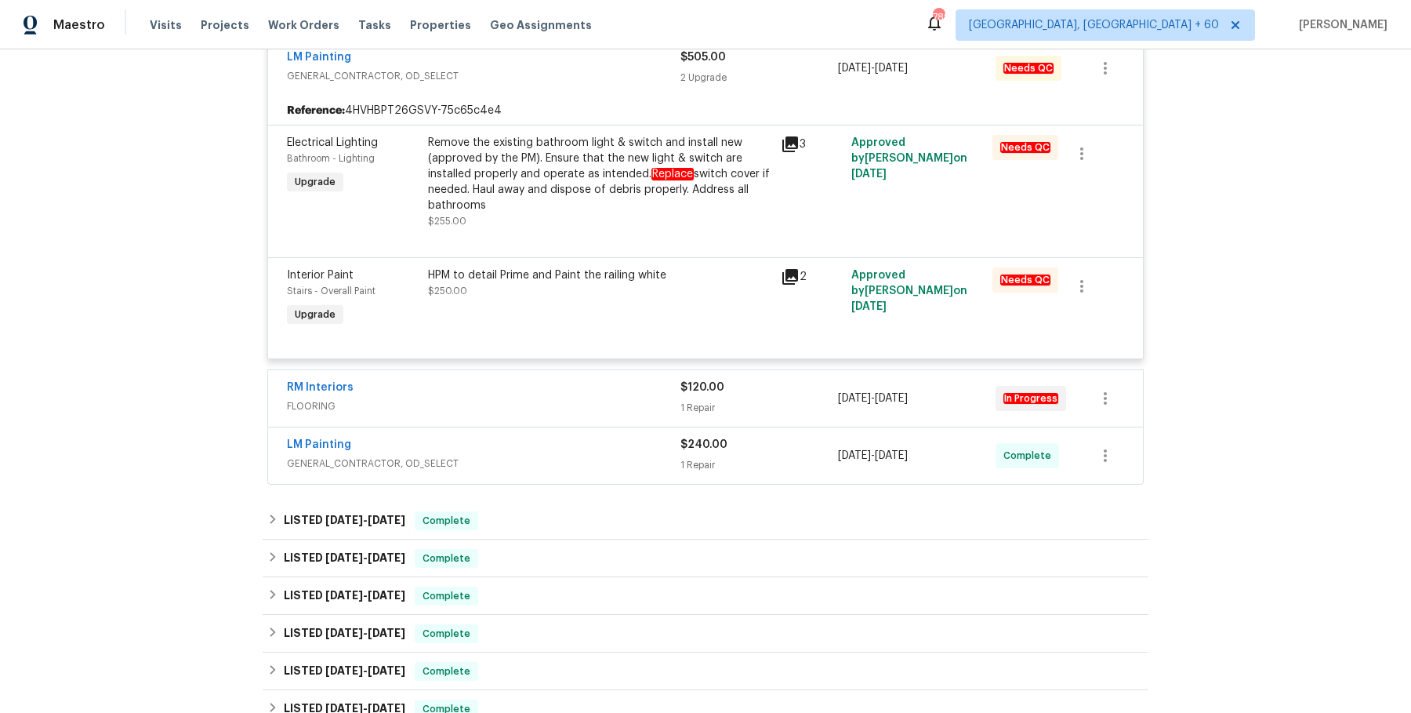
scroll to position [456, 0]
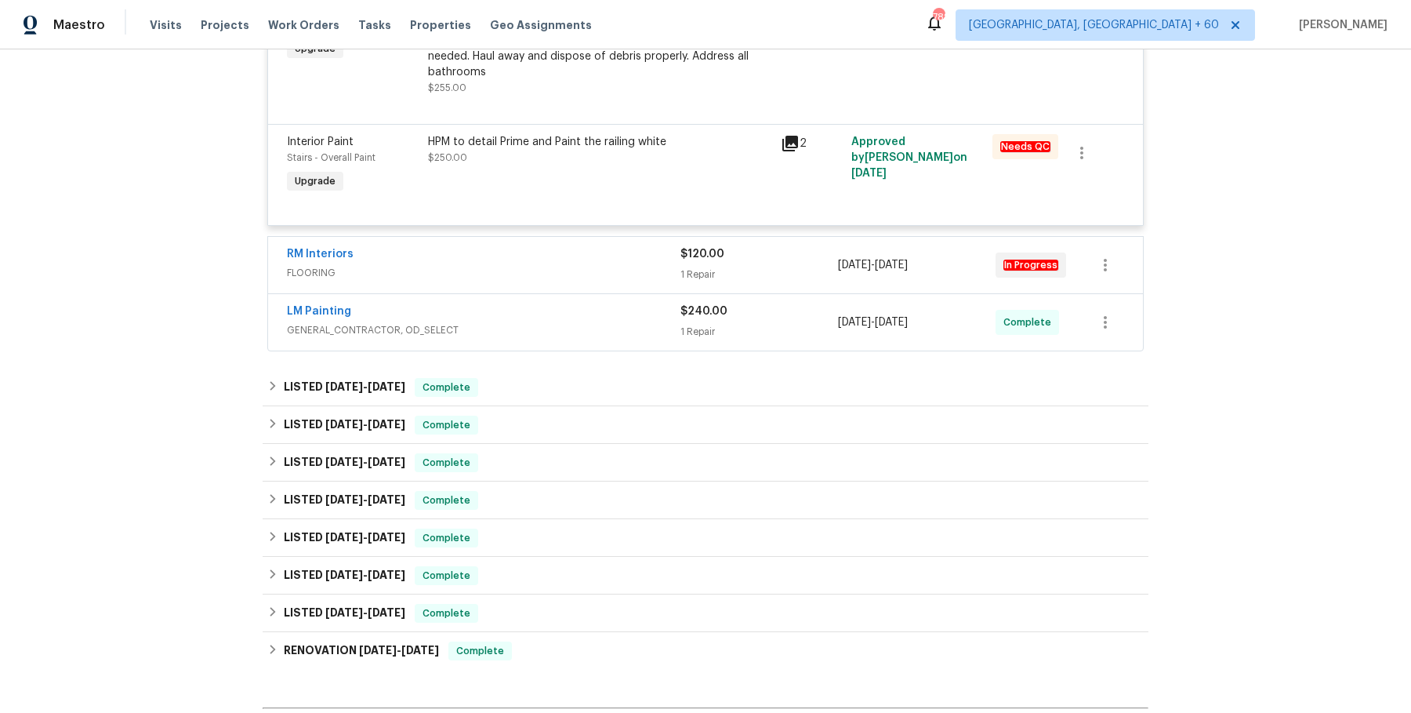
click at [636, 286] on div "RM Interiors FLOORING $120.00 1 Repair 8/27/2025 - 9/5/2025 In Progress" at bounding box center [705, 265] width 875 height 56
click at [643, 269] on span "FLOORING" at bounding box center [484, 273] width 394 height 16
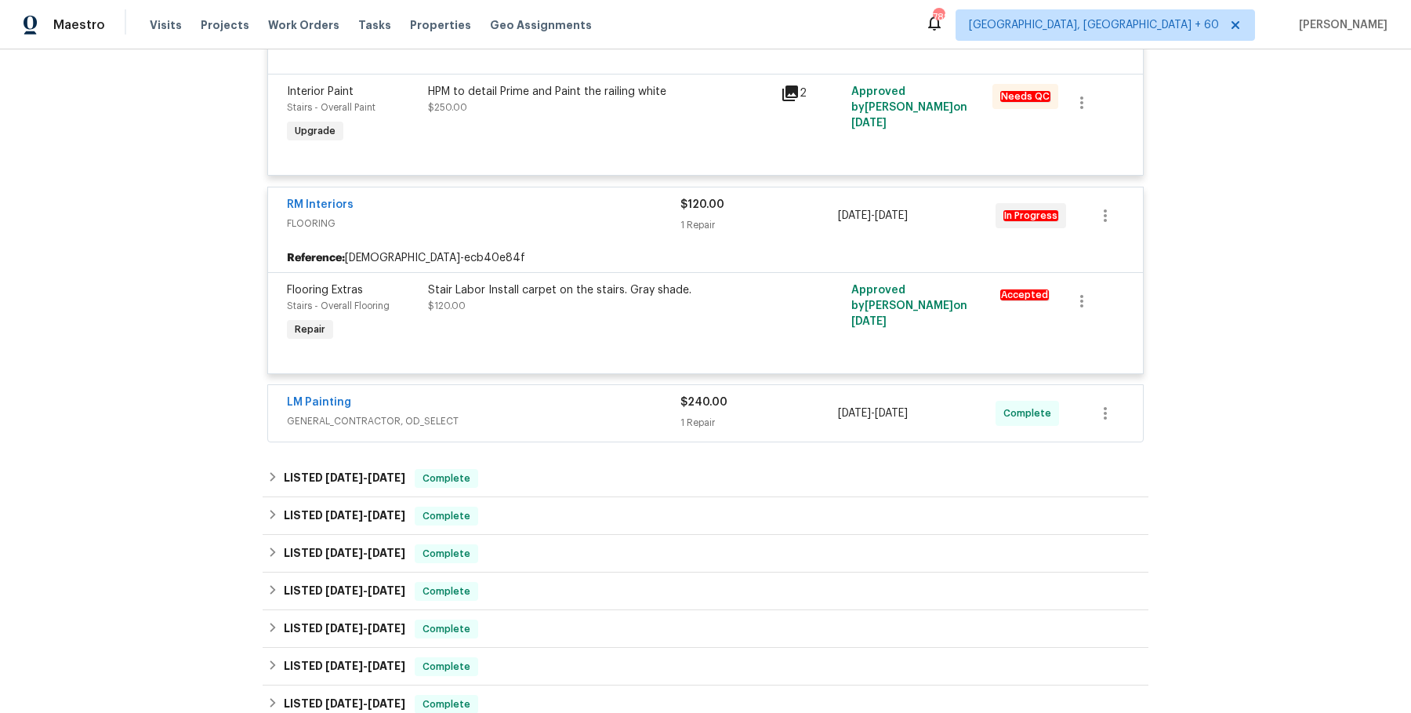
click at [602, 445] on div "Back to all projects 608 Summer Pl, Norcross, GA 30071 2 Beds | 2 1/2 Baths | T…" at bounding box center [706, 234] width 886 height 1344
click at [615, 405] on div "LM Painting" at bounding box center [484, 403] width 394 height 19
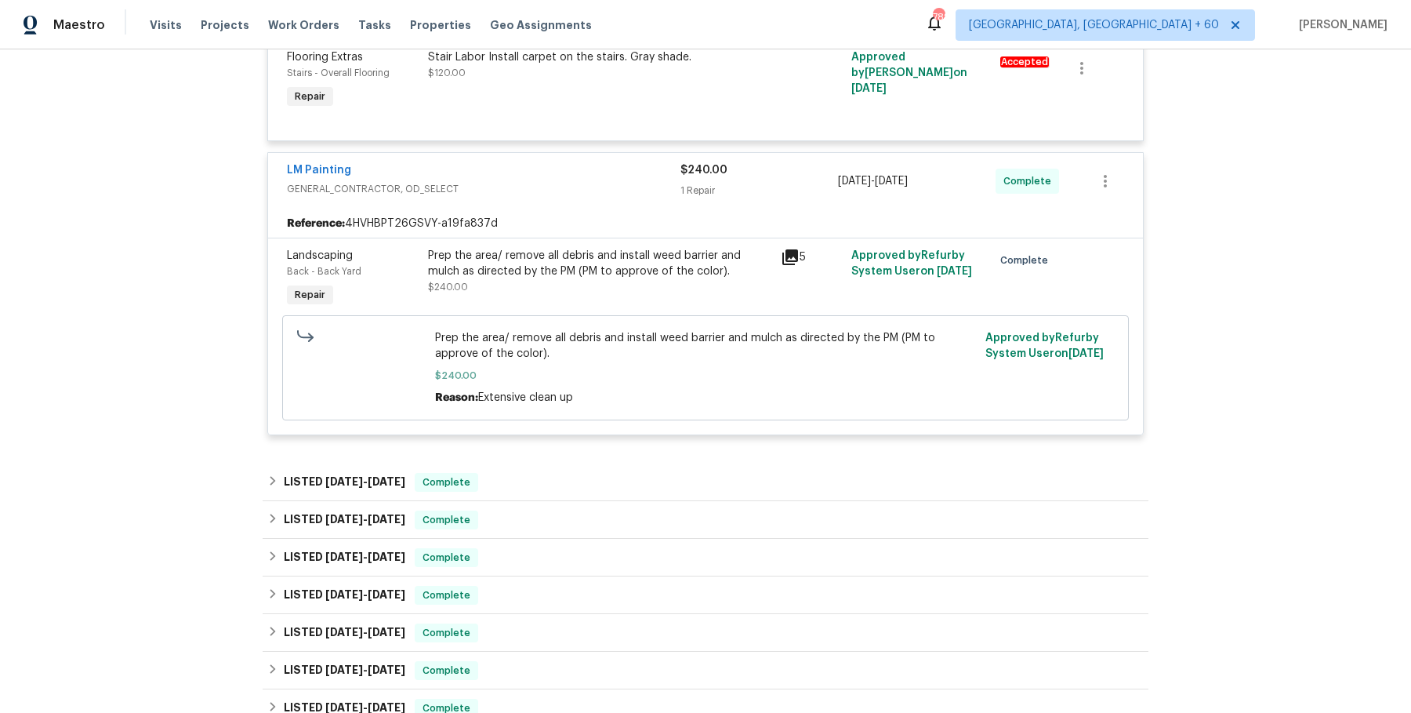
scroll to position [0, 0]
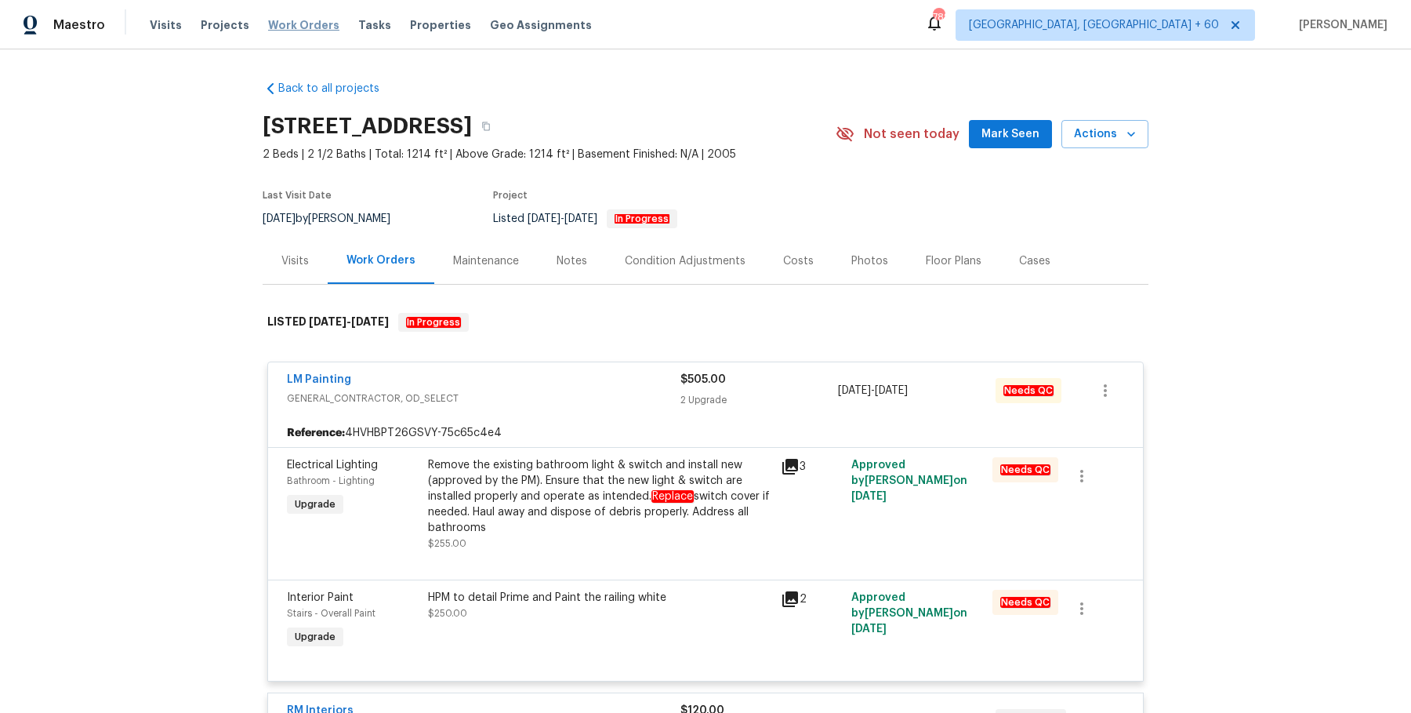
click at [290, 21] on span "Work Orders" at bounding box center [303, 25] width 71 height 16
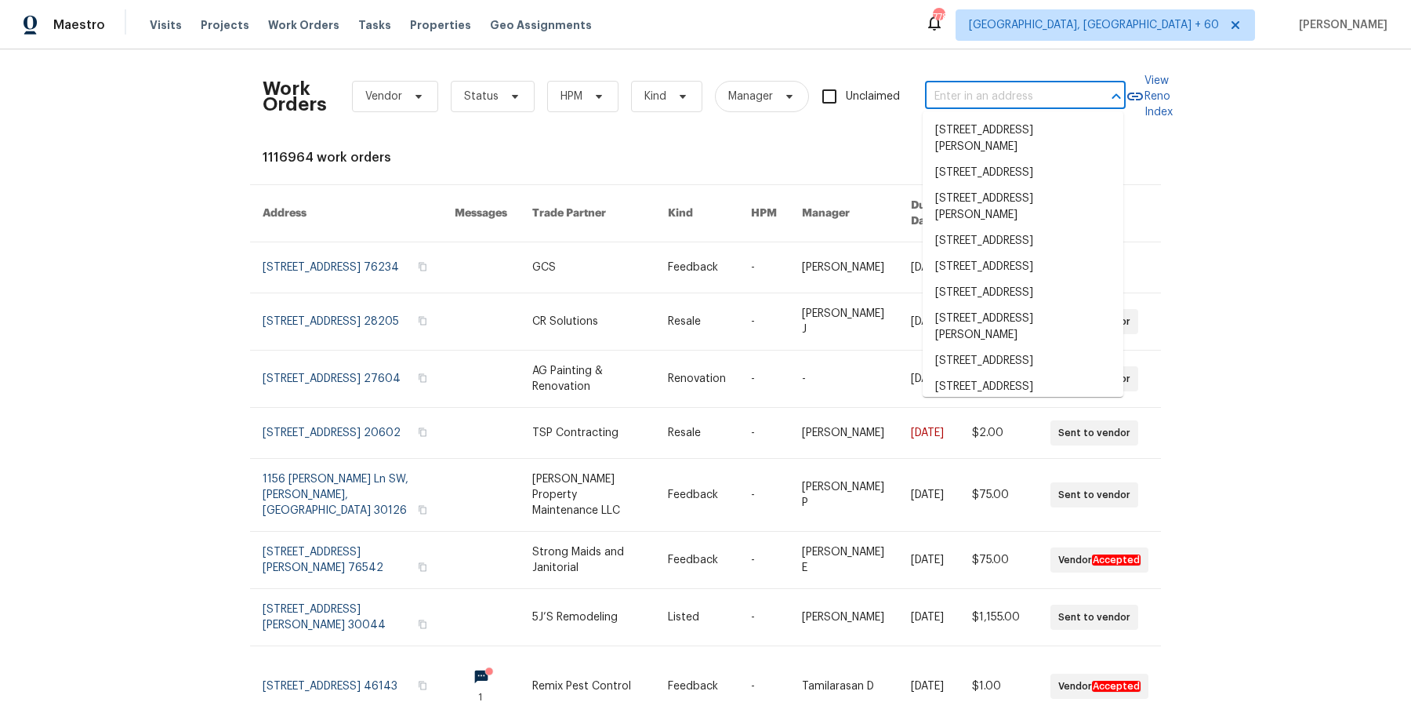
click at [1003, 93] on input "text" at bounding box center [1003, 97] width 157 height 24
paste input "608 Summer Pl Norcross, GA 30071"
type input "608 Summer Pl Norcross, GA 30071"
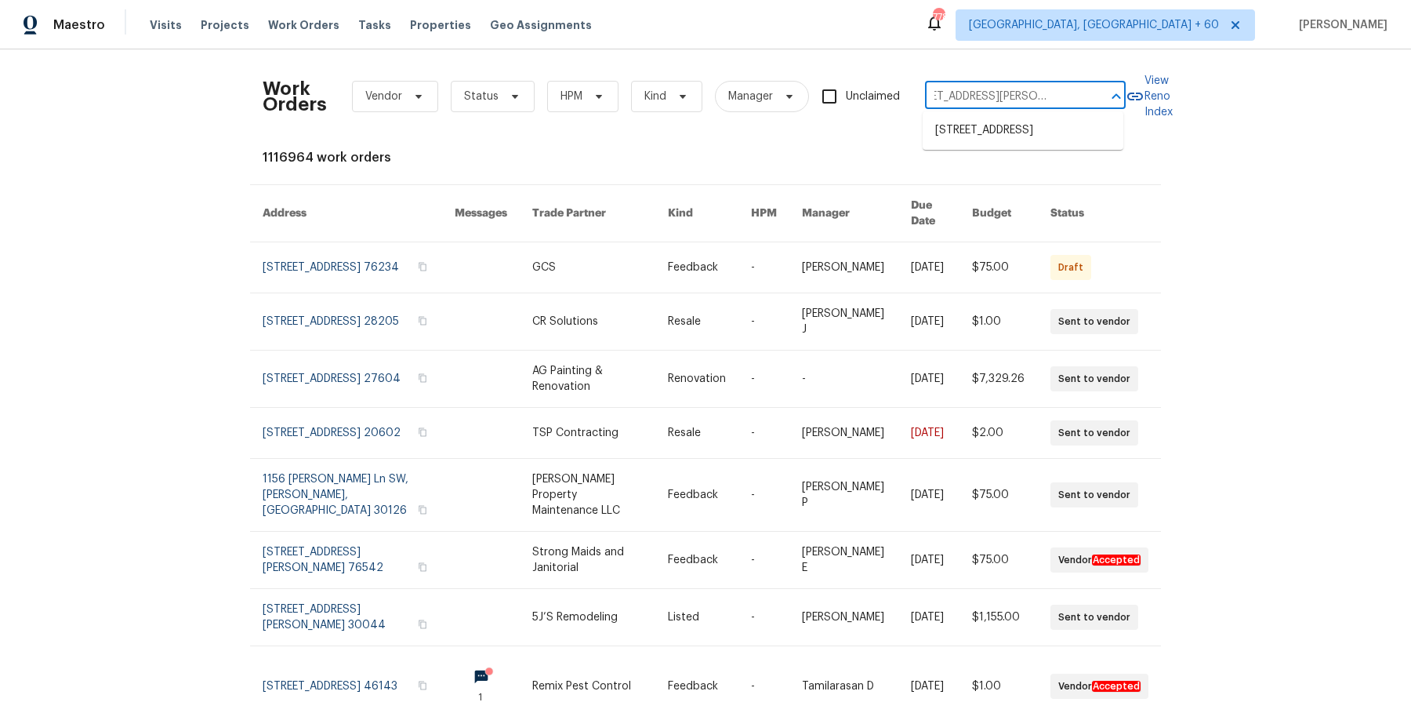
click at [993, 111] on ul "608 Summer Pl, Norcross, GA 30071" at bounding box center [1023, 130] width 201 height 38
click at [990, 132] on li "608 Summer Pl, Norcross, GA 30071" at bounding box center [1023, 131] width 201 height 26
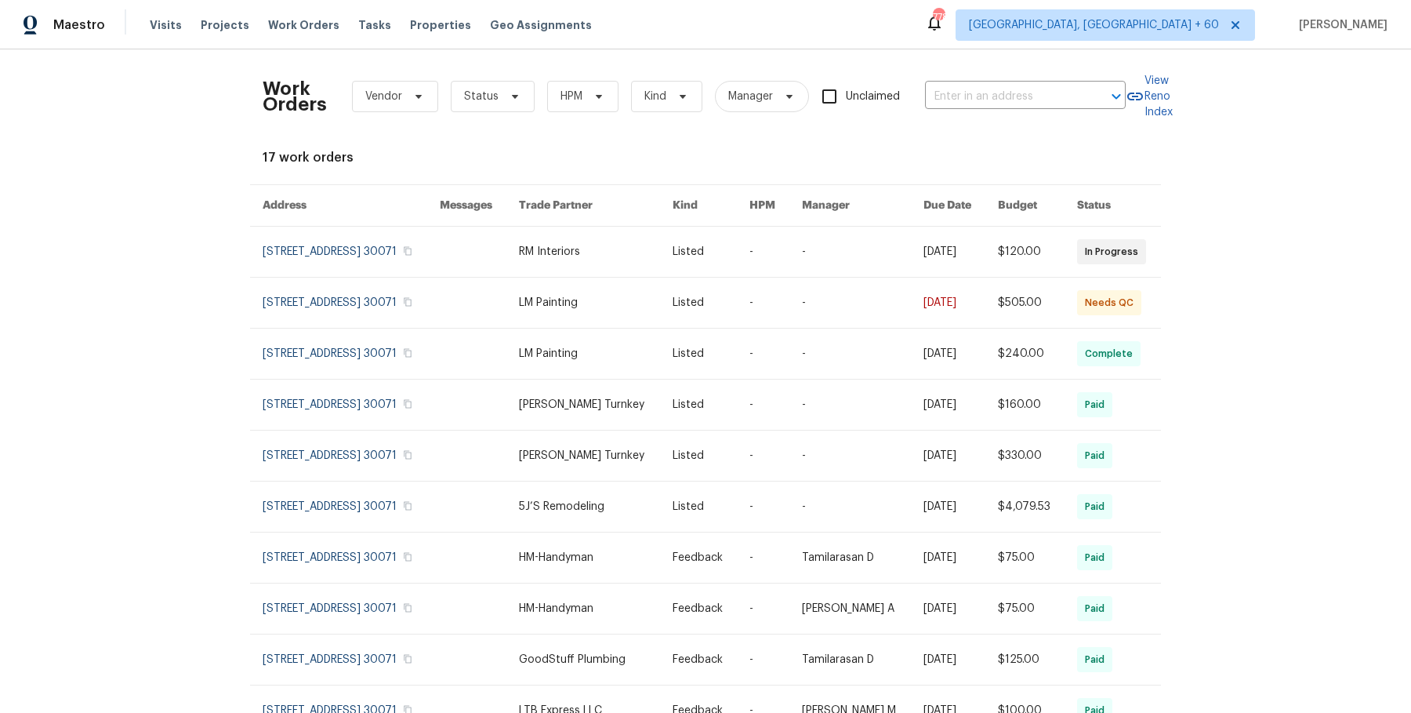
type input "608 Summer Pl, Norcross, GA 30071"
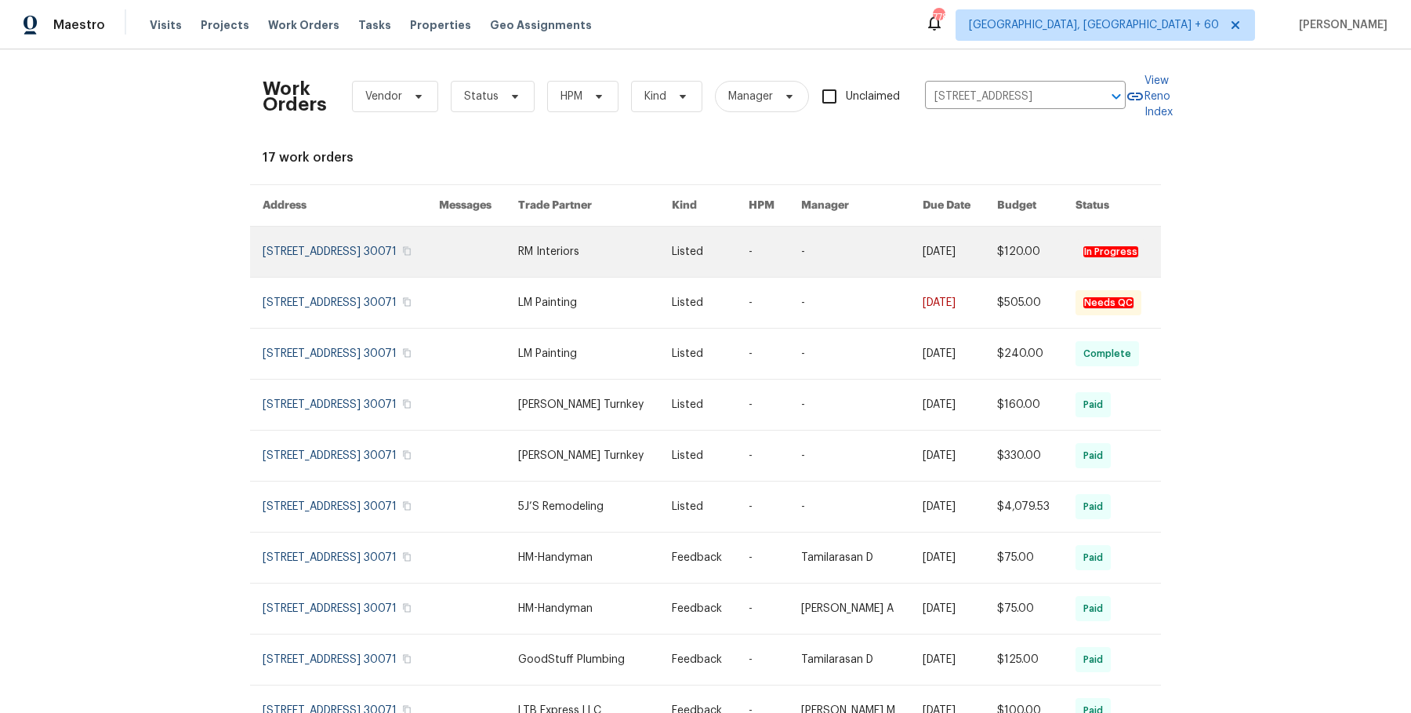
click at [853, 230] on link at bounding box center [862, 252] width 122 height 50
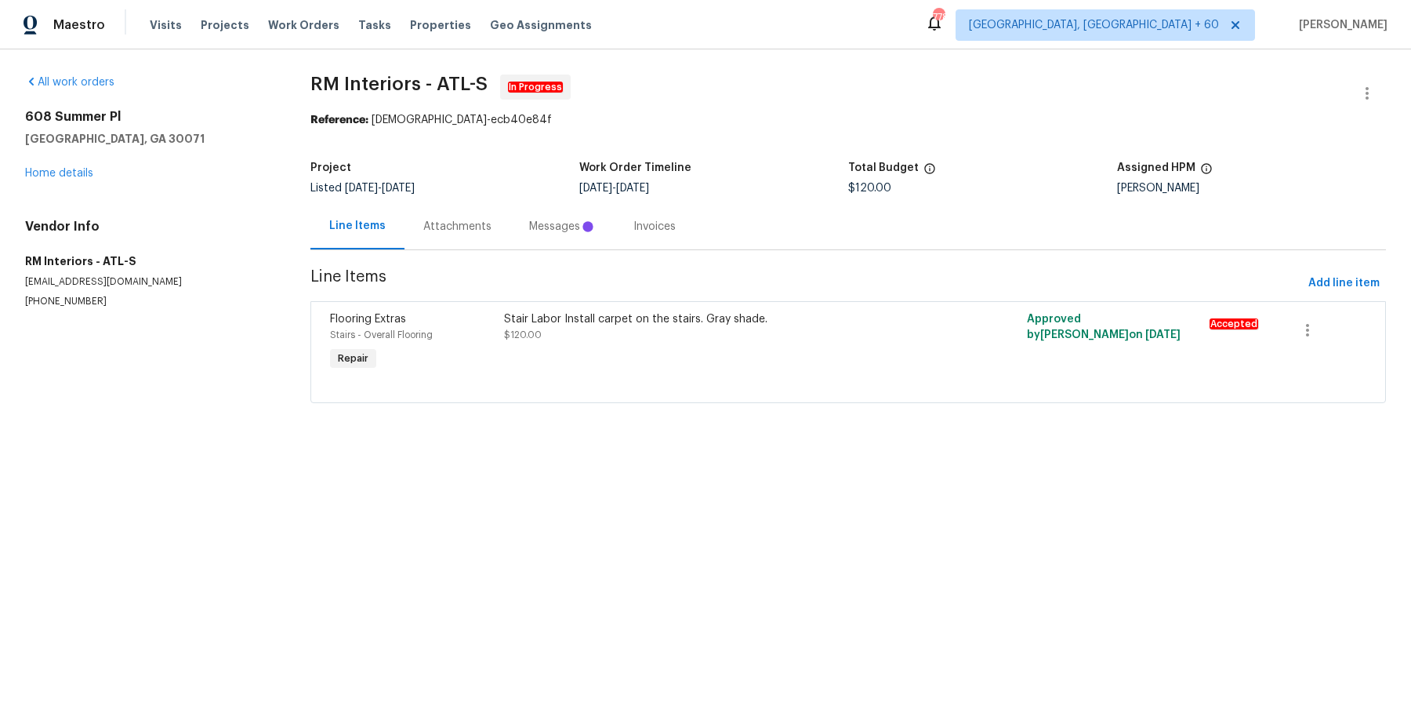
click at [93, 162] on div "608 Summer Pl Norcross, GA 30071 Home details" at bounding box center [149, 145] width 248 height 72
click at [87, 165] on div "608 Summer Pl Norcross, GA 30071 Home details" at bounding box center [149, 145] width 248 height 72
click at [79, 180] on div "608 Summer Pl Norcross, GA 30071 Home details" at bounding box center [149, 145] width 248 height 72
click at [85, 159] on div "608 Summer Pl Norcross, GA 30071 Home details" at bounding box center [149, 145] width 248 height 72
click at [79, 172] on link "Home details" at bounding box center [59, 173] width 68 height 11
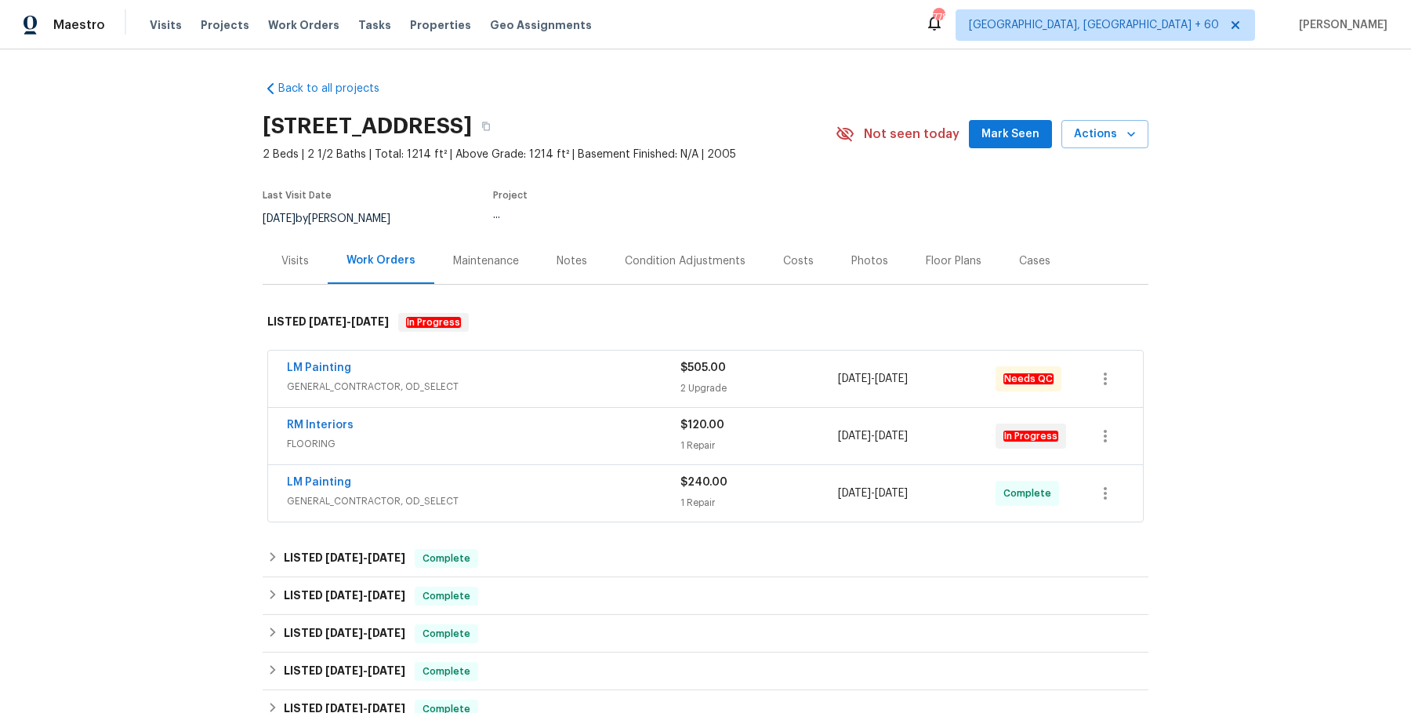
click at [623, 362] on div "LM Painting" at bounding box center [484, 369] width 394 height 19
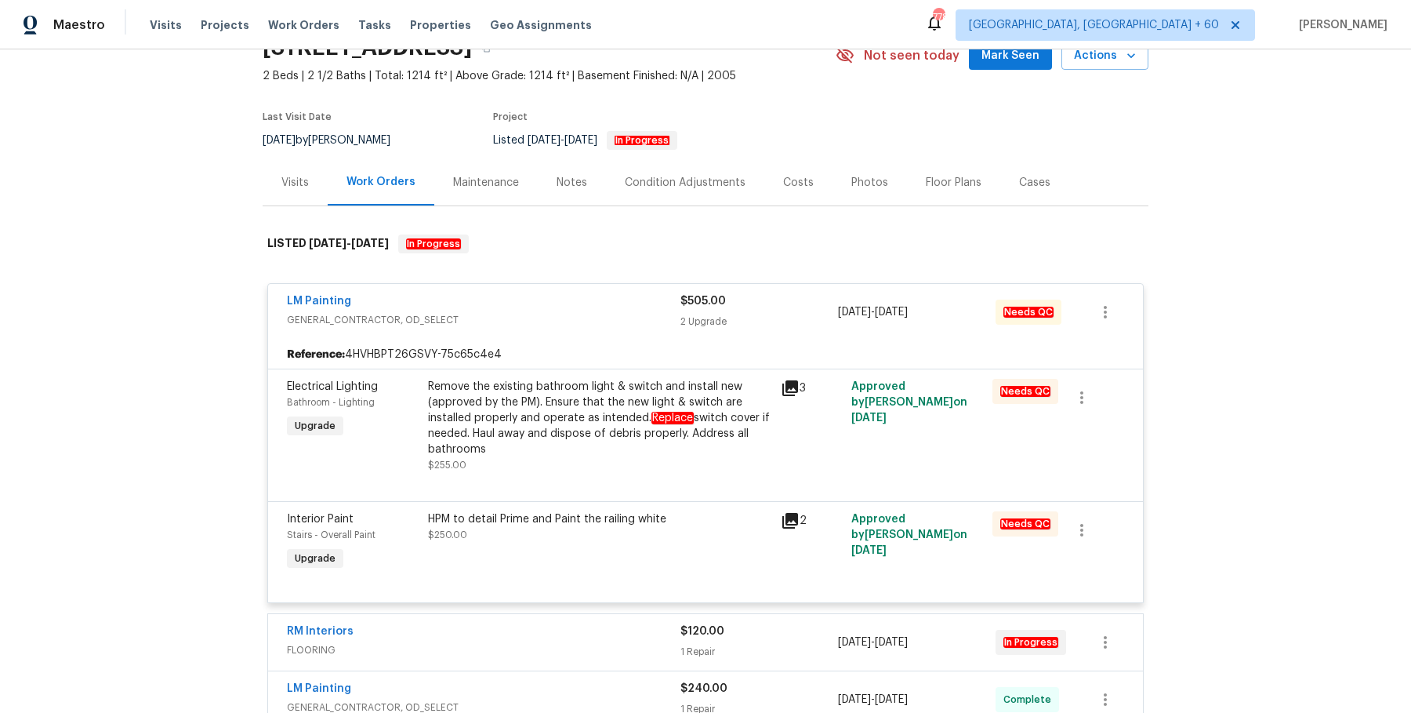
scroll to position [155, 0]
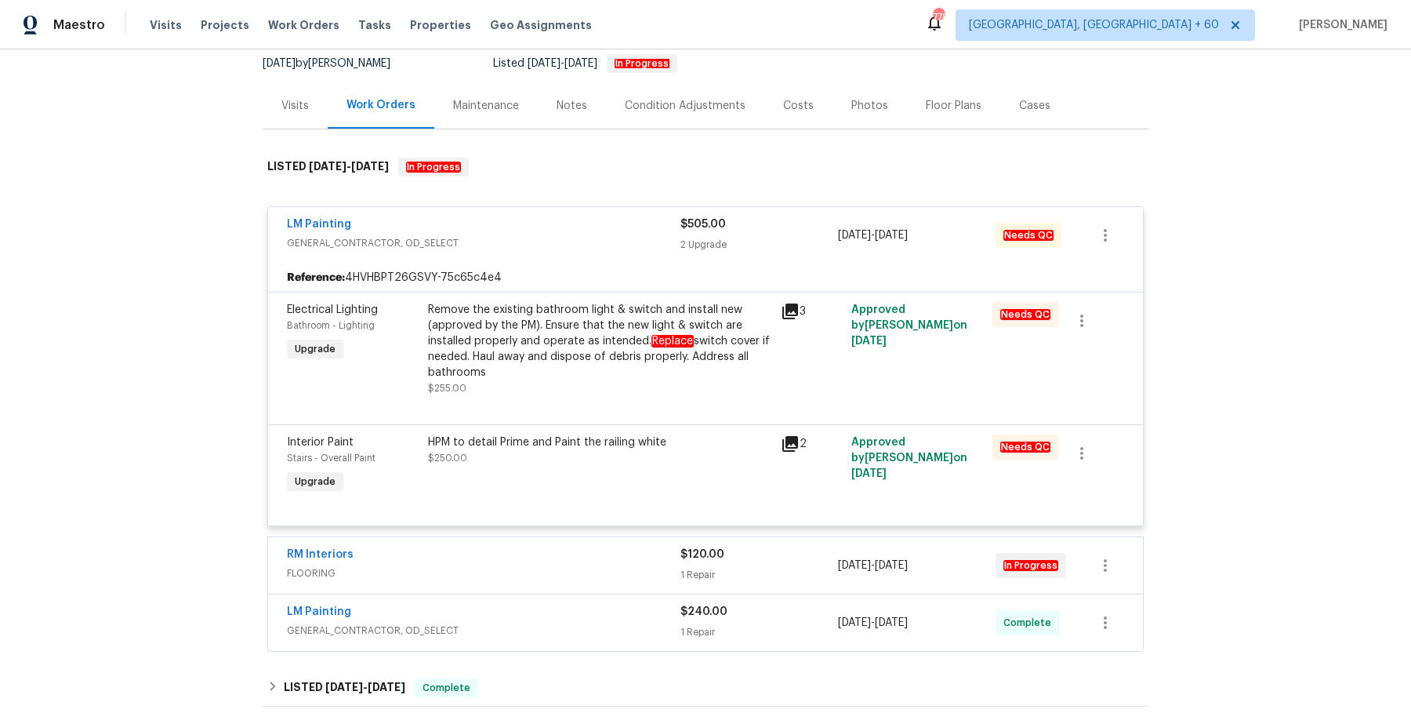
click at [616, 585] on div "RM Interiors FLOORING $120.00 1 Repair 8/27/2025 - 9/5/2025 In Progress" at bounding box center [705, 565] width 875 height 56
click at [623, 566] on span "FLOORING" at bounding box center [484, 573] width 394 height 16
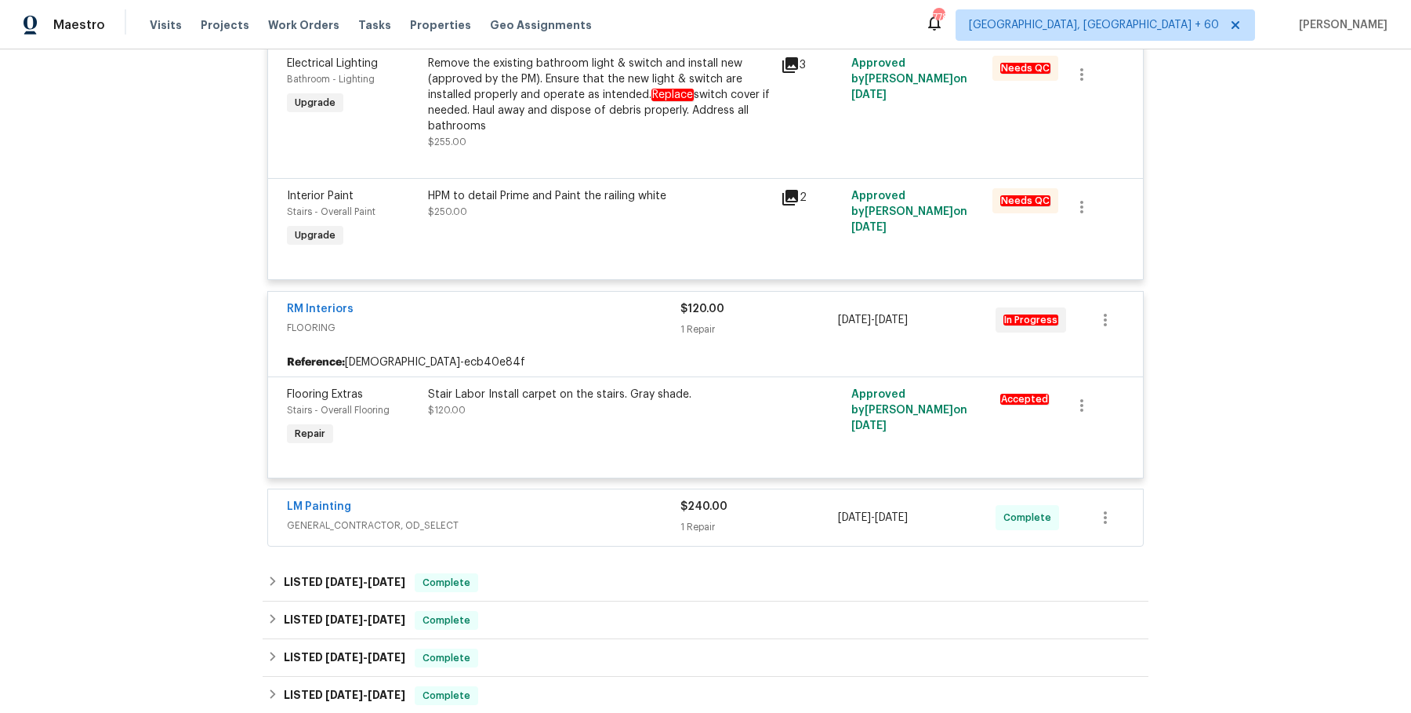
click at [623, 517] on span "GENERAL_CONTRACTOR, OD_SELECT" at bounding box center [484, 525] width 394 height 16
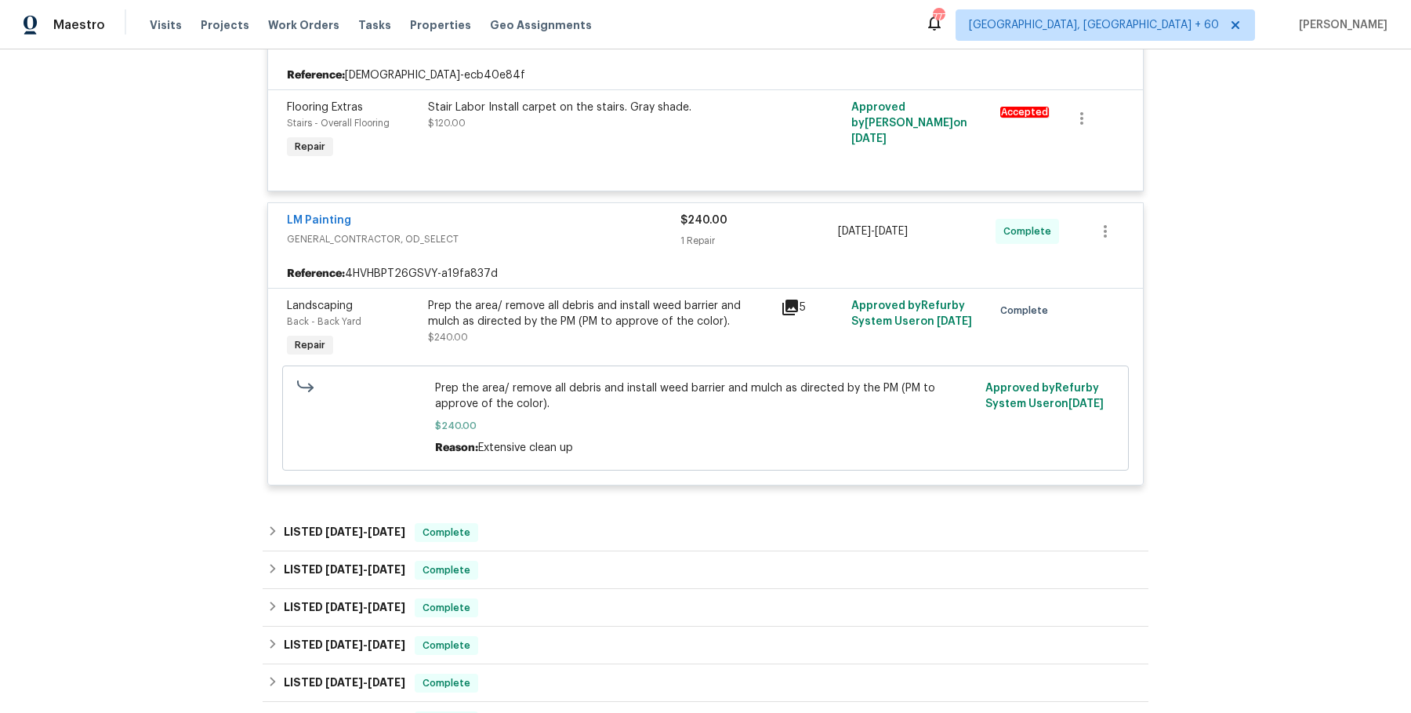
scroll to position [761, 0]
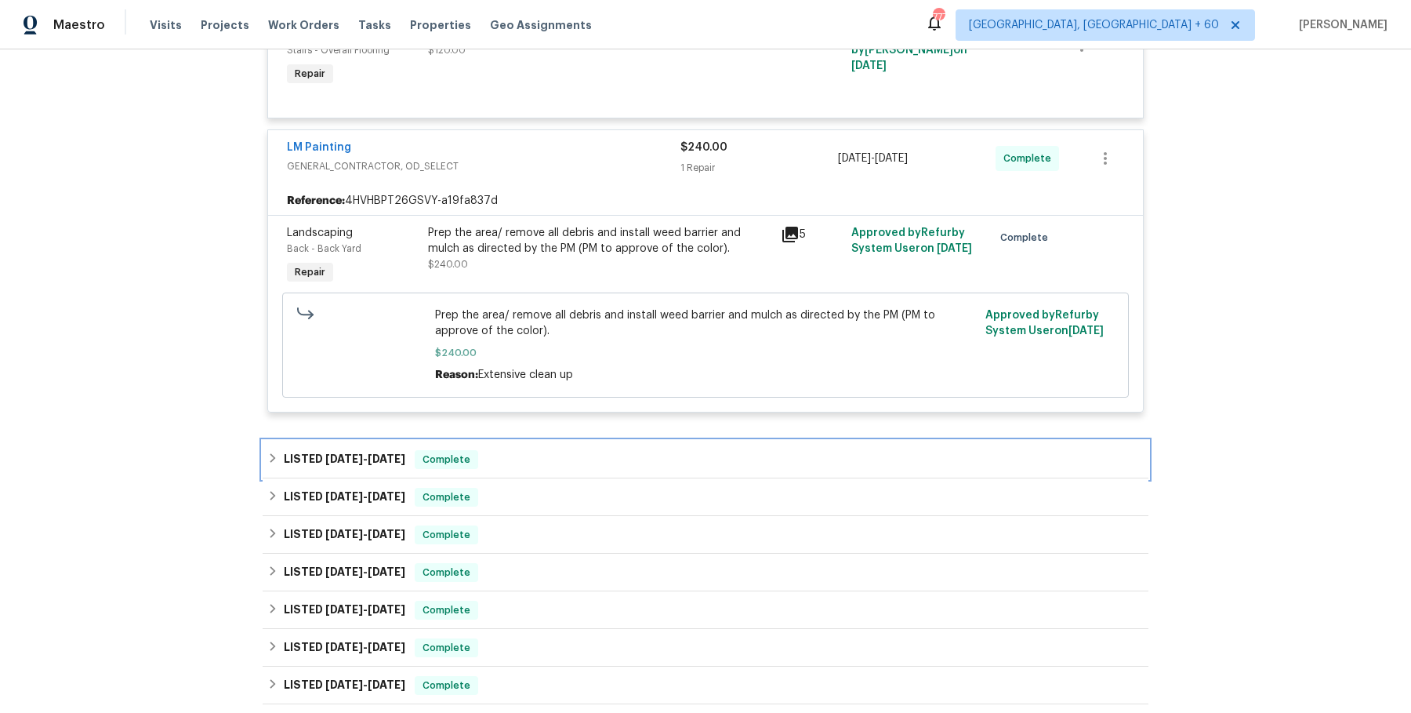
click at [503, 452] on div "LISTED 6/17/25 - 6/19/25 Complete" at bounding box center [705, 459] width 877 height 19
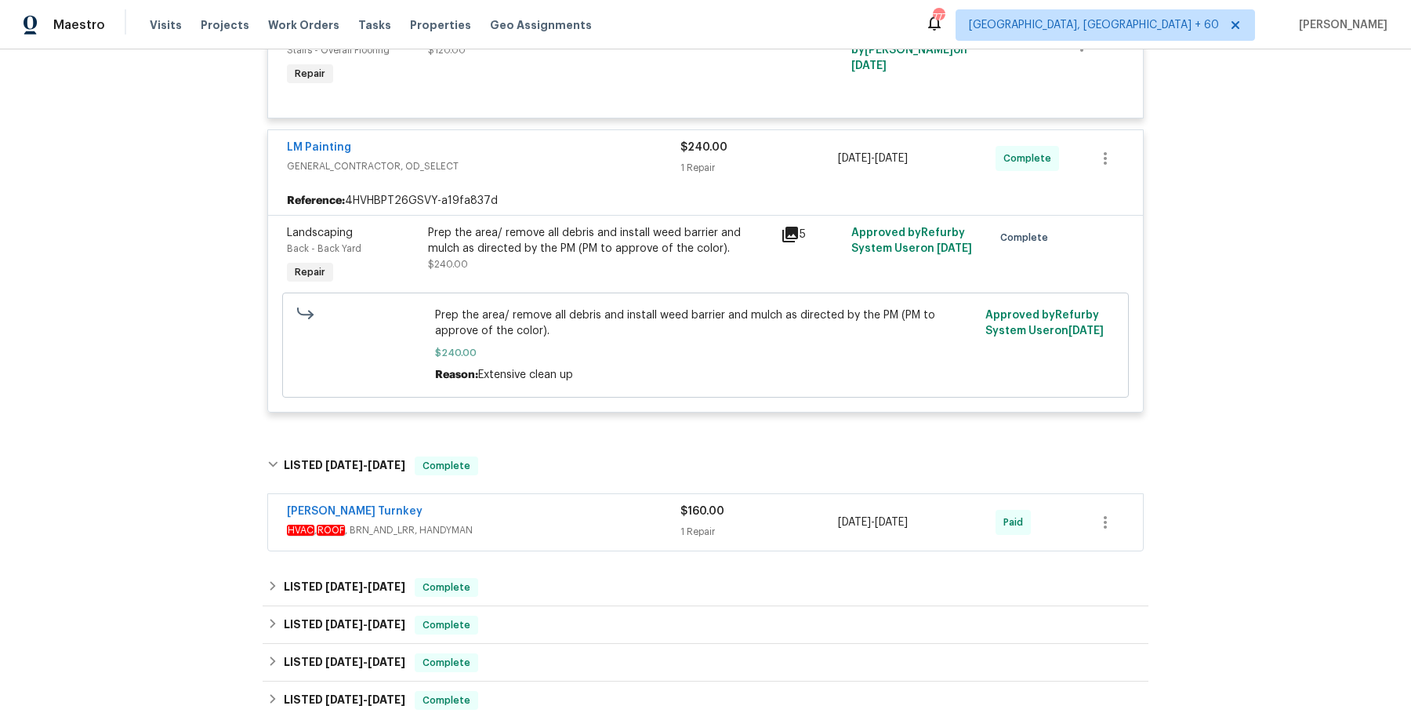
click at [505, 507] on div "Davis Turnkey" at bounding box center [484, 512] width 394 height 19
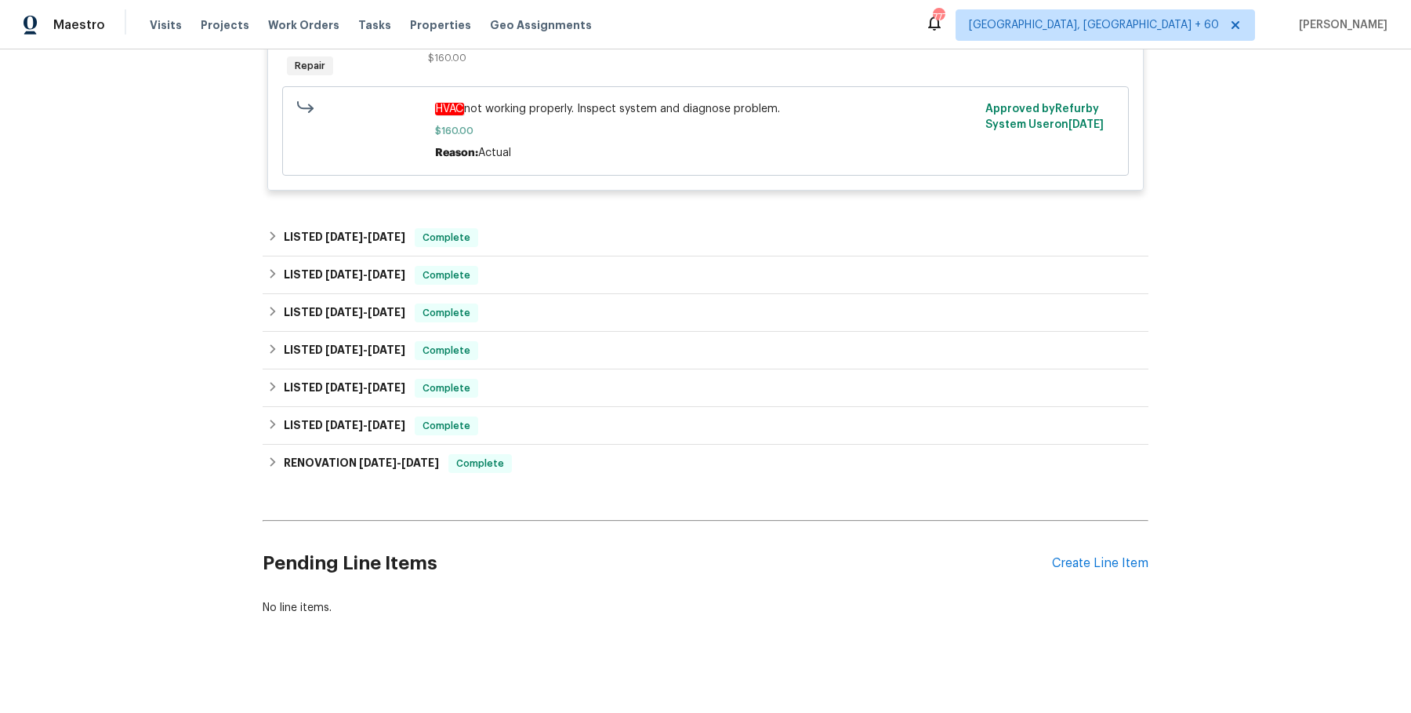
scroll to position [0, 0]
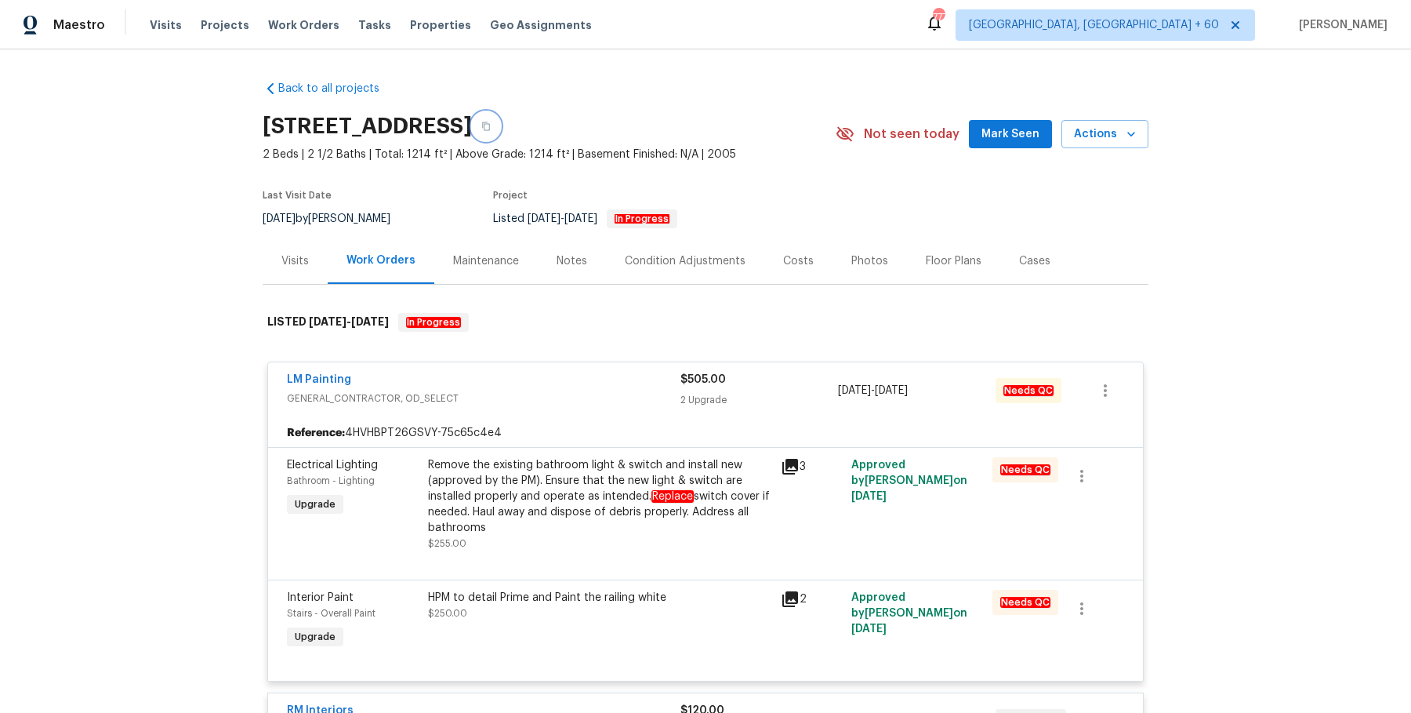
click at [500, 137] on button "button" at bounding box center [486, 126] width 28 height 28
